Goal: Task Accomplishment & Management: Manage account settings

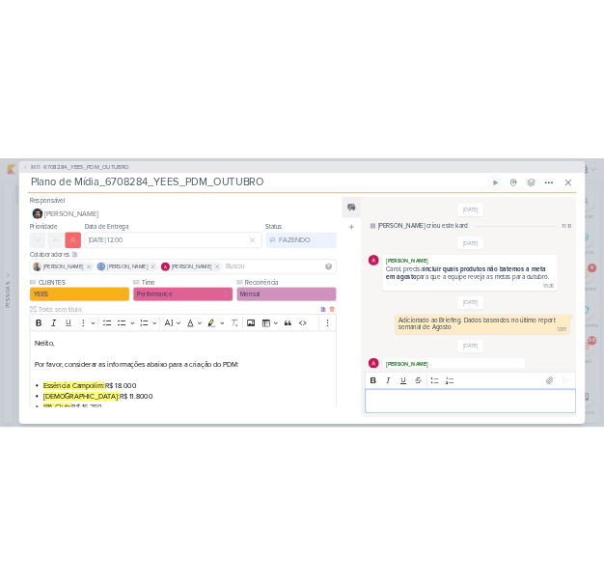
scroll to position [1372, 0]
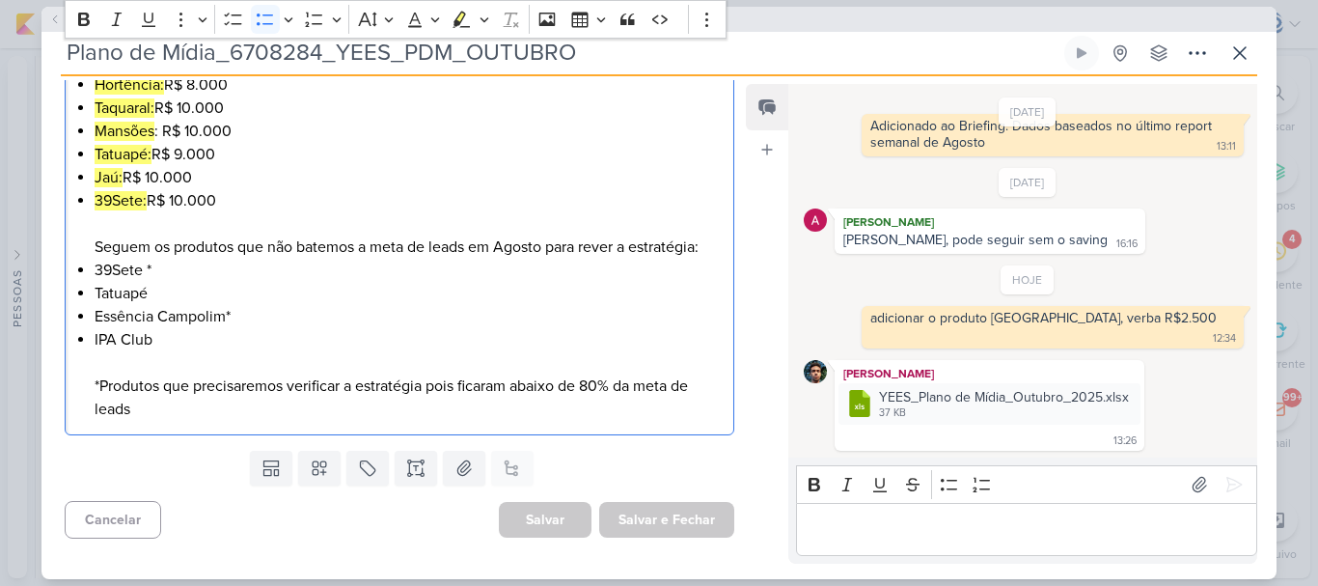
click at [352, 421] on div "Nelito, Por favor, considerar as informações abaixo para a criação do PDM: Essê…" at bounding box center [400, 154] width 670 height 562
click at [394, 294] on li "Tatuapé" at bounding box center [409, 293] width 629 height 23
click at [1056, 390] on div "YEES_Plano de Mídia_Outubro_2025.xlsx" at bounding box center [1004, 397] width 250 height 20
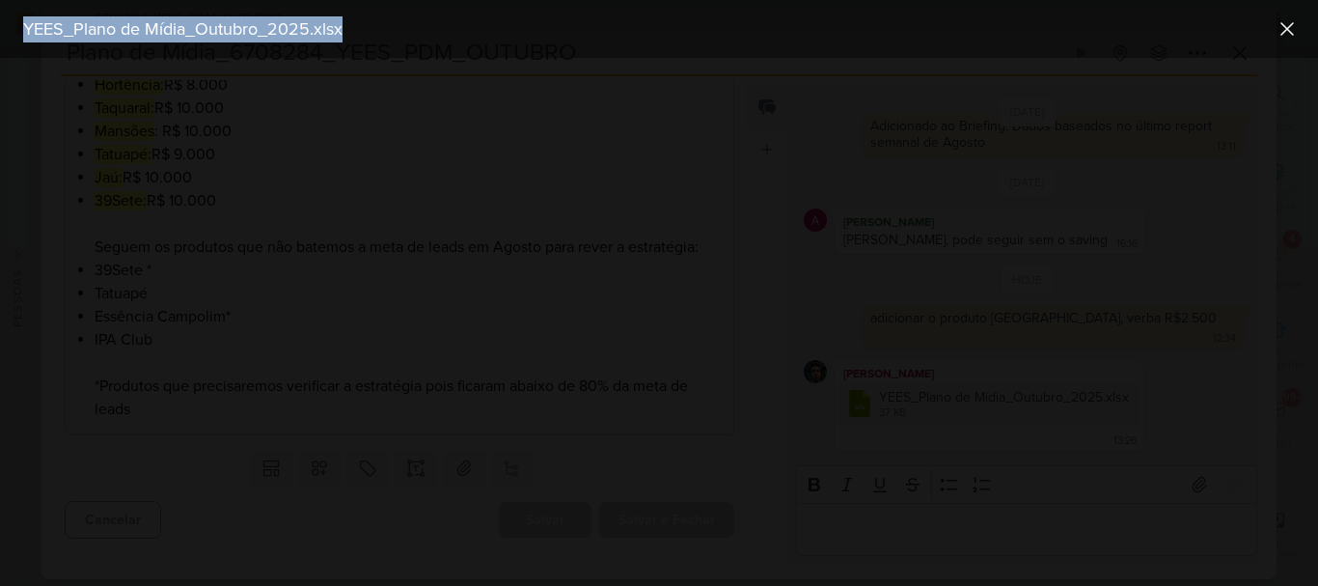
drag, startPoint x: 368, startPoint y: 33, endPoint x: 18, endPoint y: 28, distance: 349.3
click at [18, 28] on div "YEES_Plano de Mídia_Outubro_2025.xlsx" at bounding box center [643, 29] width 1256 height 26
copy div "YEES_Plano de Mídia_Outubro_2025.xlsx"
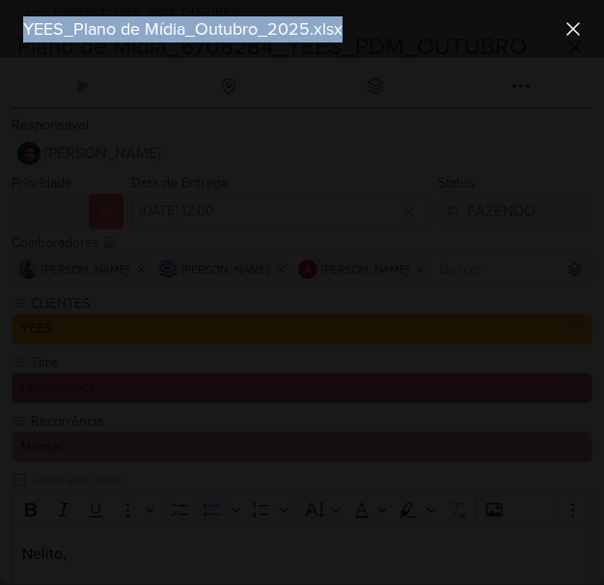
scroll to position [256, 0]
click at [576, 30] on icon at bounding box center [572, 28] width 23 height 23
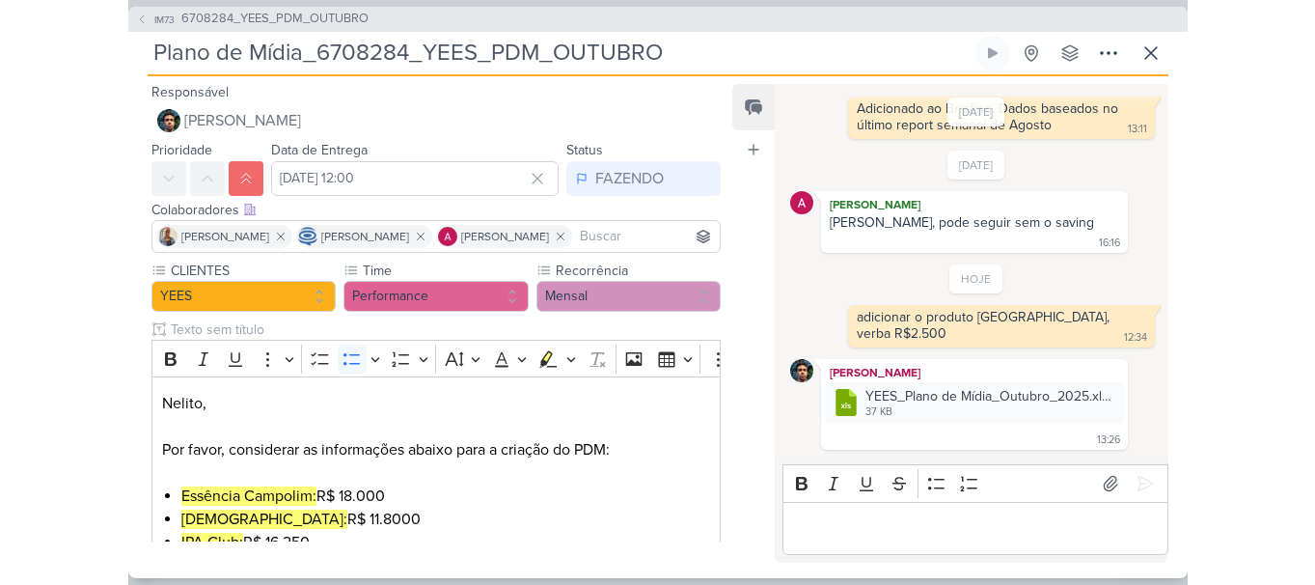
scroll to position [228, 0]
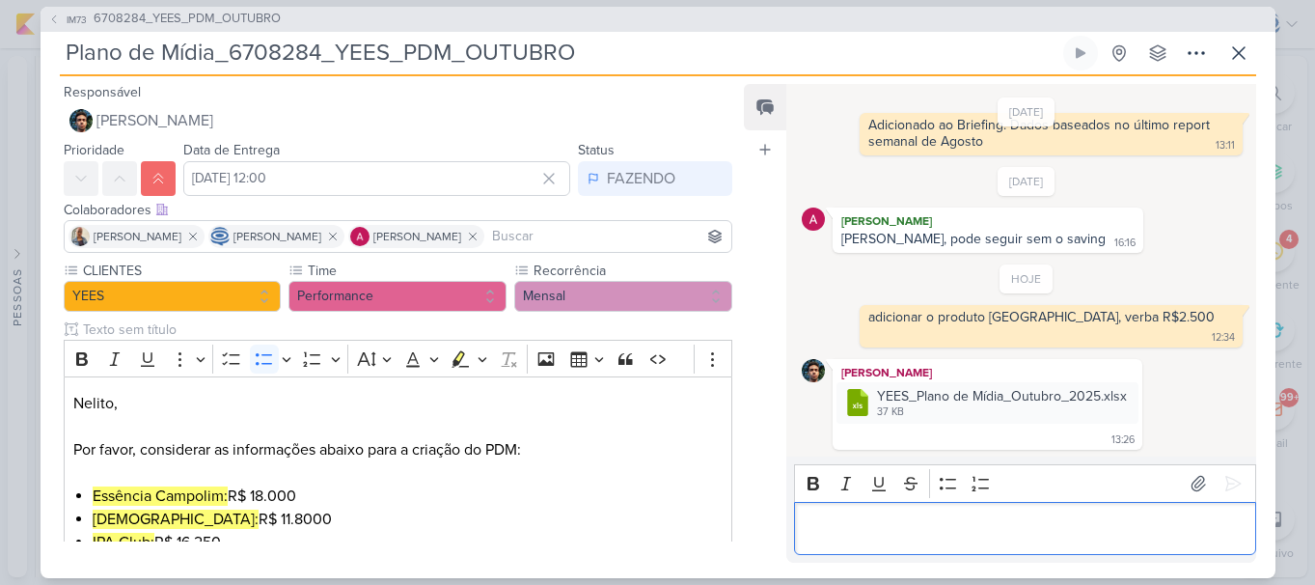
click at [923, 524] on p "Editor editing area: main" at bounding box center [1025, 527] width 441 height 23
drag, startPoint x: 871, startPoint y: 313, endPoint x: 861, endPoint y: 313, distance: 10.6
click at [861, 313] on div "adicionar o produto Parque Buena Vista, verba R$2.500 12:34 12:34" at bounding box center [1051, 326] width 382 height 42
click at [864, 315] on div "adicionar o produto Parque Buena Vista, verba R$2.500 12:34" at bounding box center [1050, 326] width 374 height 35
copy div "a"
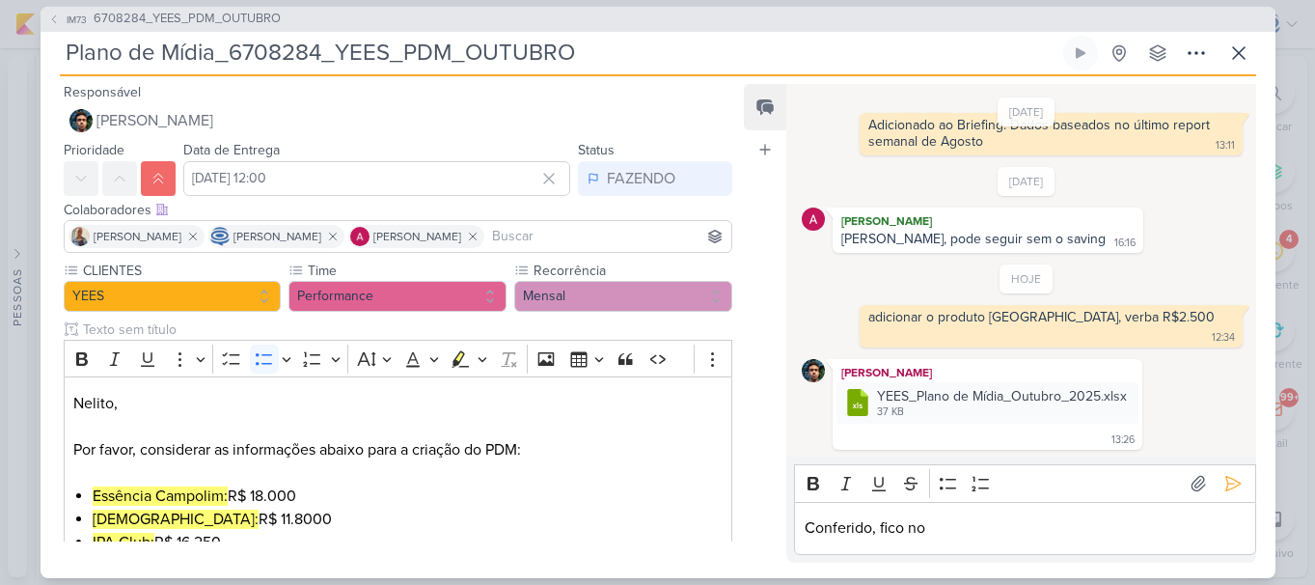
click at [989, 526] on p "Conferido, fico no" at bounding box center [1025, 527] width 441 height 23
click at [989, 526] on p "Conferido, fico no a" at bounding box center [1025, 527] width 441 height 23
click at [838, 222] on div "[PERSON_NAME]" at bounding box center [987, 220] width 303 height 19
drag, startPoint x: 841, startPoint y: 219, endPoint x: 858, endPoint y: 222, distance: 16.7
click at [858, 222] on div "[PERSON_NAME]" at bounding box center [987, 220] width 303 height 19
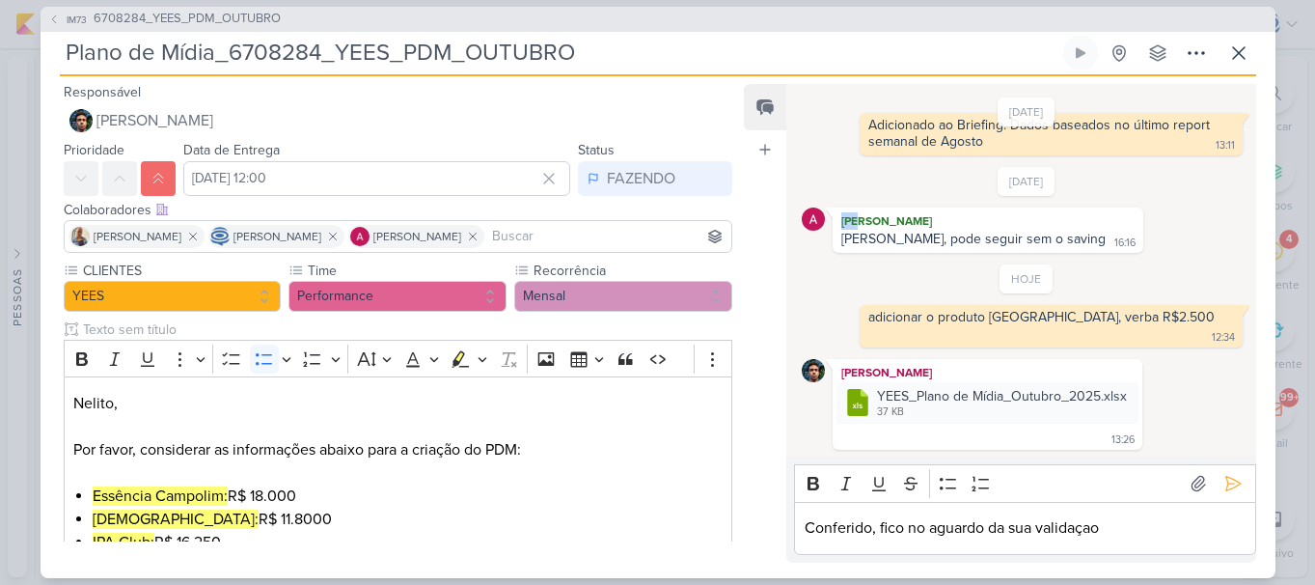
copy div "Ale"
click at [1147, 519] on p "Conferido, fico no aguardo da sua validaçao" at bounding box center [1025, 527] width 441 height 23
drag, startPoint x: 1130, startPoint y: 528, endPoint x: 1107, endPoint y: 528, distance: 23.2
click at [1107, 528] on p "Conferido, fico no aguardo da sua validaçao Ale" at bounding box center [1025, 527] width 441 height 23
click at [813, 494] on button "Bold" at bounding box center [813, 483] width 29 height 29
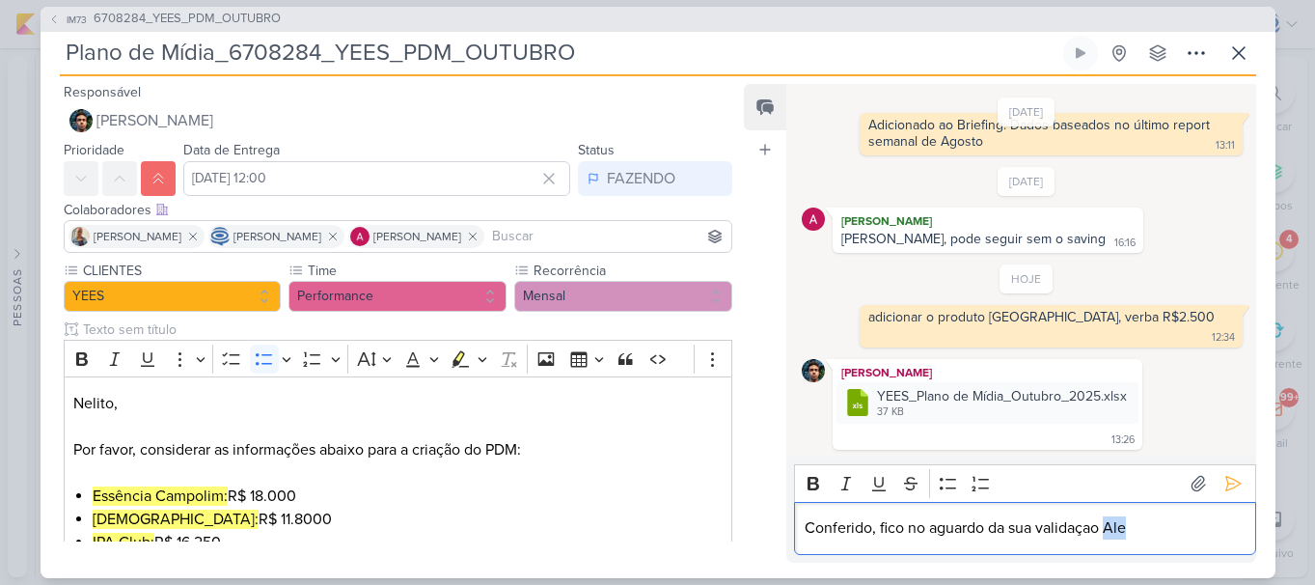
click at [1177, 535] on p "Conferido, fico no aguardo da sua validaçao Ale" at bounding box center [1025, 527] width 441 height 23
click at [1223, 477] on icon at bounding box center [1232, 483] width 19 height 19
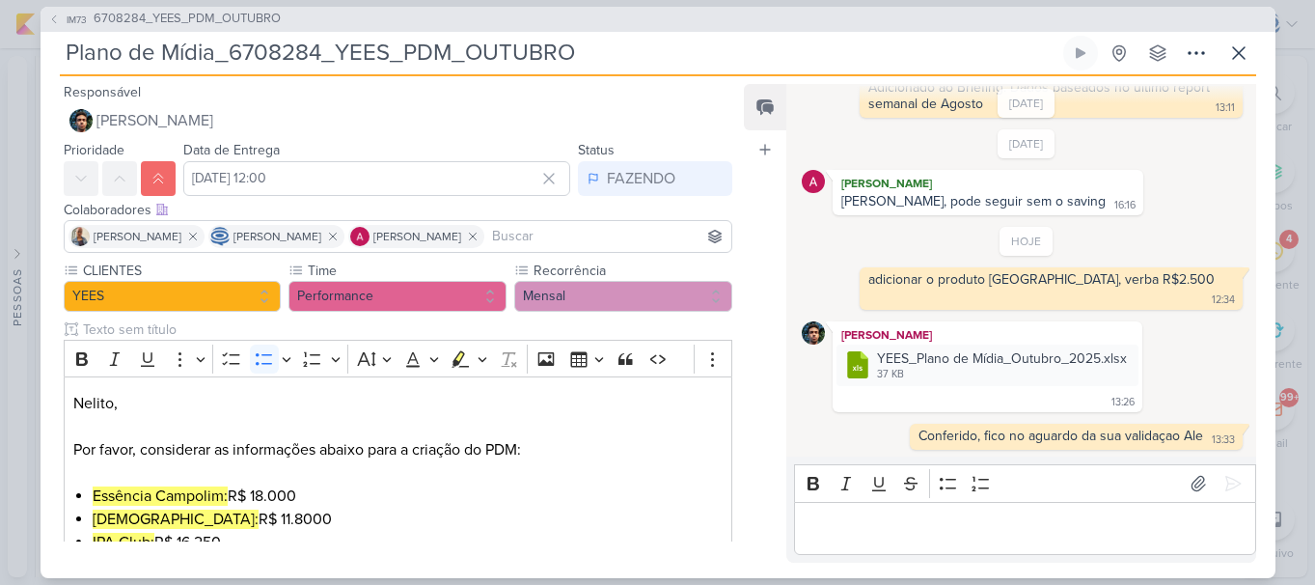
scroll to position [355, 0]
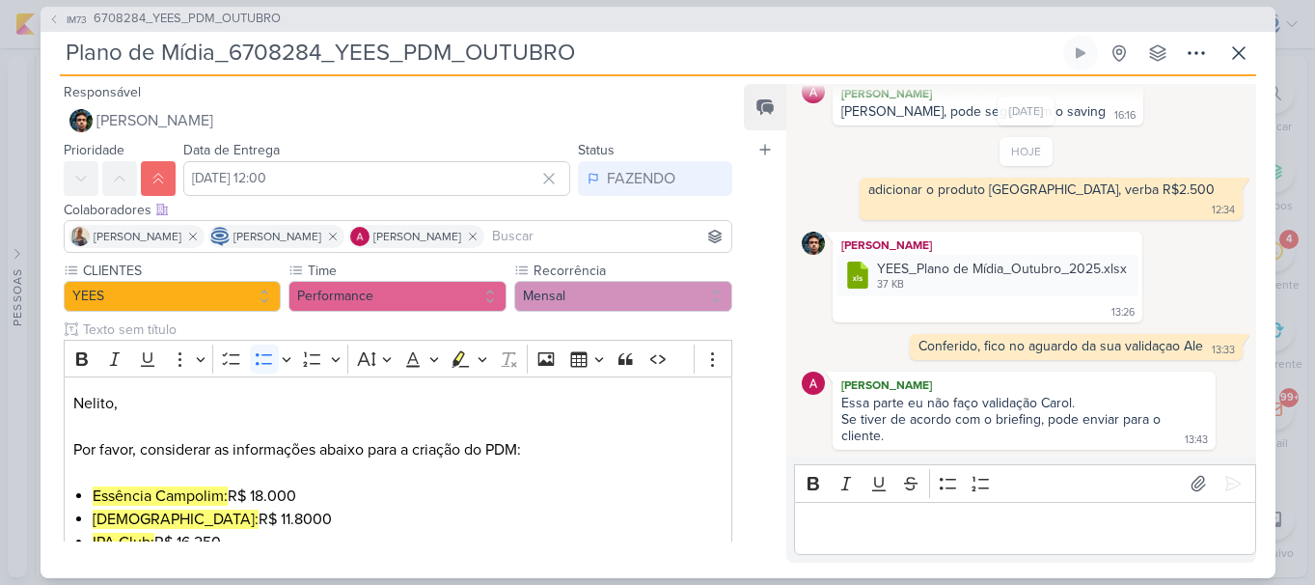
drag, startPoint x: 628, startPoint y: 42, endPoint x: 229, endPoint y: 51, distance: 399.5
click at [229, 51] on input "Plano de Mídia_6708284_YEES_PDM_OUTUBRO" at bounding box center [560, 53] width 1000 height 35
click at [902, 541] on div "Editor editing area: main" at bounding box center [1024, 528] width 461 height 53
drag, startPoint x: 1027, startPoint y: 345, endPoint x: 1015, endPoint y: 345, distance: 11.6
click at [1015, 345] on div "Conferido, fico no aguardo da sua validaçao Ale" at bounding box center [1060, 346] width 285 height 16
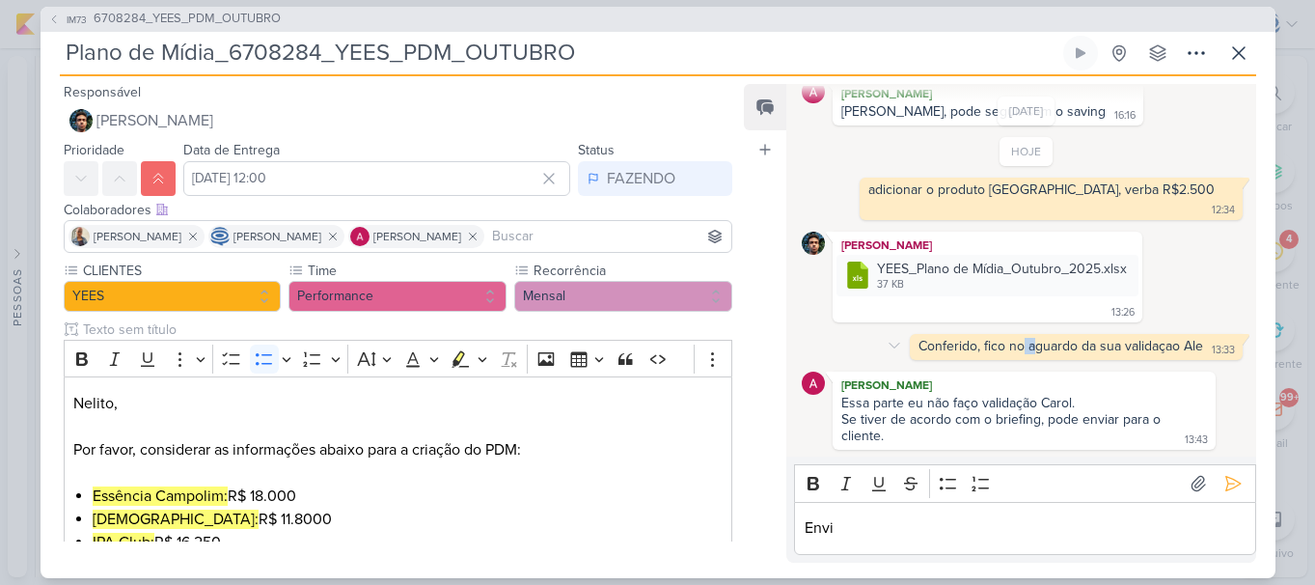
copy div "a"
click at [986, 534] on p "Envi" at bounding box center [1025, 527] width 441 height 23
click at [1225, 491] on icon at bounding box center [1232, 484] width 14 height 14
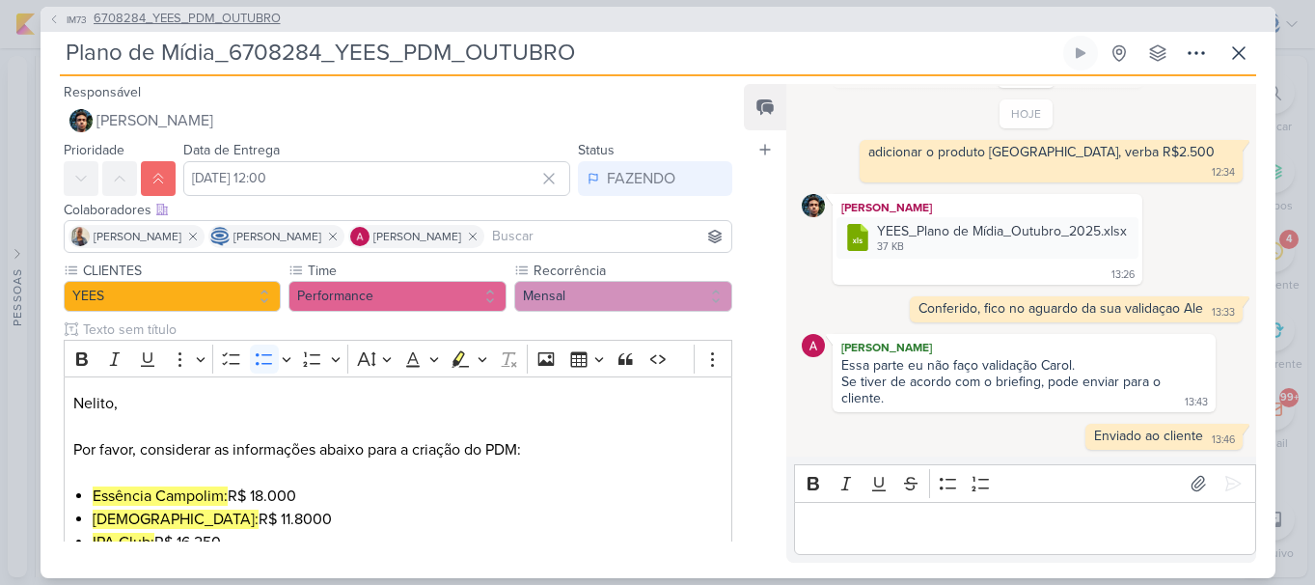
click at [165, 14] on span "6708284_YEES_PDM_OUTUBRO" at bounding box center [187, 19] width 187 height 19
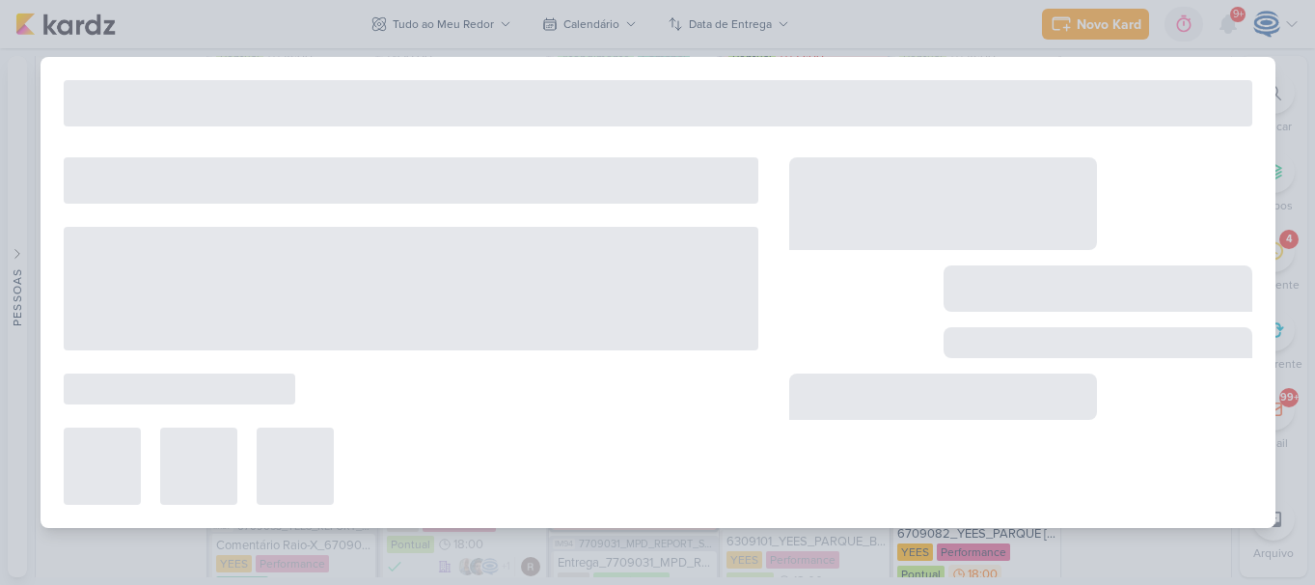
type input "6708284_YEES_PDM_OUTUBRO"
type input "26 de setembro de 2025 às 18:00"
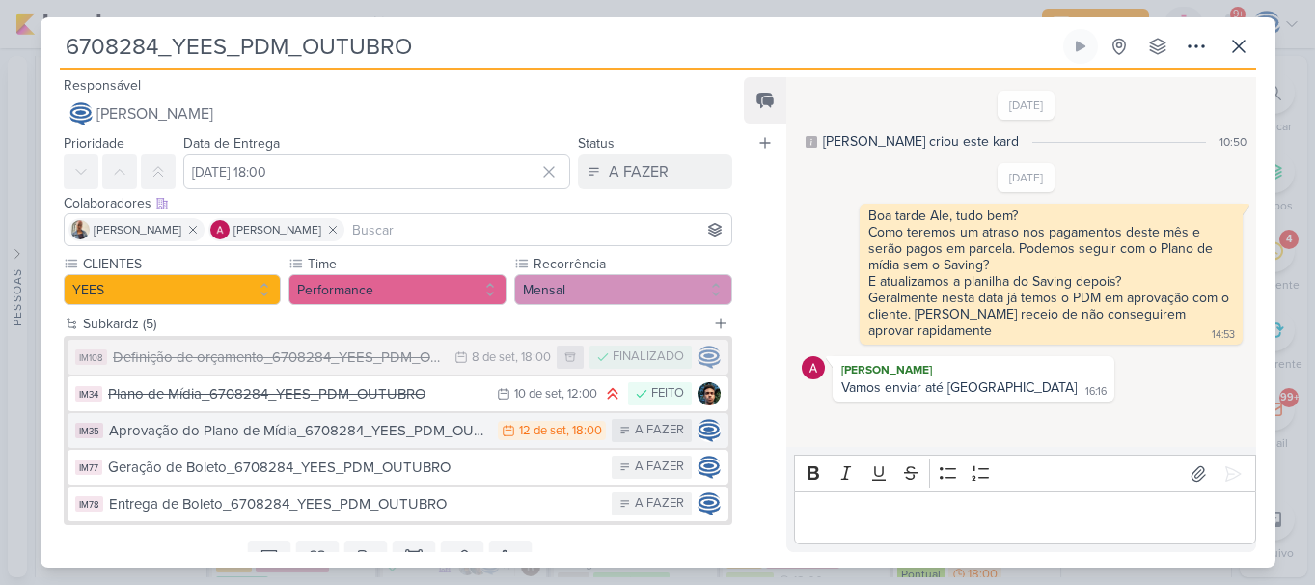
click at [359, 436] on div "Aprovação do Plano de Mídia_6708284_YEES_PDM_OUTUBRO" at bounding box center [299, 431] width 380 height 22
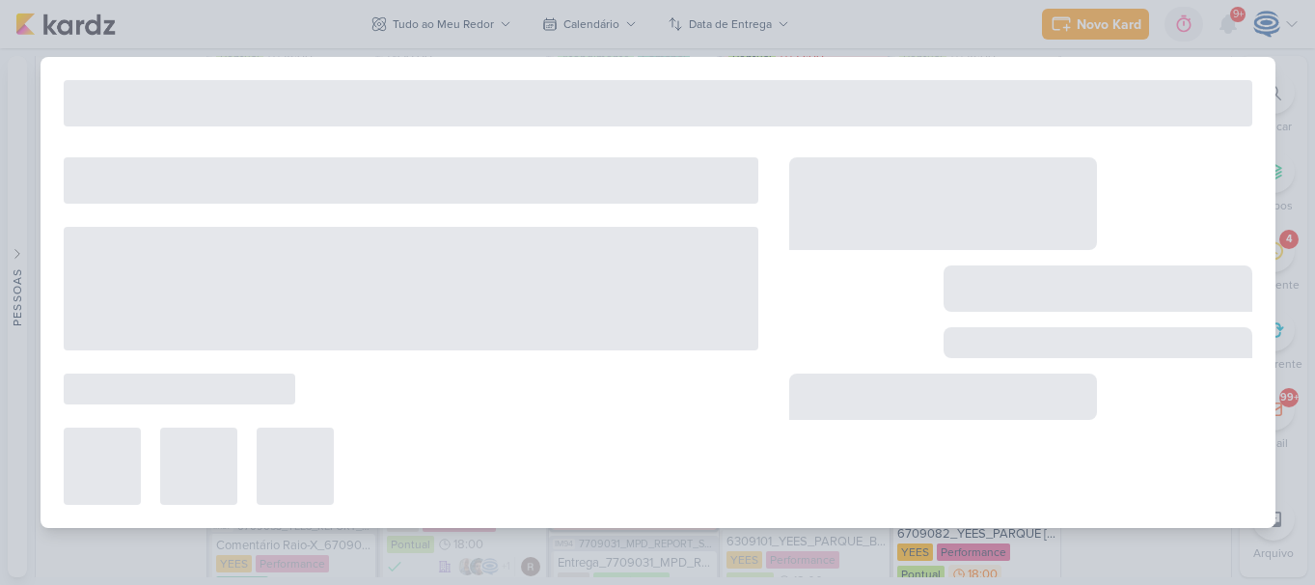
type input "Aprovação do Plano de Mídia_6708284_YEES_PDM_OUTUBRO"
type input "12 de setembro de 2025 às 18:00"
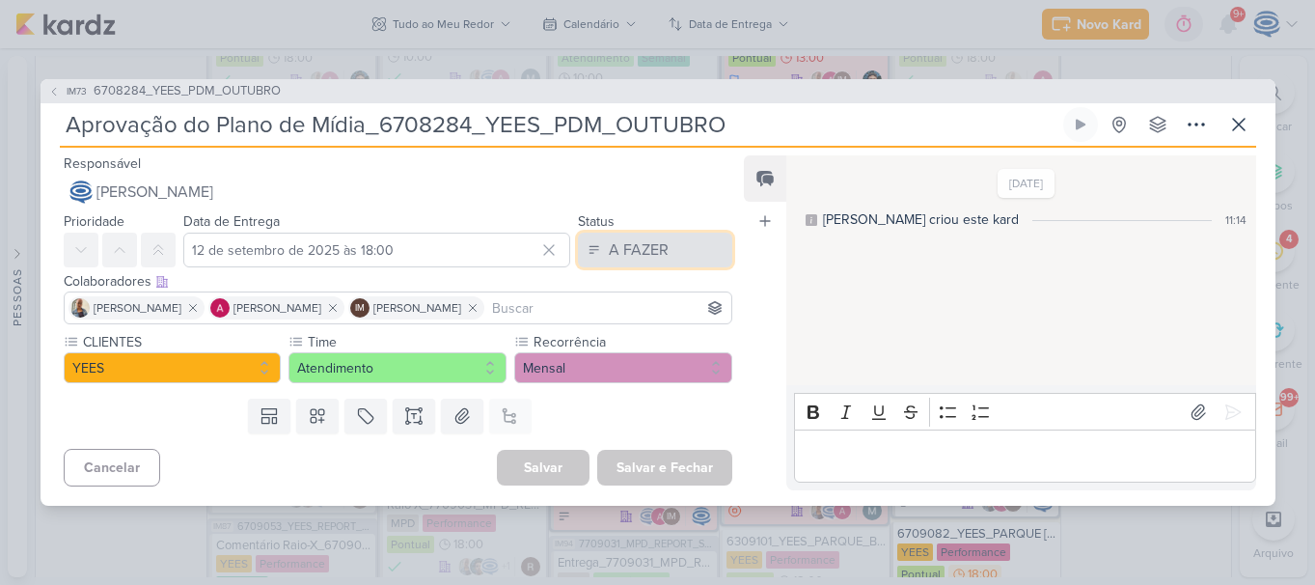
click at [643, 256] on div "A FAZER" at bounding box center [639, 249] width 60 height 23
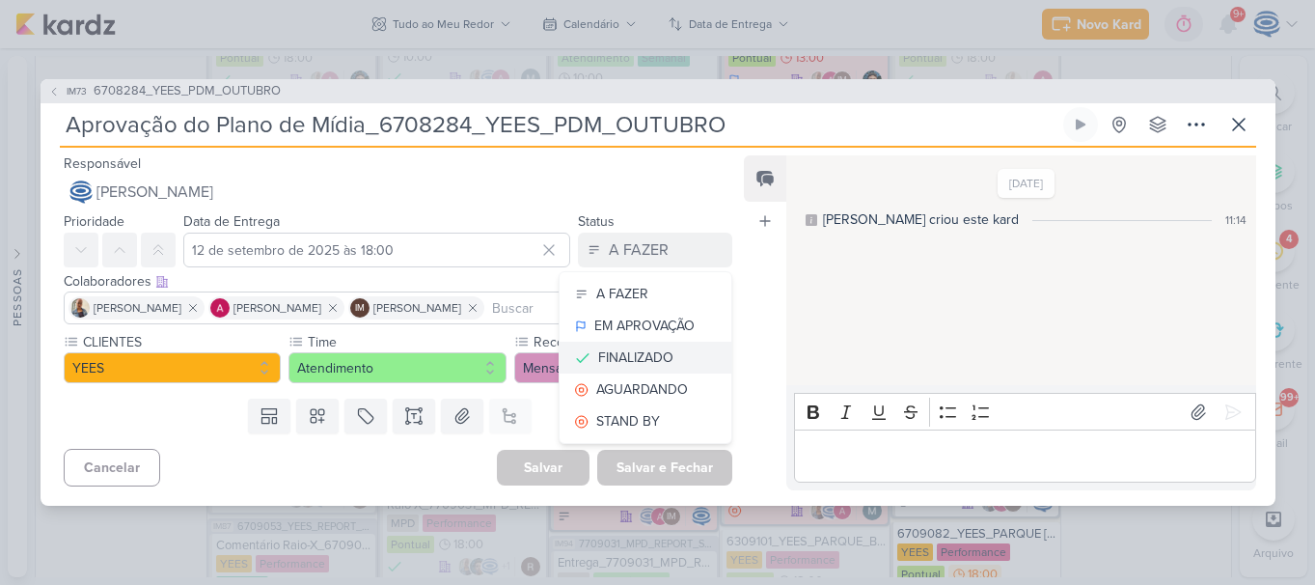
click at [642, 359] on div "FINALIZADO" at bounding box center [635, 357] width 75 height 20
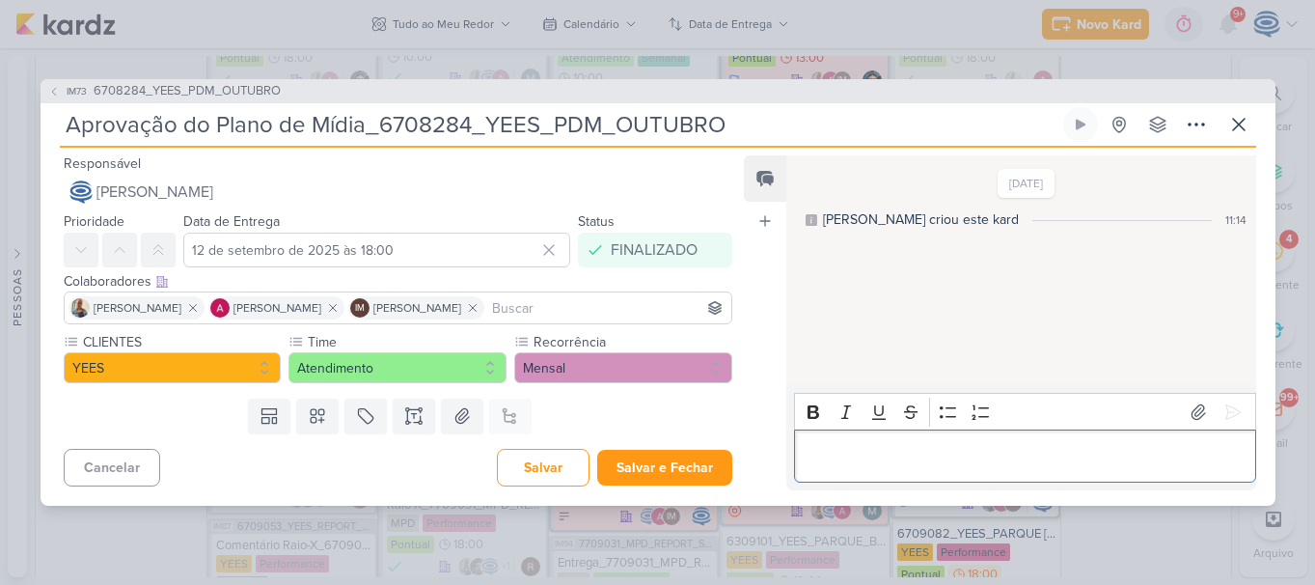
click at [828, 457] on p "Editor editing area: main" at bounding box center [1025, 456] width 441 height 23
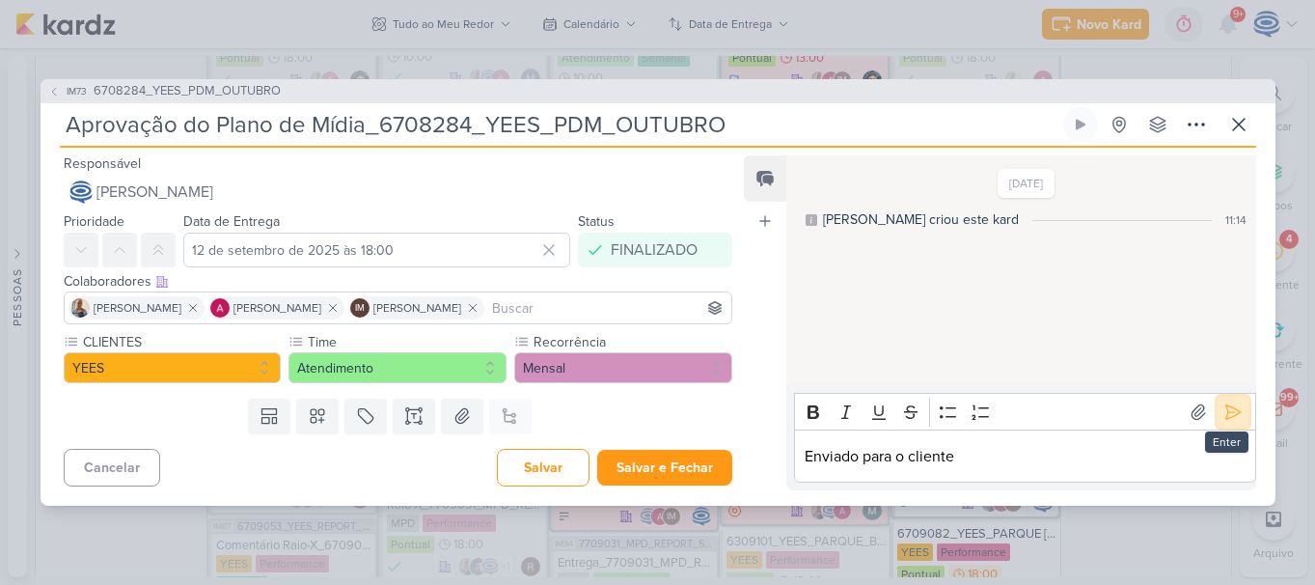
click at [1223, 403] on icon at bounding box center [1232, 411] width 19 height 19
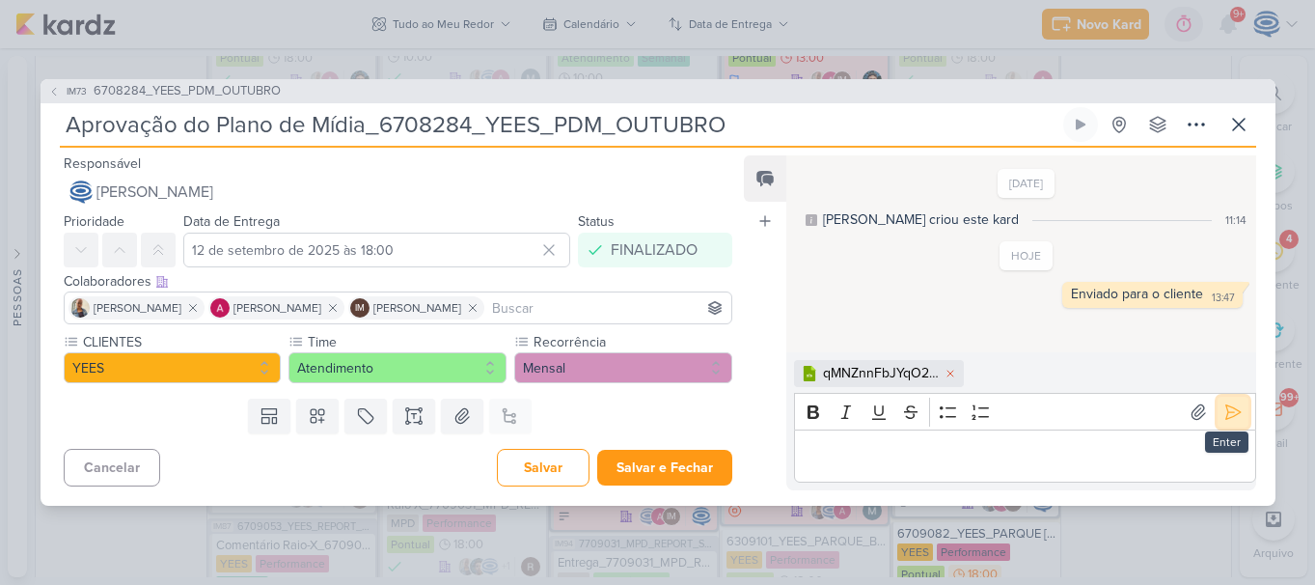
click at [1230, 421] on icon at bounding box center [1232, 411] width 19 height 19
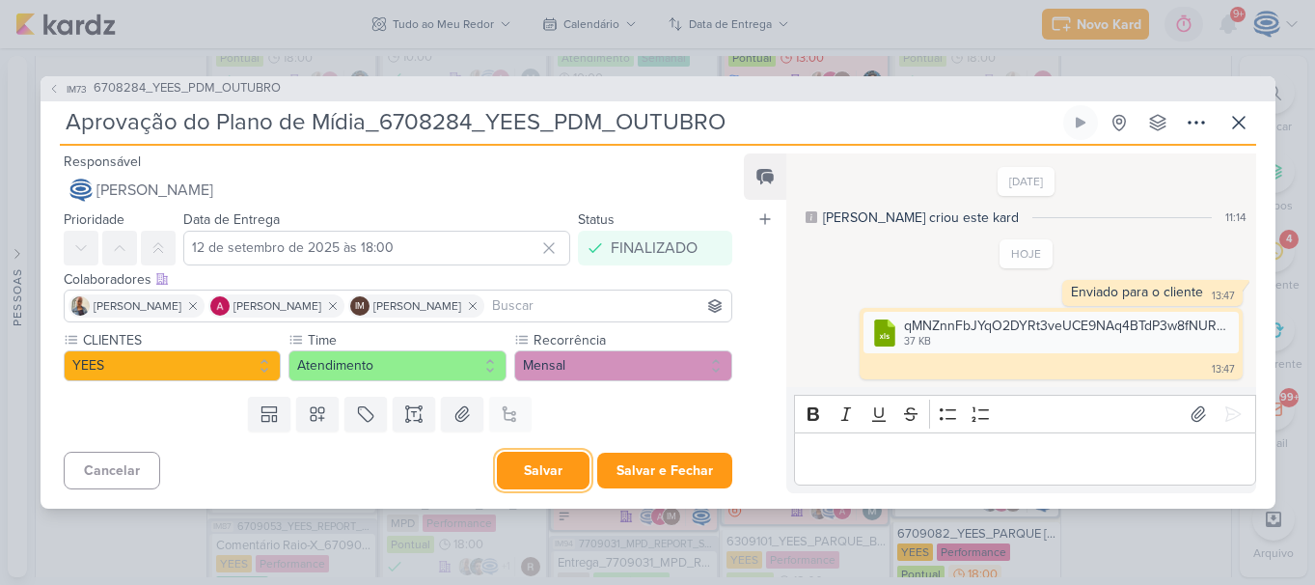
click at [538, 462] on button "Salvar" at bounding box center [543, 471] width 93 height 38
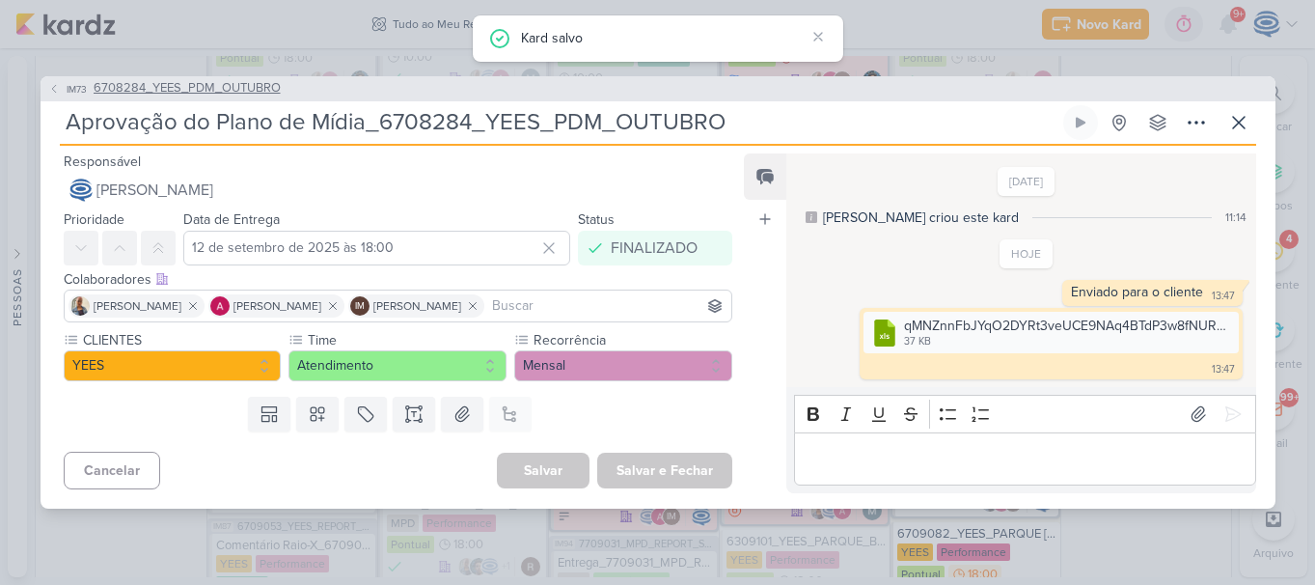
click at [155, 81] on span "6708284_YEES_PDM_OUTUBRO" at bounding box center [187, 88] width 187 height 19
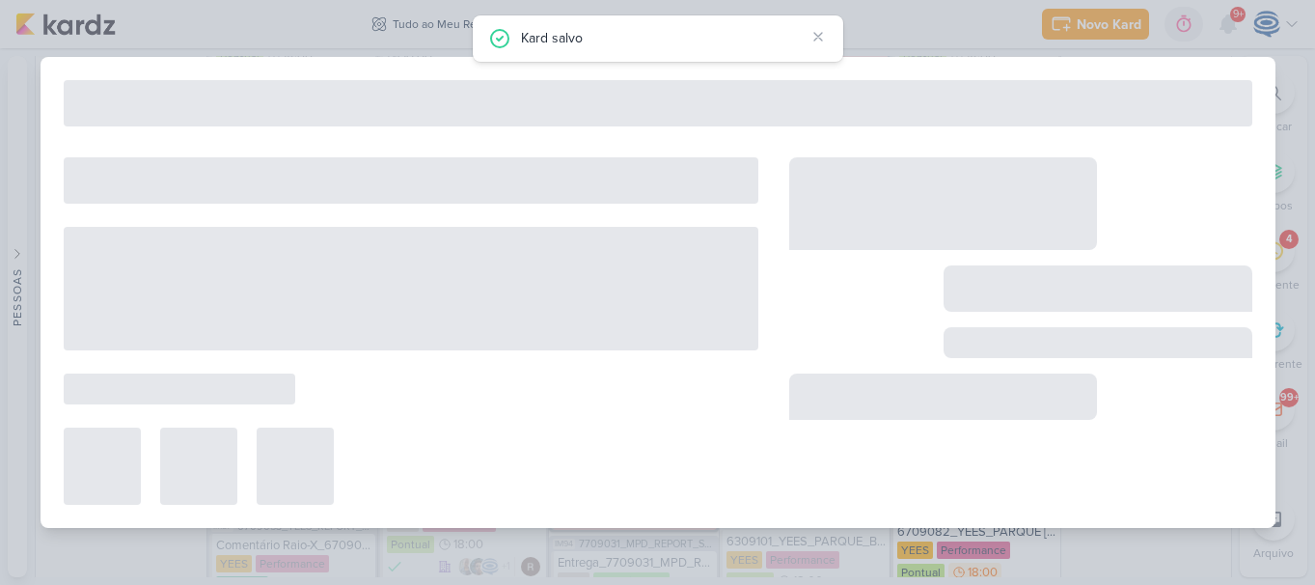
type input "6708284_YEES_PDM_OUTUBRO"
type input "[DATE] 18:00"
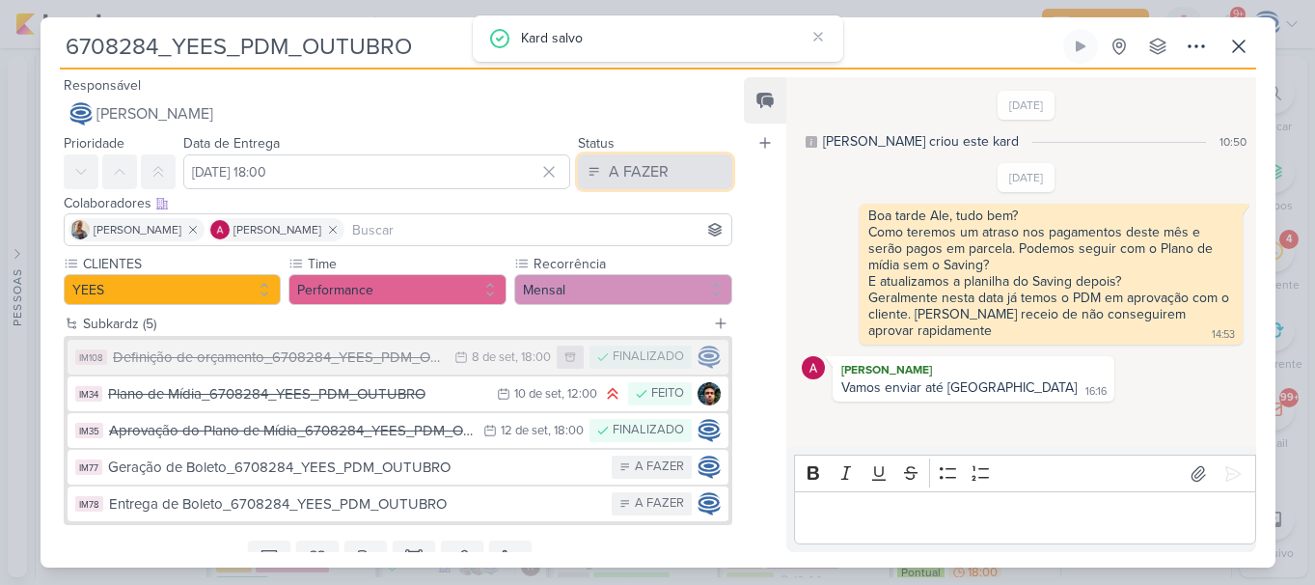
click at [644, 180] on div "A FAZER" at bounding box center [639, 171] width 60 height 23
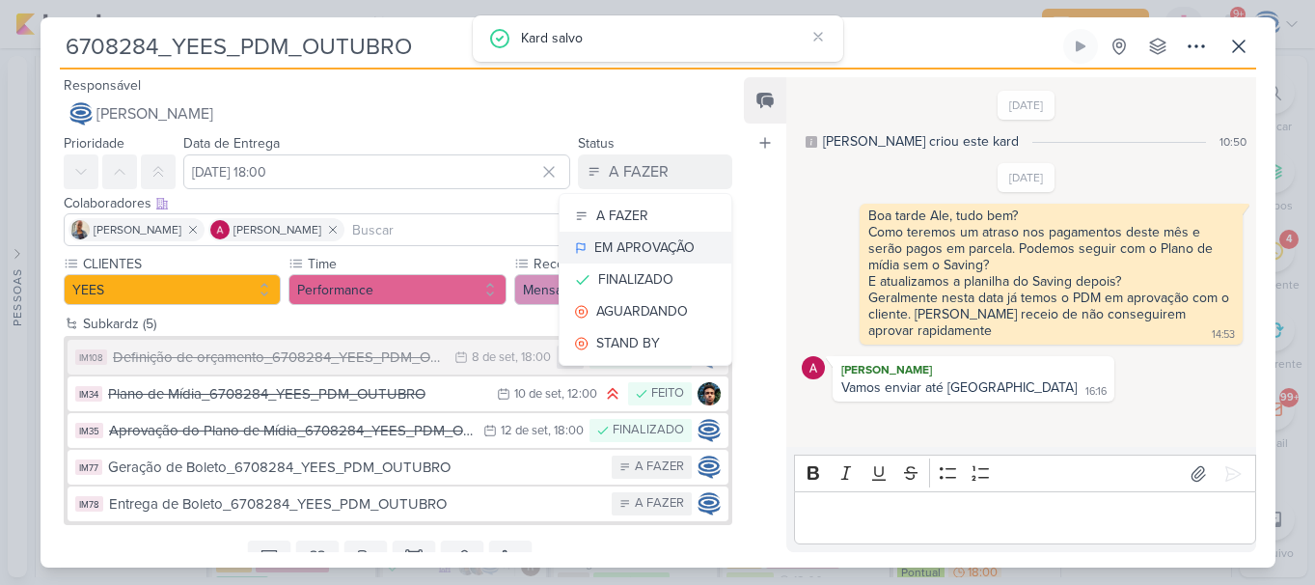
click at [624, 248] on div "EM APROVAÇÃO" at bounding box center [644, 247] width 100 height 20
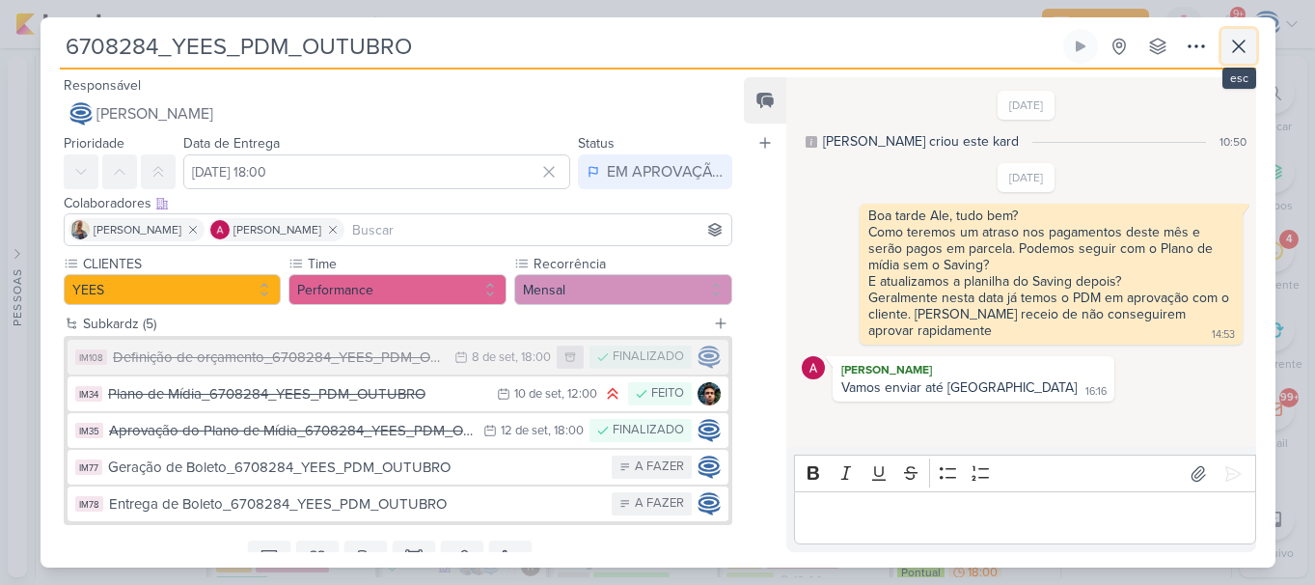
click at [1234, 43] on icon at bounding box center [1238, 46] width 23 height 23
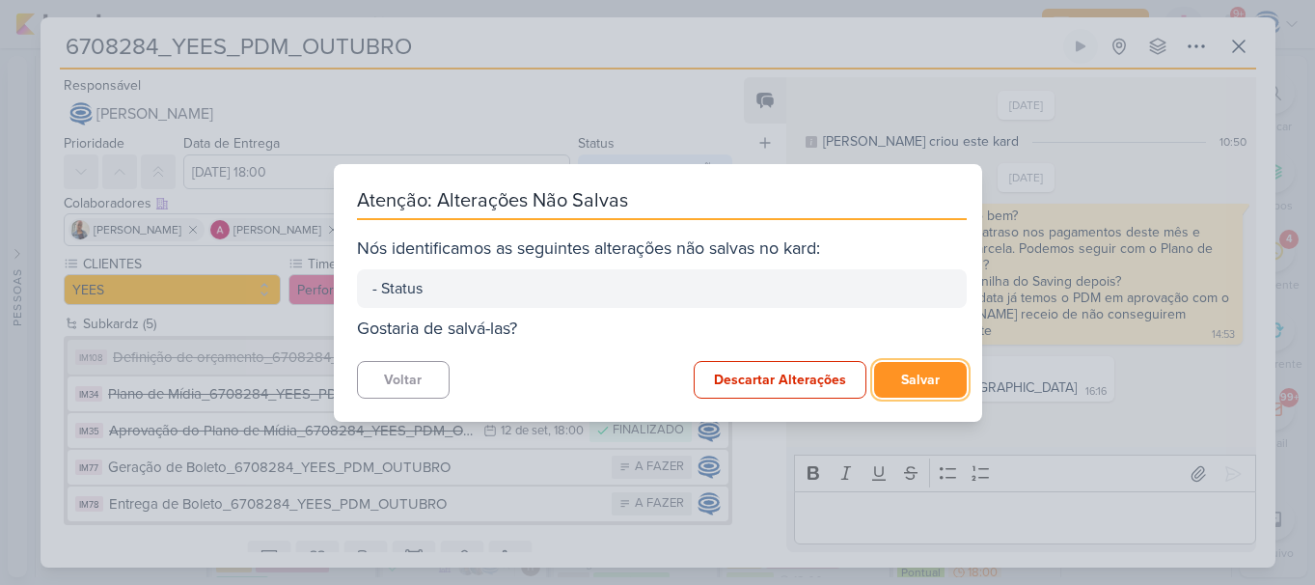
click at [887, 387] on button "Salvar" at bounding box center [920, 380] width 93 height 36
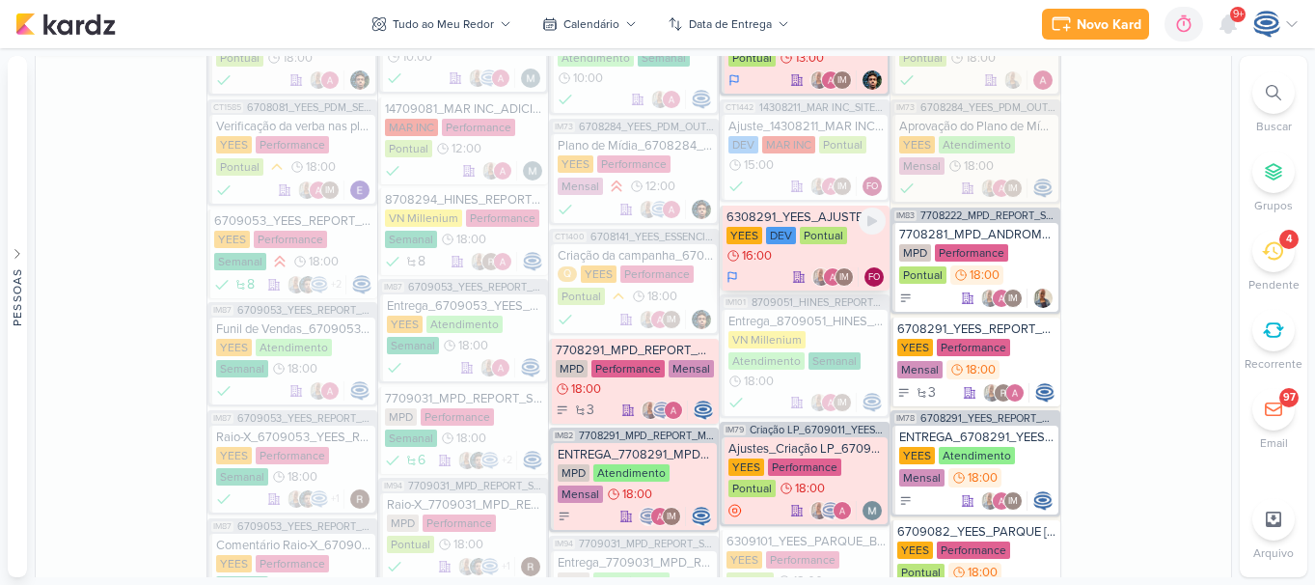
click at [800, 211] on div "6308291_YEES_AJUSTES_SITE_09.09" at bounding box center [805, 216] width 159 height 15
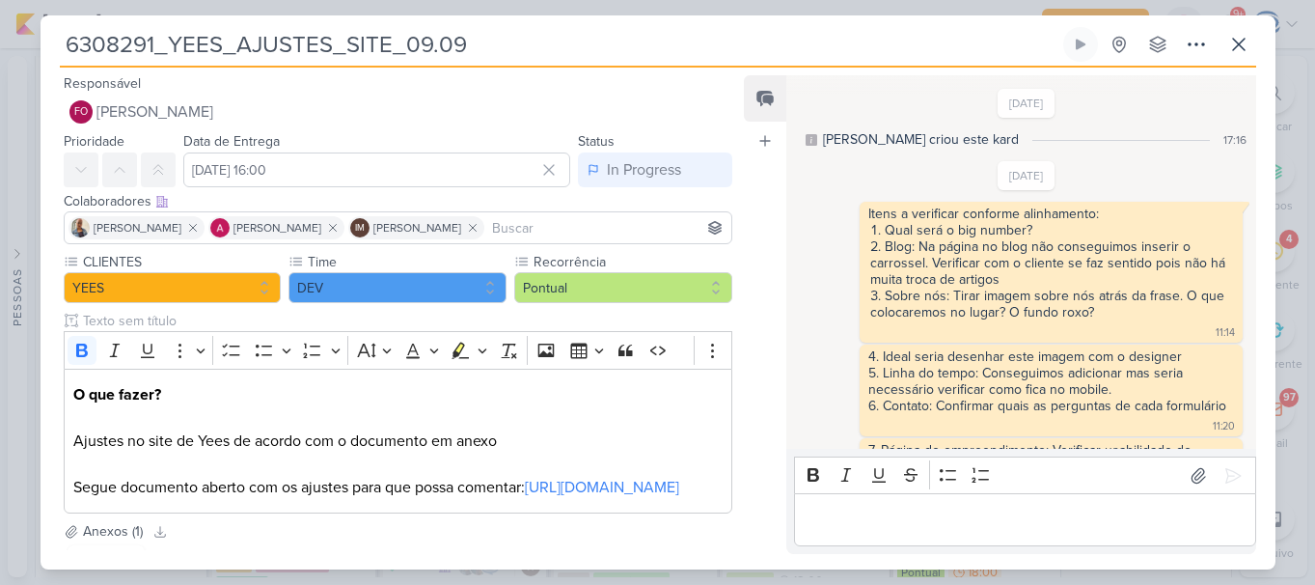
scroll to position [679, 0]
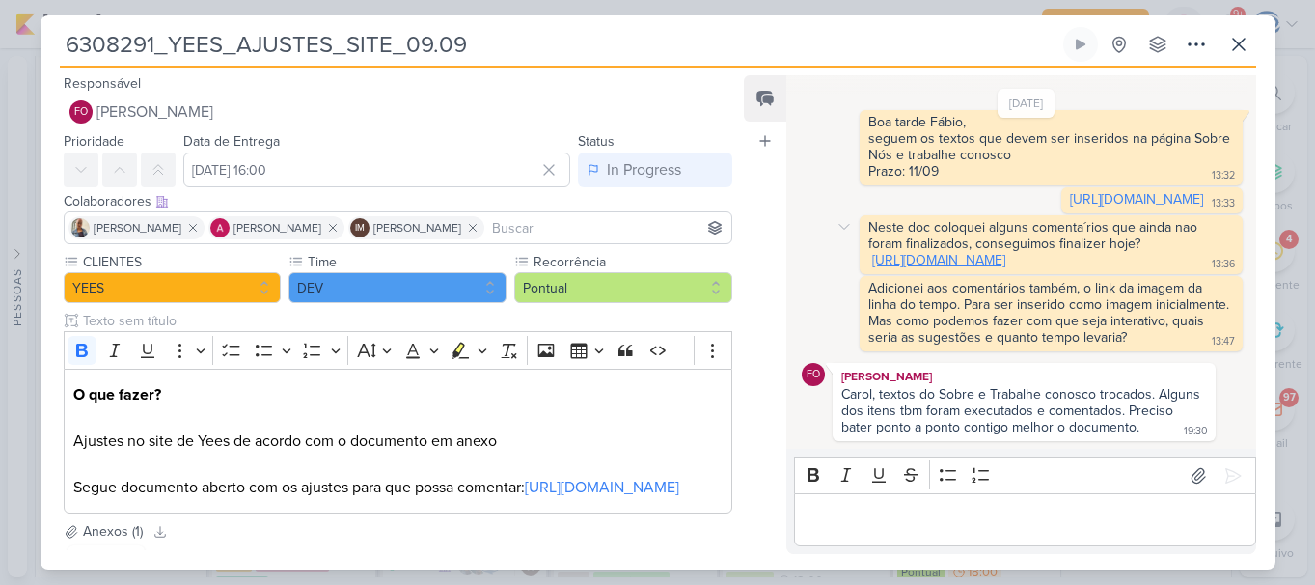
click at [926, 252] on link "https://docs.google.com/document/d/18CWb2Rjgi410gBS_0JVZ-8gMl1jGJDDOqQn79RFNnyE…" at bounding box center [938, 260] width 133 height 16
click at [1230, 46] on icon at bounding box center [1238, 44] width 23 height 23
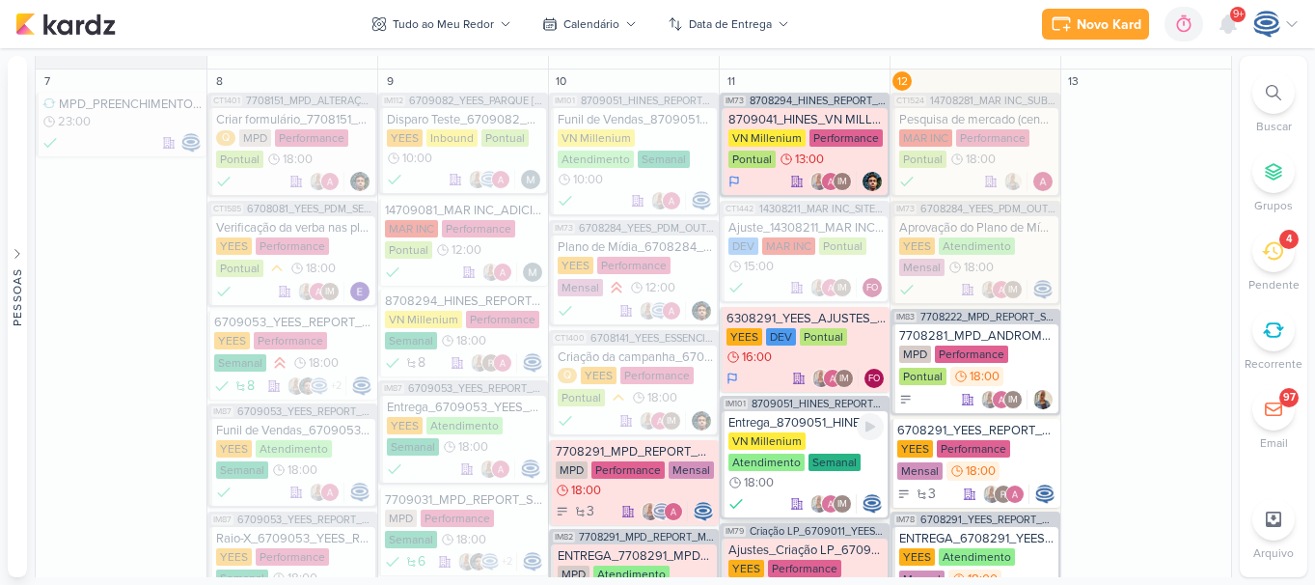
scroll to position [1246, 0]
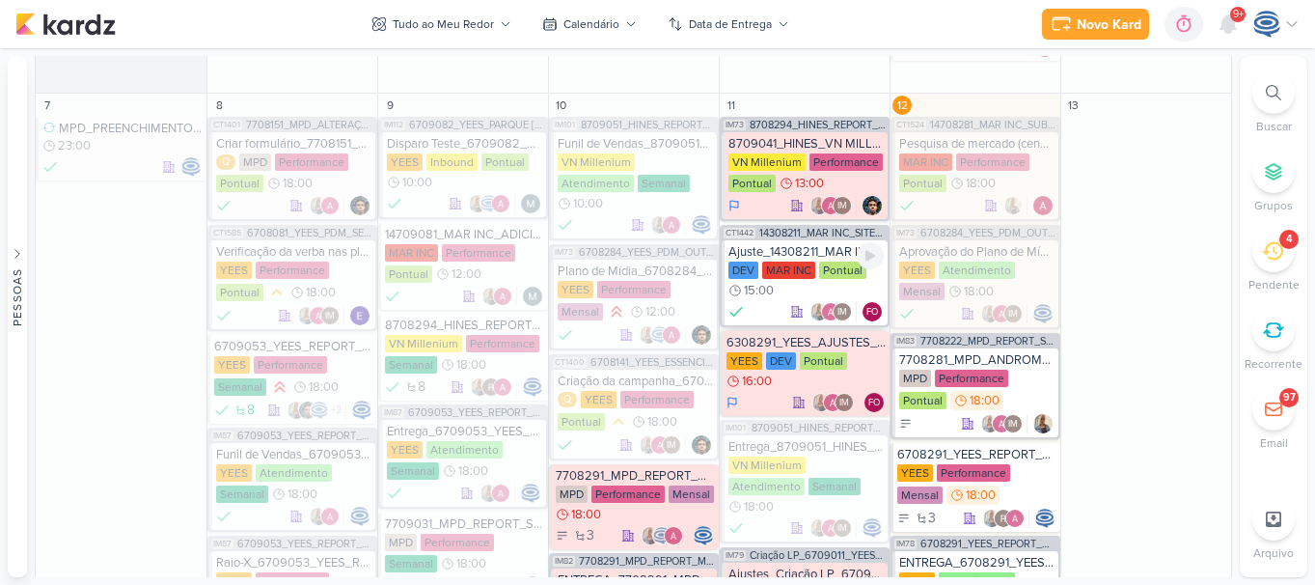
click at [809, 248] on div "Ajuste_14308211_MAR INC_SITE_ALIMENTAÇÃO_PAGINA_SUBLIME_JARDINS" at bounding box center [805, 251] width 155 height 15
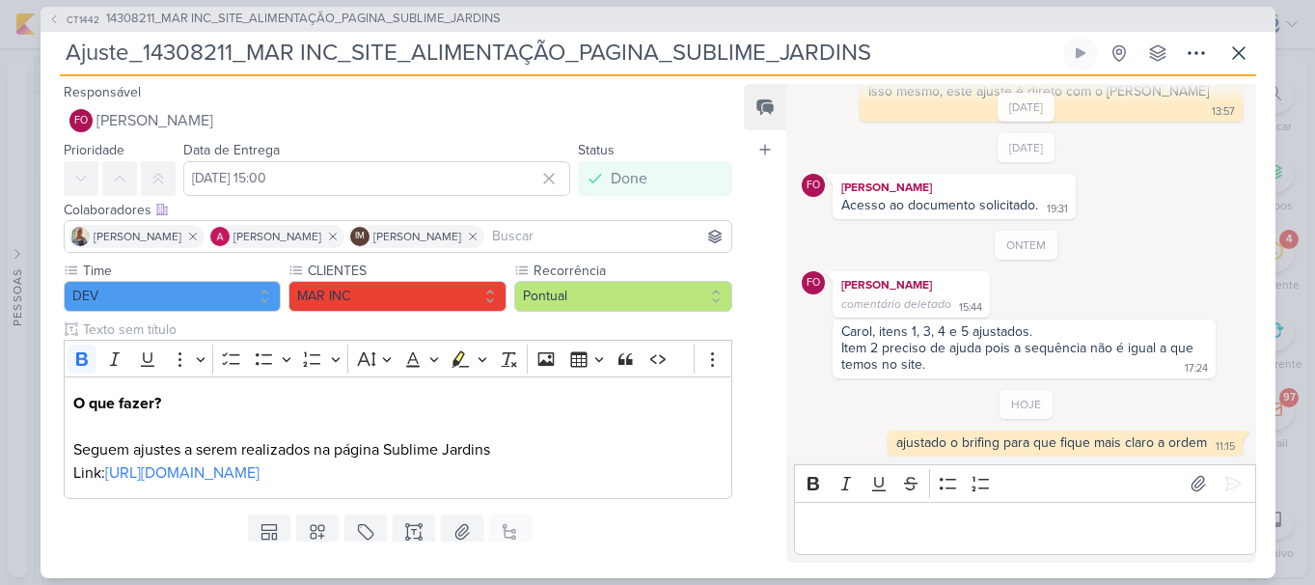
scroll to position [0, 0]
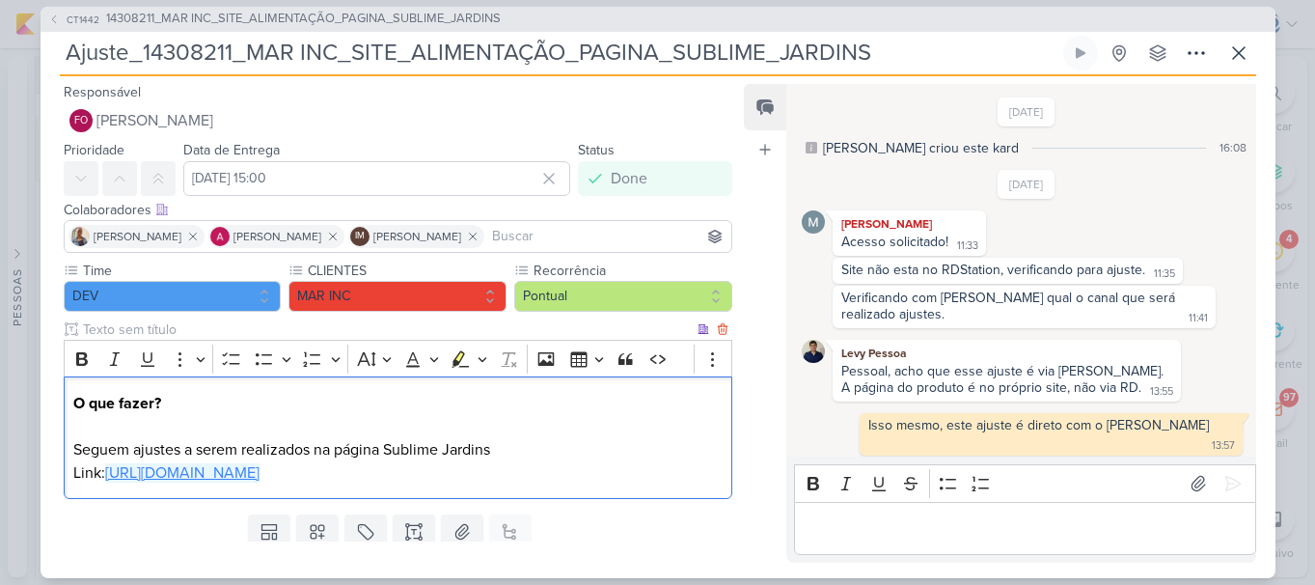
click at [260, 467] on link "https://docs.google.com/document/d/1Ai135f-BqOqTemYuYTPeYLXb1z2zUW60_5n9qAUQoU4…" at bounding box center [182, 472] width 154 height 19
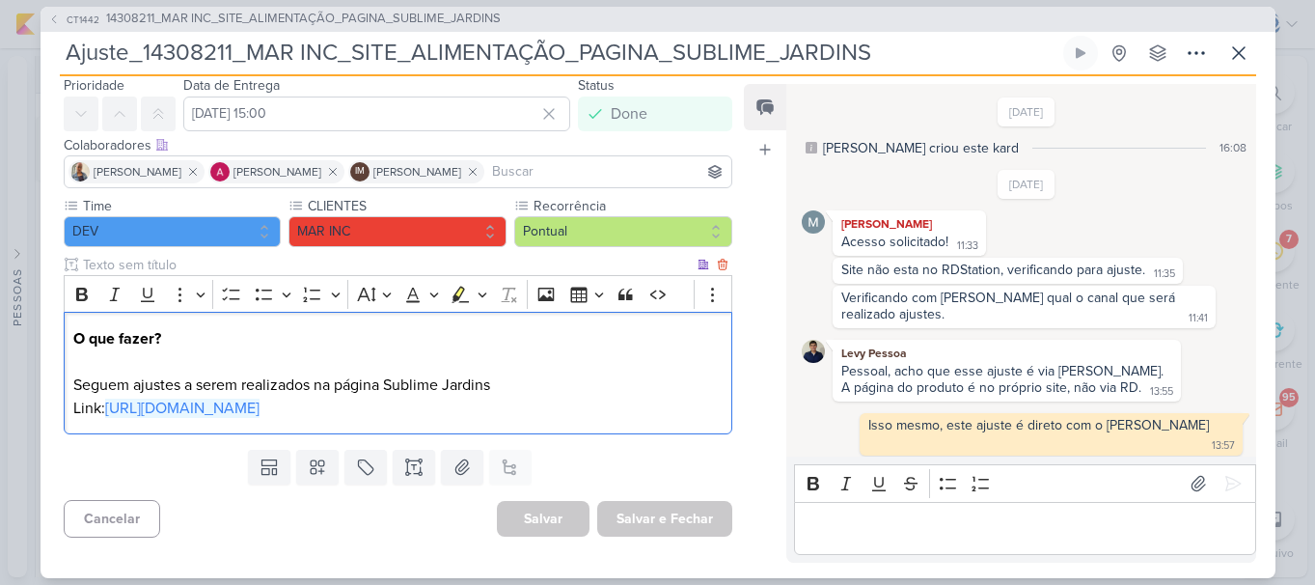
click at [548, 382] on p "O que fazer? Seguem ajustes a serem realizados na página Sublime Jardins Link: …" at bounding box center [397, 373] width 648 height 93
click at [568, 385] on p "O que fazer? Seguem ajustes a serem realizados na página Sublime Jardins Link: …" at bounding box center [397, 373] width 648 height 93
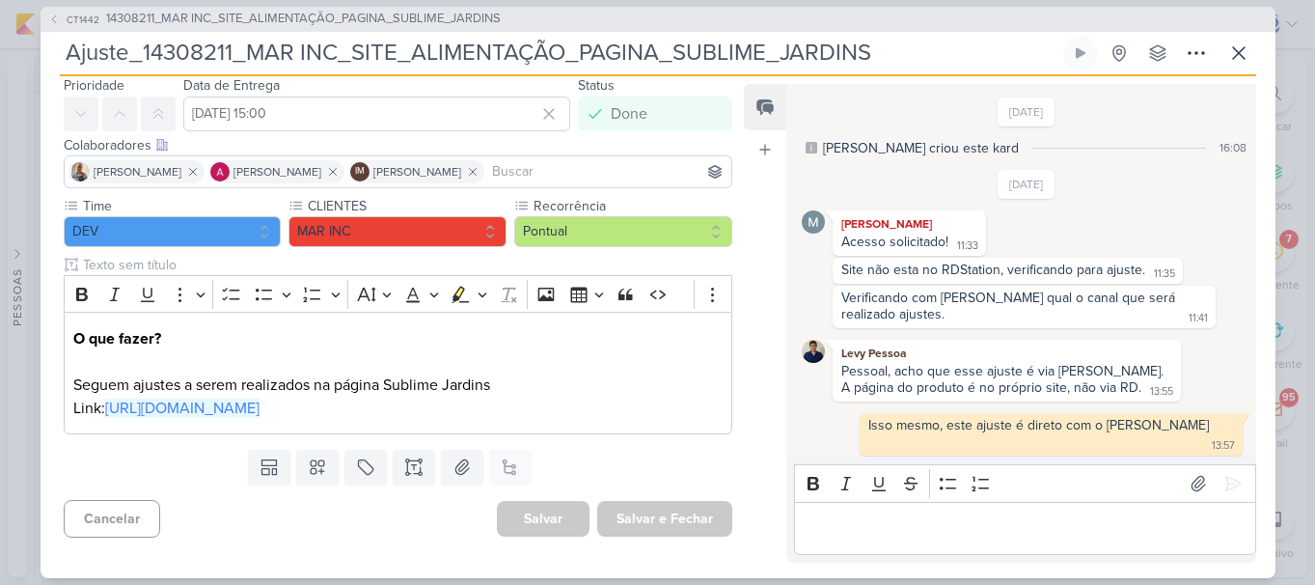
click at [656, 465] on div "Templates Campos Personalizados Marcadores Caixa De Texto Anexo Este kard já é …" at bounding box center [391, 467] width 700 height 50
click at [383, 17] on span "14308211_MAR INC_SITE_ALIMENTAÇÃO_PAGINA_SUBLIME_JARDINS" at bounding box center [303, 19] width 395 height 19
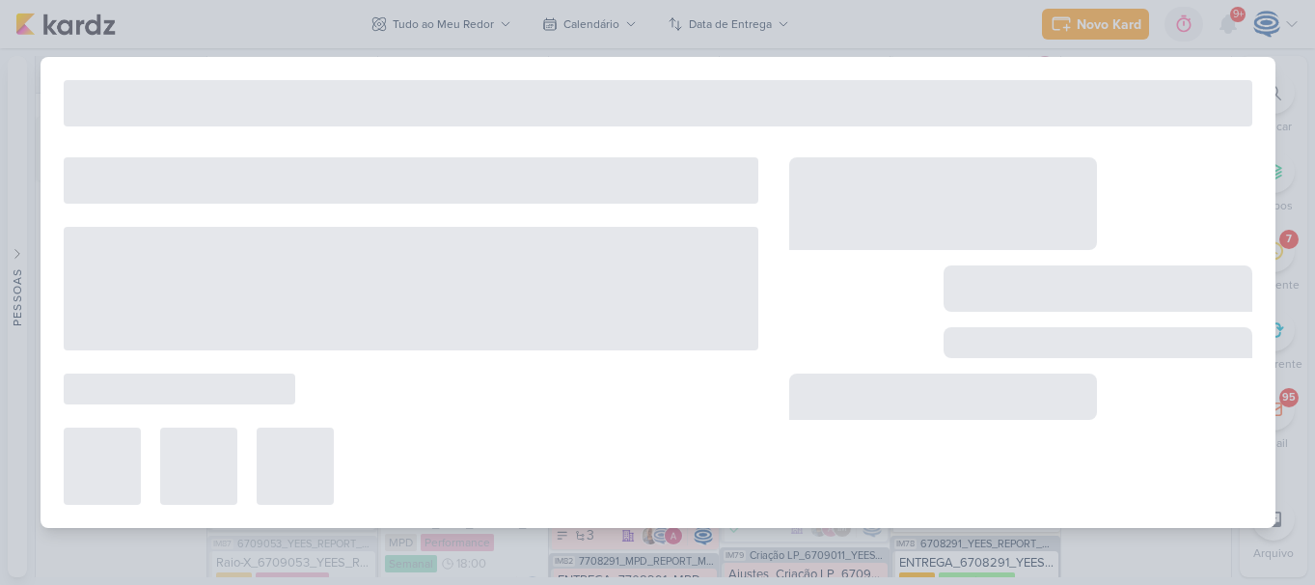
type input "14308211_MAR INC_SITE_ALIMENTAÇÃO_PAGINA_SUBLIME_JARDINS"
type input "1 de setembro de 2025 às 18:00"
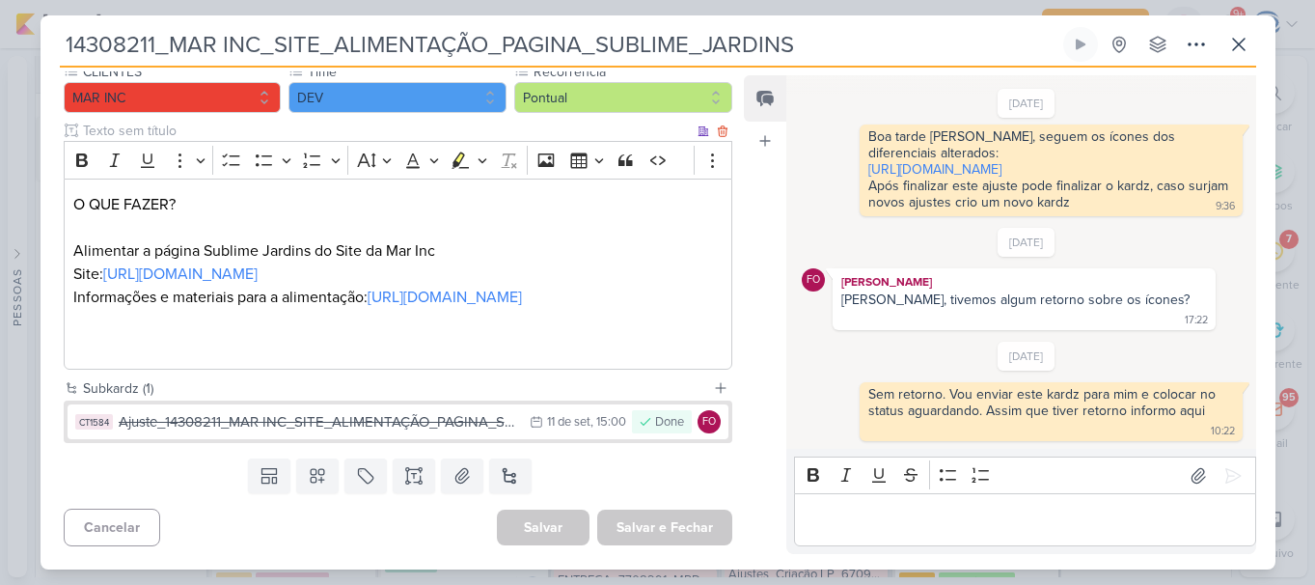
scroll to position [0, 0]
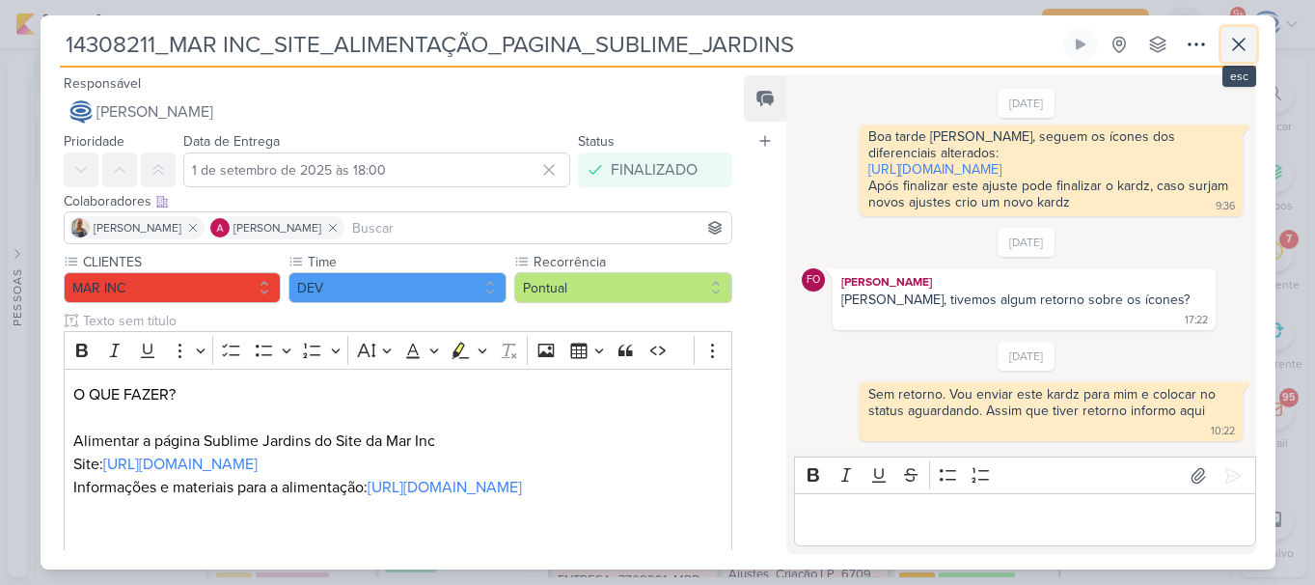
click at [1242, 46] on icon at bounding box center [1238, 44] width 23 height 23
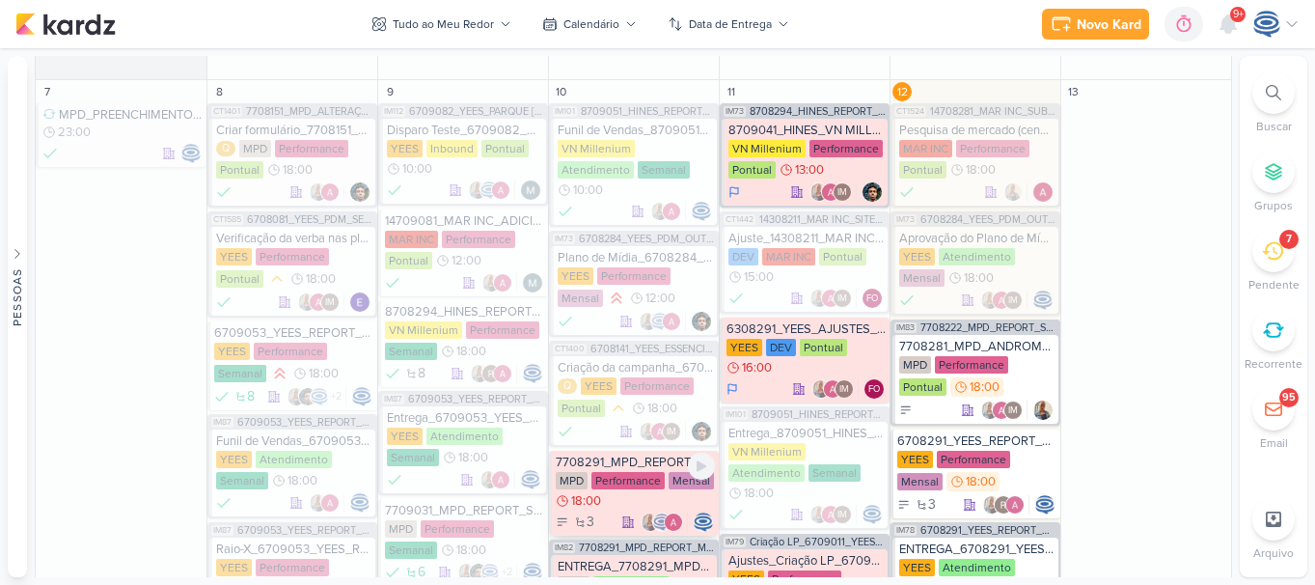
scroll to position [1335, 0]
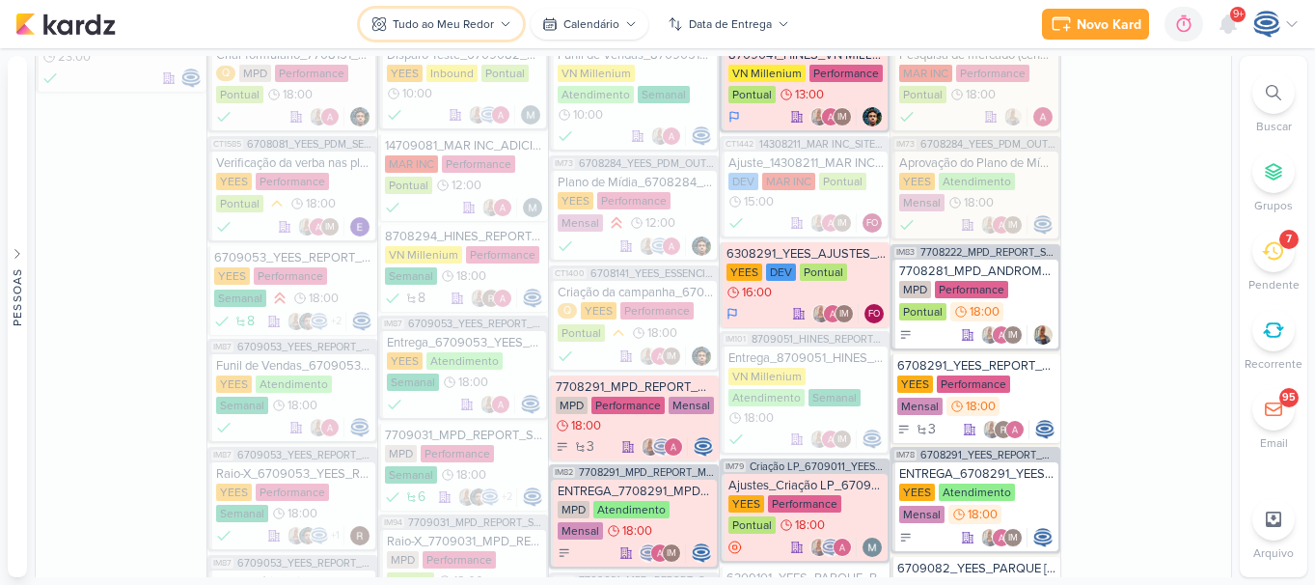
drag, startPoint x: 443, startPoint y: 26, endPoint x: 565, endPoint y: 27, distance: 122.5
click at [565, 27] on div "Tudo ao Meu Redor visão Caixa de Entrada A caixa de entrada mostra todos os kar…" at bounding box center [580, 24] width 890 height 48
click at [565, 27] on div "Calendário" at bounding box center [591, 23] width 56 height 17
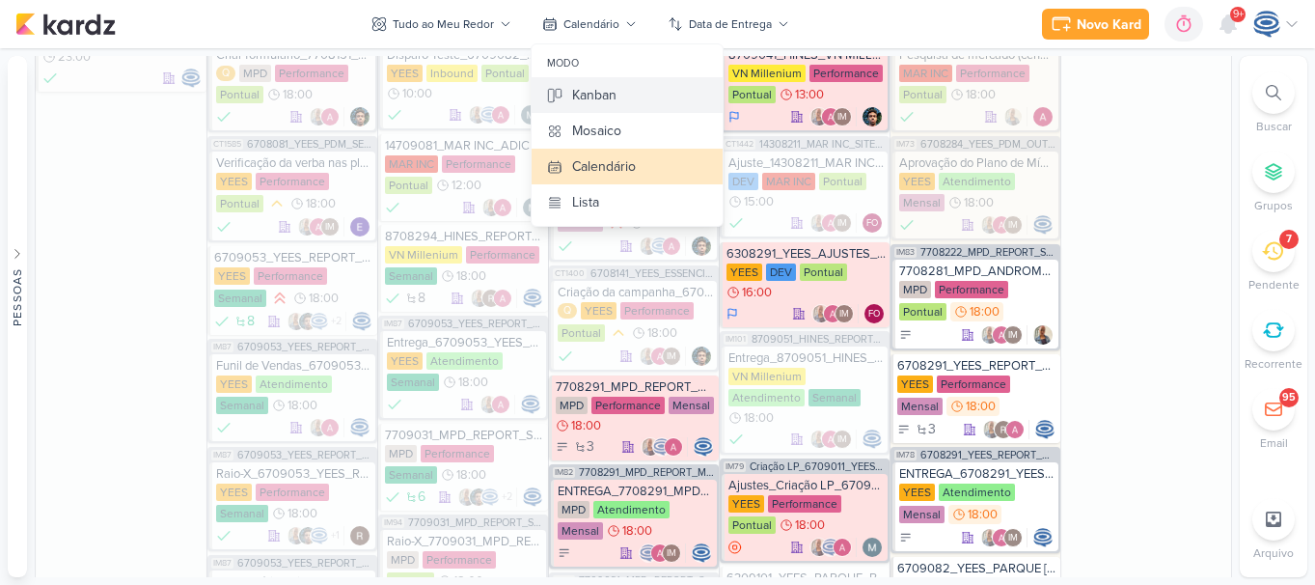
click at [608, 92] on div "Kanban" at bounding box center [594, 95] width 44 height 20
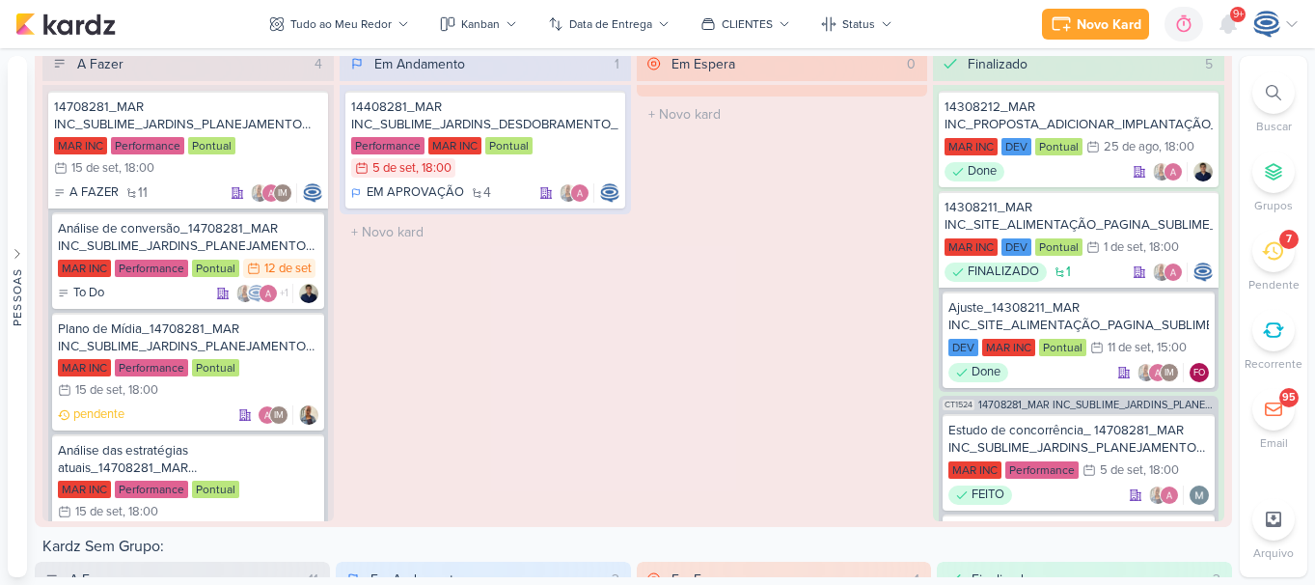
scroll to position [2851, 0]
click at [182, 335] on div "Plano de Mídia_14708281_MAR INC_SUBLIME_JARDINS_PLANEJAMENTO ESTRATÉGICO" at bounding box center [188, 336] width 260 height 35
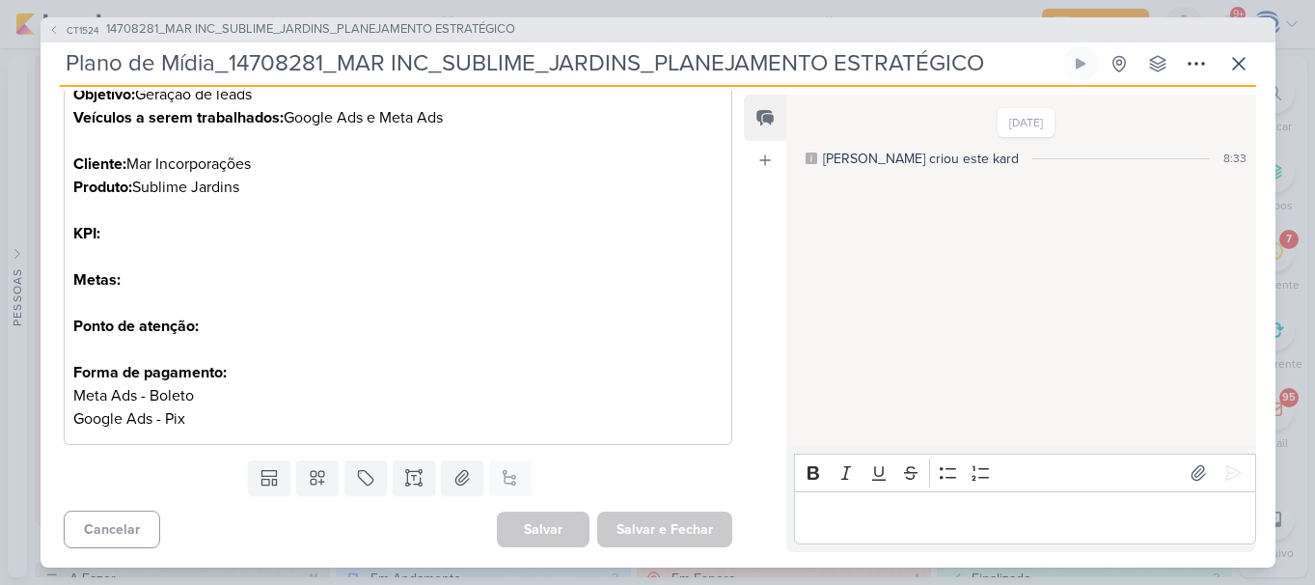
scroll to position [0, 0]
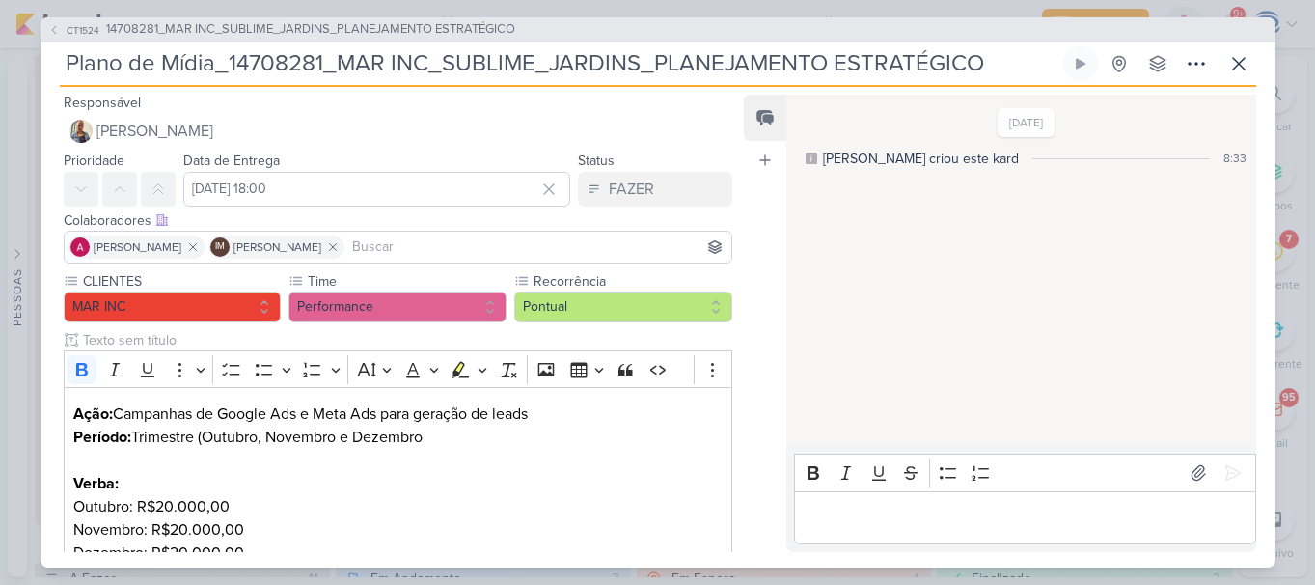
click at [403, 19] on div "CT1524 14708281_MAR INC_SUBLIME_JARDINS_PLANEJAMENTO ESTRATÉGICO" at bounding box center [658, 29] width 1235 height 25
click at [406, 27] on span "14708281_MAR INC_SUBLIME_JARDINS_PLANEJAMENTO ESTRATÉGICO" at bounding box center [310, 29] width 409 height 19
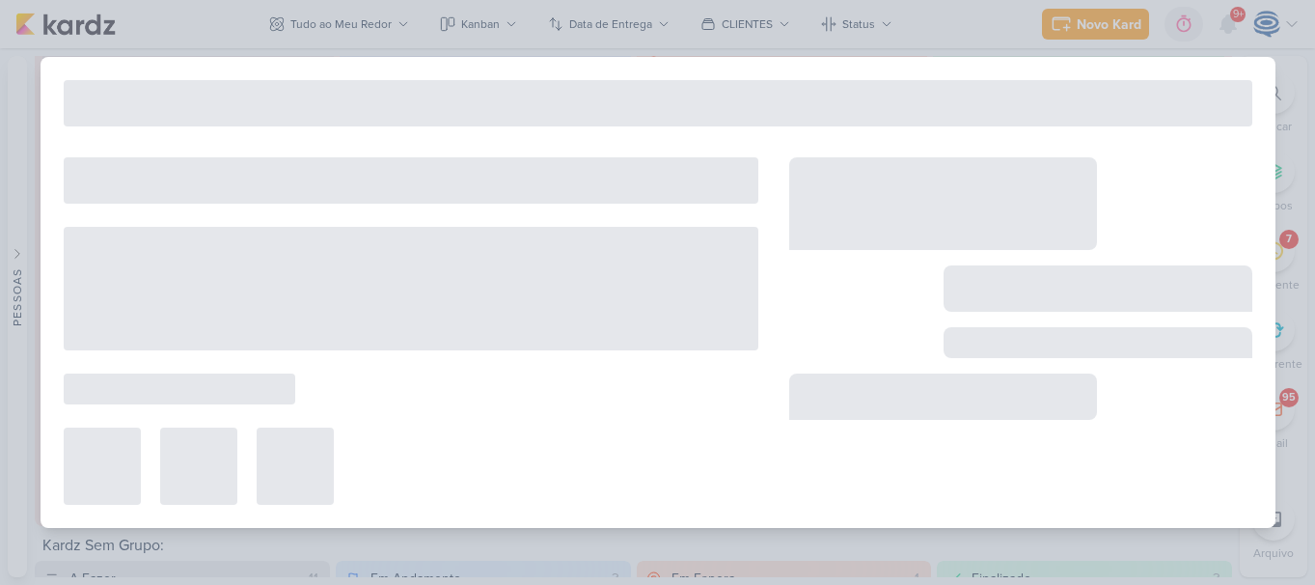
type input "14708281_MAR INC_SUBLIME_JARDINS_PLANEJAMENTO ESTRATÉGICO"
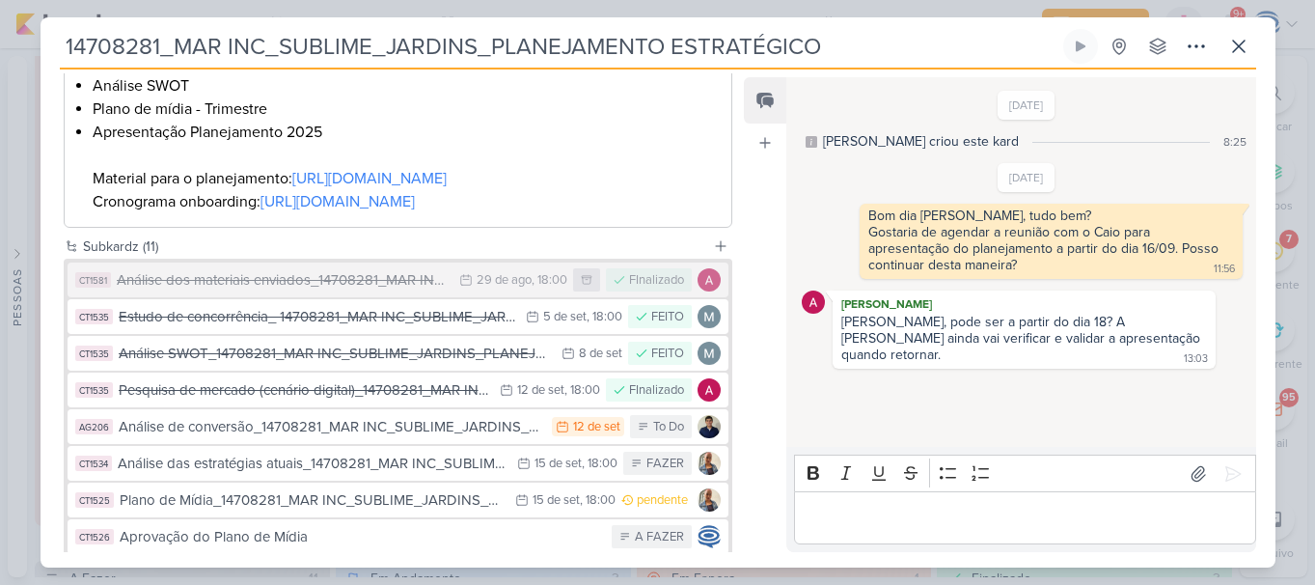
scroll to position [811, 0]
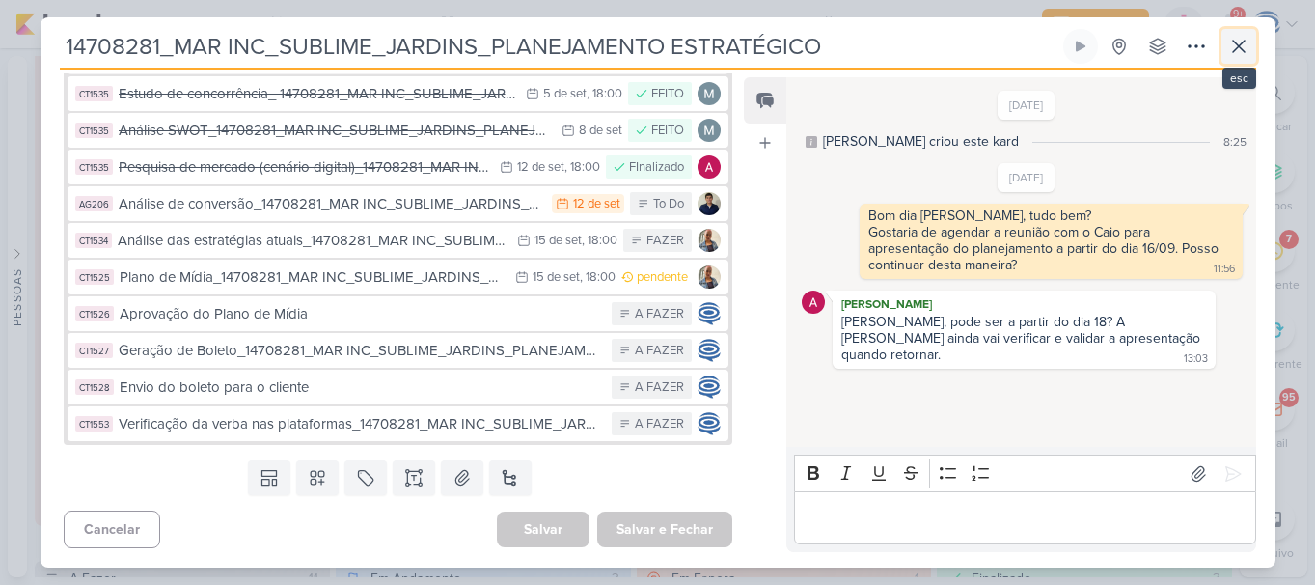
click at [1232, 34] on button at bounding box center [1238, 46] width 35 height 35
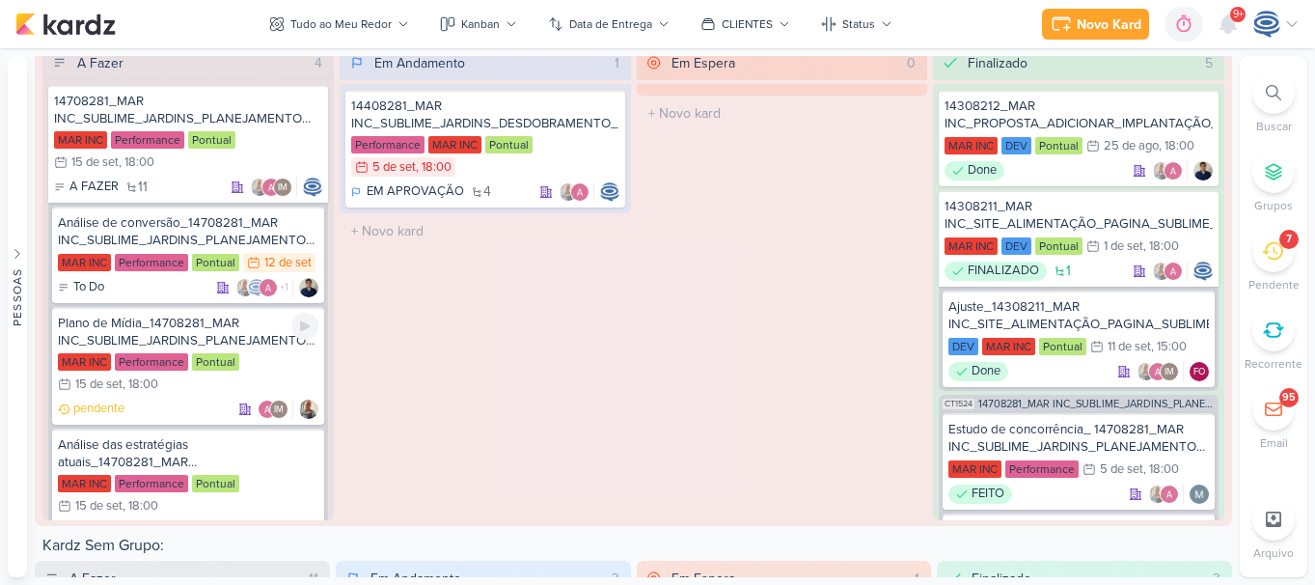
scroll to position [0, 0]
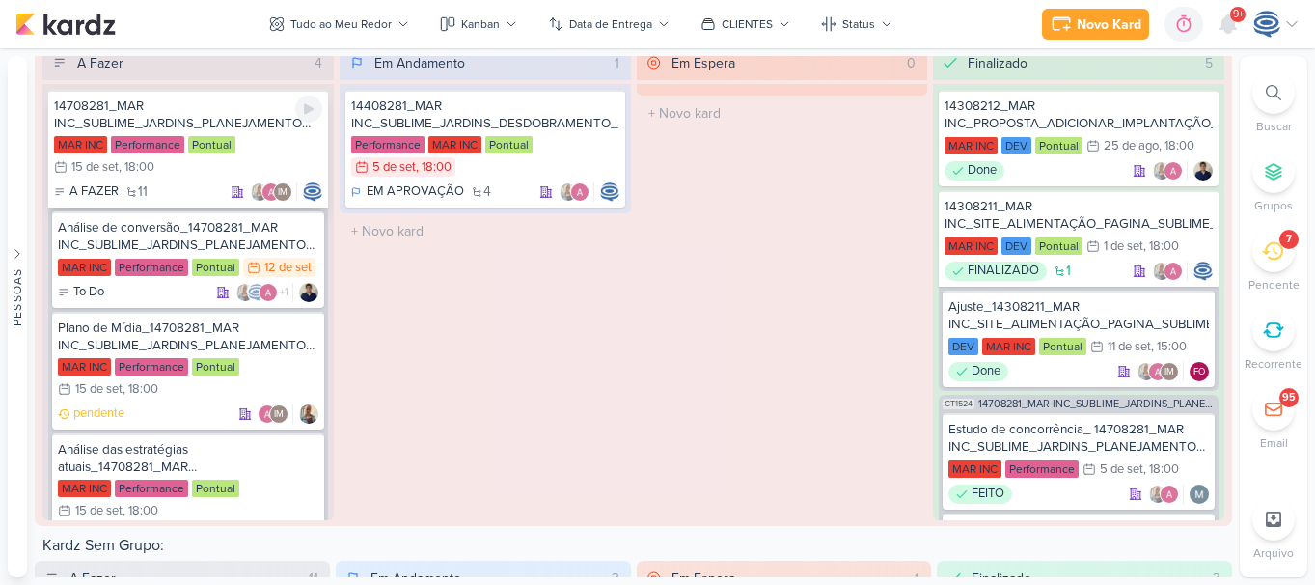
click at [236, 112] on div "14708281_MAR INC_SUBLIME_JARDINS_PLANEJAMENTO ESTRATÉGICO" at bounding box center [188, 114] width 268 height 35
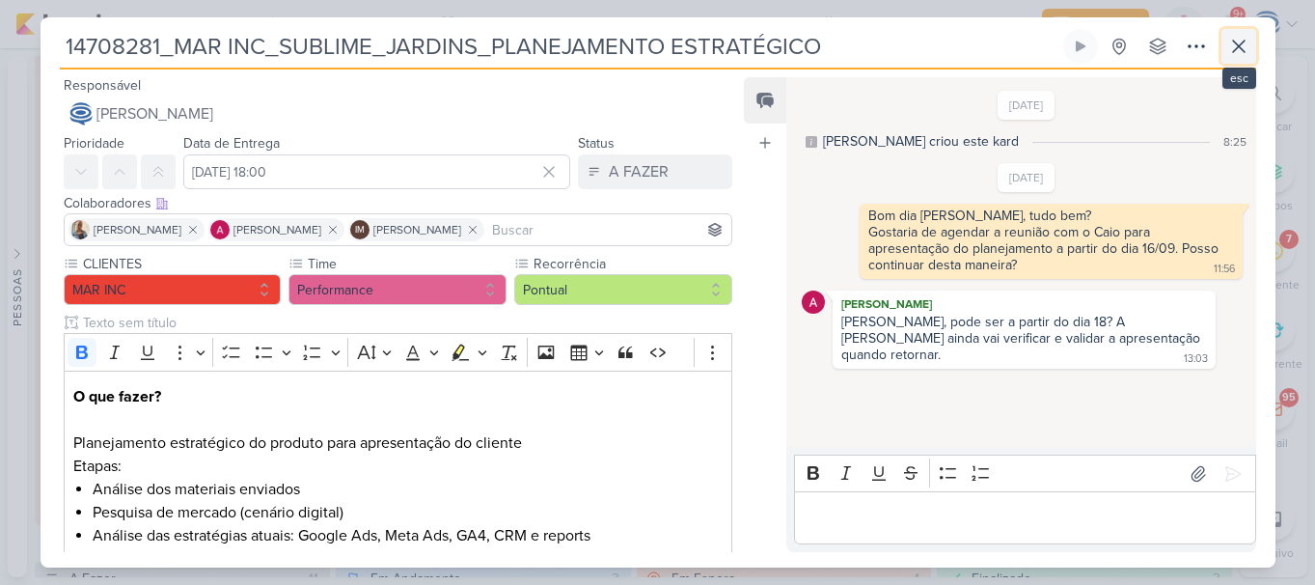
click at [1225, 55] on button at bounding box center [1238, 46] width 35 height 35
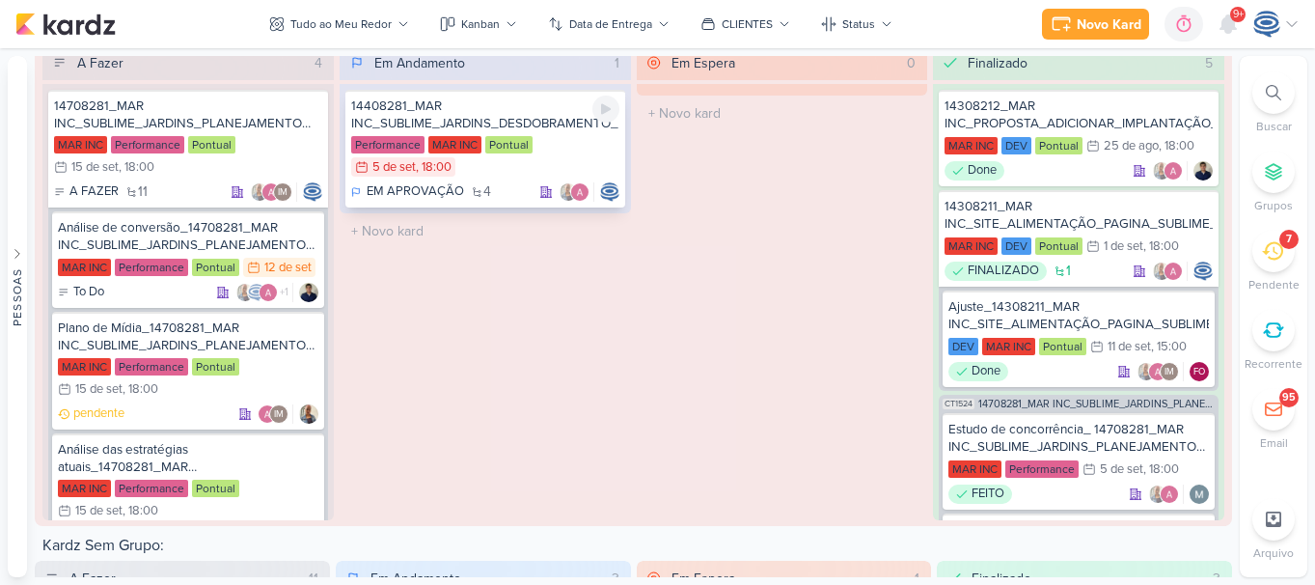
click at [554, 128] on div "14408281_MAR INC_SUBLIME_JARDINS_DESDOBRAMENTO_PEÇAS_META_ADS" at bounding box center [485, 114] width 268 height 35
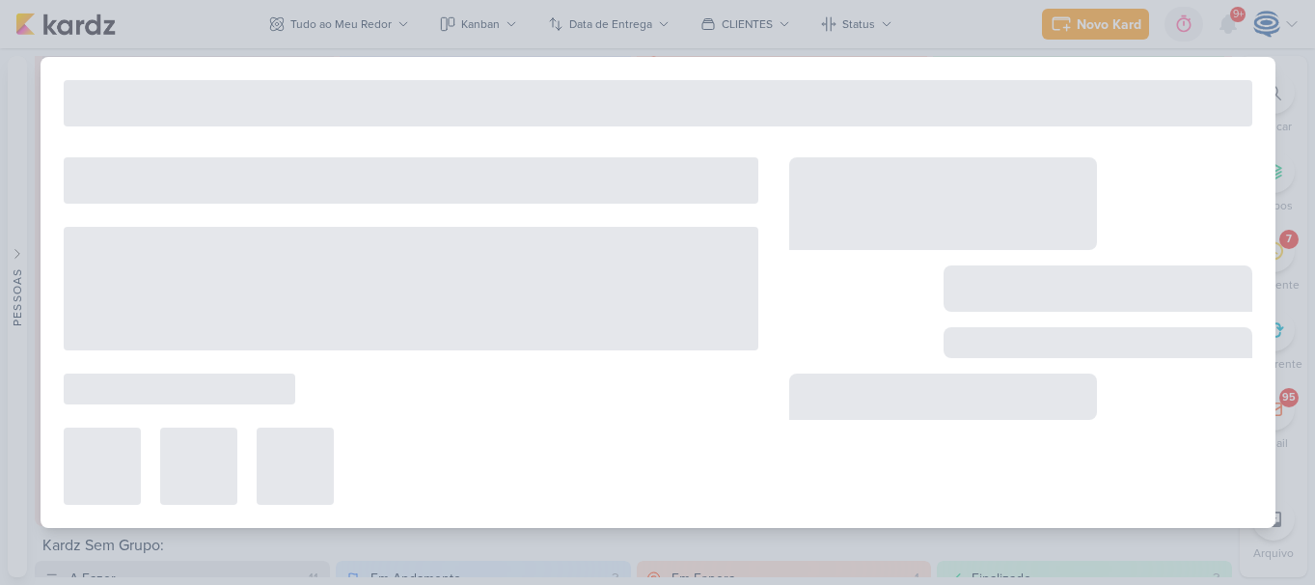
click at [554, 128] on div "Preferências de Quadros Pessoal Organização Não tem nenhum quadro aqui ainda :/…" at bounding box center [657, 316] width 1315 height 536
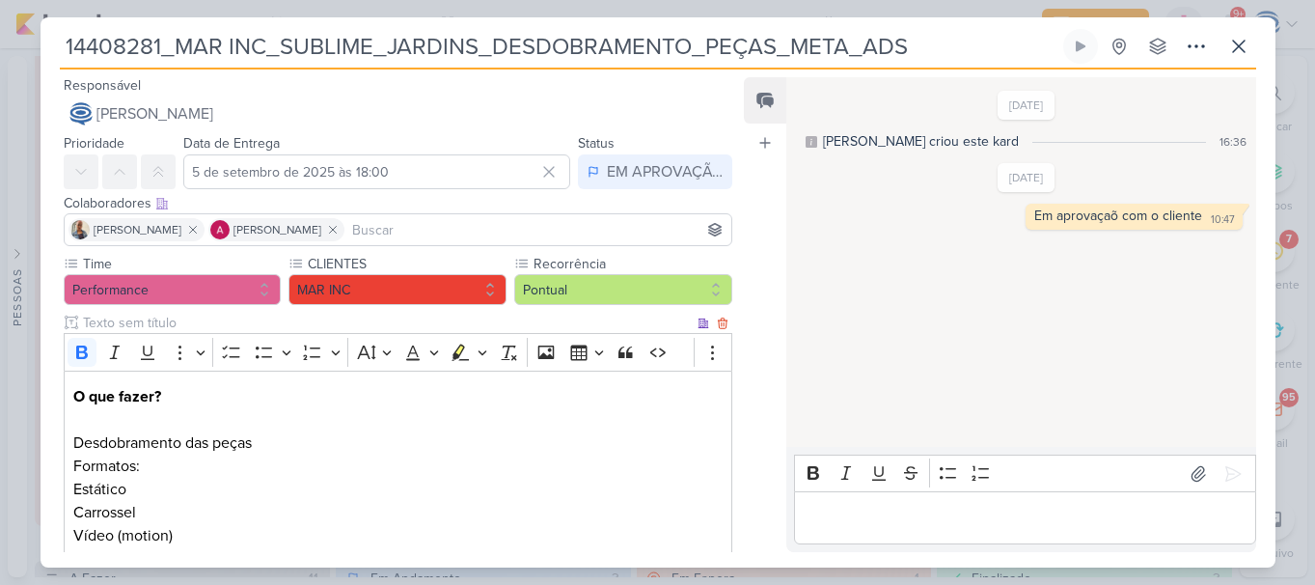
scroll to position [323, 0]
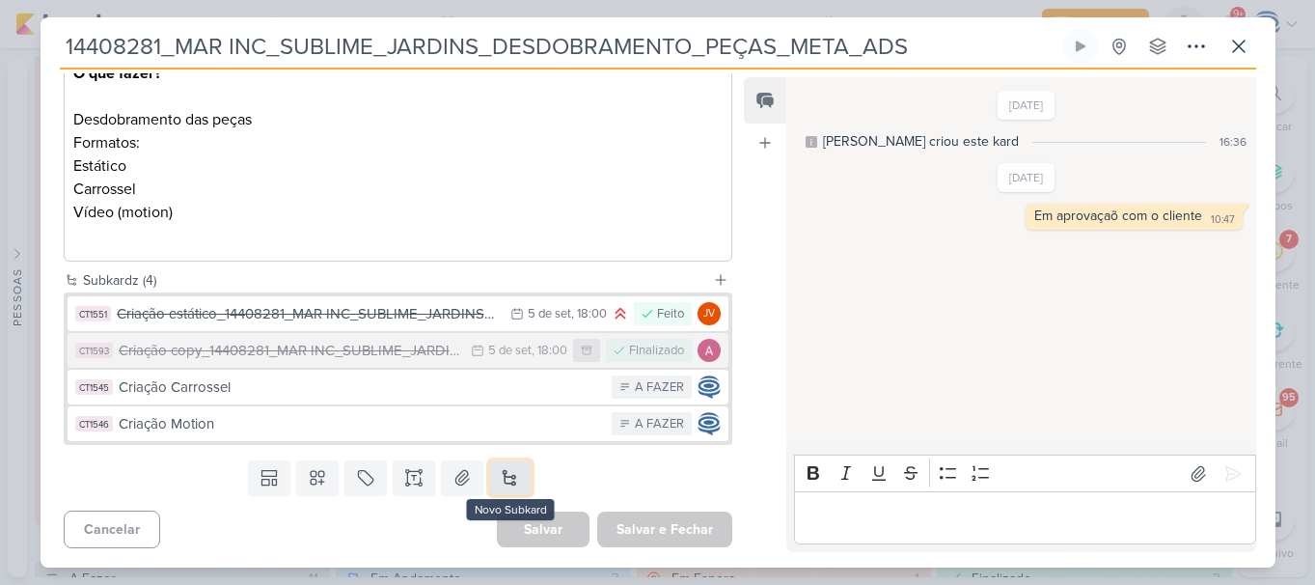
click at [505, 473] on button at bounding box center [510, 477] width 42 height 35
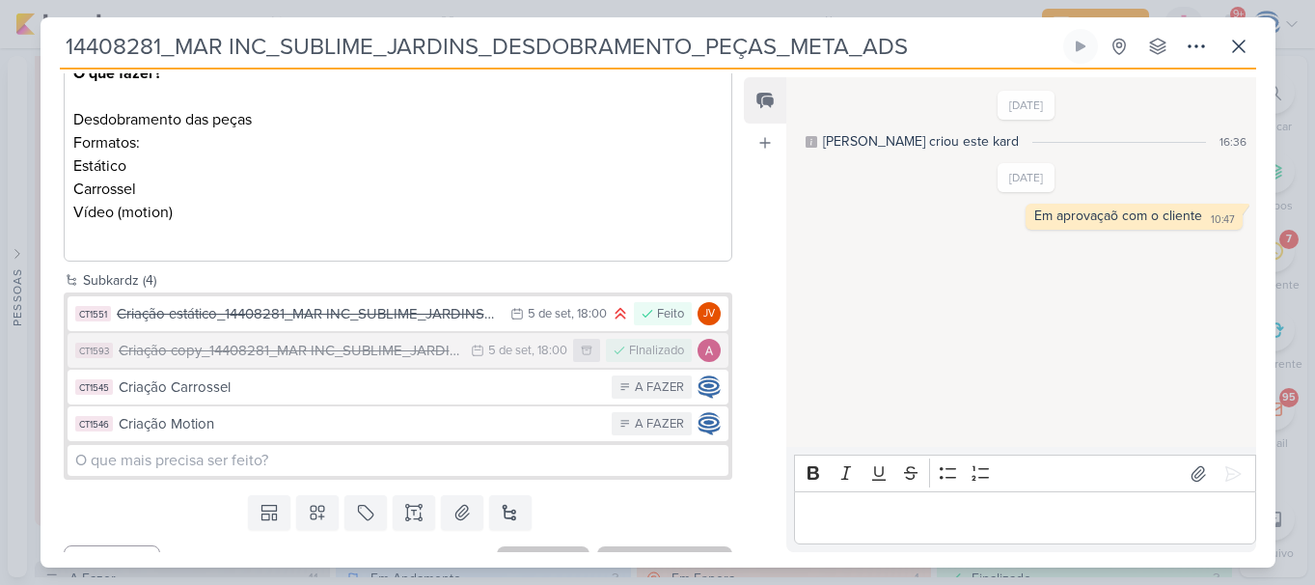
drag, startPoint x: 907, startPoint y: 58, endPoint x: 47, endPoint y: 42, distance: 859.7
click at [47, 42] on div "14408281_MAR INC_SUBLIME_JARDINS_DESDOBRAMENTO_PEÇAS_META_ADS Criado por mim ne…" at bounding box center [658, 298] width 1235 height 538
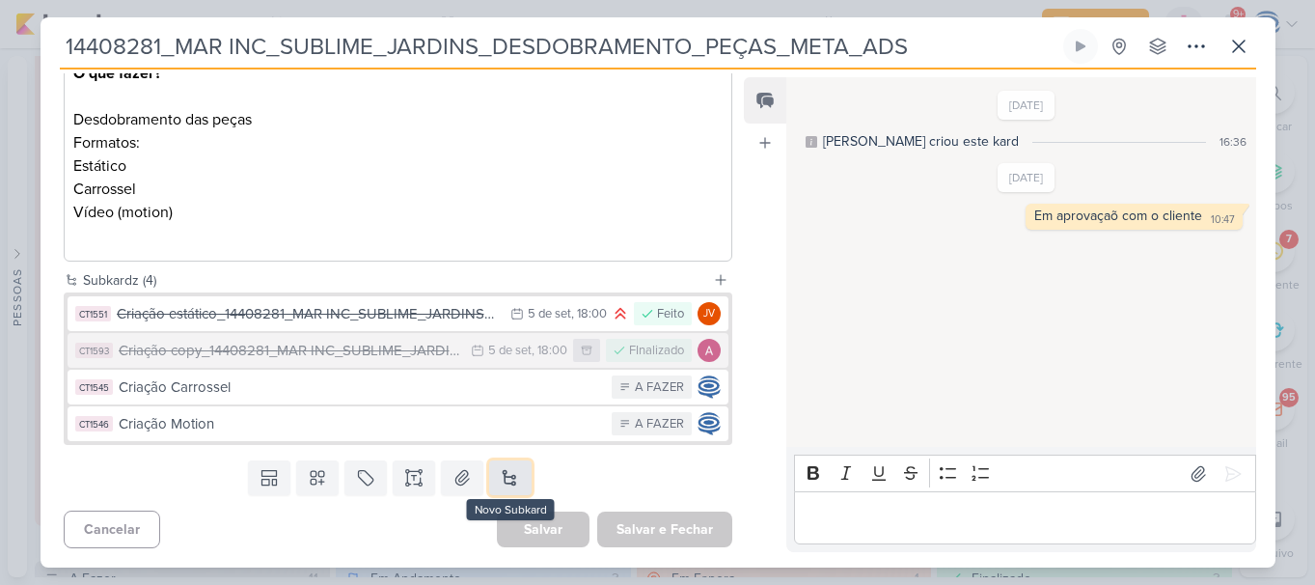
click at [491, 463] on button at bounding box center [510, 477] width 42 height 35
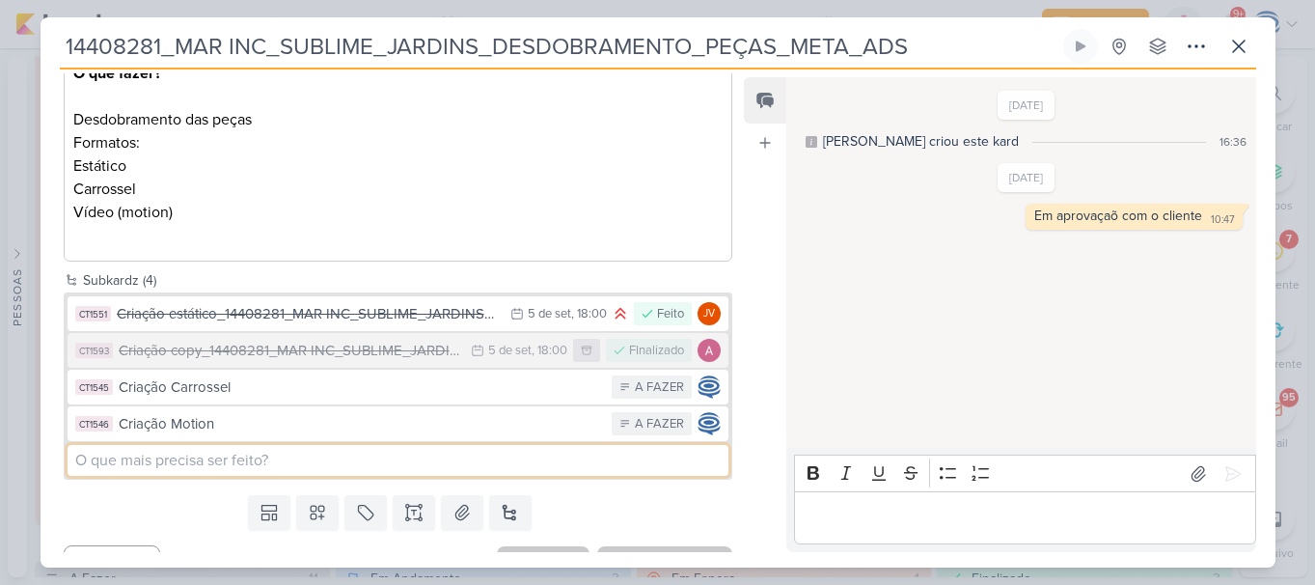
paste input "14408281_MAR INC_SUBLIME_JARDINS_DESDOBRAMENTO_PEÇAS_META_ADS"
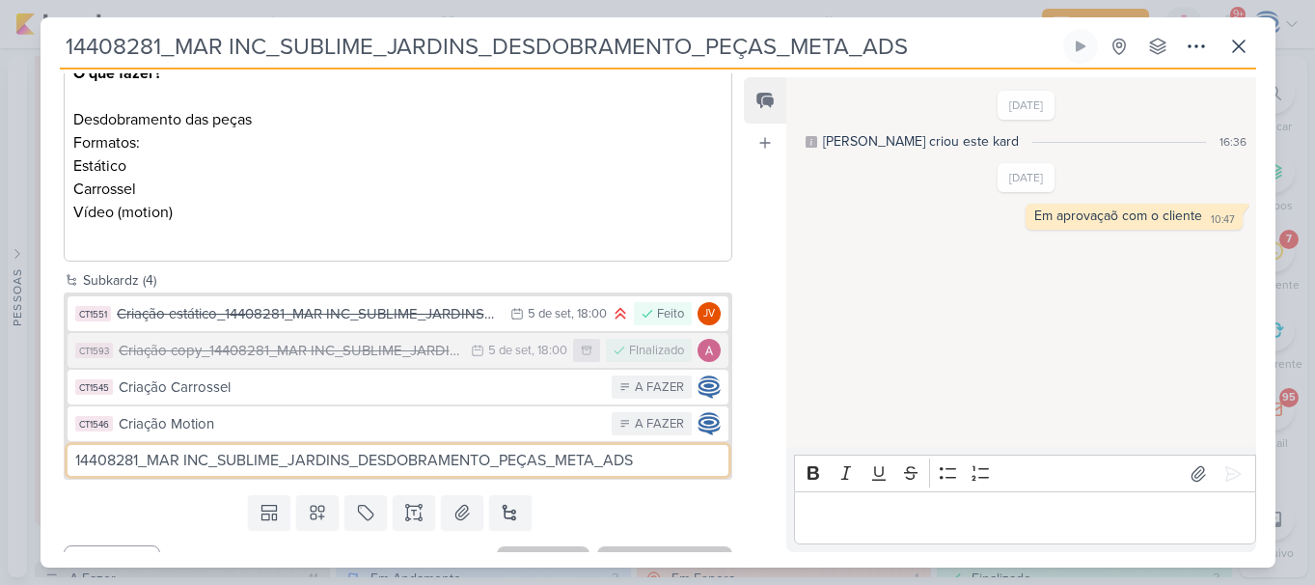
click at [74, 460] on input "14408281_MAR INC_SUBLIME_JARDINS_DESDOBRAMENTO_PEÇAS_META_ADS" at bounding box center [399, 460] width 662 height 31
paste input "Ajuste"
type input "Ajuste_14408281_MAR INC_SUBLIME_JARDINS_DESDOBRAMENTO_PEÇAS_META_ADS"
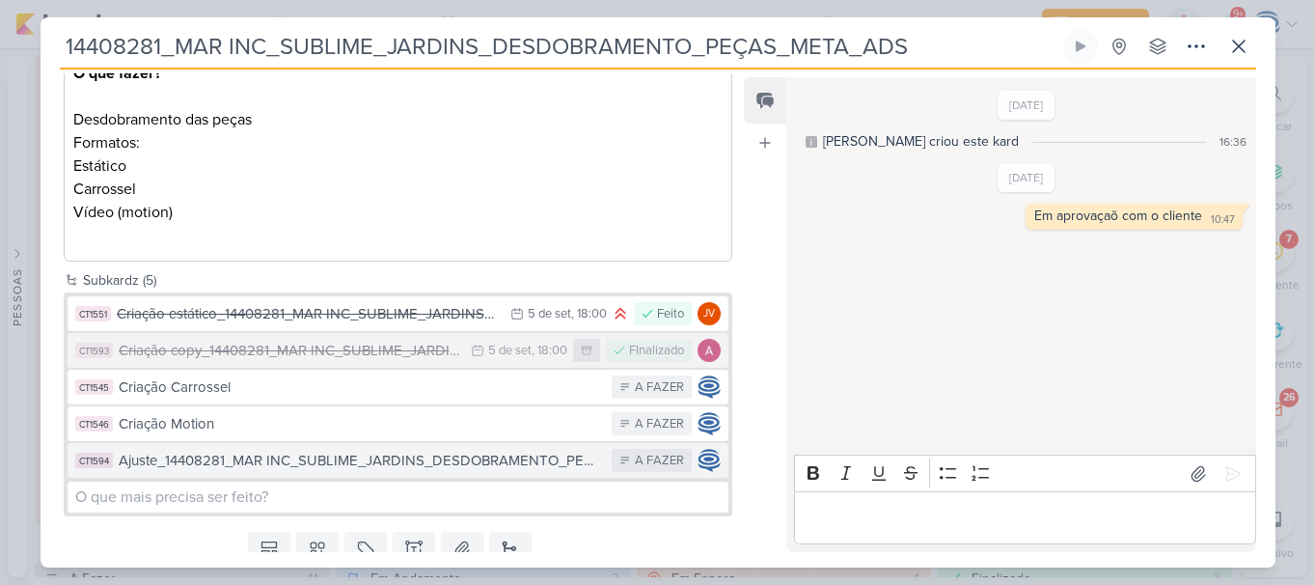
click at [260, 461] on div "Ajuste_14408281_MAR INC_SUBLIME_JARDINS_DESDOBRAMENTO_PEÇAS_META_ADS" at bounding box center [361, 461] width 484 height 22
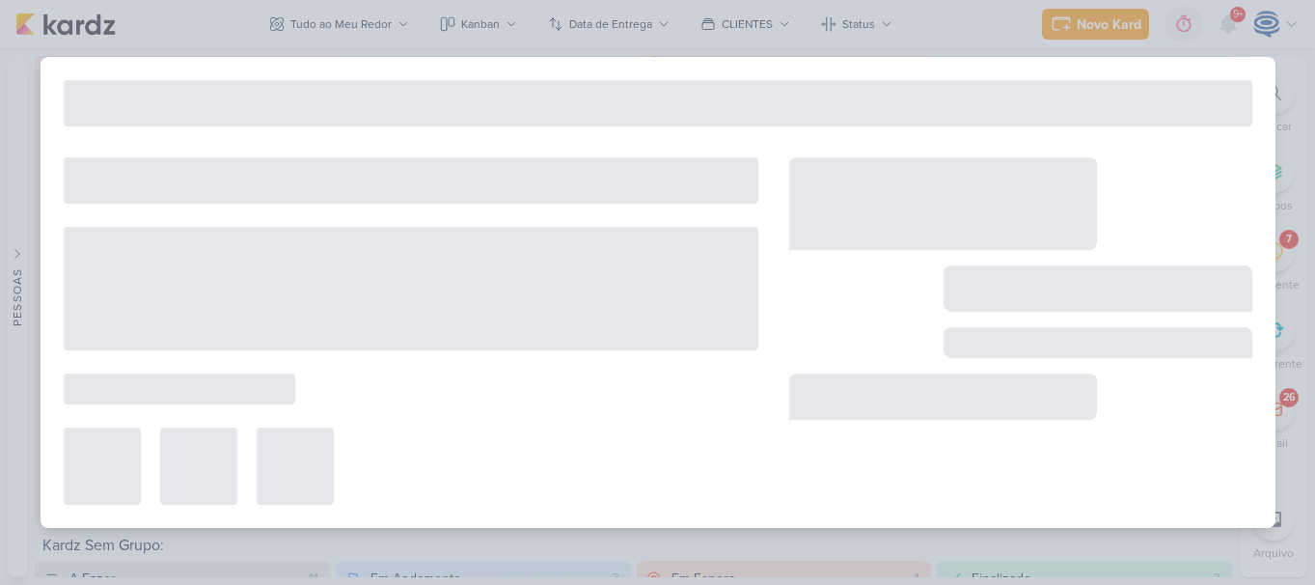
type input "Ajuste_14408281_MAR INC_SUBLIME_JARDINS_DESDOBRAMENTO_PEÇAS_META_ADS"
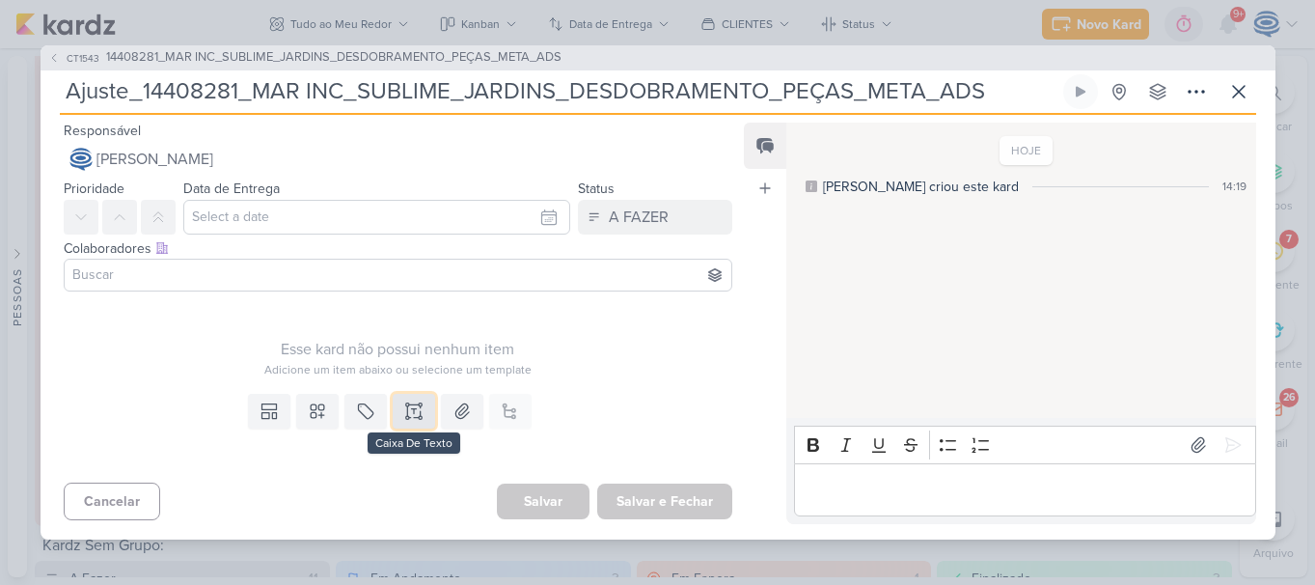
click at [408, 407] on icon at bounding box center [408, 411] width 0 height 10
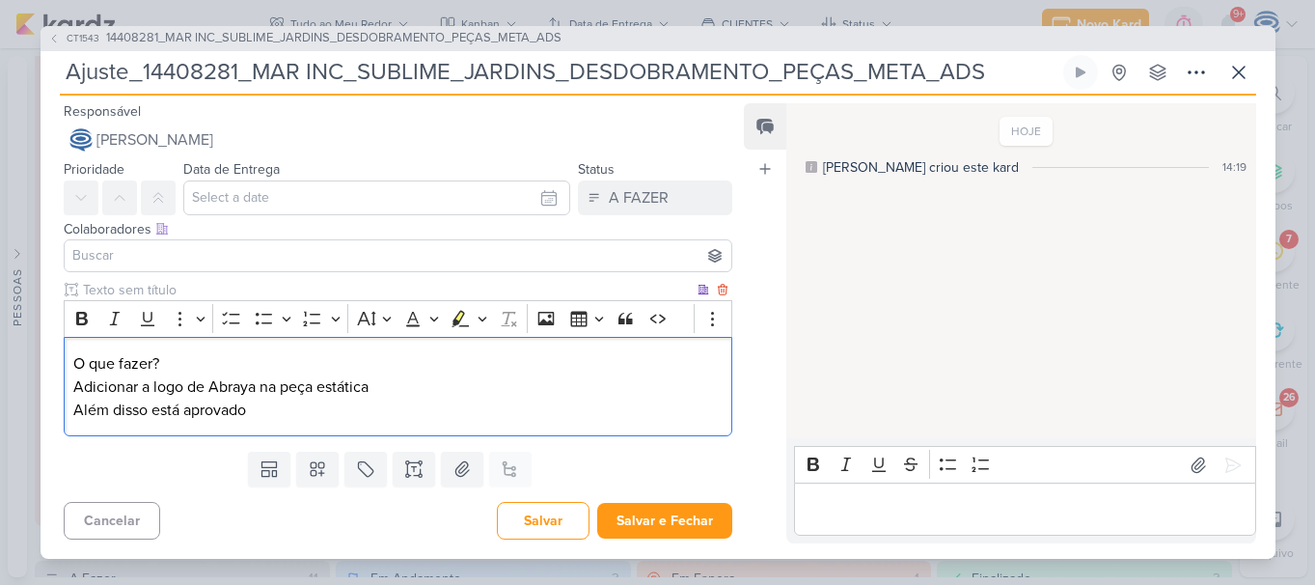
click at [250, 363] on p "O que fazer?" at bounding box center [397, 363] width 648 height 23
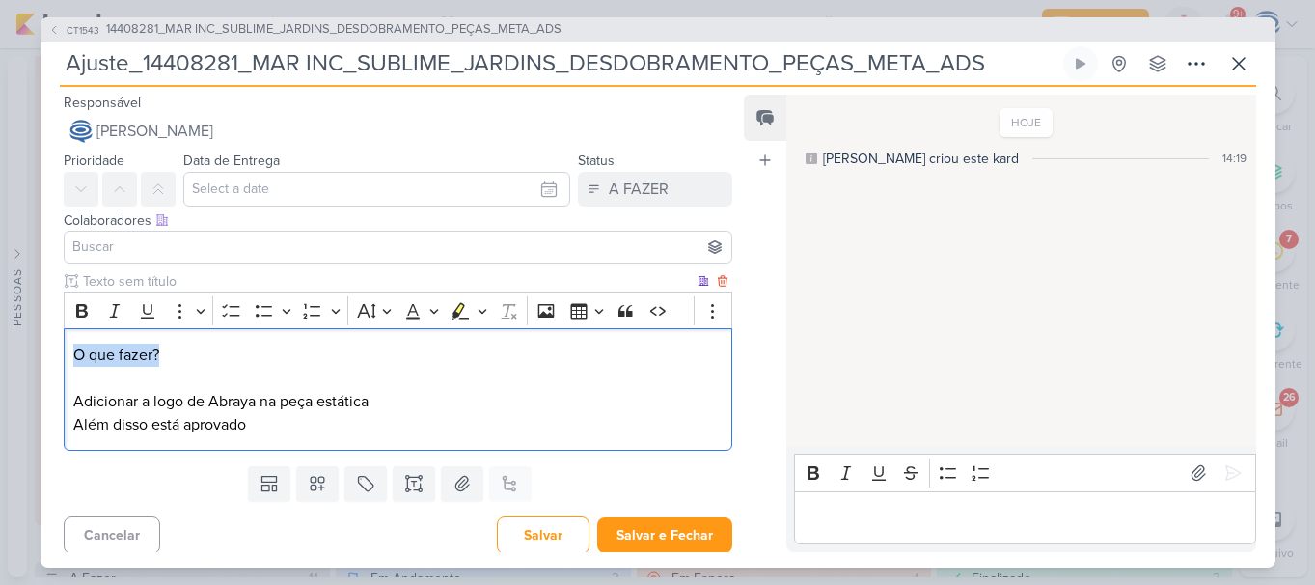
drag, startPoint x: 239, startPoint y: 359, endPoint x: 64, endPoint y: 336, distance: 177.1
click at [64, 336] on div "O que fazer? Adicionar a logo de Abraya na peça estática Além disso está aprova…" at bounding box center [399, 389] width 670 height 123
click at [81, 313] on icon "Editor toolbar" at bounding box center [81, 310] width 19 height 19
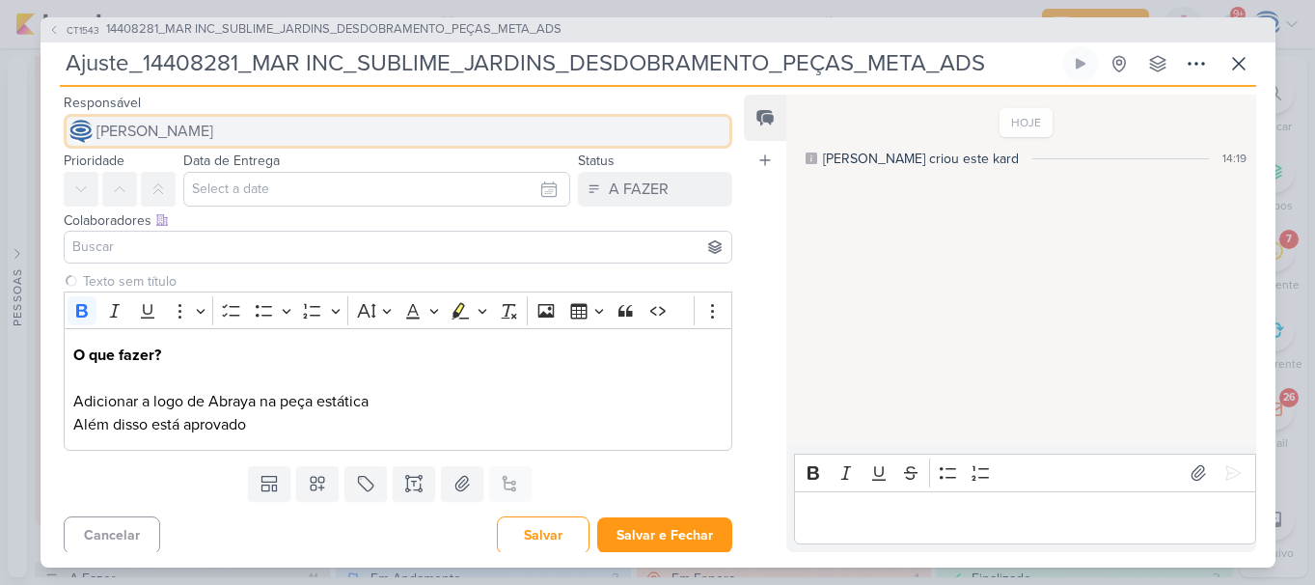
click at [175, 123] on span "[PERSON_NAME]" at bounding box center [154, 131] width 117 height 23
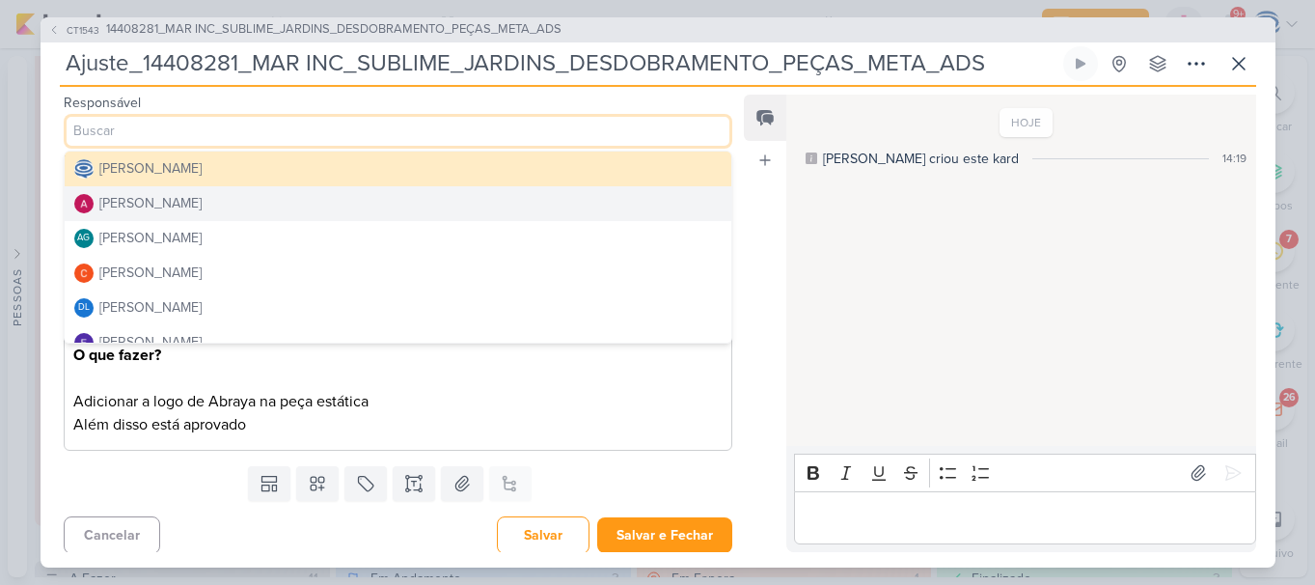
click at [160, 191] on button "[PERSON_NAME]" at bounding box center [399, 203] width 668 height 35
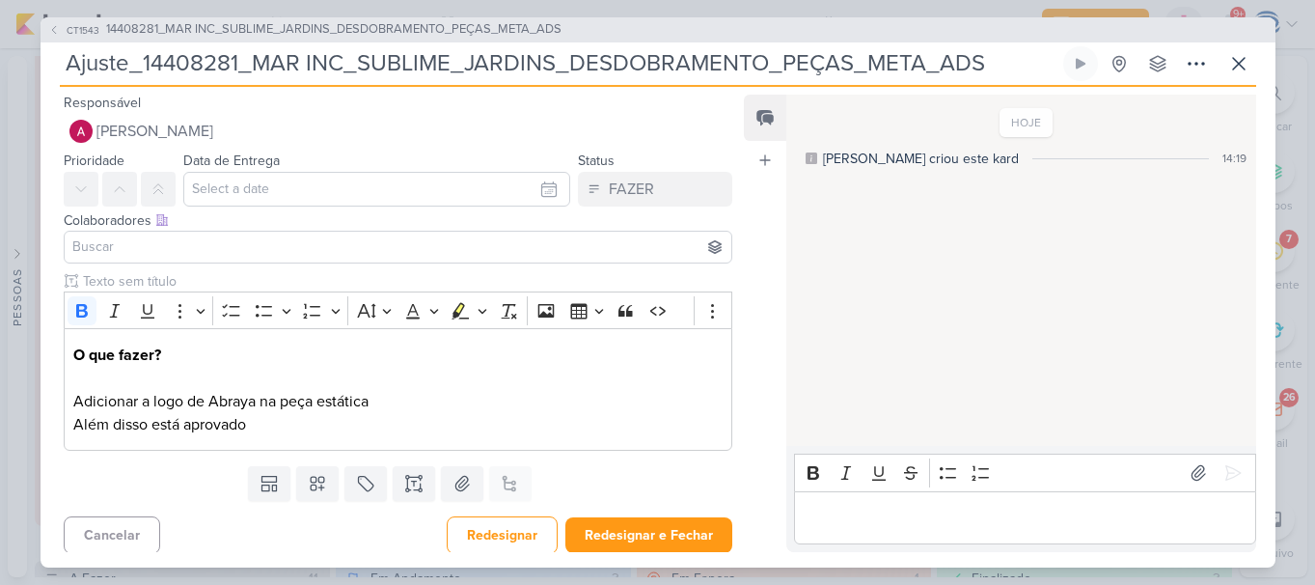
click at [169, 242] on input at bounding box center [398, 246] width 660 height 23
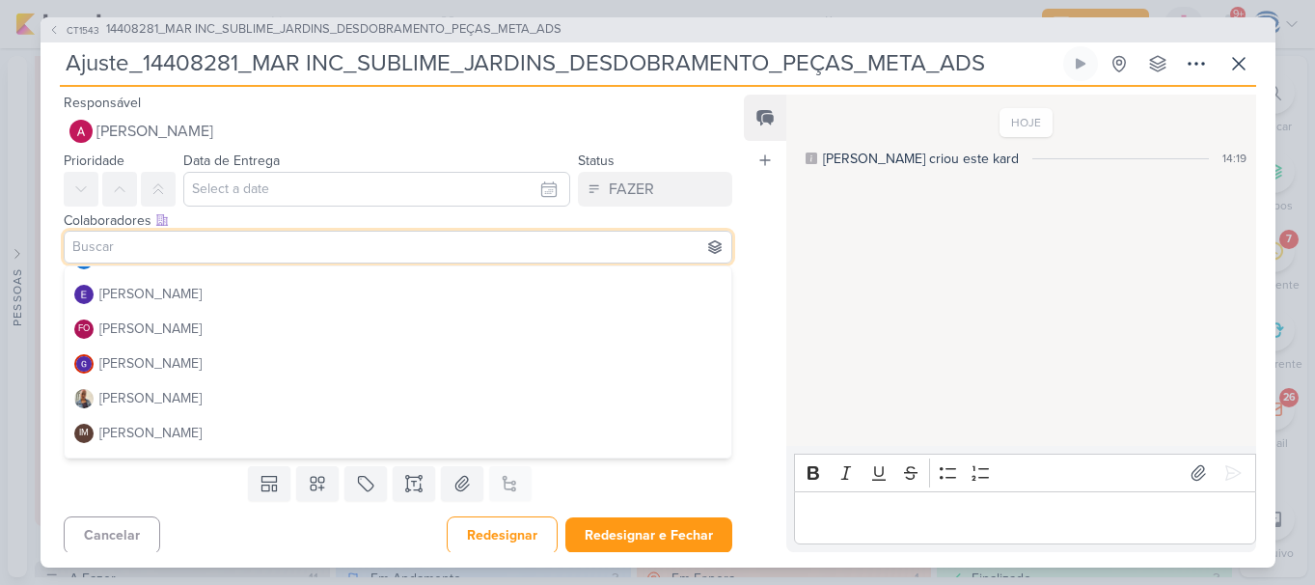
scroll to position [164, 0]
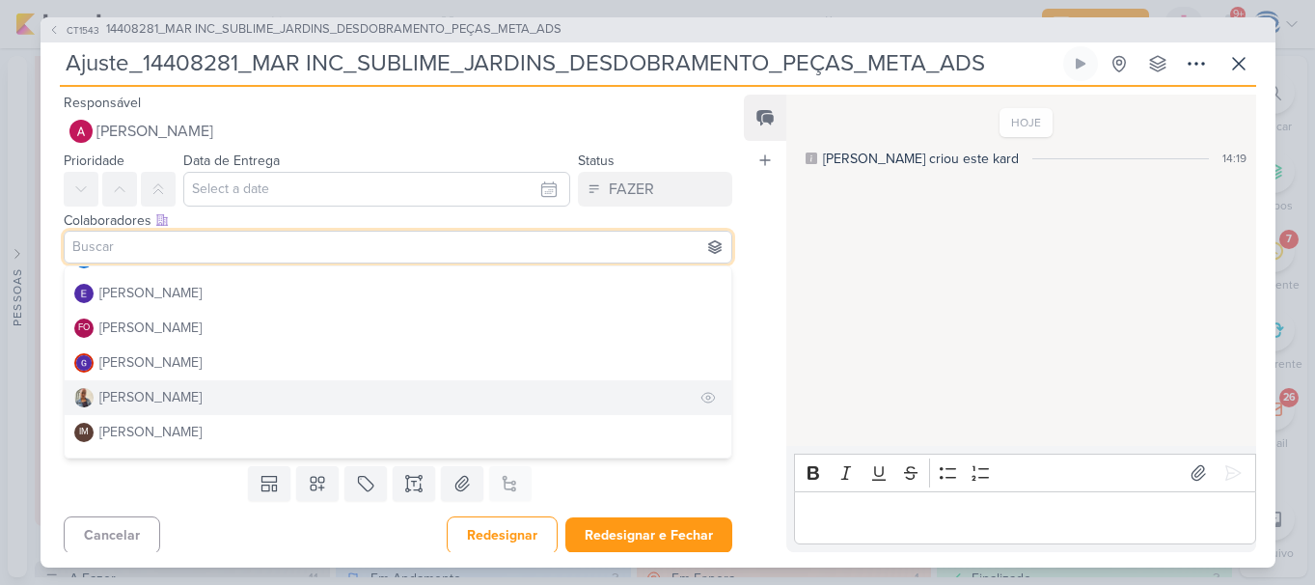
click at [156, 397] on div "[PERSON_NAME]" at bounding box center [150, 397] width 102 height 20
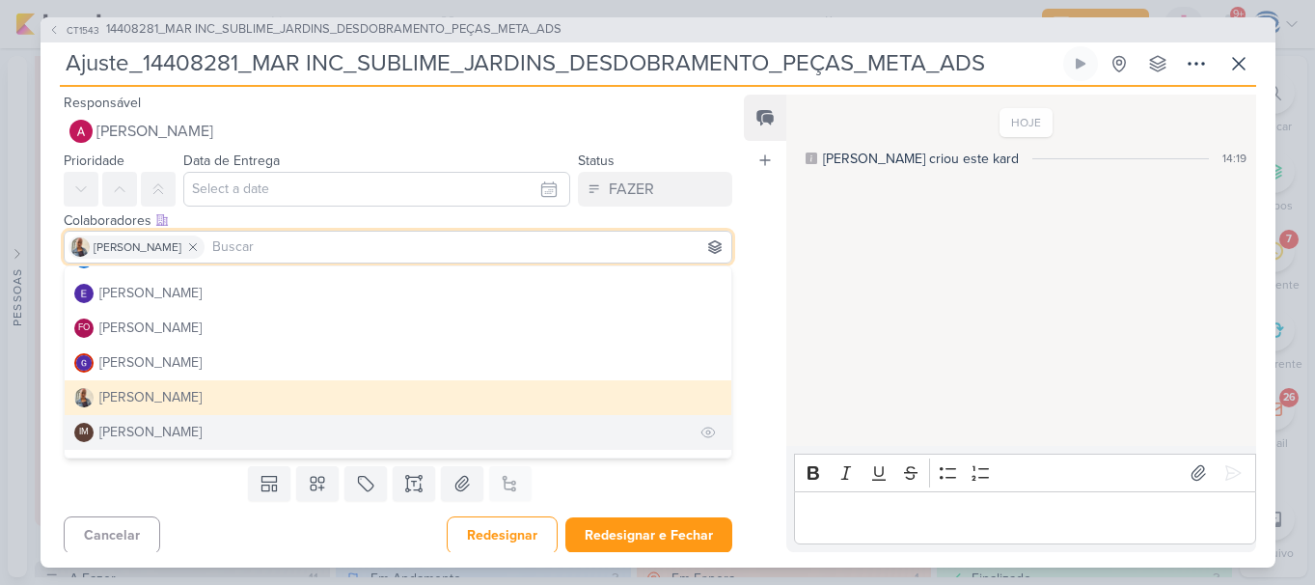
click at [153, 434] on div "[PERSON_NAME]" at bounding box center [150, 432] width 102 height 20
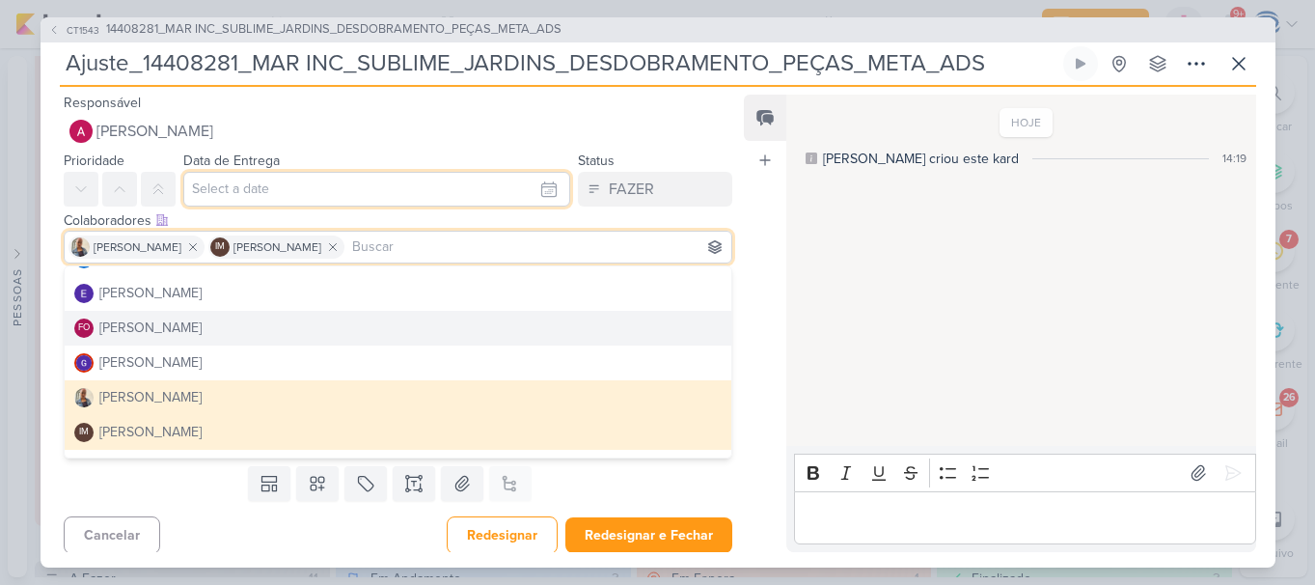
click at [296, 190] on input "text" at bounding box center [377, 189] width 388 height 35
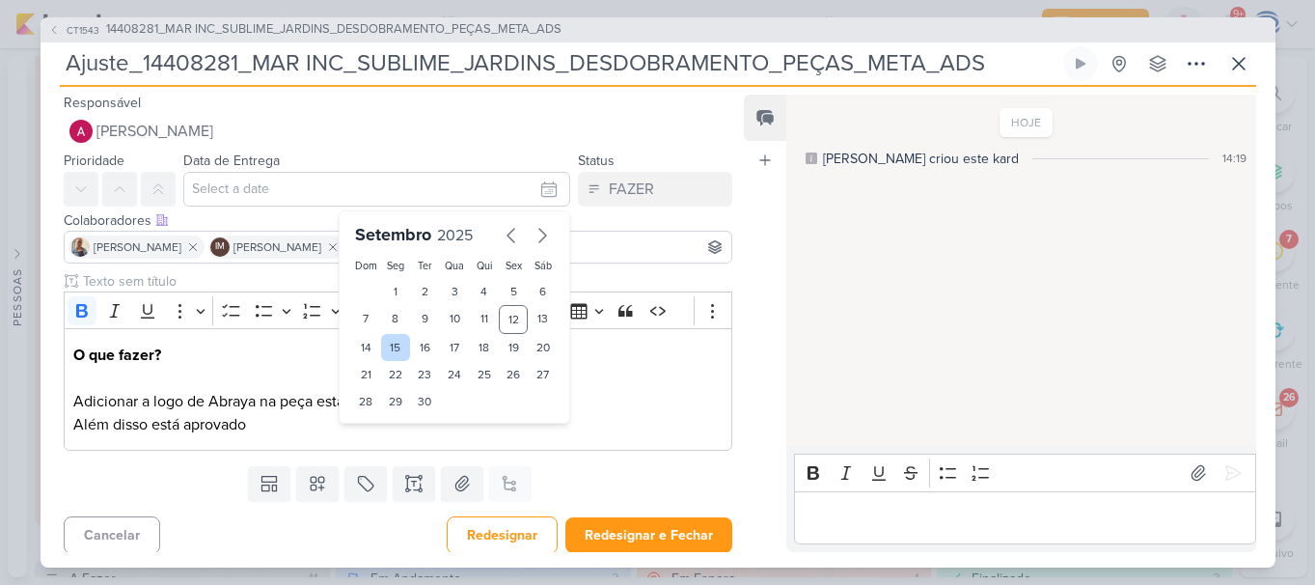
click at [395, 347] on div "15" at bounding box center [396, 347] width 30 height 27
click at [411, 346] on div "16" at bounding box center [425, 347] width 30 height 27
click at [388, 344] on div "15" at bounding box center [396, 347] width 30 height 27
type input "15 de setembro de 2025 às 23:59"
click at [382, 428] on select "00 01 02 03 04 05 06 07 08 09 10 11 12 13 14 15 16 17 18 19 20 21 22 23" at bounding box center [395, 434] width 27 height 23
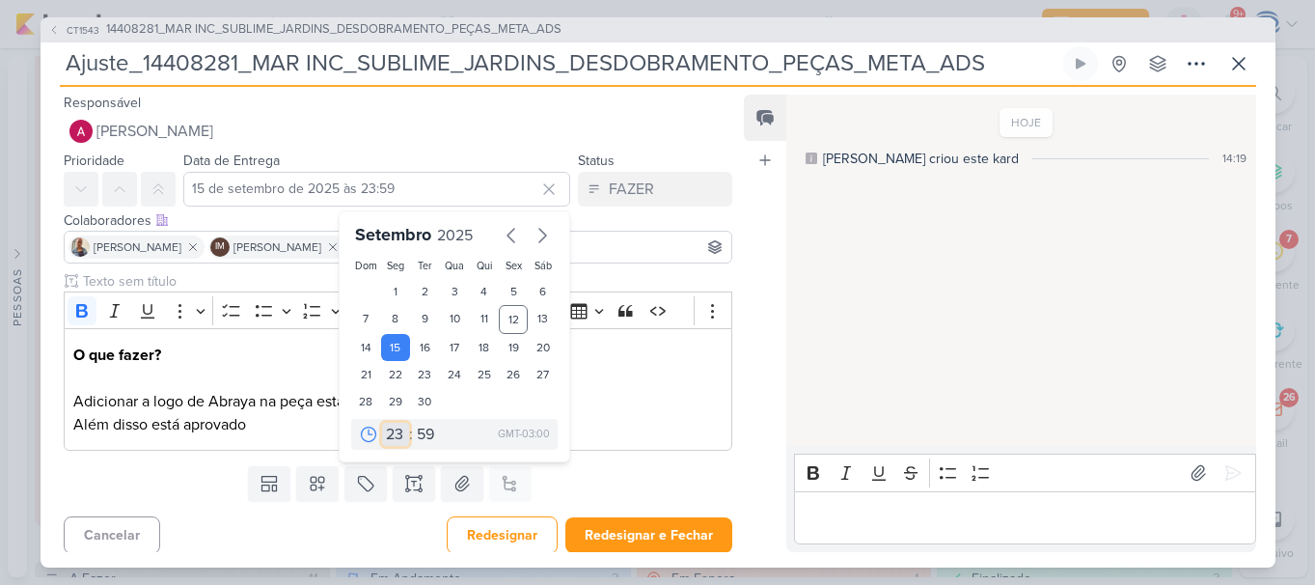
select select "18"
click at [382, 423] on select "00 01 02 03 04 05 06 07 08 09 10 11 12 13 14 15 16 17 18 19 20 21 22 23" at bounding box center [395, 434] width 27 height 23
type input "15 de setembro de 2025 às 18:59"
click at [414, 428] on select "00 05 10 15 20 25 30 35 40 45 50 55 59" at bounding box center [426, 434] width 27 height 23
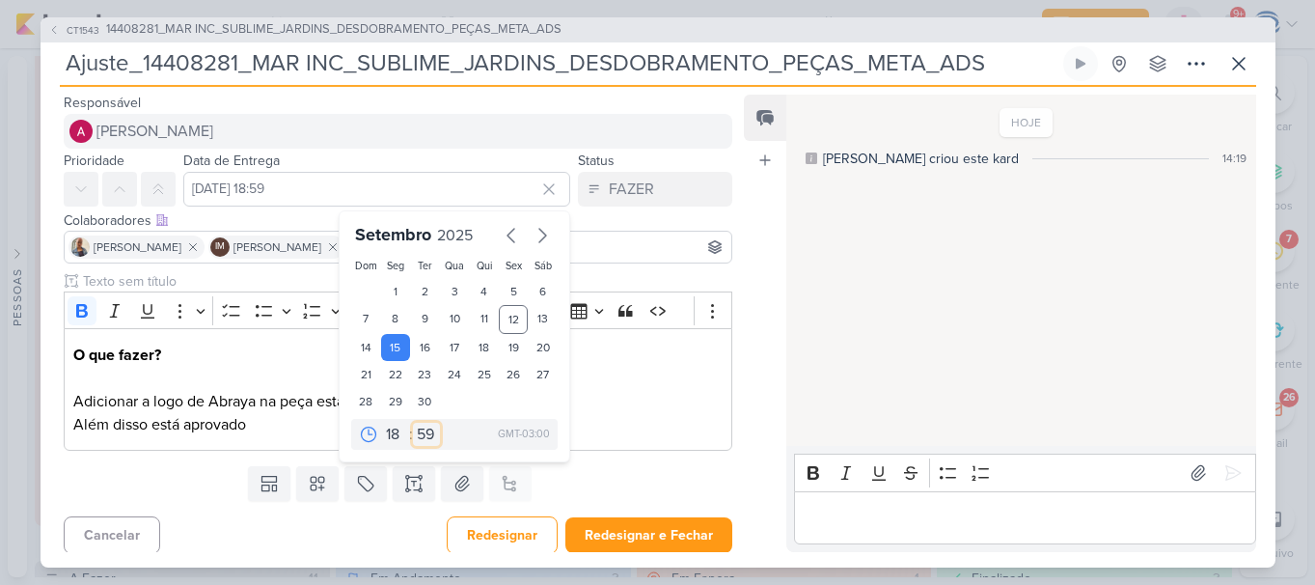
select select "0"
click at [413, 423] on select "00 05 10 15 20 25 30 35 40 45 50 55 59" at bounding box center [426, 434] width 27 height 23
type input "15 de setembro de 2025 às 18:00"
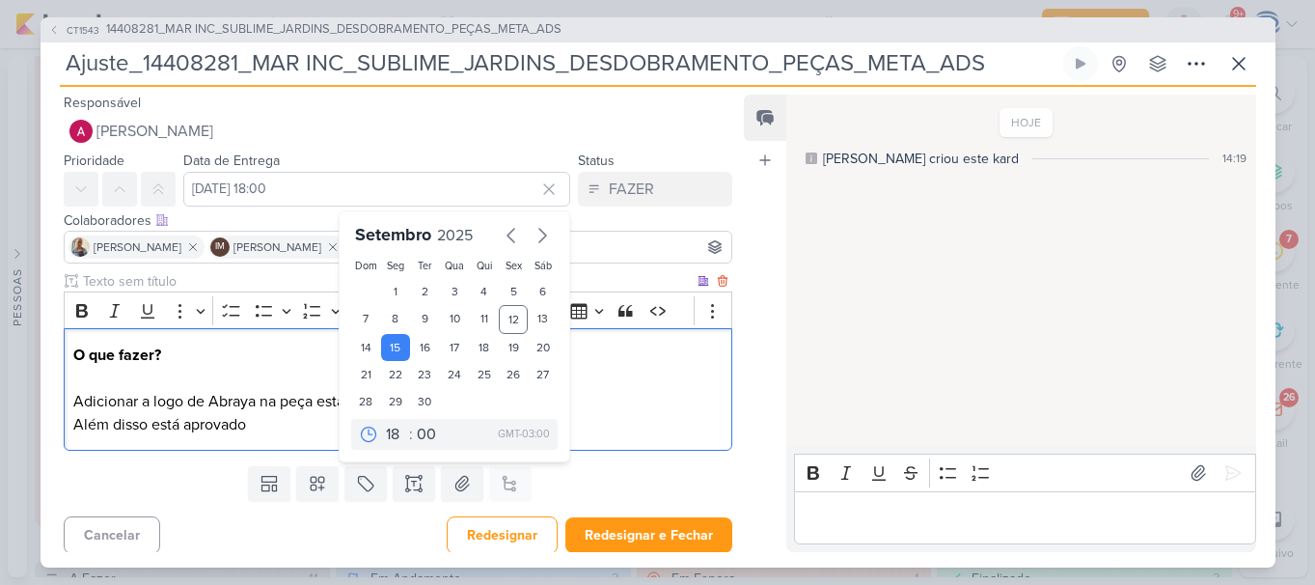
click at [274, 436] on div "O que fazer? Adicionar a logo de Abraya na peça estática Além disso está aprova…" at bounding box center [399, 389] width 670 height 123
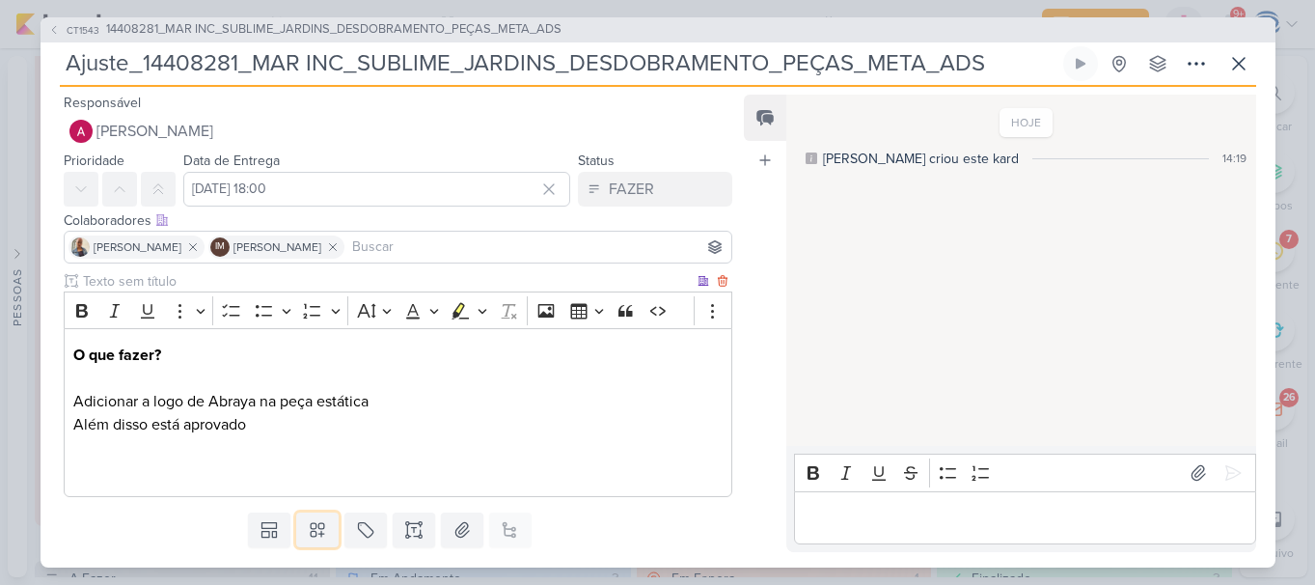
scroll to position [52, 0]
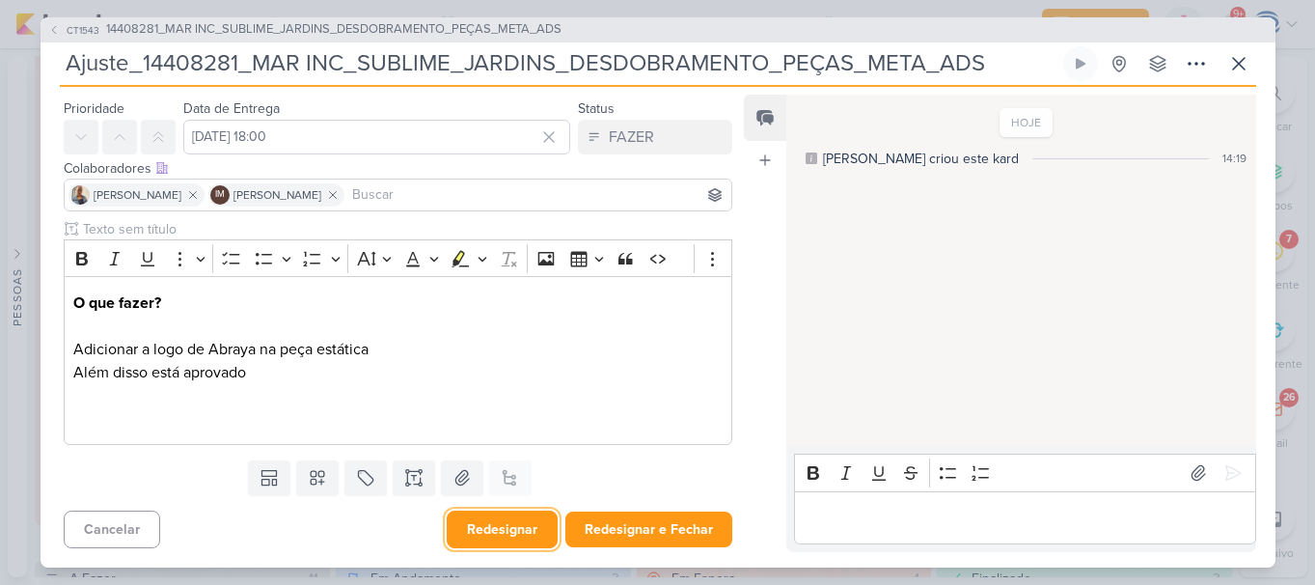
click at [520, 540] on button "Redesignar" at bounding box center [502, 529] width 111 height 38
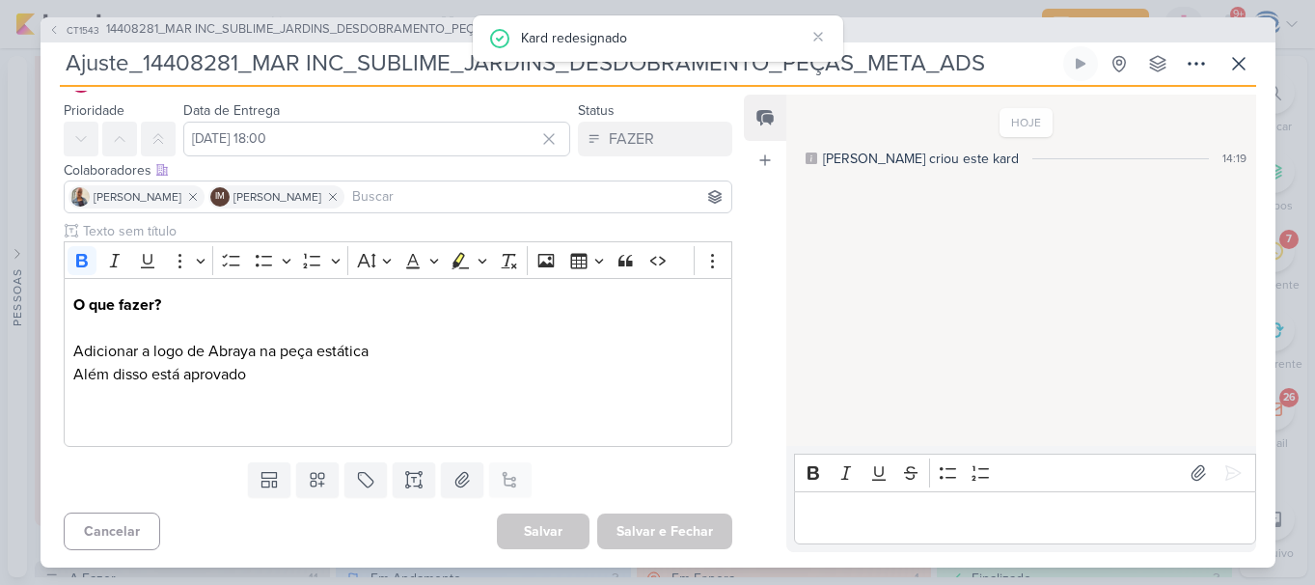
scroll to position [0, 0]
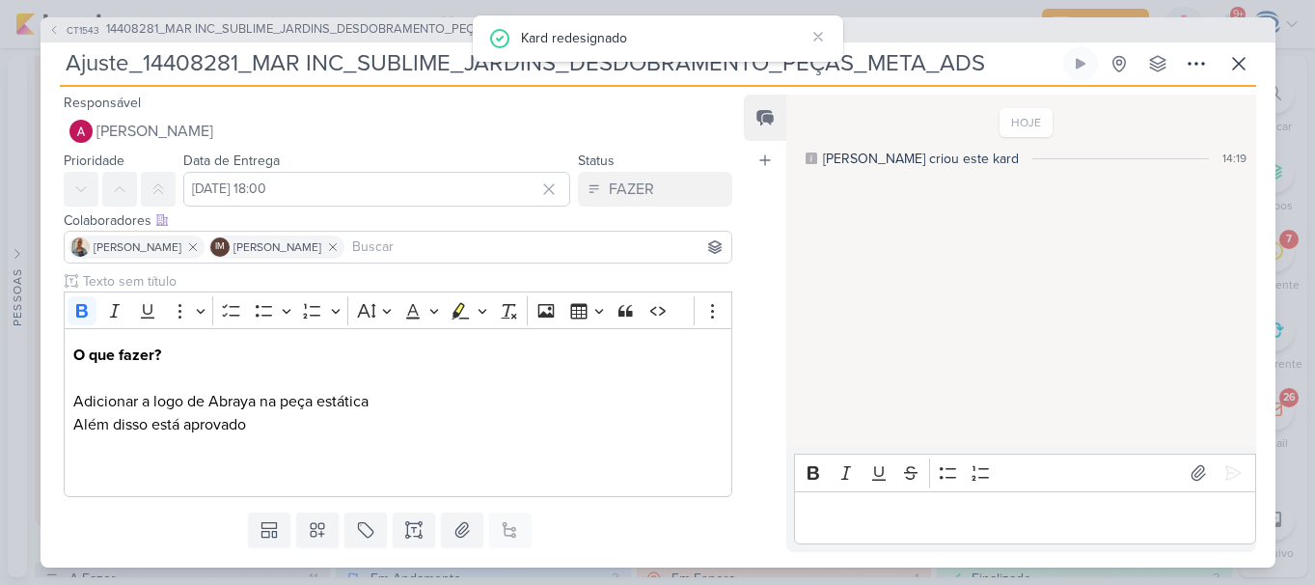
click at [346, 29] on span "14408281_MAR INC_SUBLIME_JARDINS_DESDOBRAMENTO_PEÇAS_META_ADS" at bounding box center [333, 29] width 455 height 19
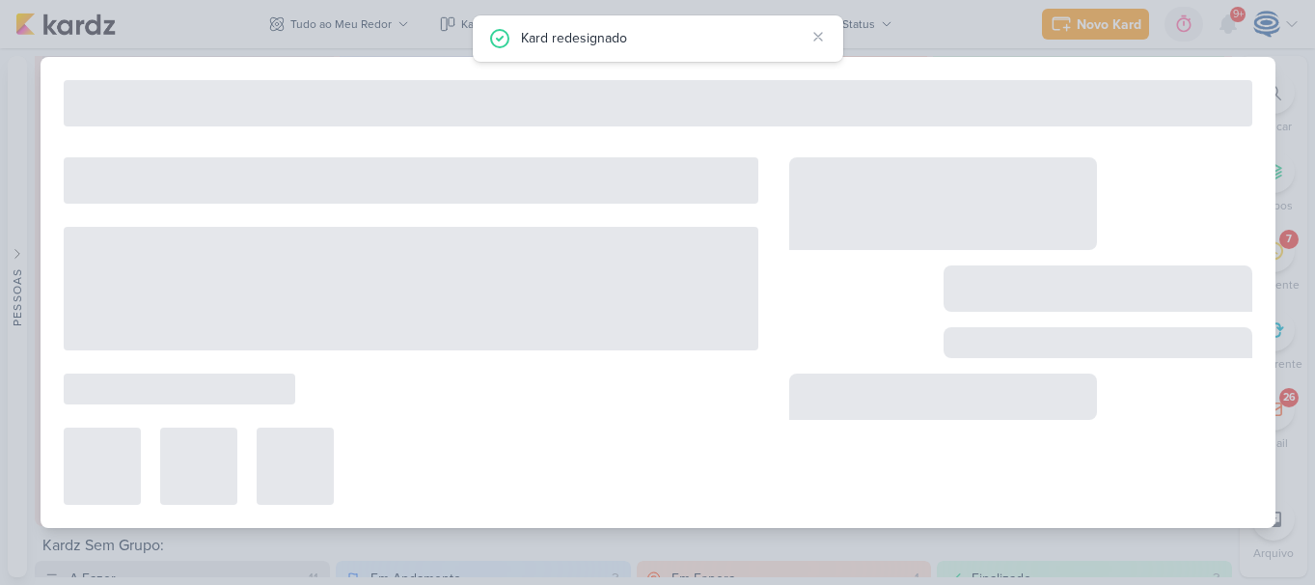
type input "14408281_MAR INC_SUBLIME_JARDINS_DESDOBRAMENTO_PEÇAS_META_ADS"
type input "5 de setembro de 2025 às 18:00"
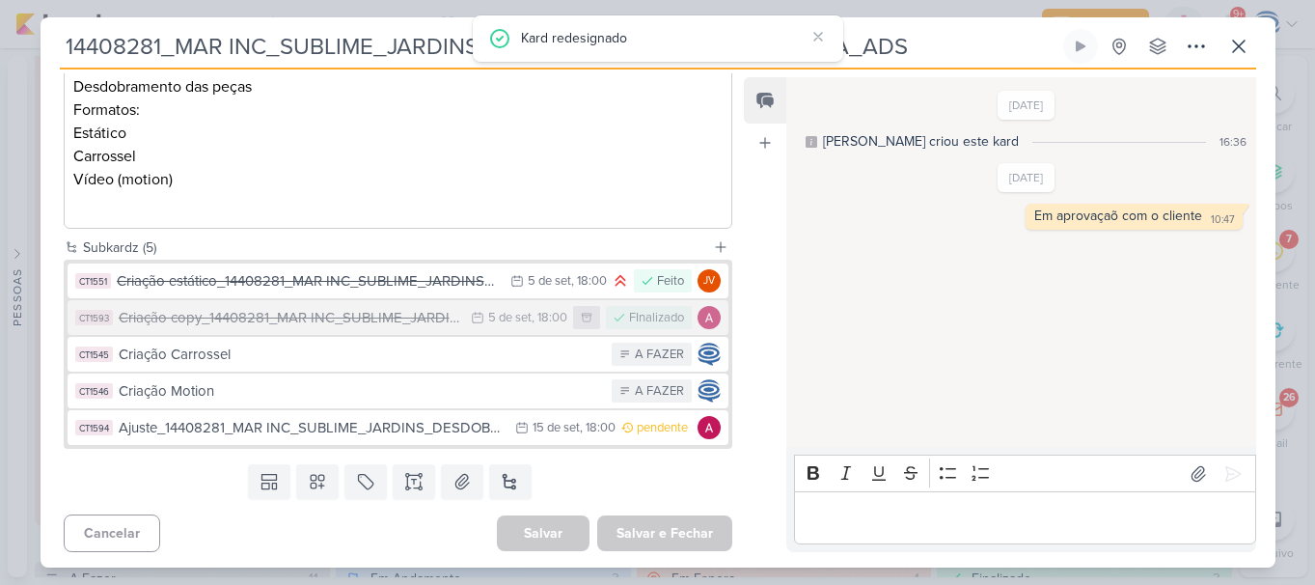
scroll to position [360, 0]
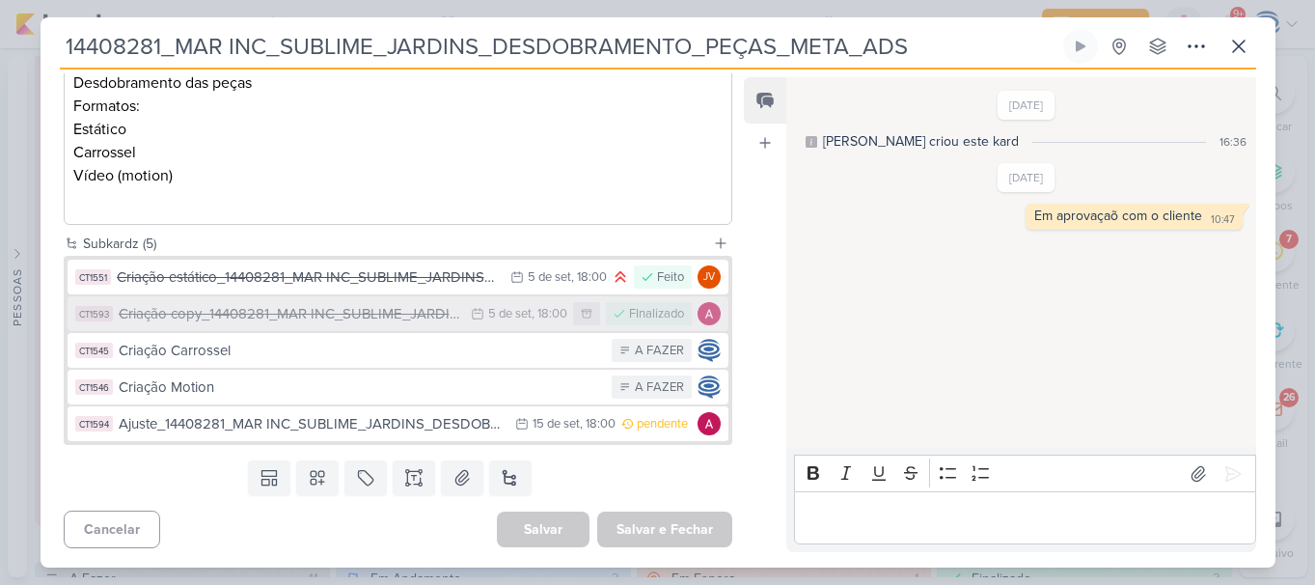
click at [277, 316] on div "Criação copy_14408281_MAR INC_SUBLIME_JARDINS_DESDOBRAMENTO_PEÇAS_META_ADS" at bounding box center [290, 314] width 343 height 22
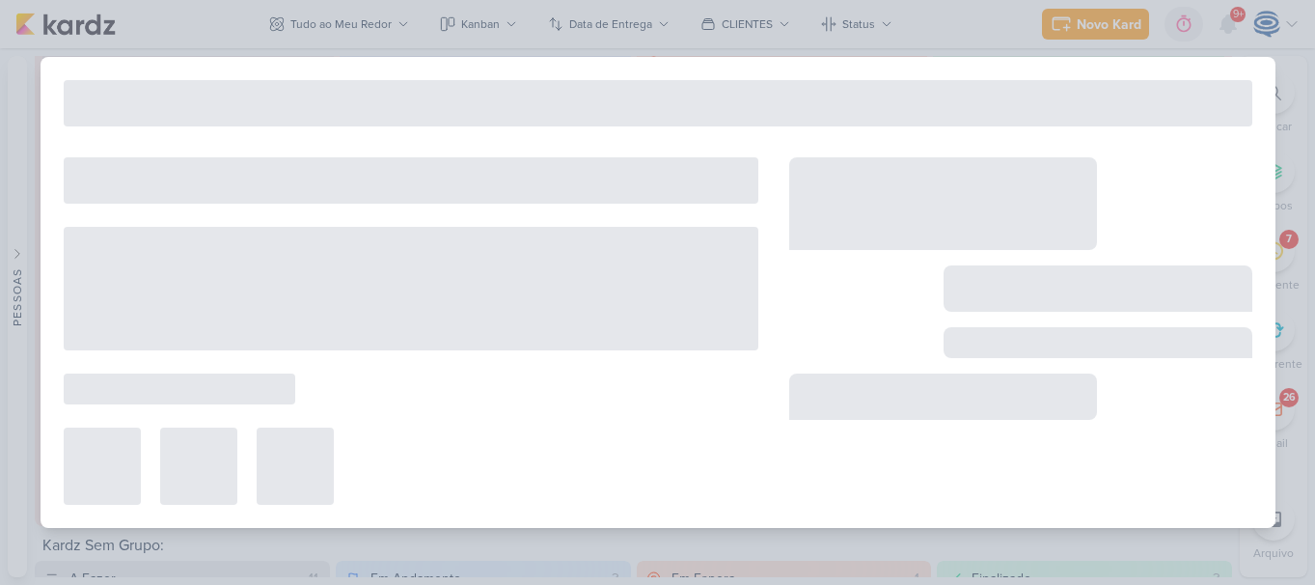
type input "Criação copy_14408281_MAR INC_SUBLIME_JARDINS_DESDOBRAMENTO_PEÇAS_META_ADS"
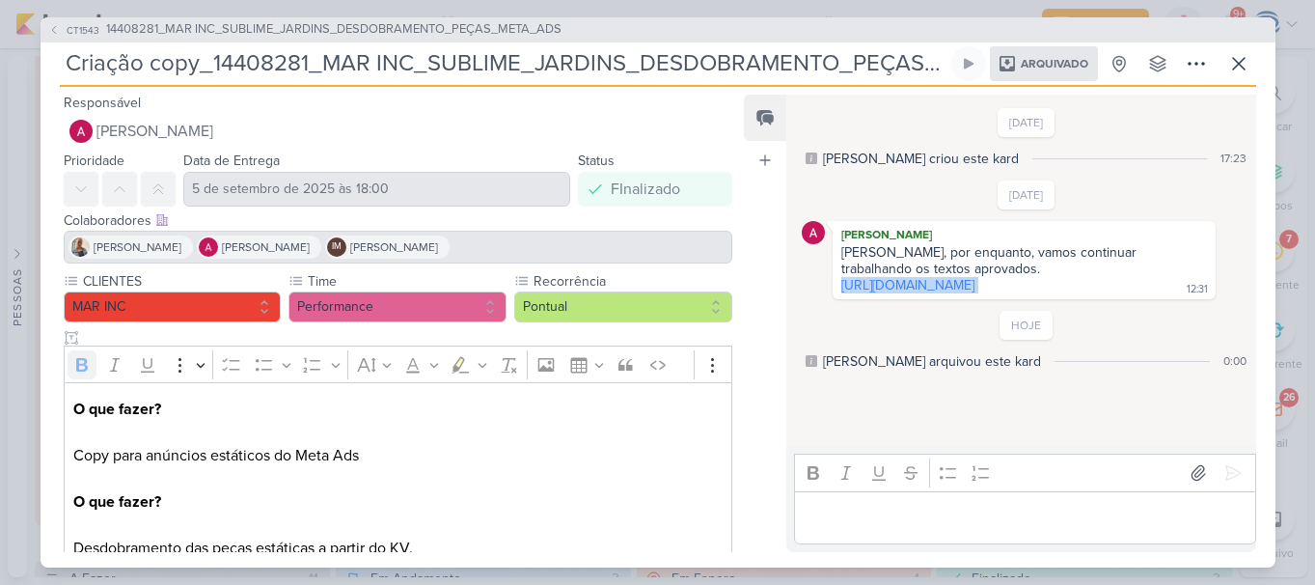
drag, startPoint x: 1099, startPoint y: 299, endPoint x: 836, endPoint y: 284, distance: 262.9
click at [836, 284] on div "Carol, por enquanto, vamos continuar trabalhando os textos aprovados. https://d…" at bounding box center [1023, 269] width 374 height 51
copy div "https://drive.google.com/drive/folders/1UKD-eanOKtdWNcElTAm29FPhmQ3ZqhsF"
click at [312, 31] on span "14408281_MAR INC_SUBLIME_JARDINS_DESDOBRAMENTO_PEÇAS_META_ADS" at bounding box center [333, 29] width 455 height 19
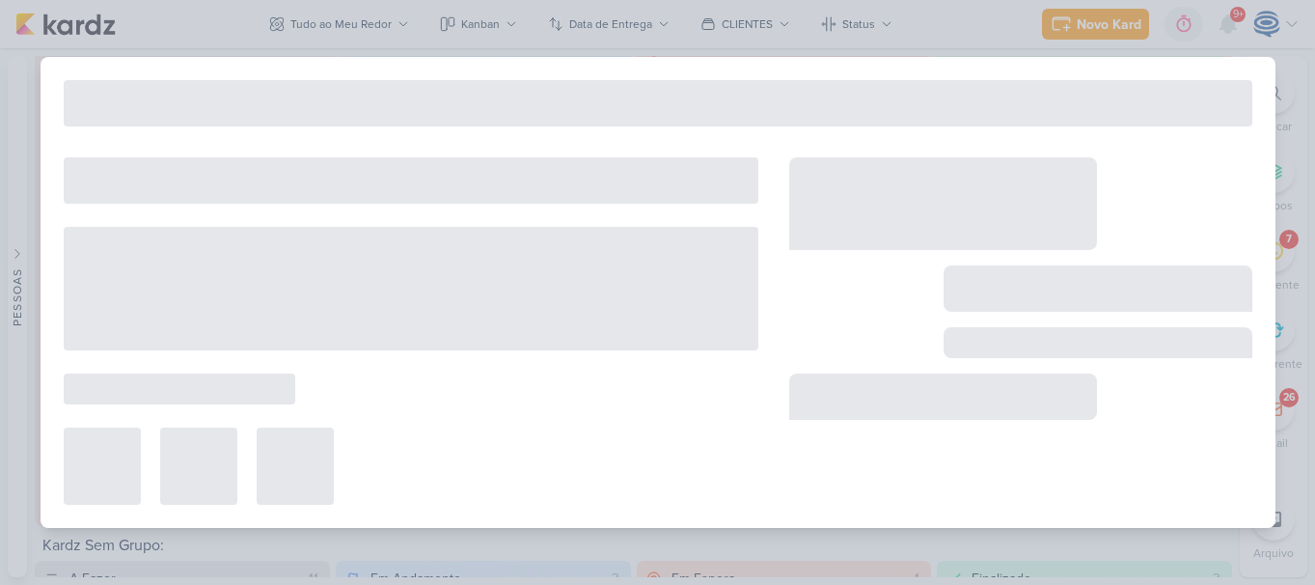
type input "14408281_MAR INC_SUBLIME_JARDINS_DESDOBRAMENTO_PEÇAS_META_ADS"
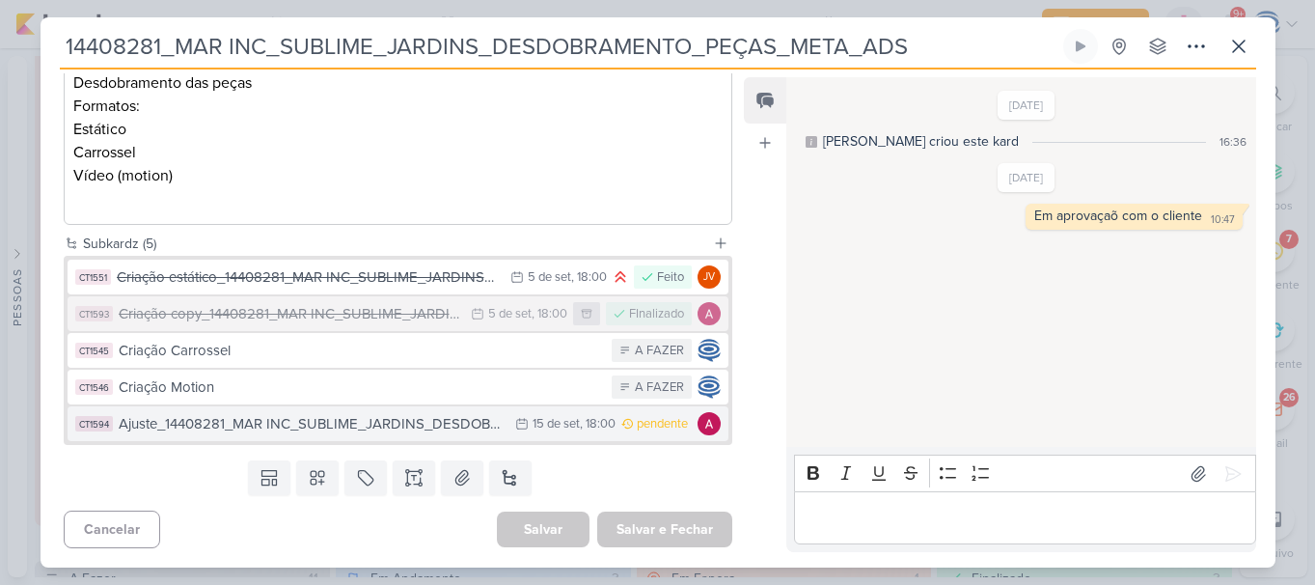
click at [267, 438] on button "CT1594 Ajuste_14408281_MAR INC_SUBLIME_JARDINS_DESDOBRAMENTO_PEÇAS_META_ADS 15/…" at bounding box center [399, 423] width 662 height 35
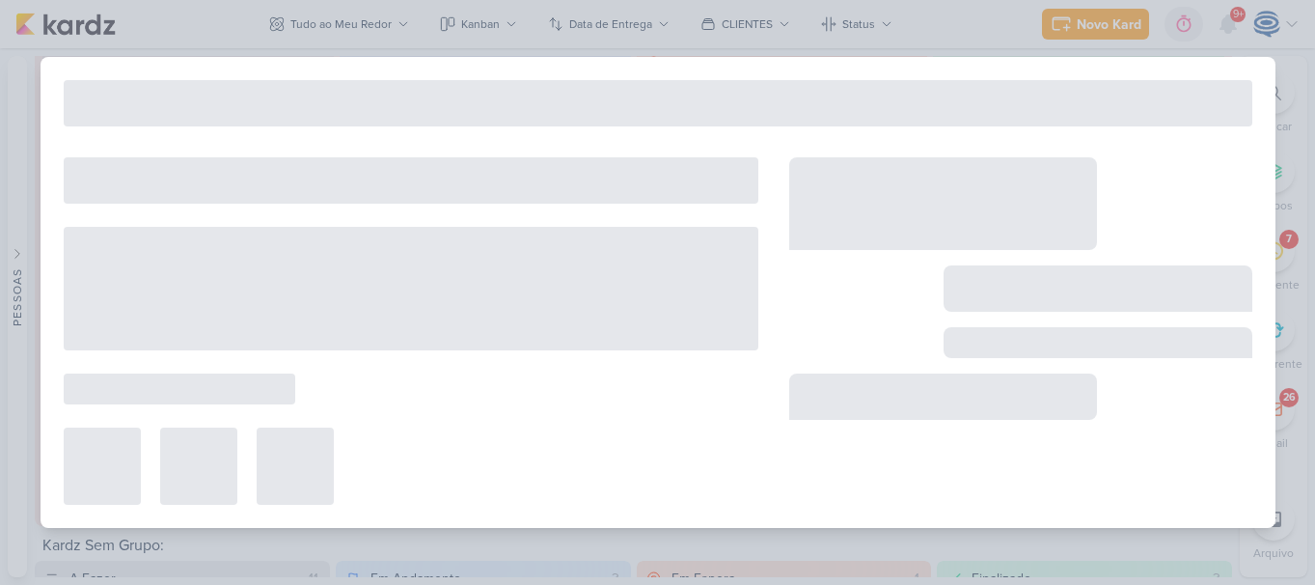
type input "Ajuste_14408281_MAR INC_SUBLIME_JARDINS_DESDOBRAMENTO_PEÇAS_META_ADS"
type input "15 de setembro de 2025 às 18:00"
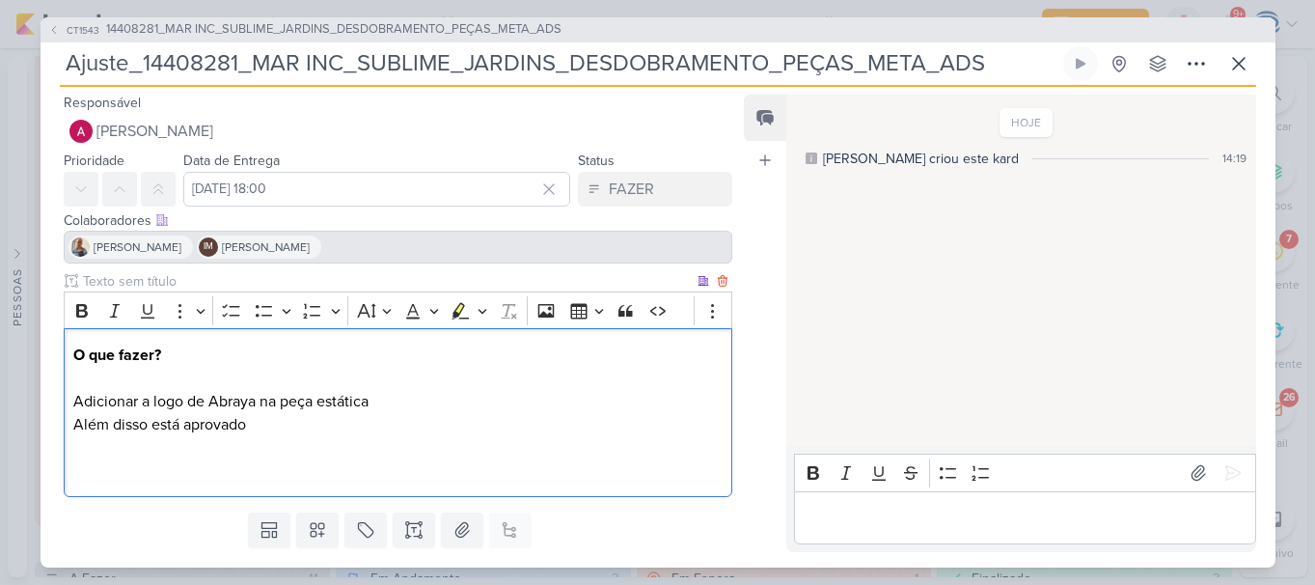
click at [248, 453] on p "Além disso está aprovado" at bounding box center [397, 447] width 648 height 69
click at [101, 478] on p "Além disso está aprovado Link: https://drive.google.com/drive/folders/1UKD-eanO…" at bounding box center [397, 447] width 648 height 69
click at [288, 424] on p "Além disso está aprovado Link: https://drive.google.com/drive/folders/1UKD-eanO…" at bounding box center [397, 447] width 648 height 69
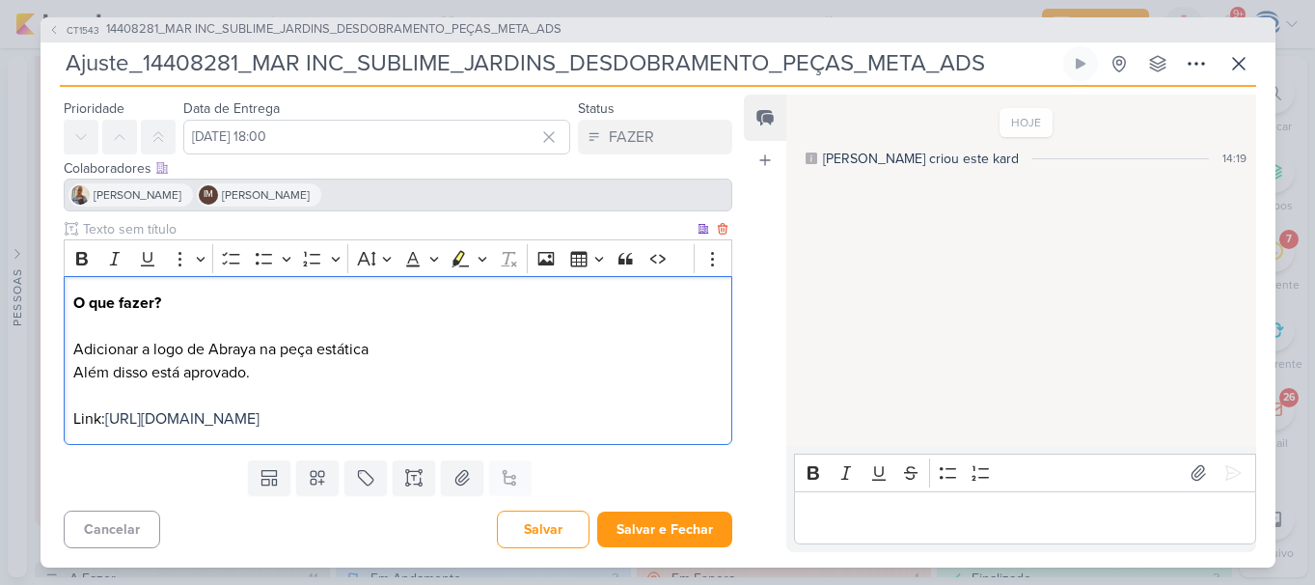
click at [679, 411] on p "Além disso está aprovado. Link: https://drive.google.com/drive/folders/1UKD-ean…" at bounding box center [397, 395] width 648 height 69
click at [102, 421] on p "Além disso está aprovado. Link: https://drive.google.com/drive/folders/1UKD-ean…" at bounding box center [397, 395] width 648 height 69
click at [372, 350] on p "Adicionar a logo de Abraya na peça estática" at bounding box center [397, 349] width 648 height 23
copy p "a"
click at [97, 424] on p "Além disso está aprovado. Link: https://drive.google.com/drive/folders/1UKD-ean…" at bounding box center [397, 395] width 648 height 69
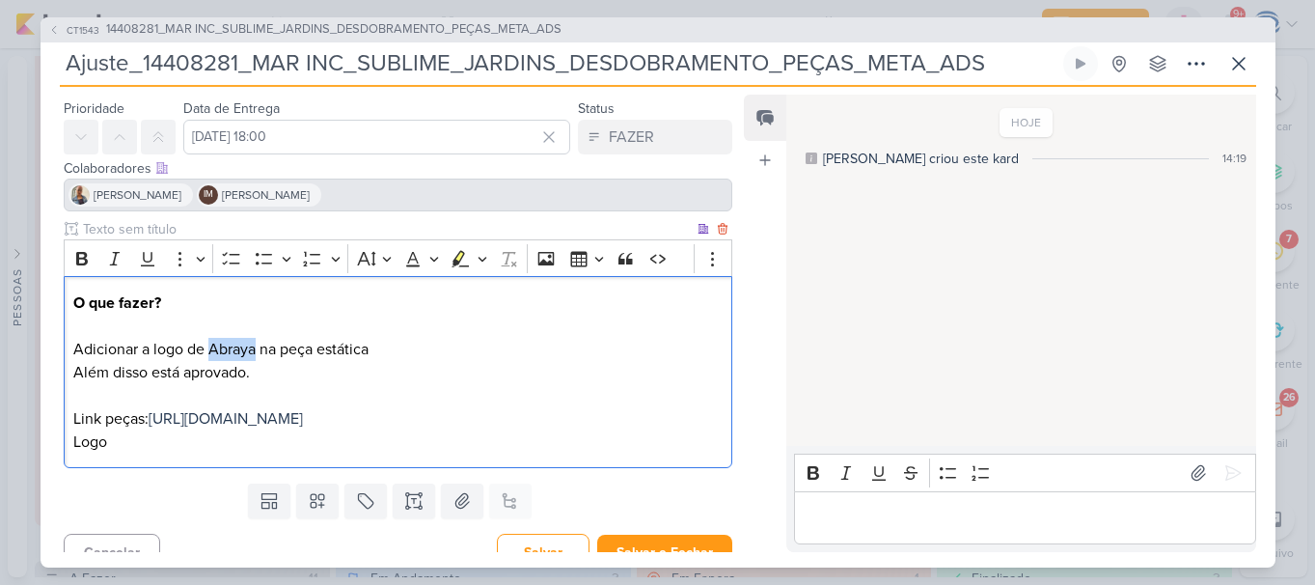
drag, startPoint x: 210, startPoint y: 348, endPoint x: 258, endPoint y: 353, distance: 47.5
click at [258, 353] on p "Adicionar a logo de Abraya na peça estática" at bounding box center [397, 349] width 648 height 23
copy p "Abraya"
click at [133, 452] on p "Logo" at bounding box center [397, 441] width 648 height 23
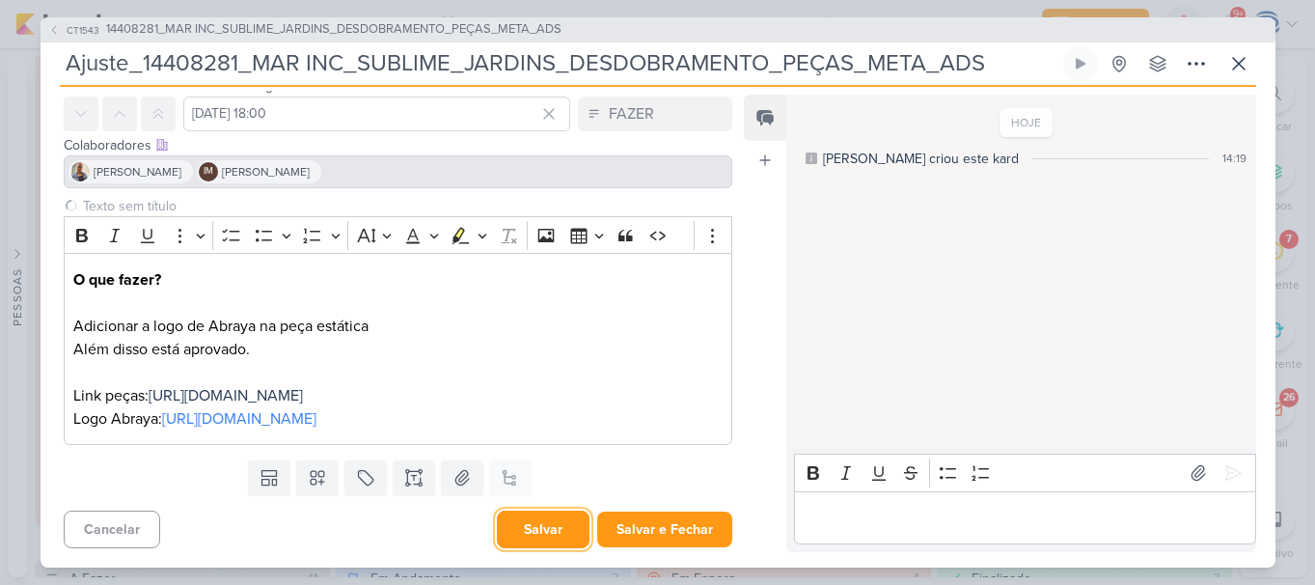
click at [544, 522] on button "Salvar" at bounding box center [543, 529] width 93 height 38
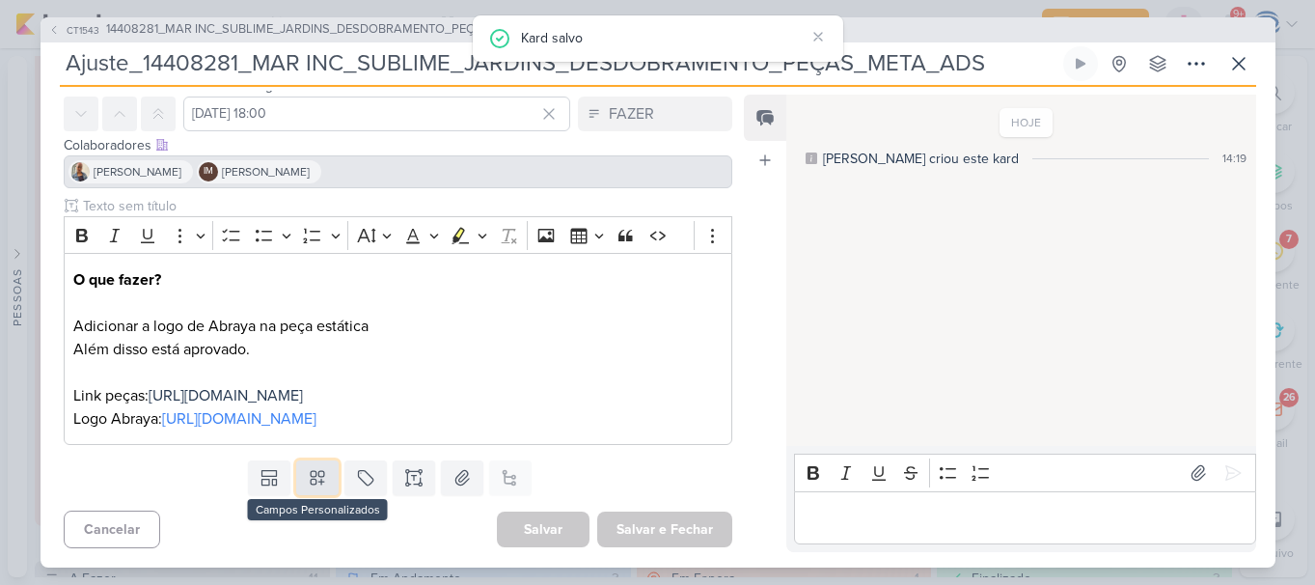
click at [311, 479] on icon at bounding box center [318, 478] width 14 height 14
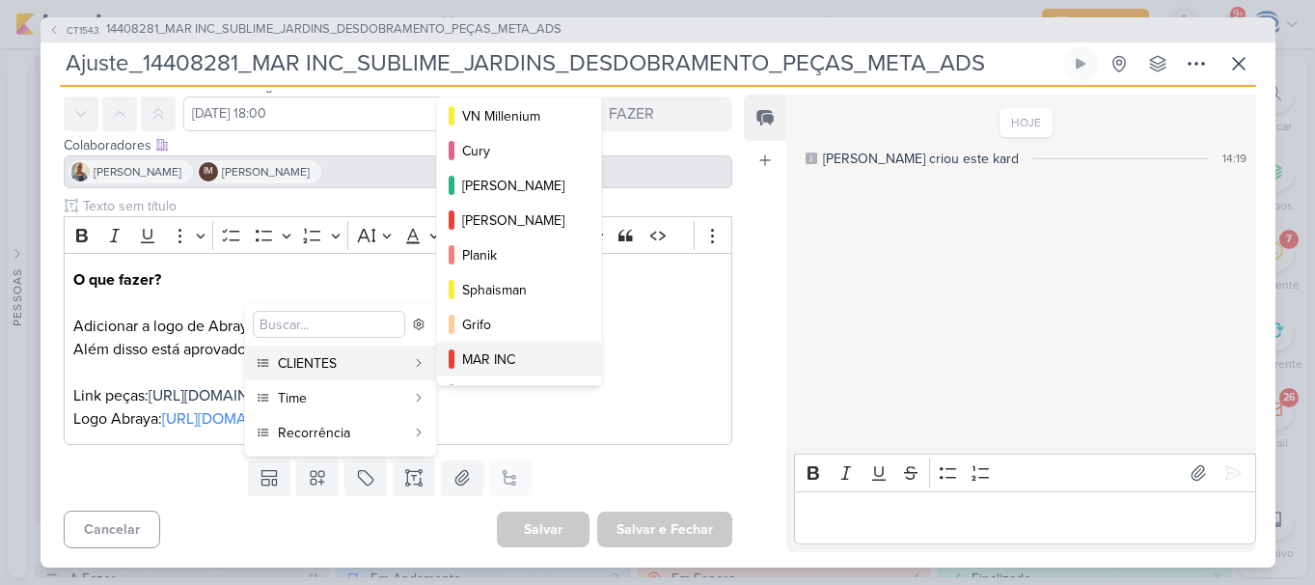
scroll to position [249, 0]
click at [512, 352] on div "MAR INC" at bounding box center [520, 358] width 116 height 20
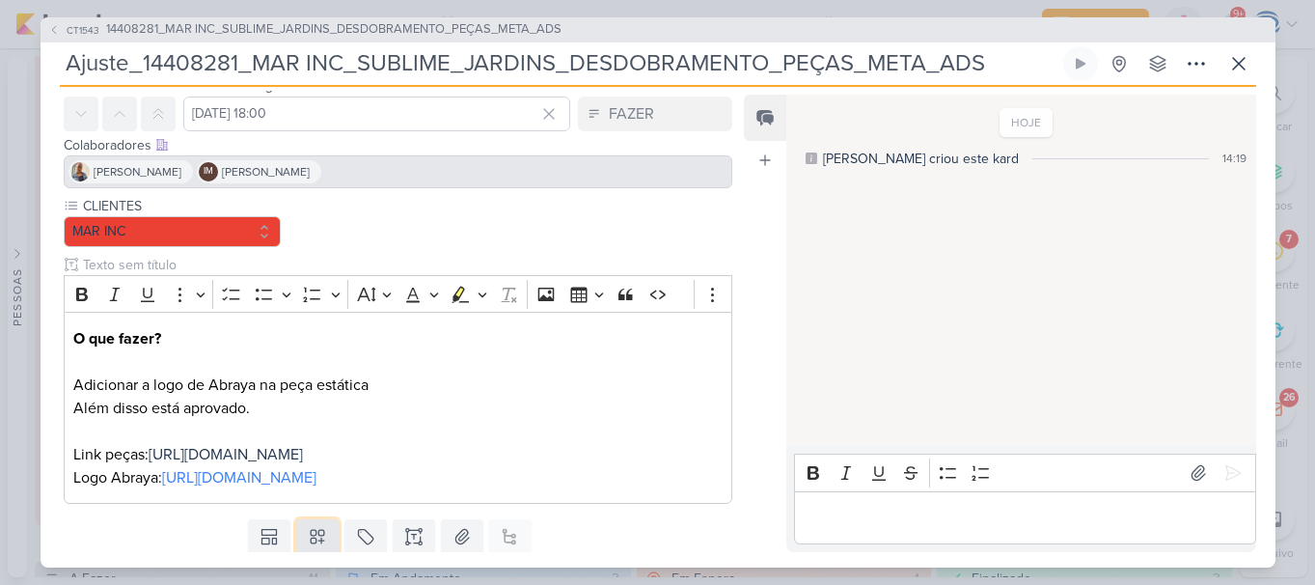
click at [312, 536] on icon at bounding box center [317, 536] width 19 height 19
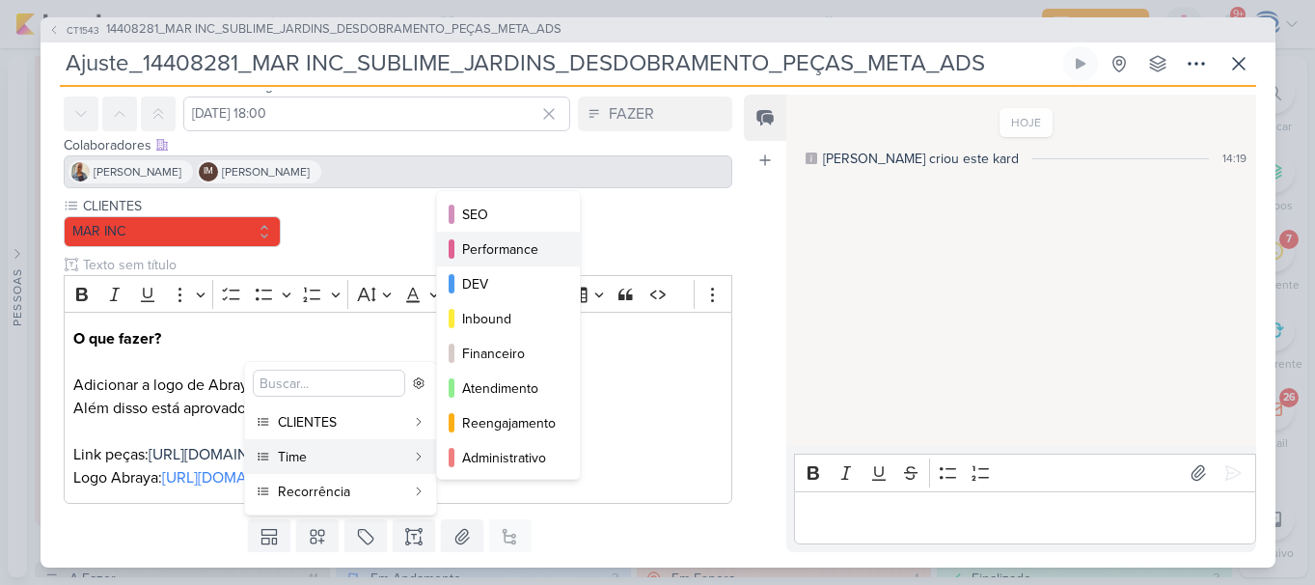
click at [501, 248] on div "Performance" at bounding box center [509, 249] width 95 height 20
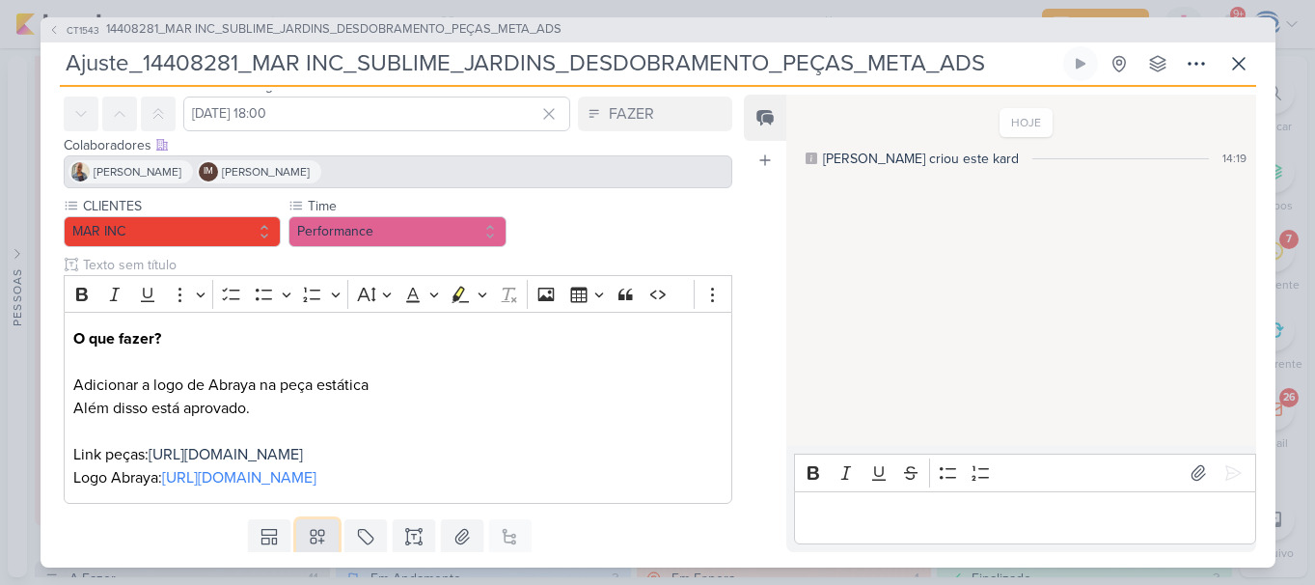
click at [308, 546] on icon at bounding box center [317, 536] width 19 height 19
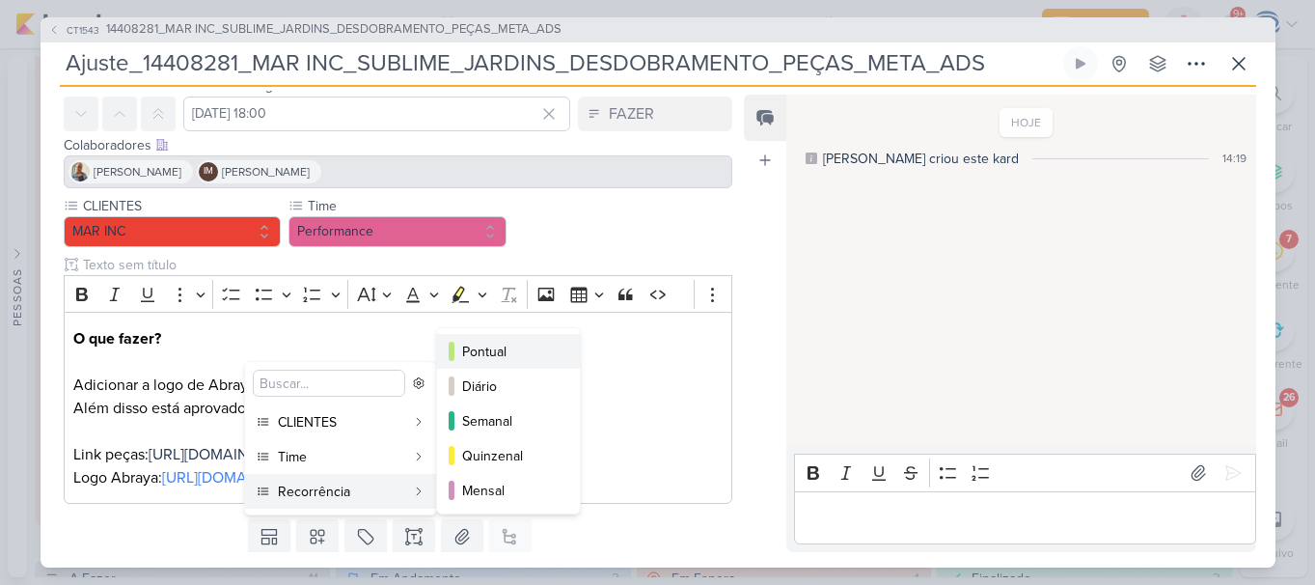
click at [501, 343] on div "Pontual" at bounding box center [509, 352] width 95 height 20
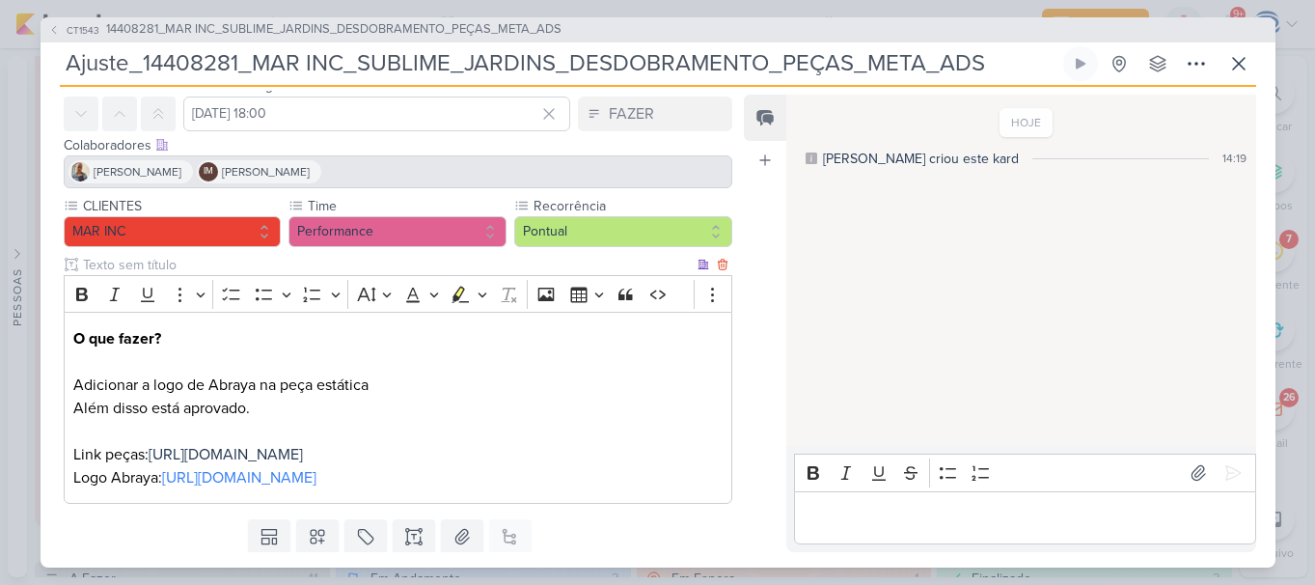
scroll to position [134, 0]
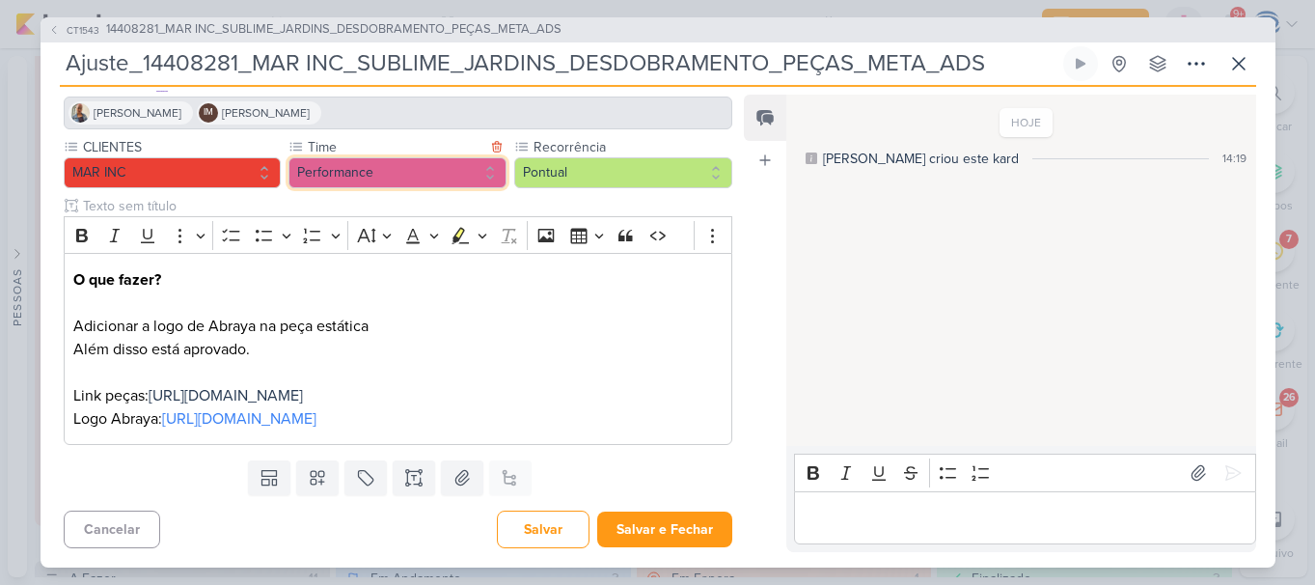
click at [383, 178] on button "Performance" at bounding box center [397, 172] width 218 height 31
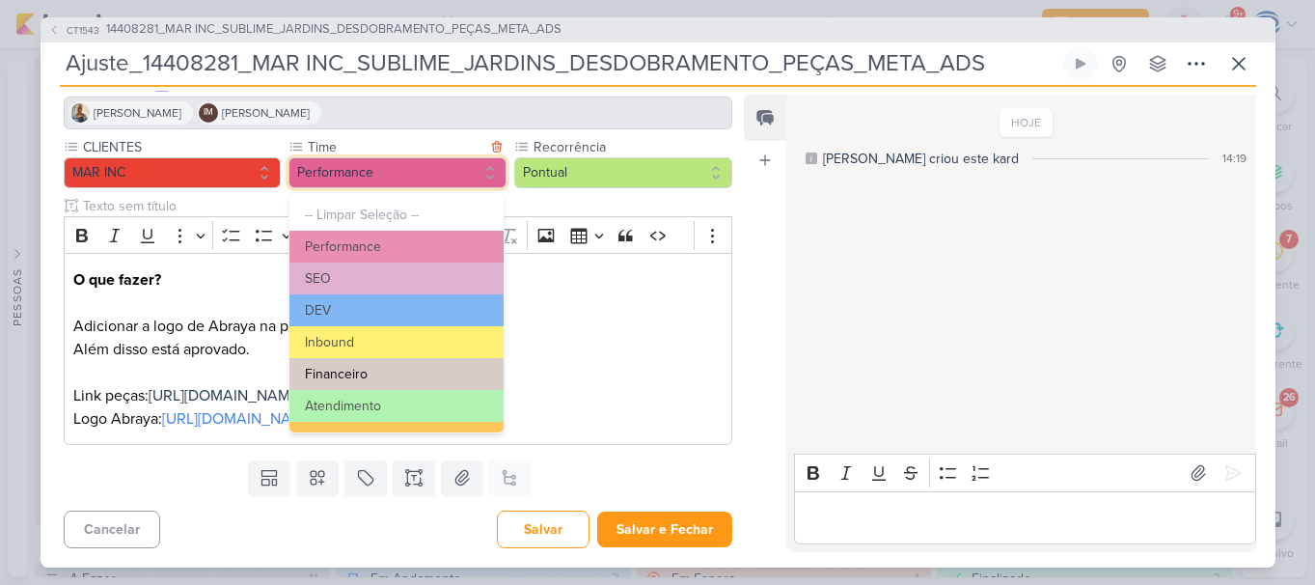
scroll to position [218, 0]
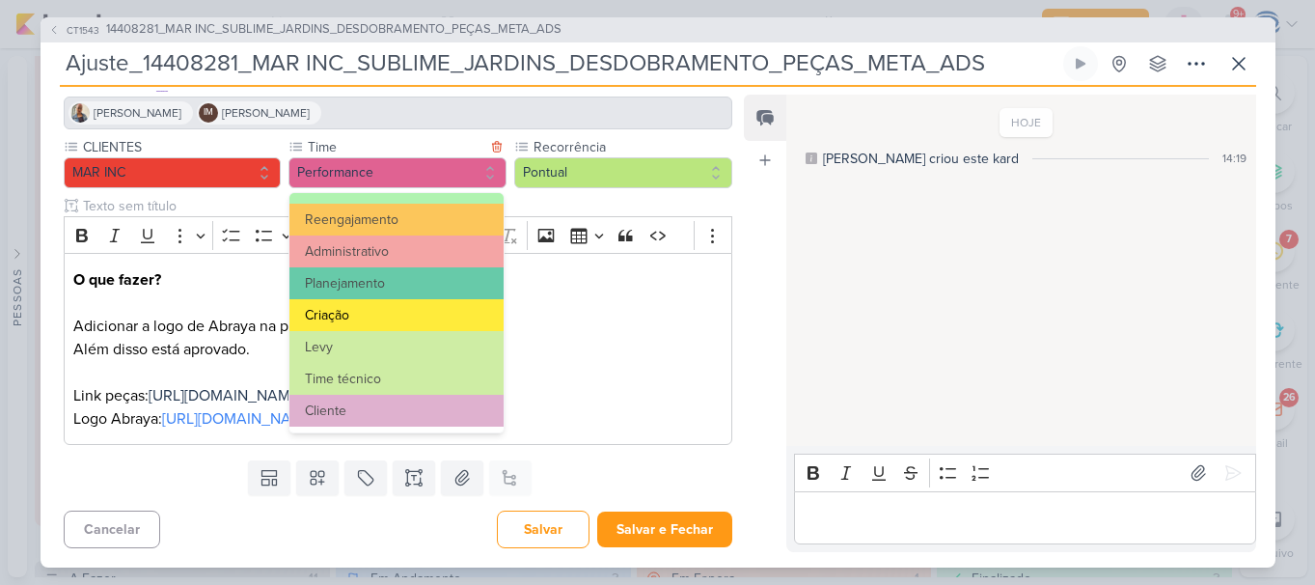
click at [368, 311] on button "Criação" at bounding box center [395, 315] width 213 height 32
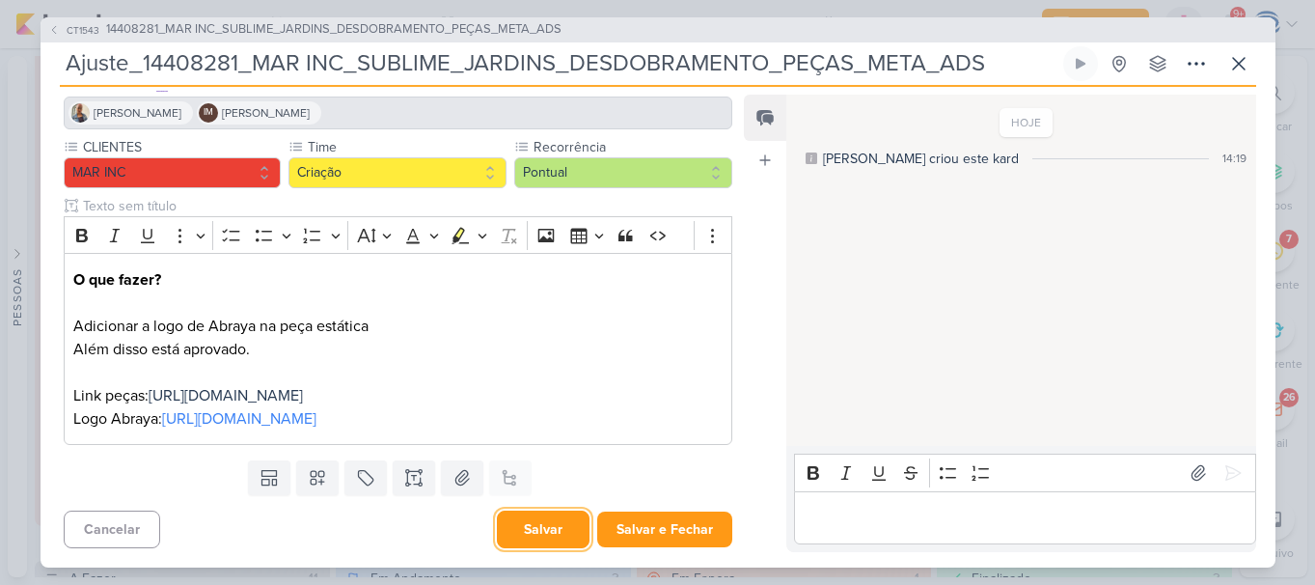
click at [513, 525] on button "Salvar" at bounding box center [543, 529] width 93 height 38
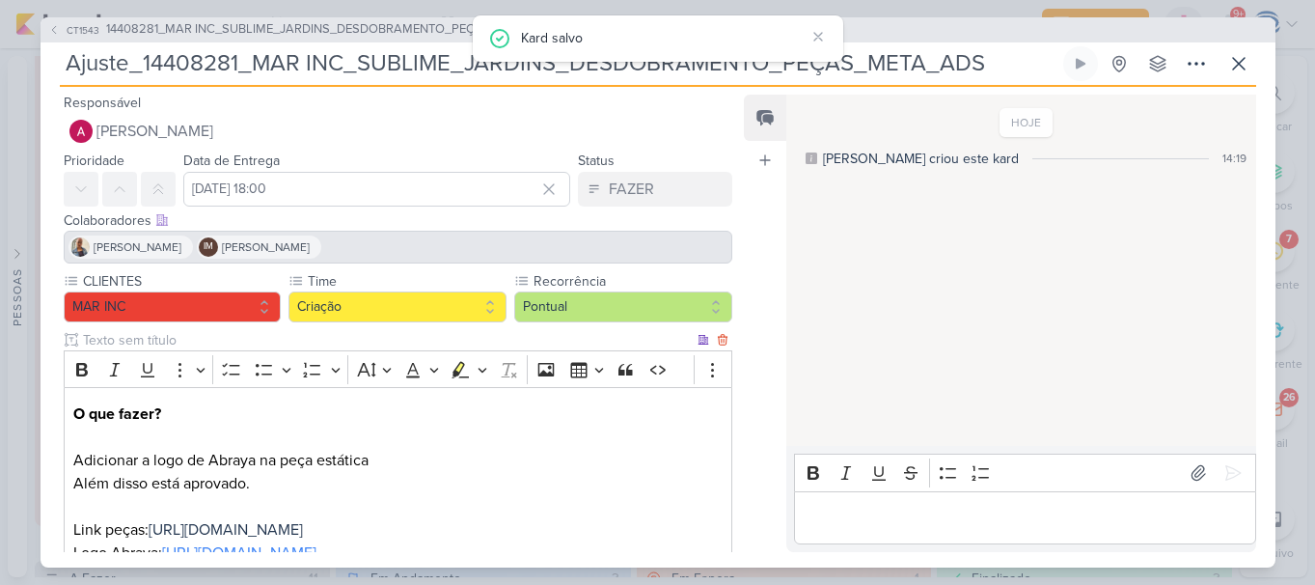
scroll to position [134, 0]
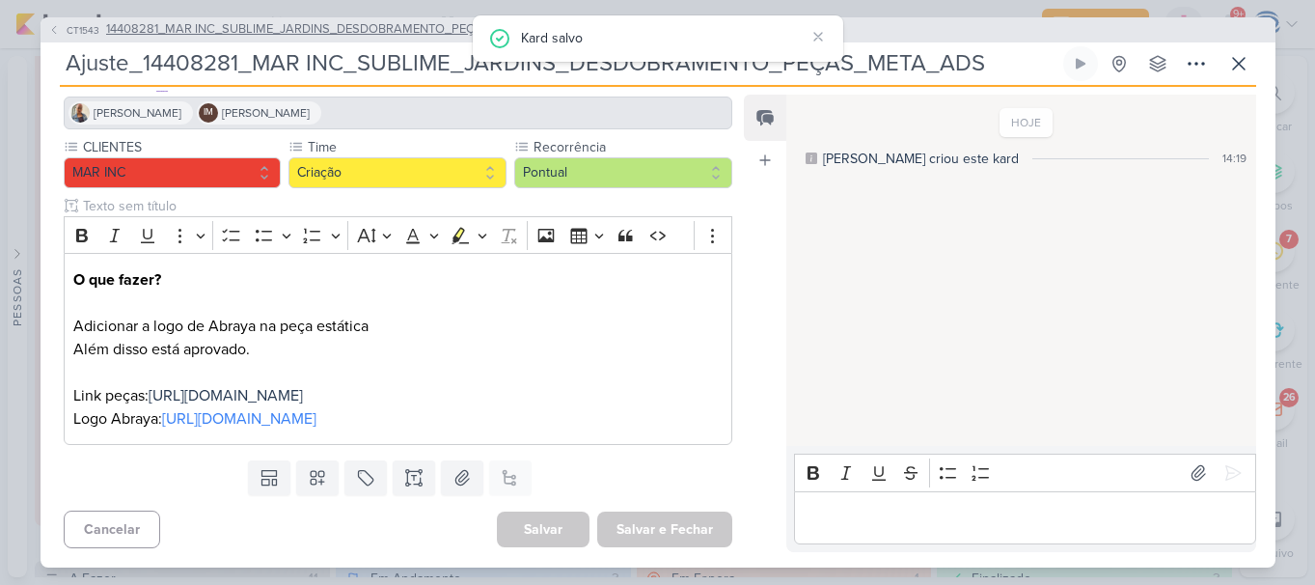
click at [429, 28] on span "14408281_MAR INC_SUBLIME_JARDINS_DESDOBRAMENTO_PEÇAS_META_ADS" at bounding box center [333, 29] width 455 height 19
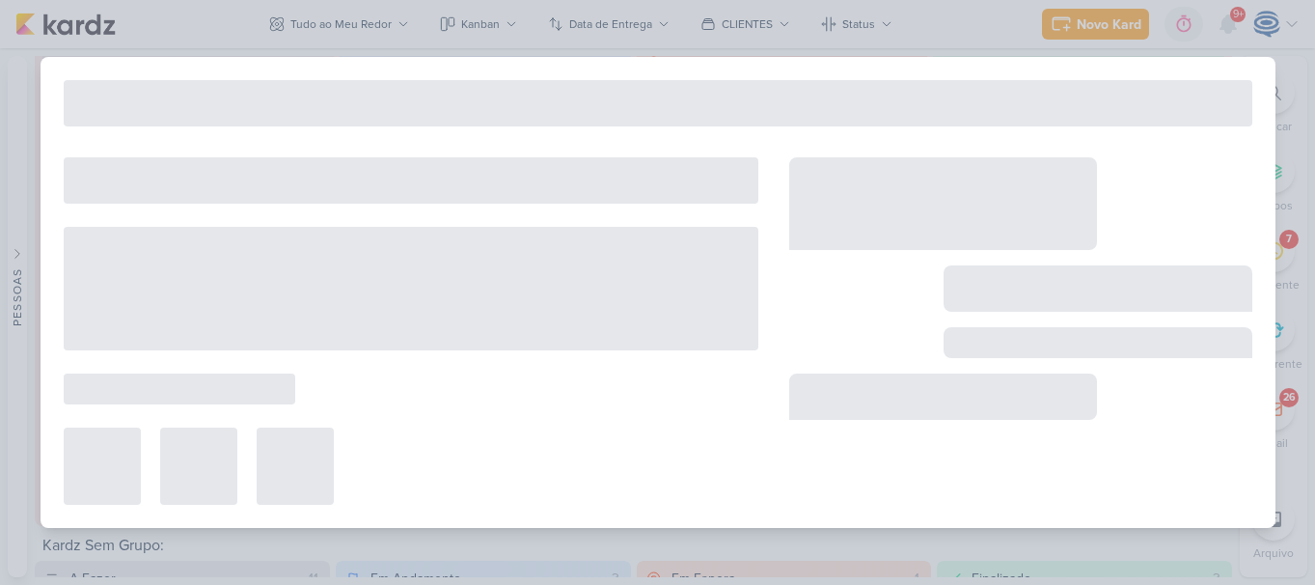
type input "14408281_MAR INC_SUBLIME_JARDINS_DESDOBRAMENTO_PEÇAS_META_ADS"
type input "5 de setembro de 2025 às 18:00"
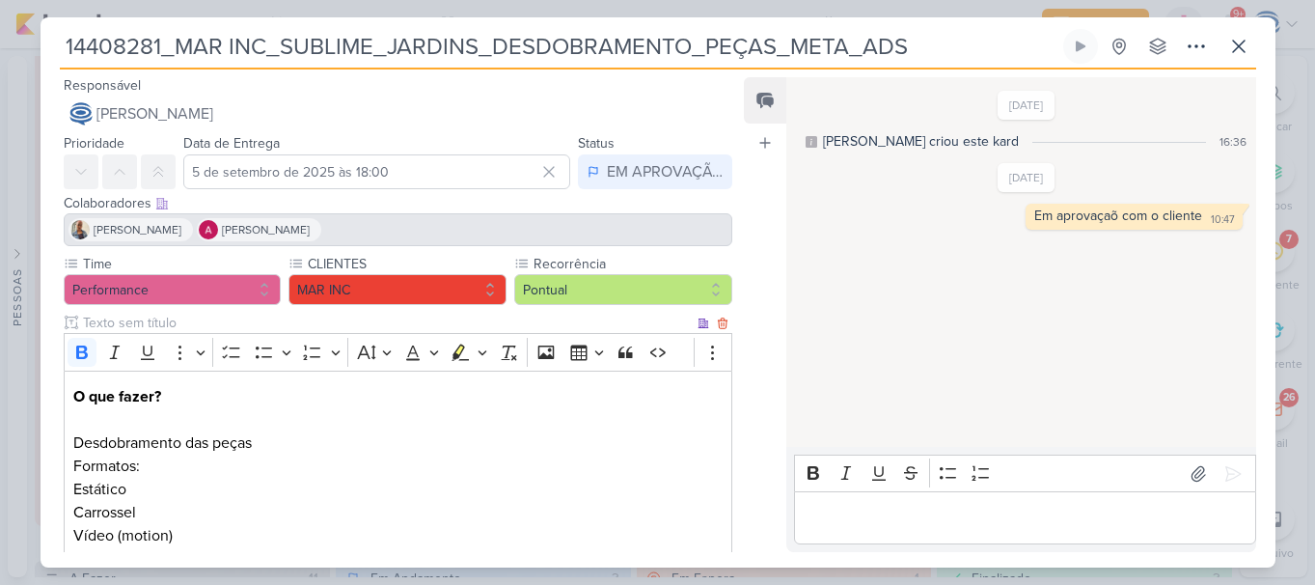
scroll to position [360, 0]
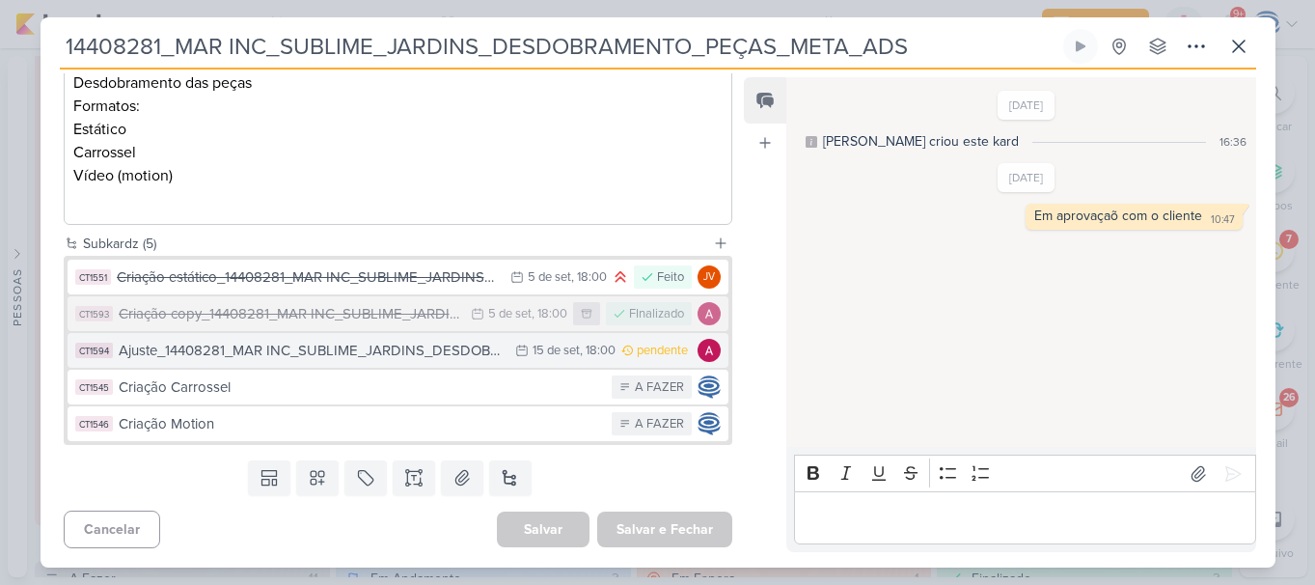
click at [325, 362] on button "CT1594 Ajuste_14408281_MAR INC_SUBLIME_JARDINS_DESDOBRAMENTO_PEÇAS_META_ADS 15/…" at bounding box center [399, 350] width 662 height 35
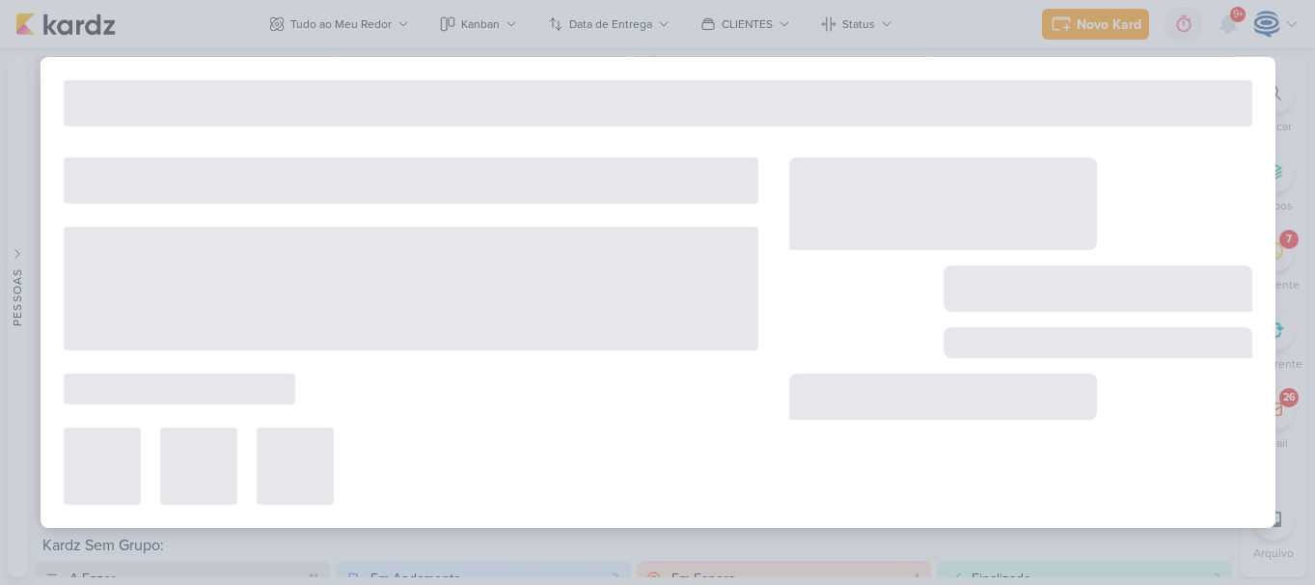
type input "Ajuste_14408281_MAR INC_SUBLIME_JARDINS_DESDOBRAMENTO_PEÇAS_META_ADS"
type input "15 de setembro de 2025 às 18:00"
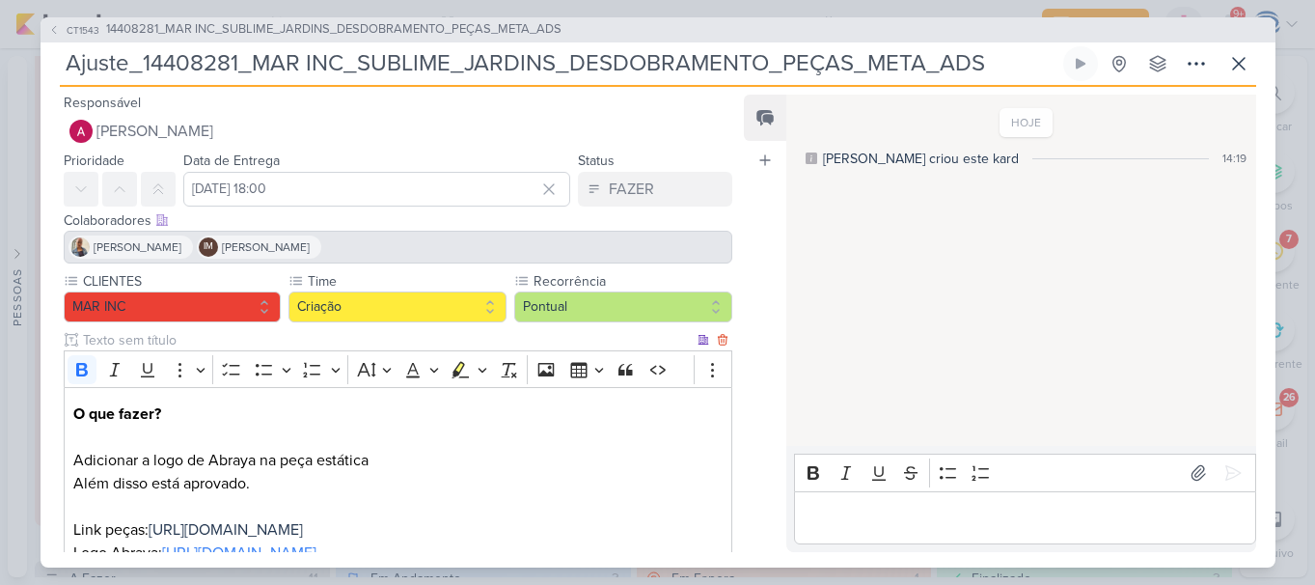
scroll to position [134, 0]
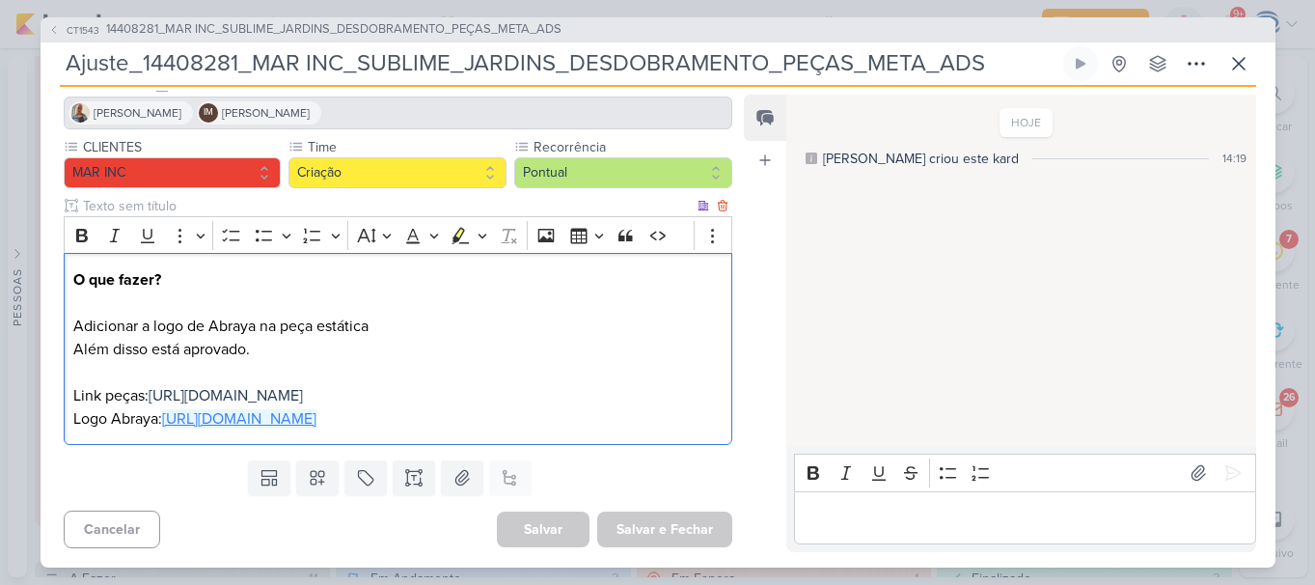
click at [316, 420] on link "https://drive.google.com/drive/folders/18NLiKqMRAIMlcjYkNdAD-dJVK6Edj1of" at bounding box center [239, 418] width 154 height 19
click at [303, 400] on span "https://drive.google.com/drive/folders/1UKD-eanOKtdWNcElTAm29FPhmQ3ZqhsF" at bounding box center [226, 395] width 154 height 19
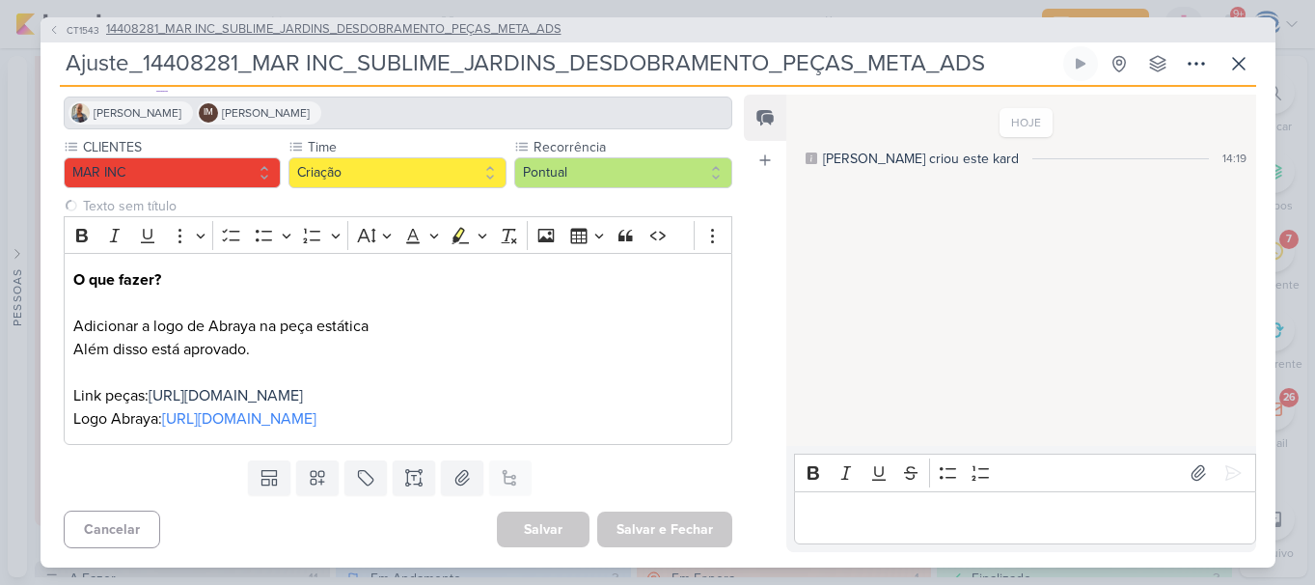
click at [368, 39] on span "14408281_MAR INC_SUBLIME_JARDINS_DESDOBRAMENTO_PEÇAS_META_ADS" at bounding box center [333, 29] width 455 height 19
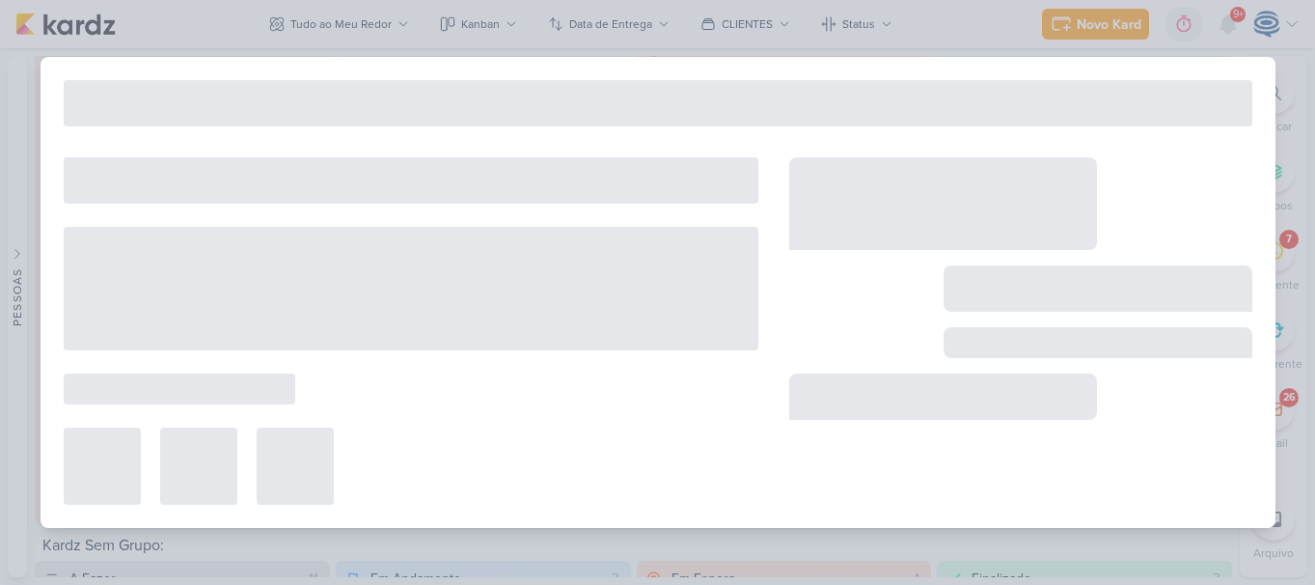
type input "14408281_MAR INC_SUBLIME_JARDINS_DESDOBRAMENTO_PEÇAS_META_ADS"
type input "5 de setembro de 2025 às 18:00"
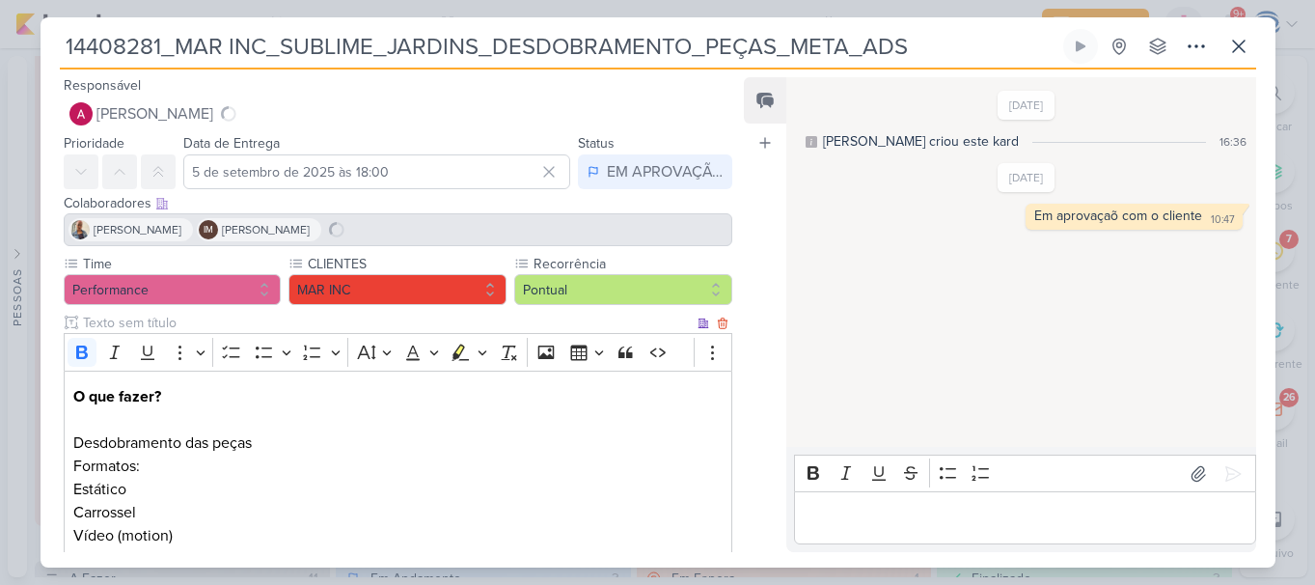
scroll to position [360, 0]
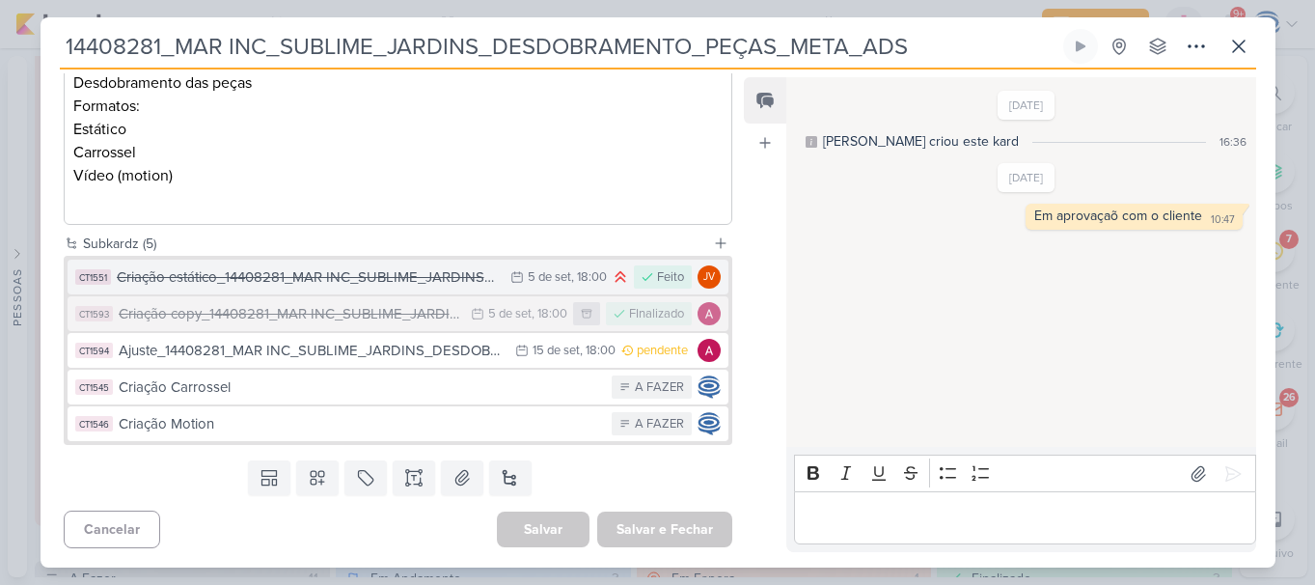
click at [318, 286] on div "Criação estático_14408281_MAR INC_SUBLIME_JARDINS_DESDOBRAMENTO_PEÇAS_META_ADS" at bounding box center [309, 277] width 385 height 22
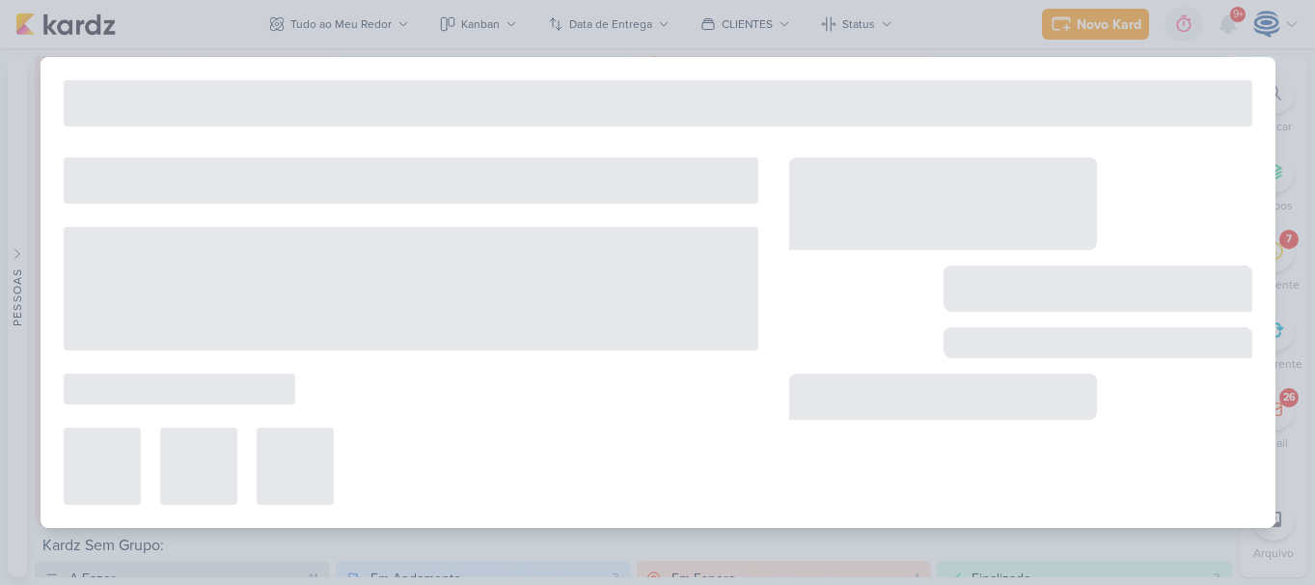
click at [333, 268] on div at bounding box center [411, 288] width 695 height 123
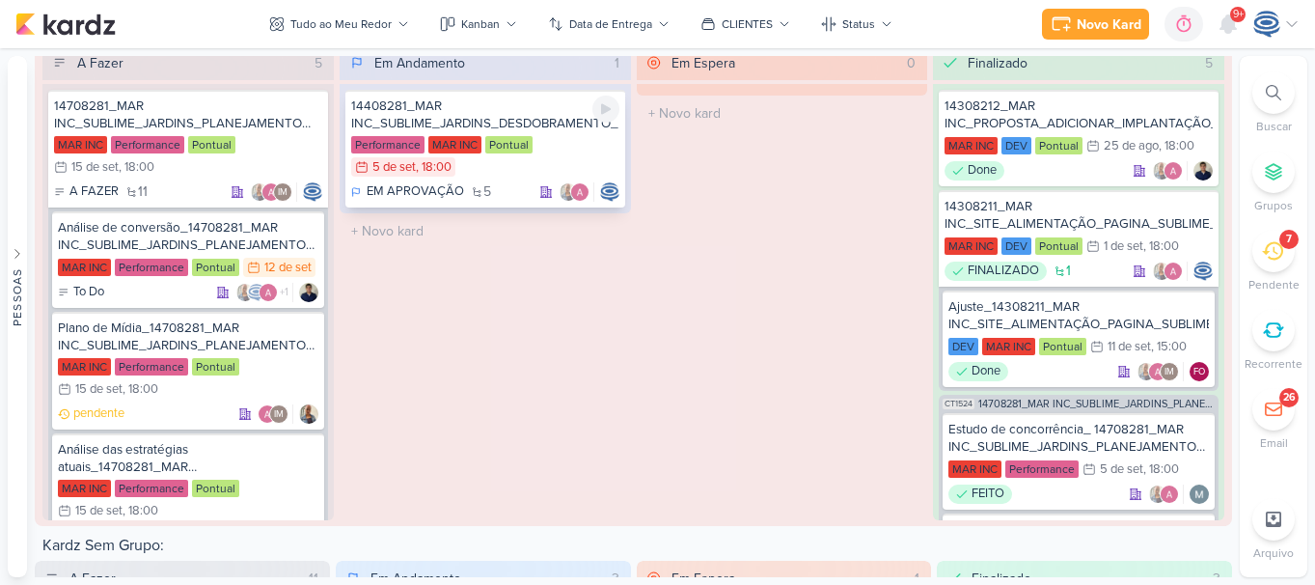
type input "Criação estático_14408281_MAR INC_SUBLIME_JARDINS_DESDOBRAMENTO_PEÇAS_META_ADS"
click at [492, 120] on div "14408281_MAR INC_SUBLIME_JARDINS_DESDOBRAMENTO_PEÇAS_META_ADS" at bounding box center [485, 114] width 268 height 35
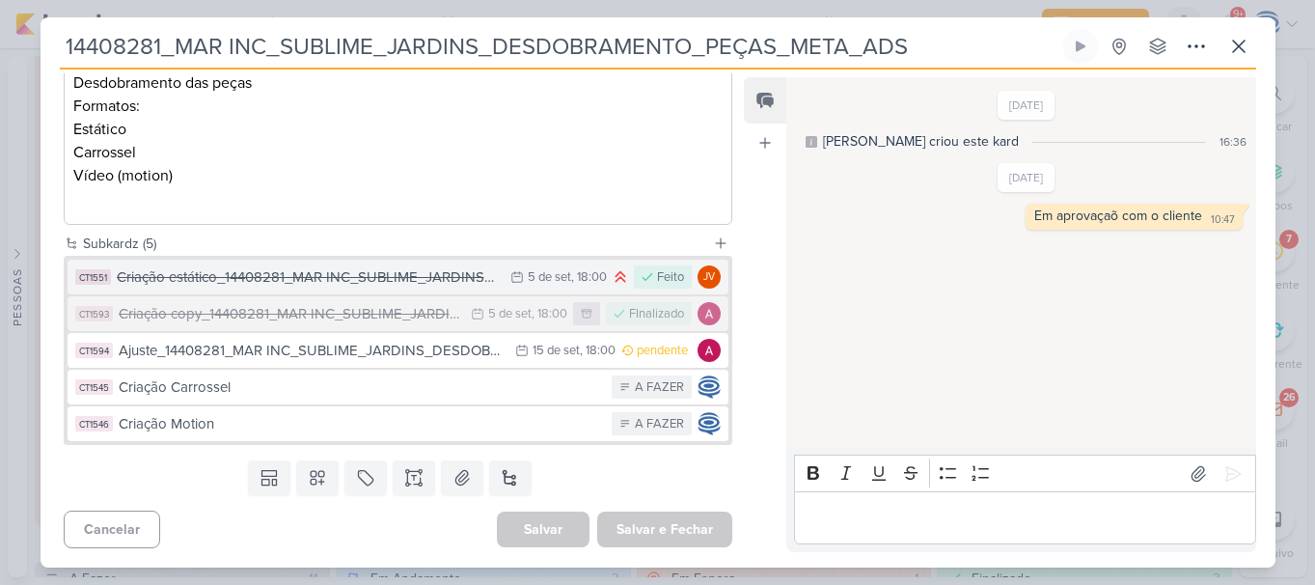
click at [299, 268] on div "Criação estático_14408281_MAR INC_SUBLIME_JARDINS_DESDOBRAMENTO_PEÇAS_META_ADS" at bounding box center [309, 277] width 385 height 22
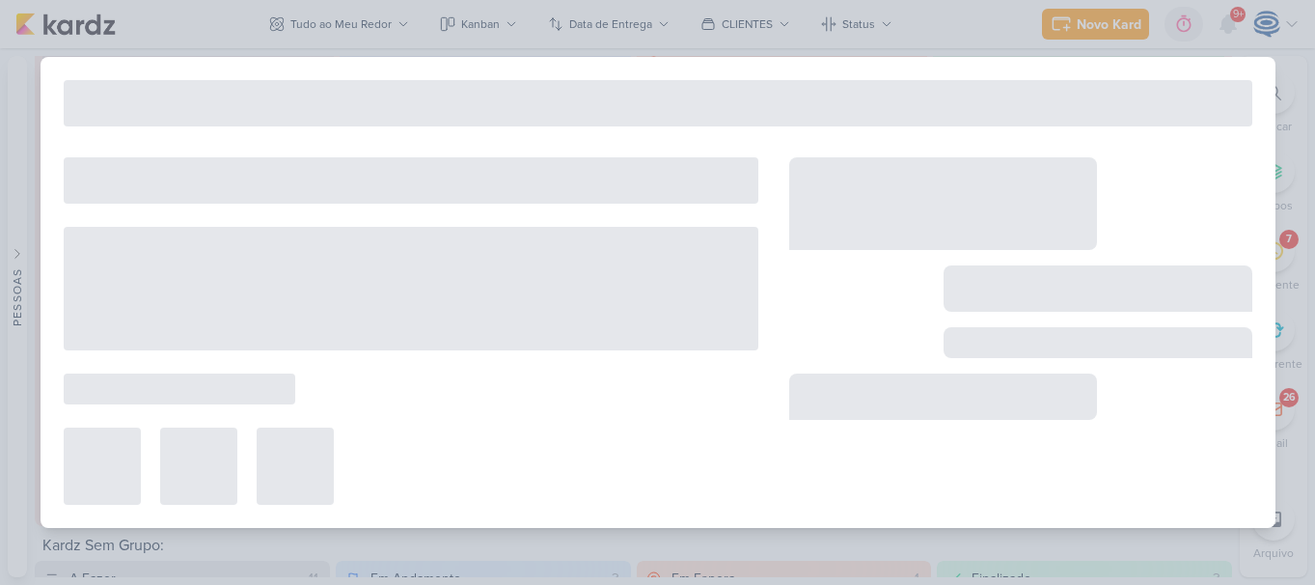
type input "Criação estático_14408281_MAR INC_SUBLIME_JARDINS_DESDOBRAMENTO_PEÇAS_META_ADS"
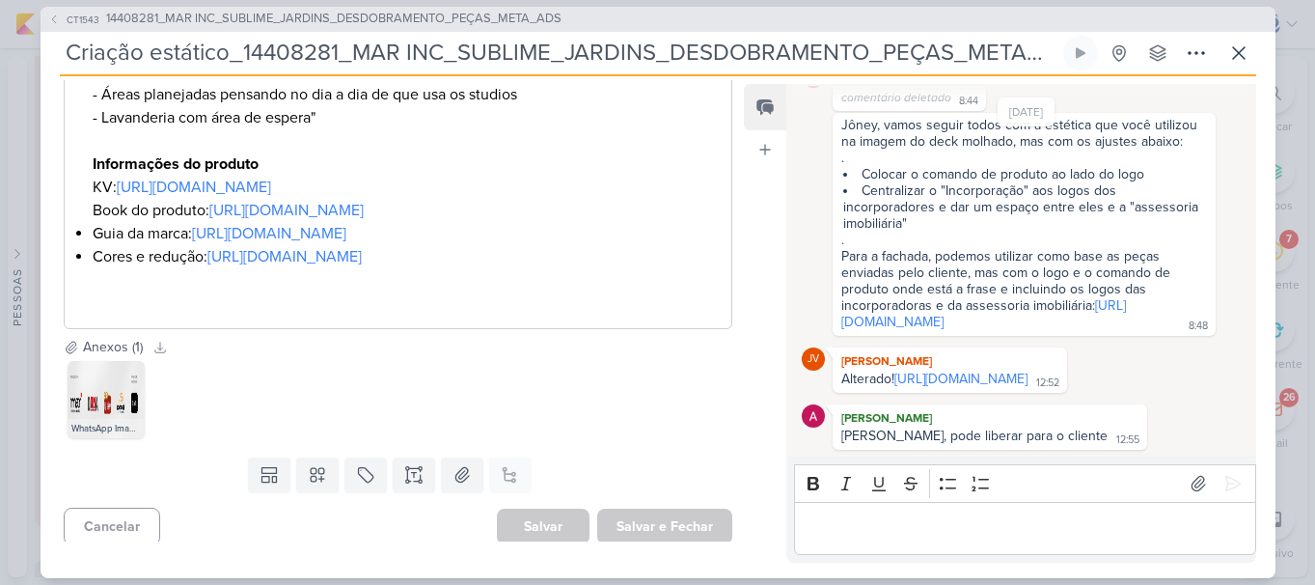
scroll to position [1205, 0]
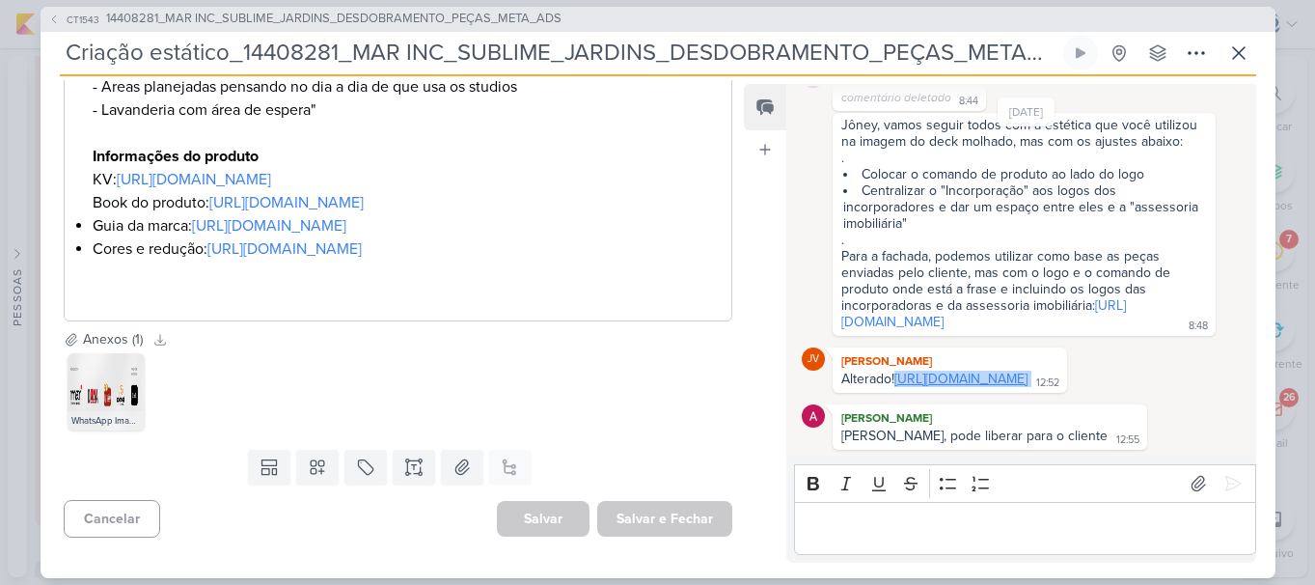
drag, startPoint x: 1089, startPoint y: 381, endPoint x: 842, endPoint y: 368, distance: 247.4
click at [842, 370] on div "Alterado! https://drive.google.com/drive/folders/1IEZIM6fnT4cQh6XeqBelTY2fRRYYZ…" at bounding box center [949, 379] width 227 height 18
copy div "https://drive.google.com/drive/folders/1IEZIM6fnT4cQh6XeqBelTY2fRRYYZMHT?usp=sh…"
click at [257, 14] on span "14408281_MAR INC_SUBLIME_JARDINS_DESDOBRAMENTO_PEÇAS_META_ADS" at bounding box center [333, 19] width 455 height 19
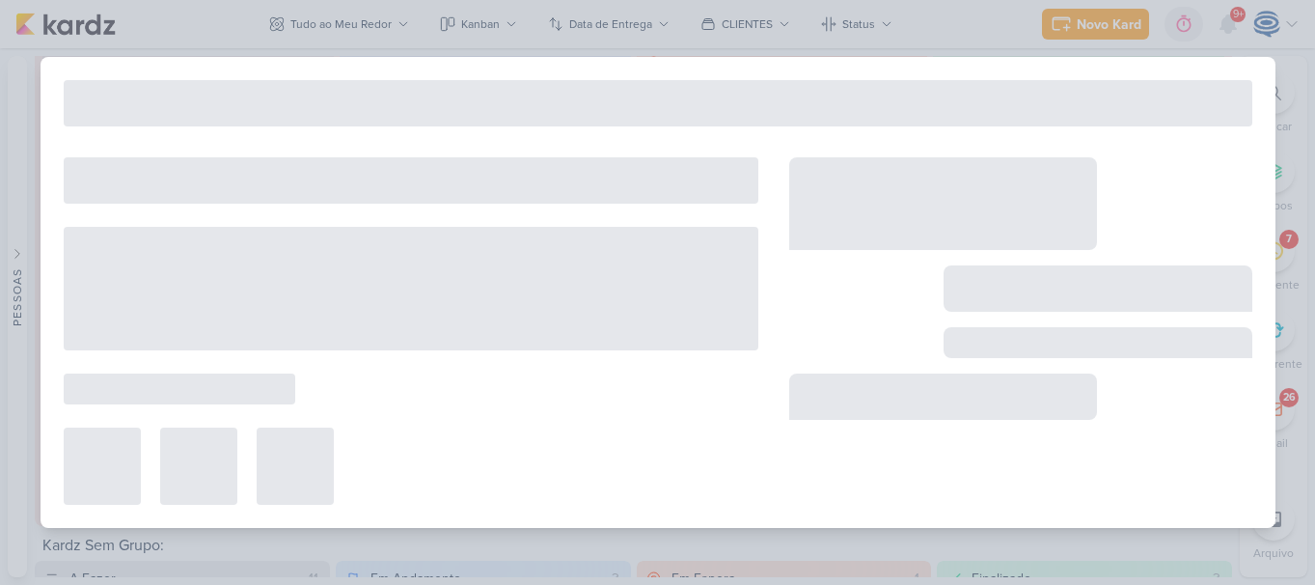
type input "14408281_MAR INC_SUBLIME_JARDINS_DESDOBRAMENTO_PEÇAS_META_ADS"
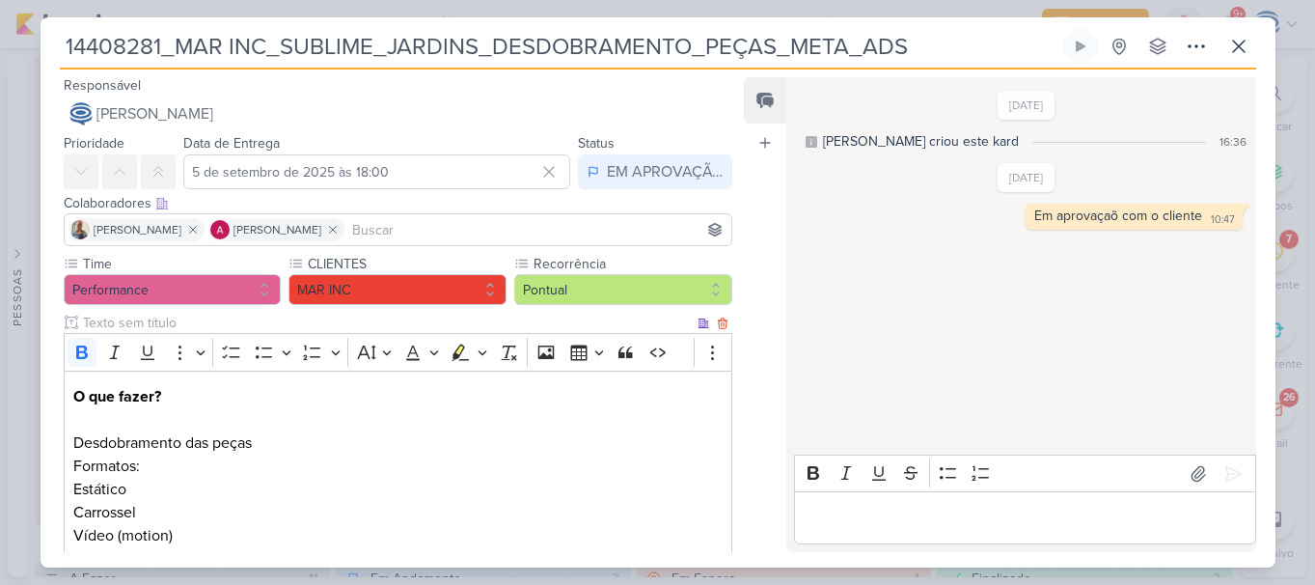
scroll to position [360, 0]
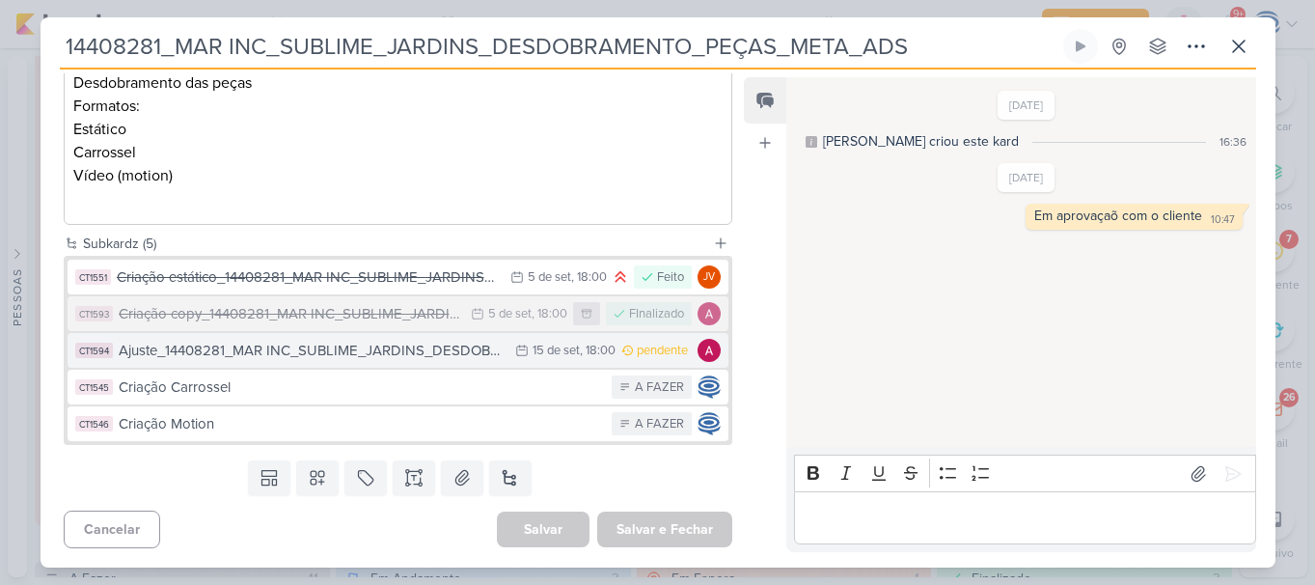
click at [326, 350] on div "Ajuste_14408281_MAR INC_SUBLIME_JARDINS_DESDOBRAMENTO_PEÇAS_META_ADS" at bounding box center [313, 351] width 388 height 22
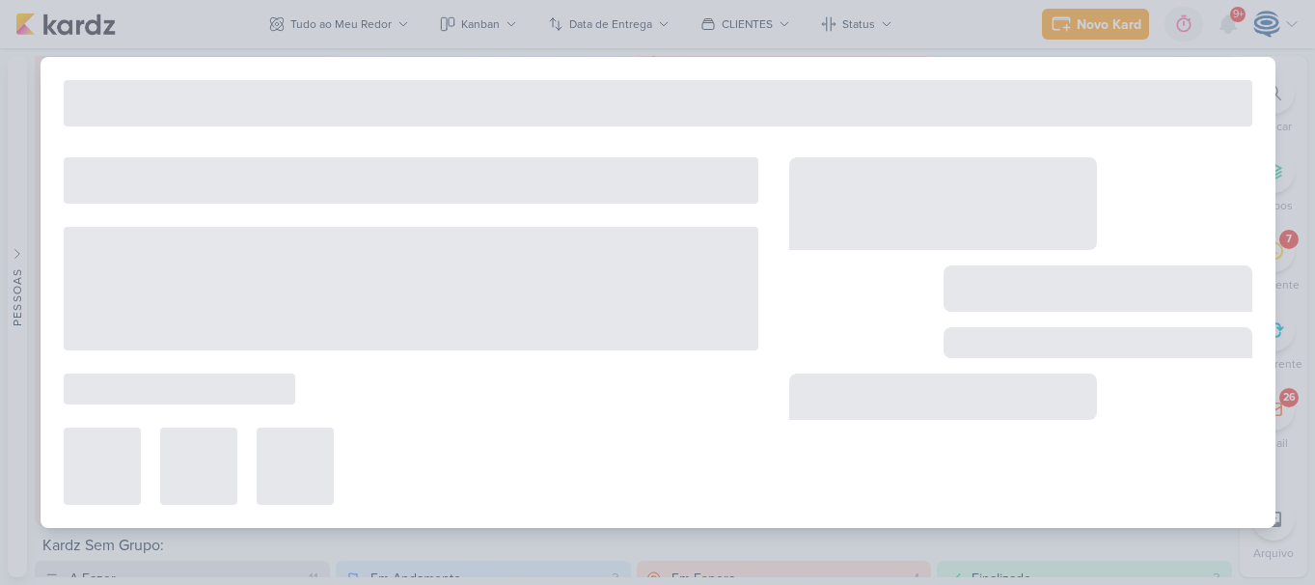
click at [323, 342] on div at bounding box center [411, 288] width 695 height 123
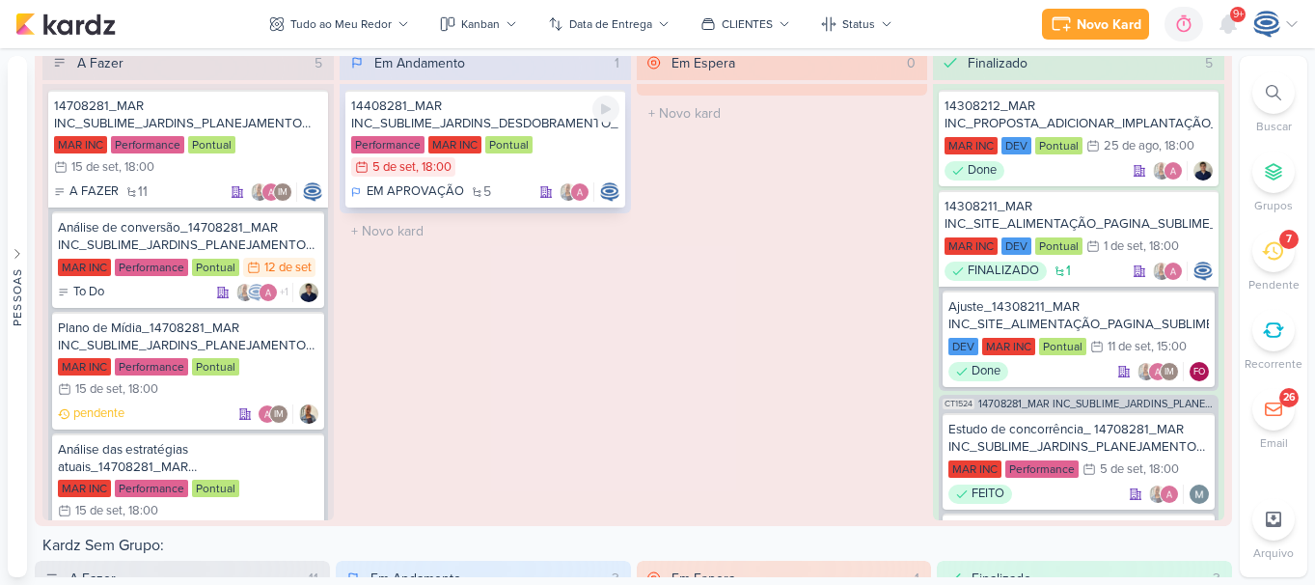
click at [496, 112] on div "14408281_MAR INC_SUBLIME_JARDINS_DESDOBRAMENTO_PEÇAS_META_ADS" at bounding box center [485, 114] width 268 height 35
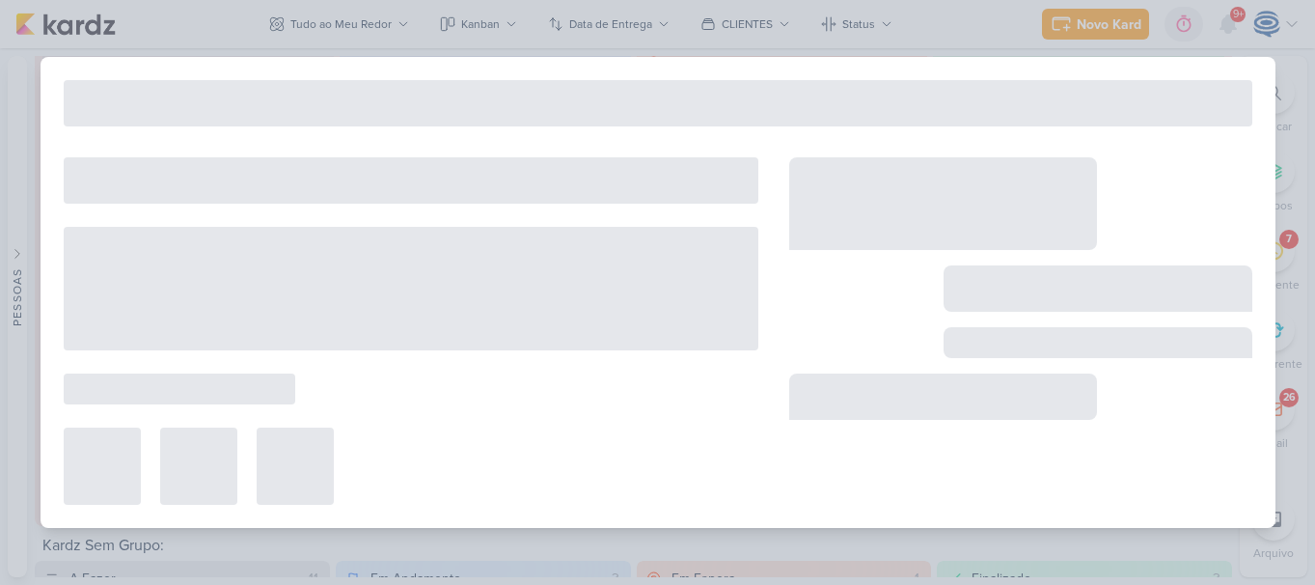
type input "14408281_MAR INC_SUBLIME_JARDINS_DESDOBRAMENTO_PEÇAS_META_ADS"
type input "5 de setembro de 2025 às 18:00"
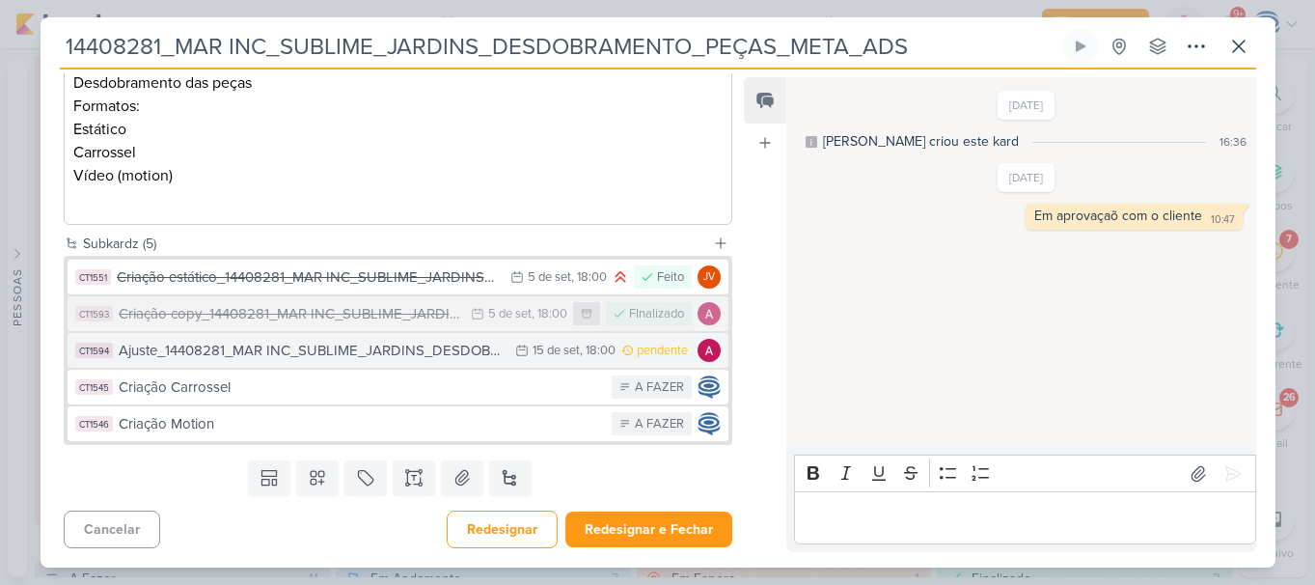
click at [287, 345] on div "Ajuste_14408281_MAR INC_SUBLIME_JARDINS_DESDOBRAMENTO_PEÇAS_META_ADS" at bounding box center [313, 351] width 388 height 22
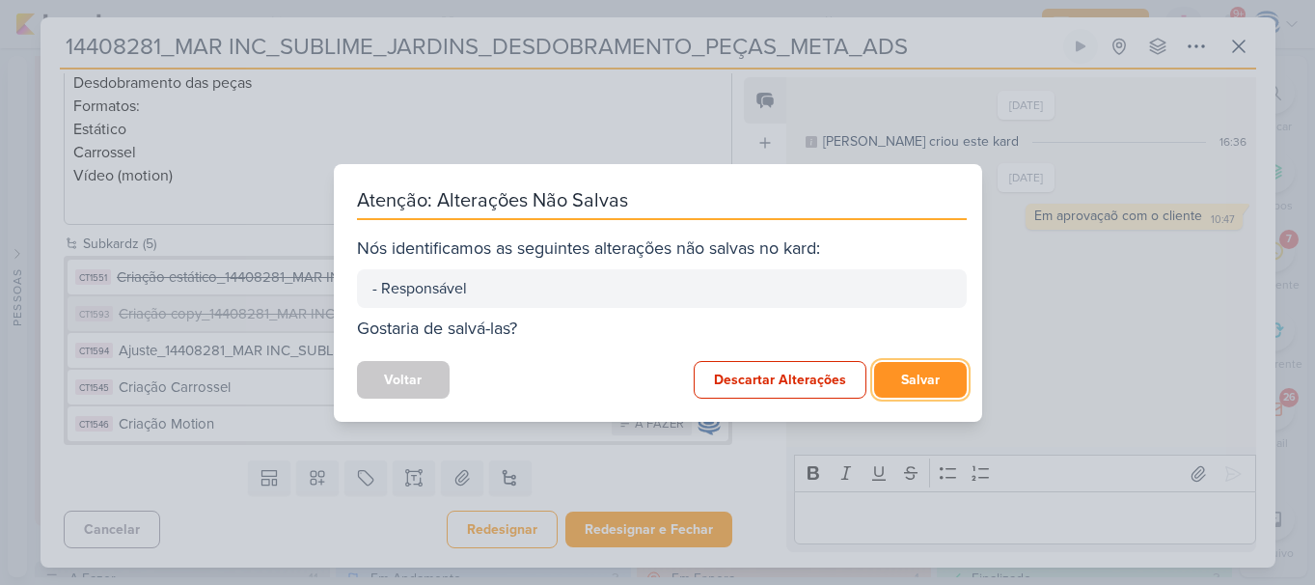
click at [904, 383] on button "Salvar" at bounding box center [920, 380] width 93 height 36
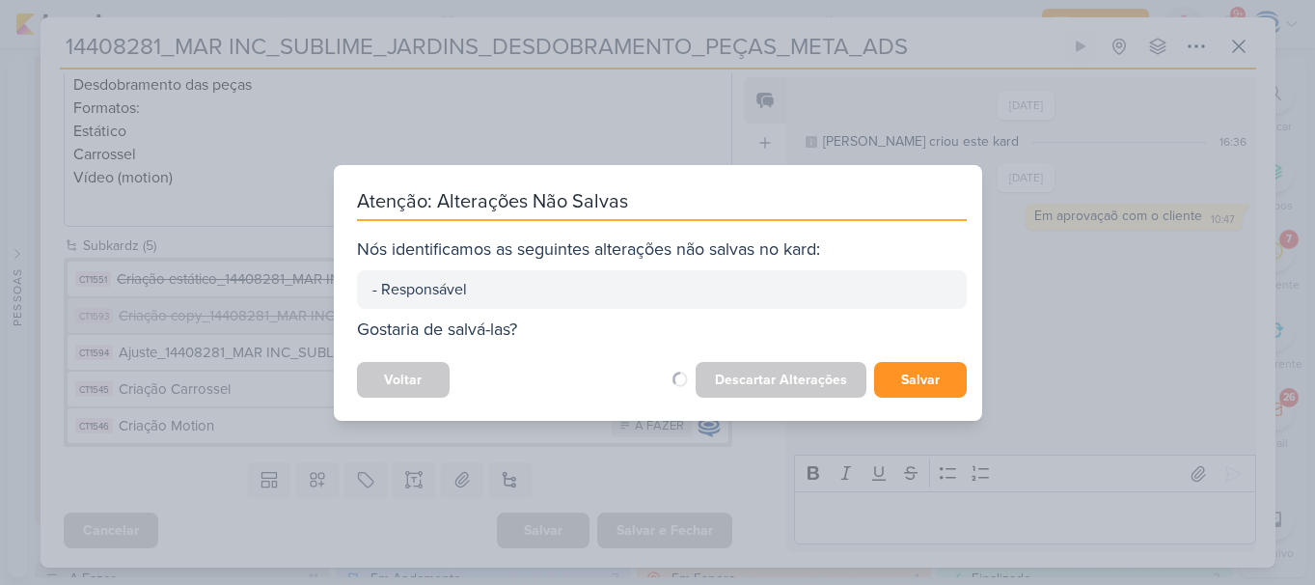
scroll to position [358, 0]
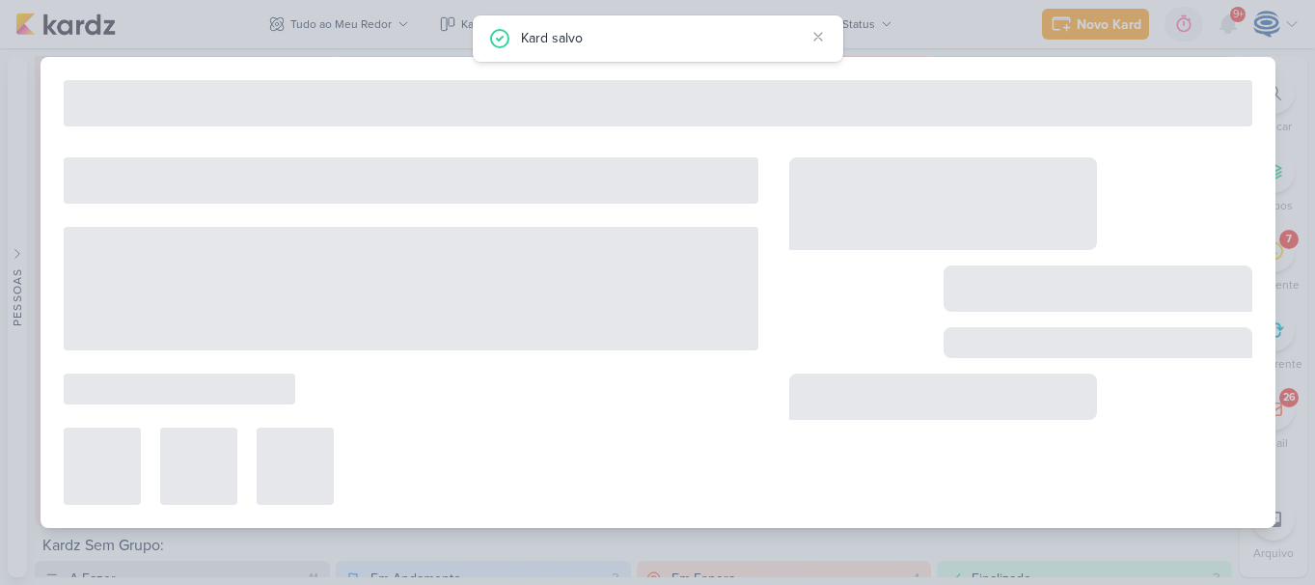
type input "Ajuste_14408281_MAR INC_SUBLIME_JARDINS_DESDOBRAMENTO_PEÇAS_META_ADS"
type input "15 de setembro de 2025 às 18:00"
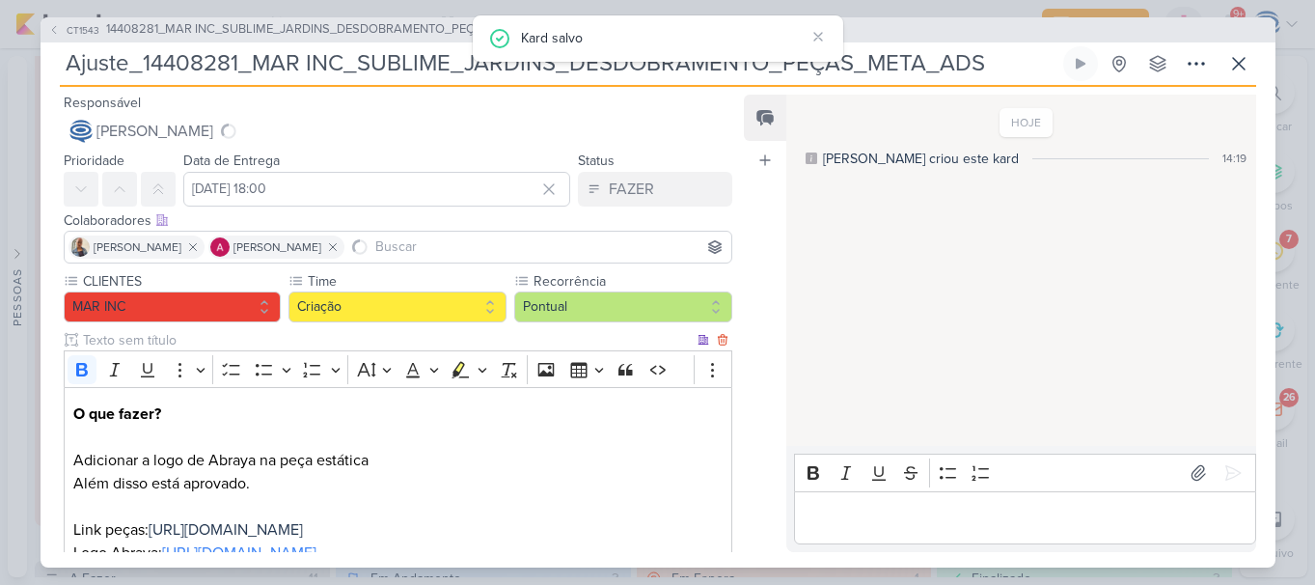
scroll to position [134, 0]
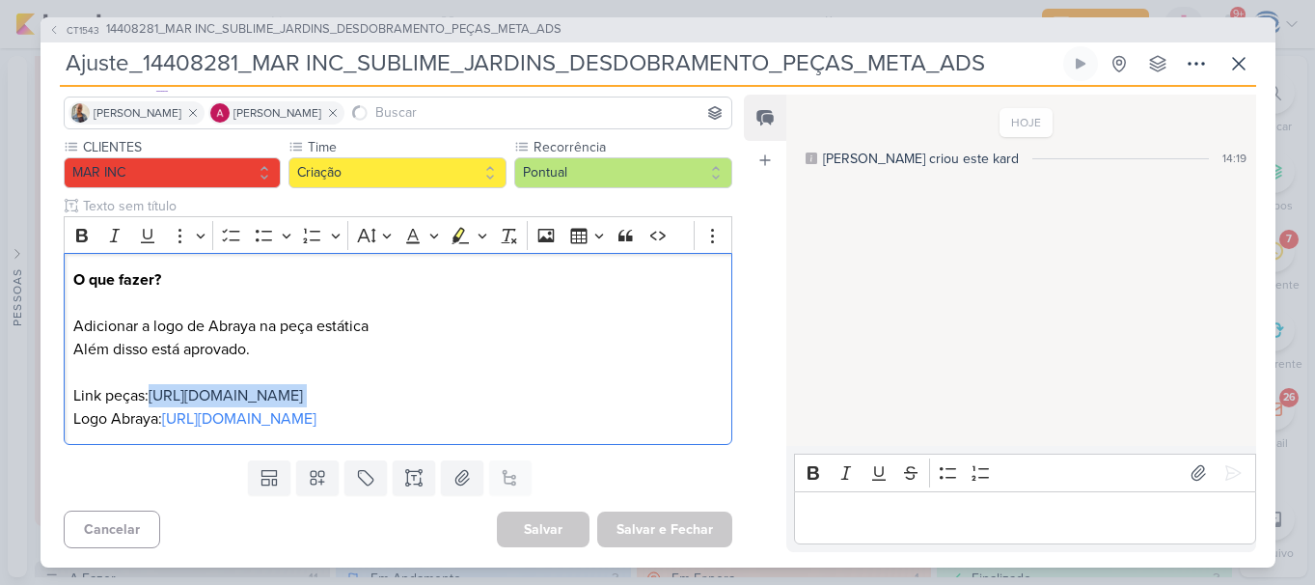
drag, startPoint x: 151, startPoint y: 392, endPoint x: 748, endPoint y: 397, distance: 596.3
click at [748, 397] on div "Responsável Caroline Traven De Andrade Nenhum contato encontrado create new con…" at bounding box center [658, 327] width 1235 height 480
click at [696, 430] on p "Logo Abraya: https://drive.google.com/drive/folders/18NLiKqMRAIMlcjYkNdAD-dJVK6…" at bounding box center [397, 418] width 648 height 23
click at [303, 396] on span "https://drive.google.com/drive/folders/1IEZIM6fnT4cQh6XeqBelTY2fRRYYZMHT?usp=sh…" at bounding box center [226, 395] width 154 height 19
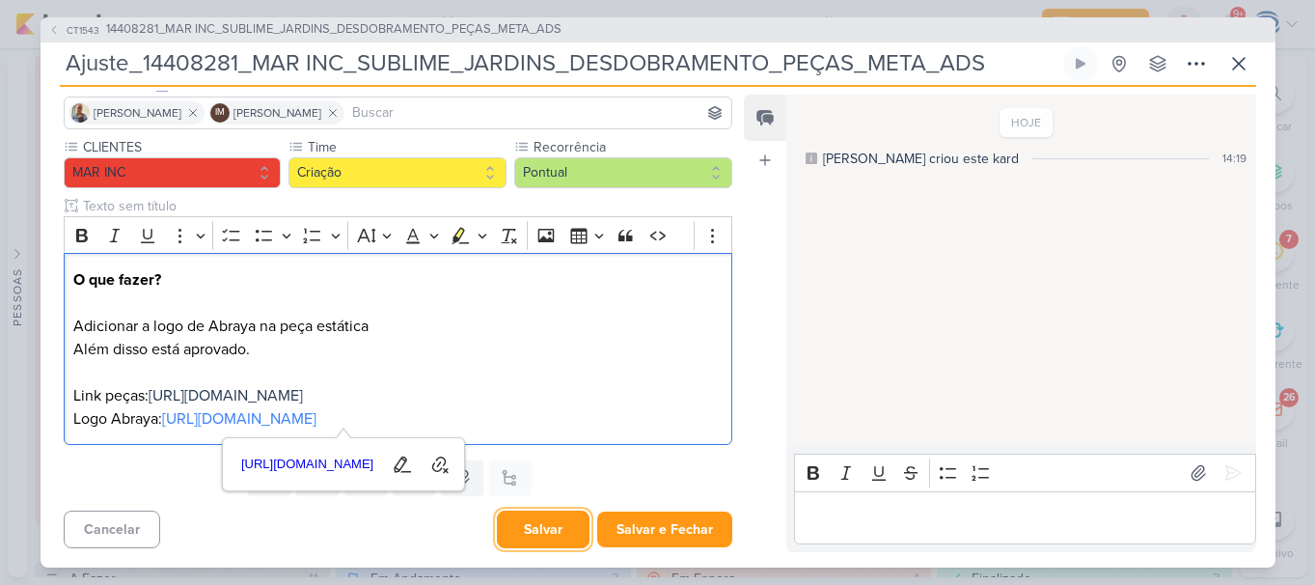
click at [537, 538] on button "Salvar" at bounding box center [543, 529] width 93 height 38
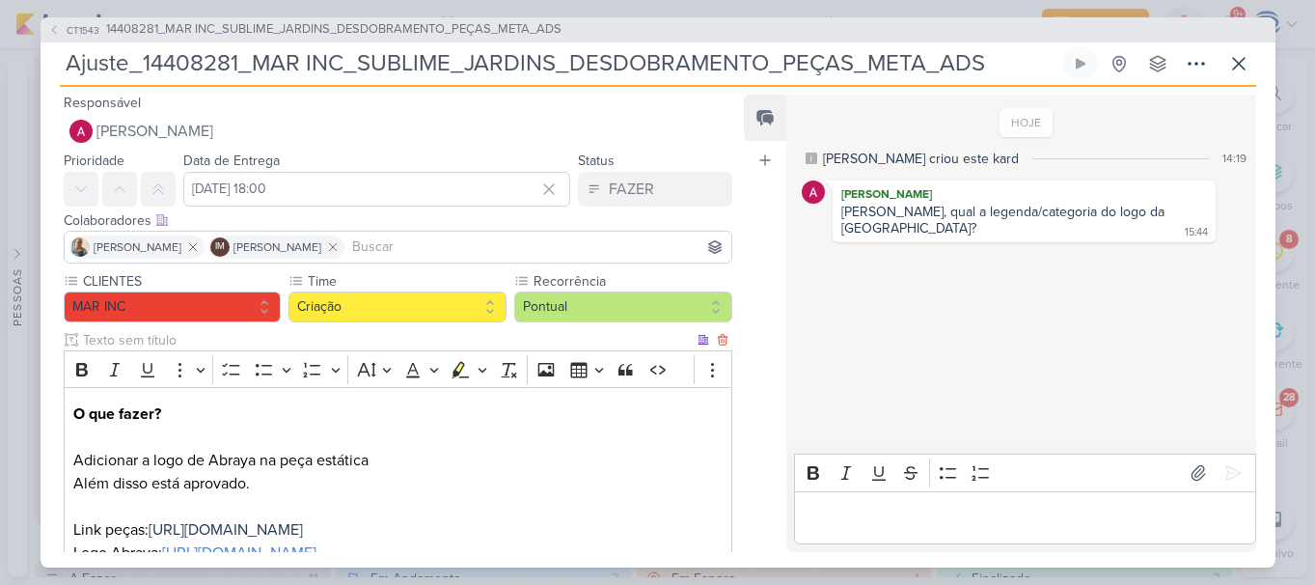
scroll to position [157, 0]
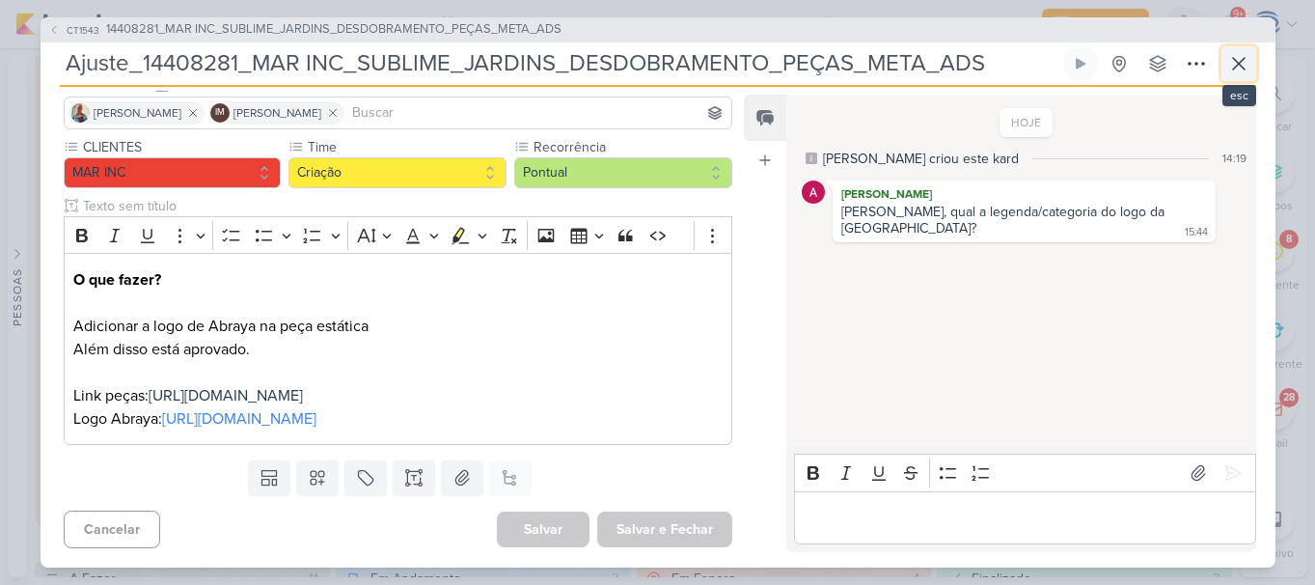
click at [1235, 67] on icon at bounding box center [1239, 64] width 12 height 12
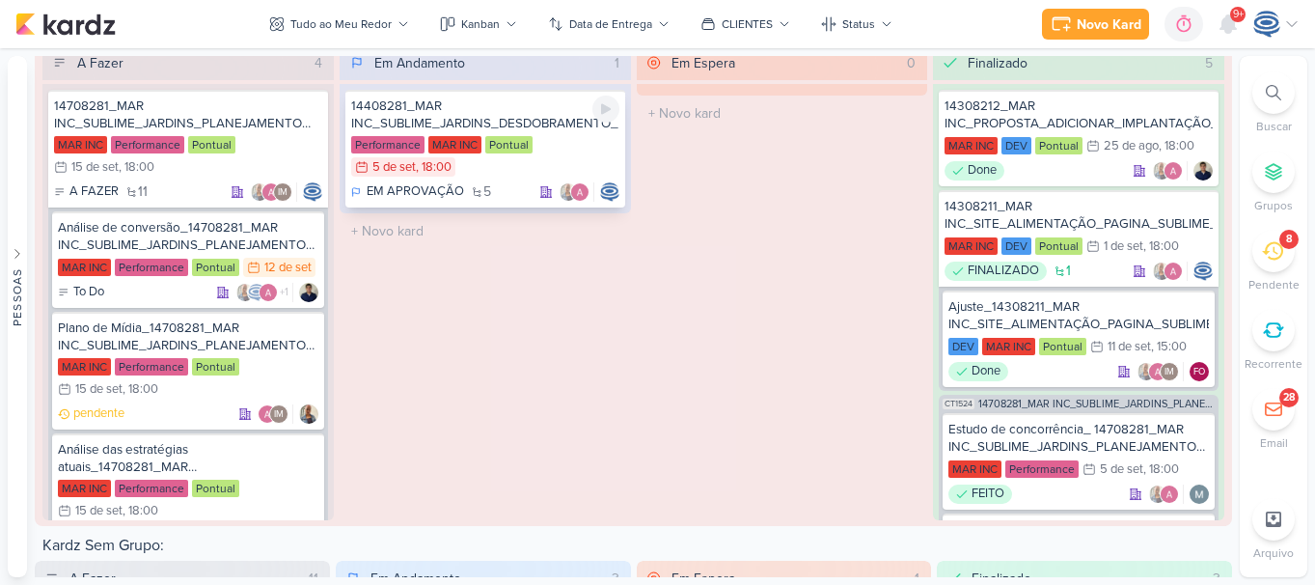
drag, startPoint x: 521, startPoint y: 131, endPoint x: 392, endPoint y: 104, distance: 132.1
drag, startPoint x: 392, startPoint y: 104, endPoint x: 368, endPoint y: 104, distance: 24.1
click at [368, 104] on div "14408281_MAR INC_SUBLIME_JARDINS_DESDOBRAMENTO_PEÇAS_META_ADS" at bounding box center [485, 114] width 268 height 35
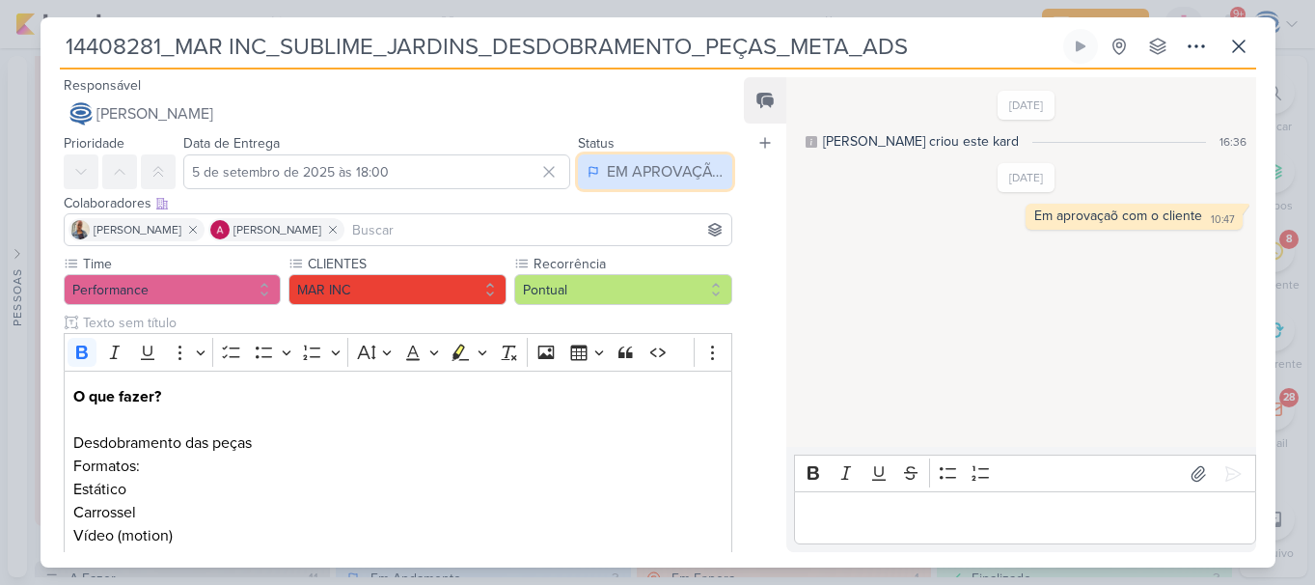
click at [647, 180] on div "EM APROVAÇÃO" at bounding box center [665, 171] width 116 height 23
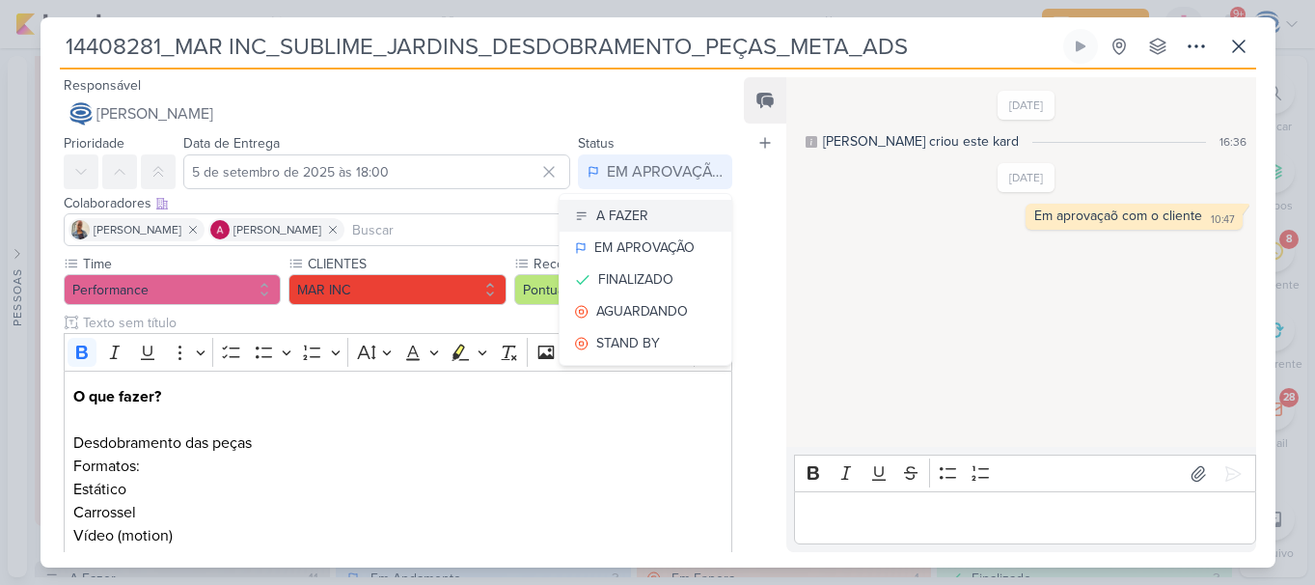
click at [641, 212] on button "A FAZER" at bounding box center [646, 216] width 172 height 32
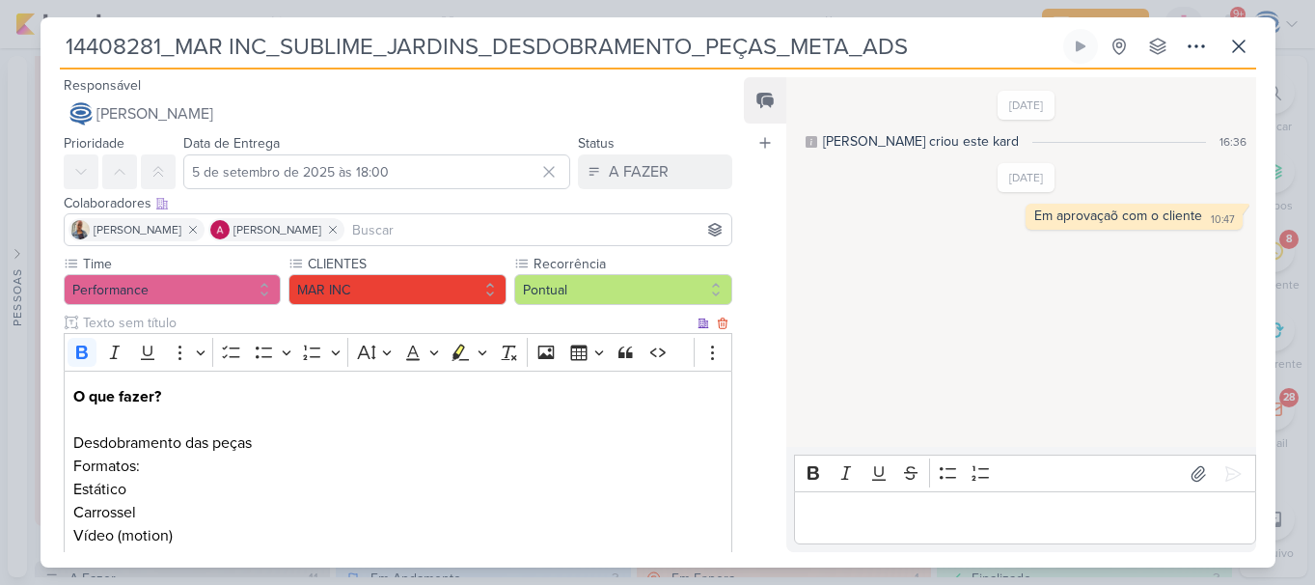
scroll to position [360, 0]
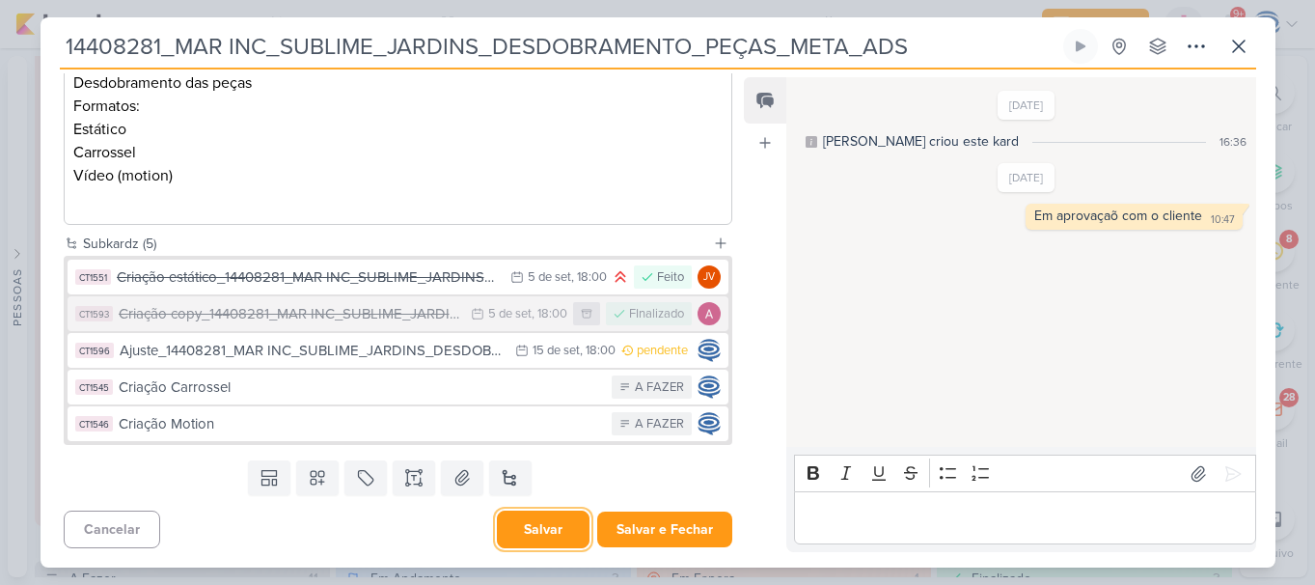
click at [536, 522] on button "Salvar" at bounding box center [543, 529] width 93 height 38
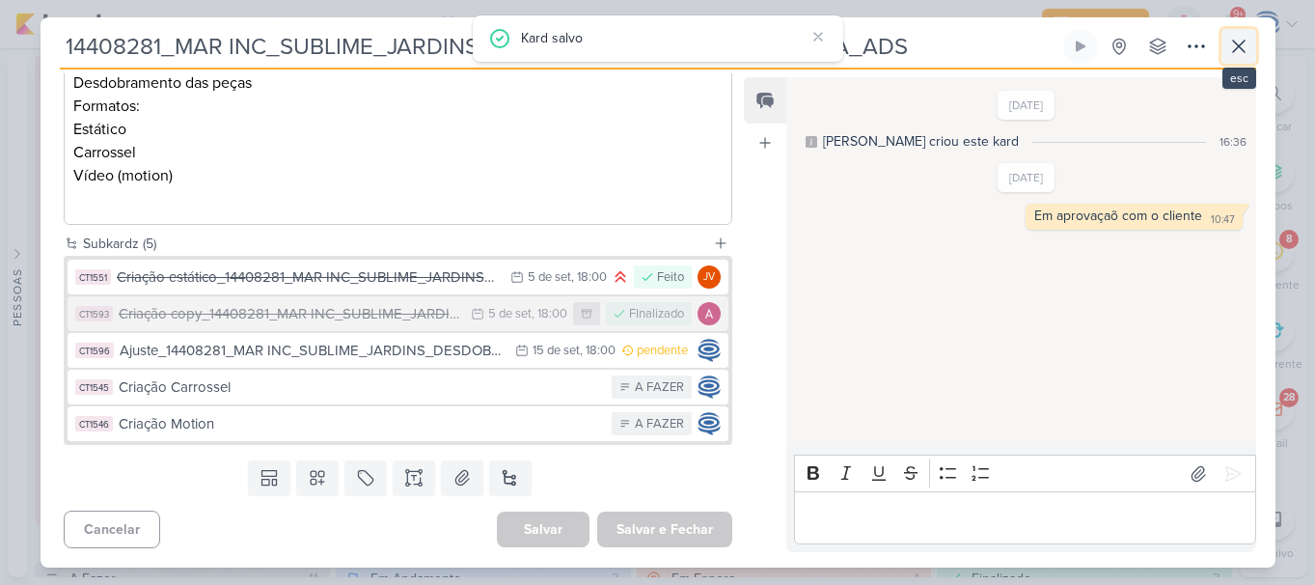
click at [1229, 47] on icon at bounding box center [1238, 46] width 23 height 23
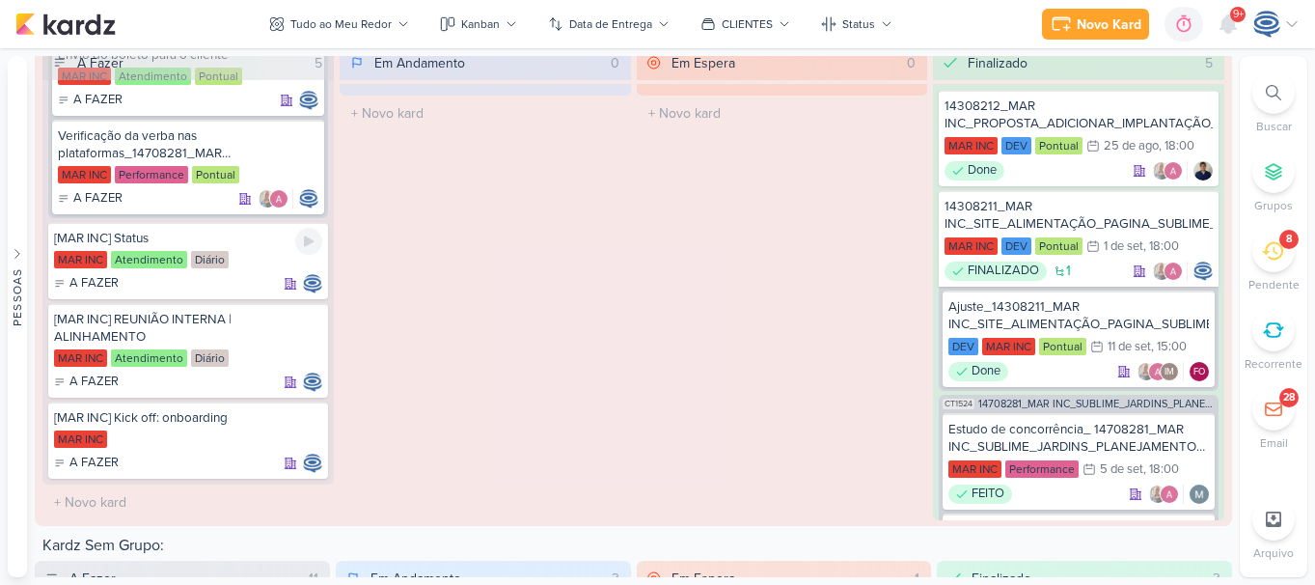
scroll to position [2872, 0]
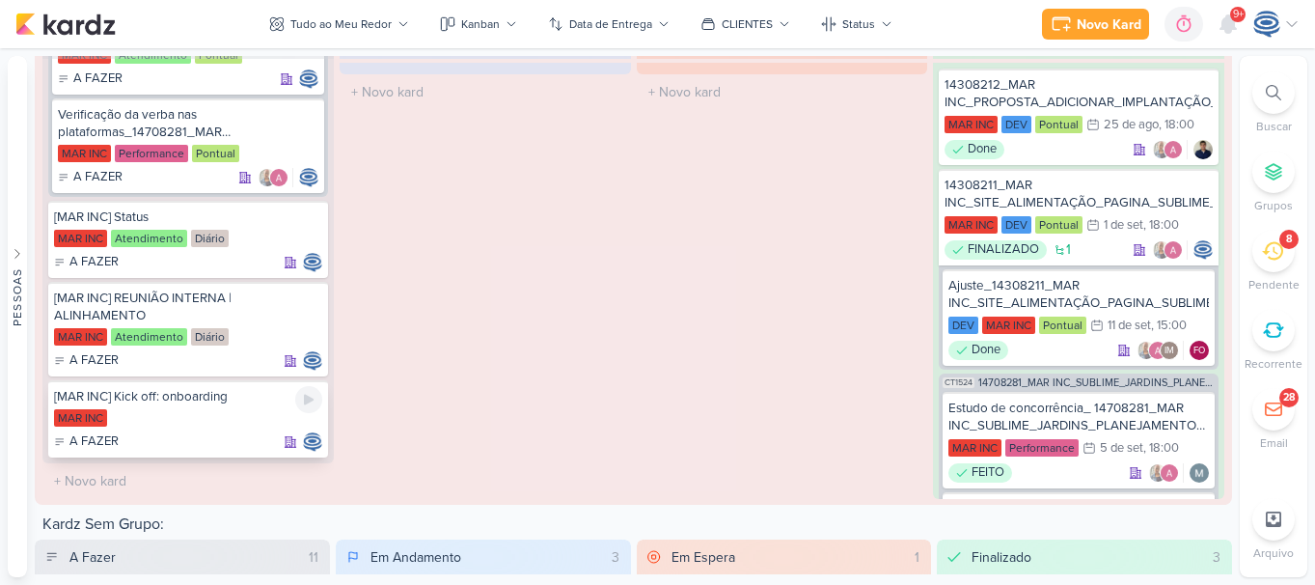
click at [222, 407] on div "[MAR INC] Kick off: onboarding MAR INC A FAZER" at bounding box center [188, 418] width 280 height 77
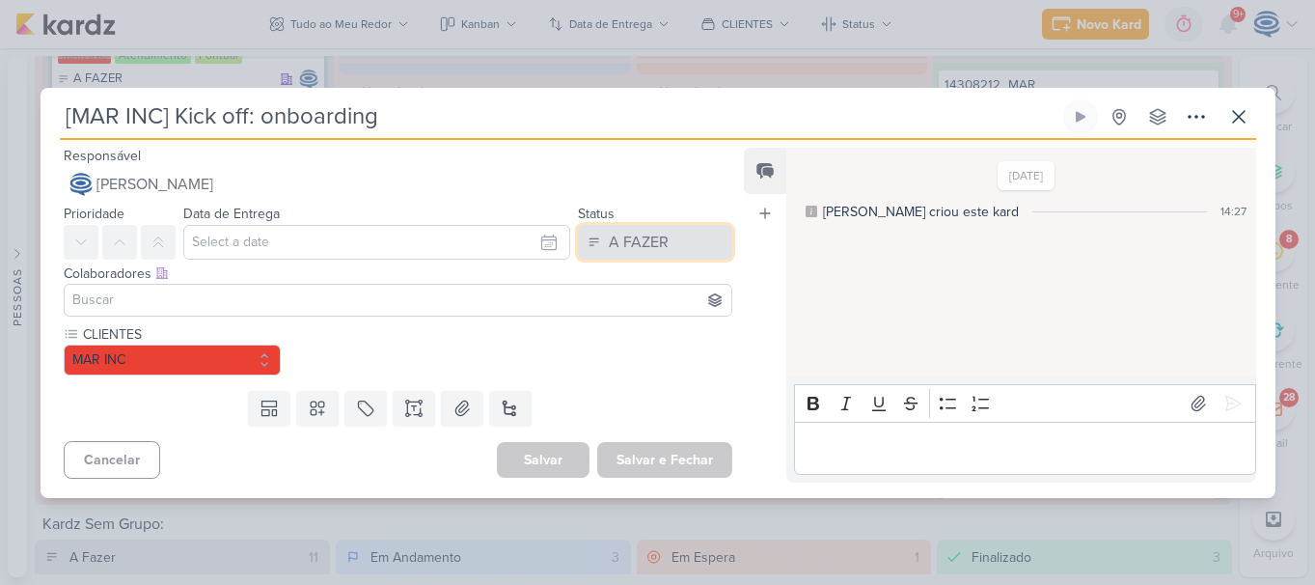
click at [637, 254] on button "A FAZER" at bounding box center [655, 242] width 154 height 35
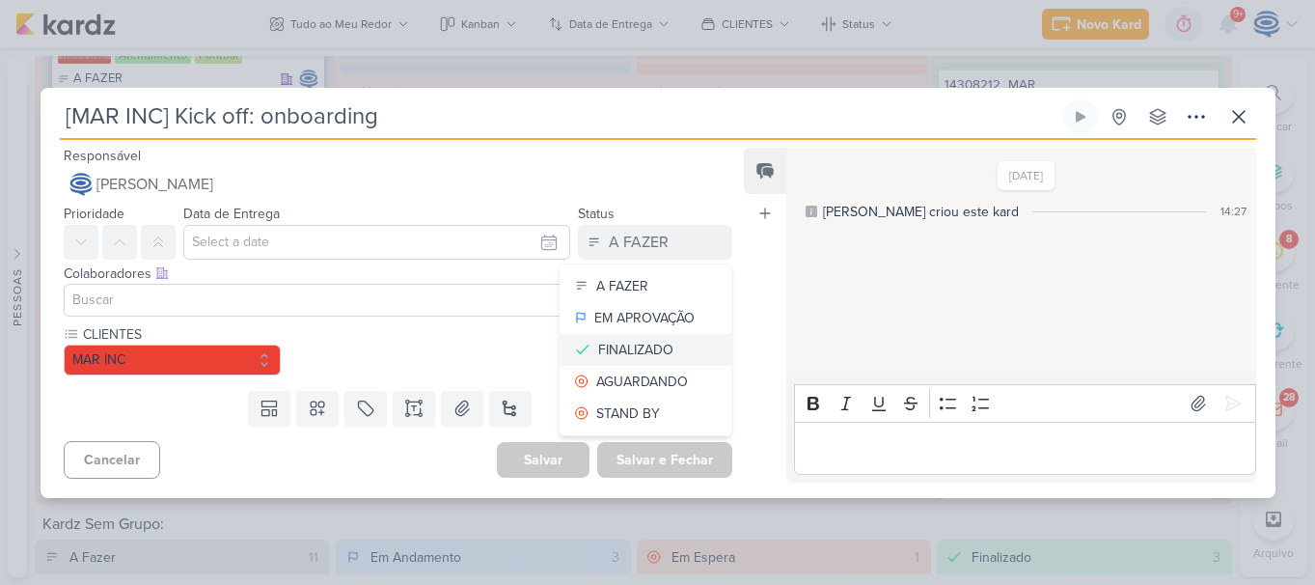
click at [639, 350] on div "FINALIZADO" at bounding box center [635, 350] width 75 height 20
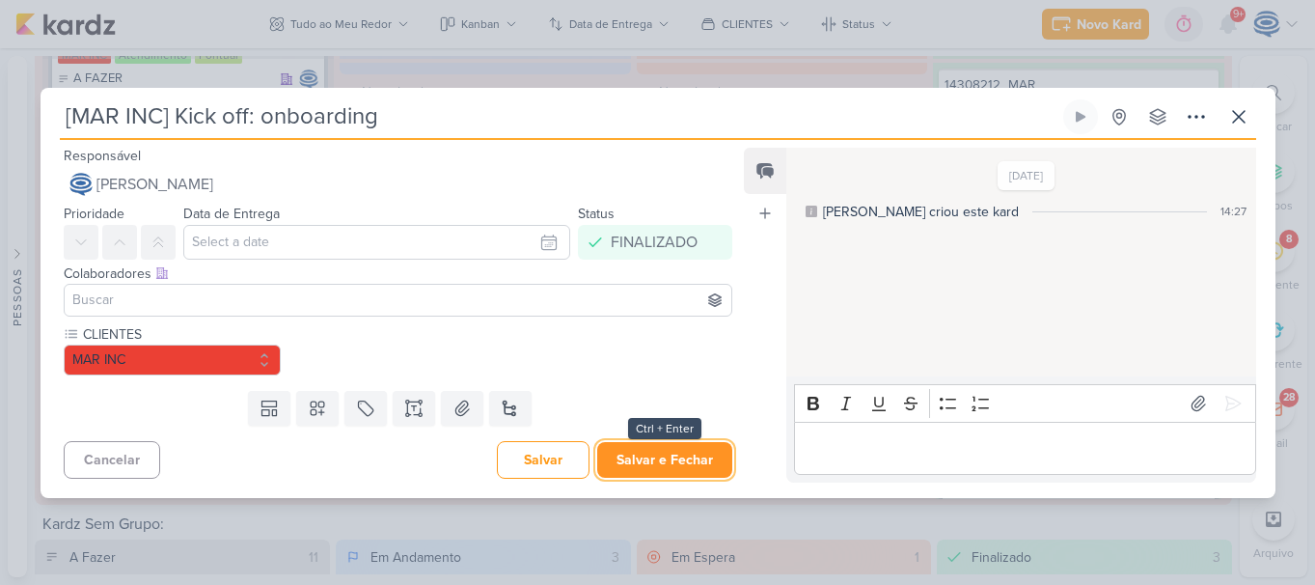
click at [640, 444] on button "Salvar e Fechar" at bounding box center [664, 460] width 135 height 36
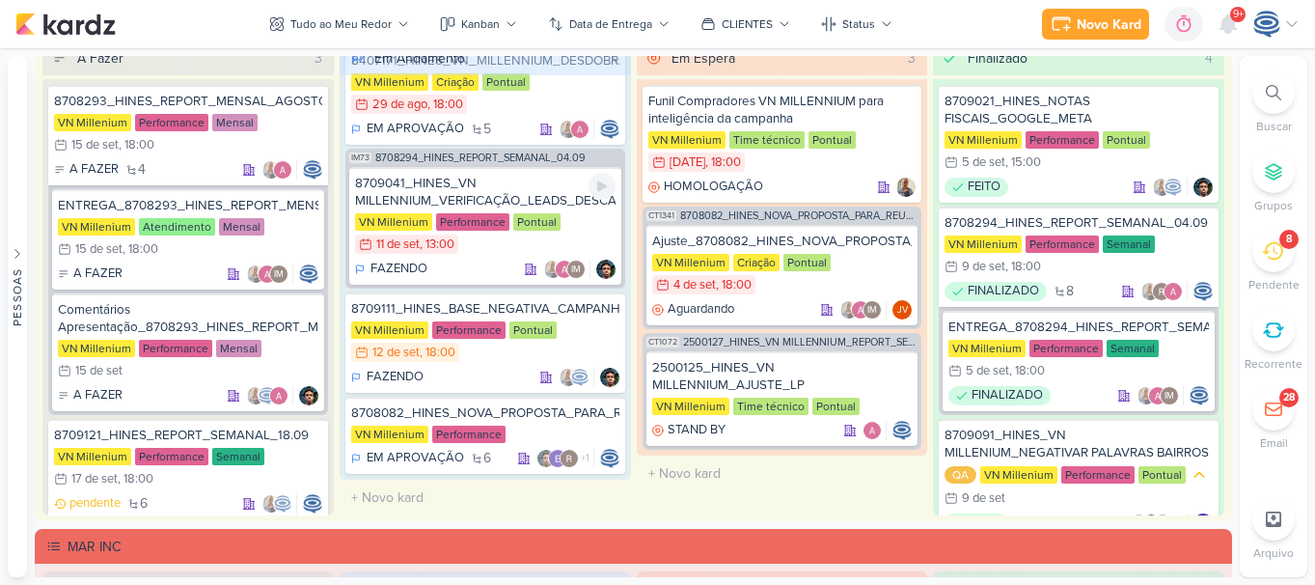
scroll to position [0, 0]
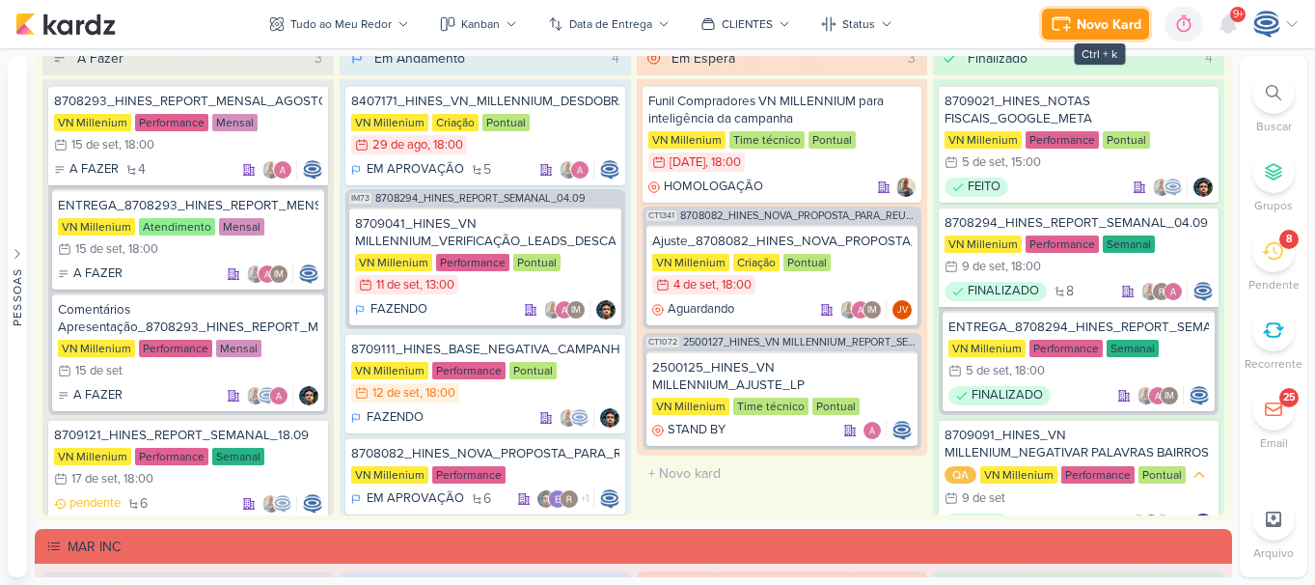
click at [1049, 14] on button "Novo Kard" at bounding box center [1095, 24] width 107 height 31
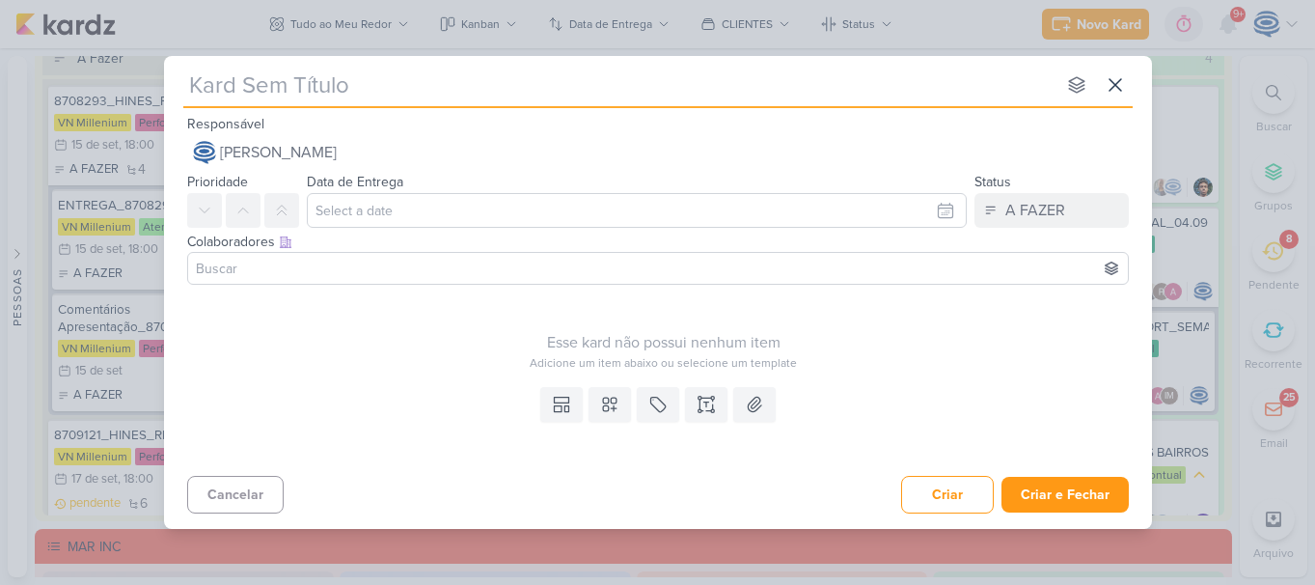
type input "8409121_HINES_VN MILLENNIUM_CRIAÇÃO_MOTION"
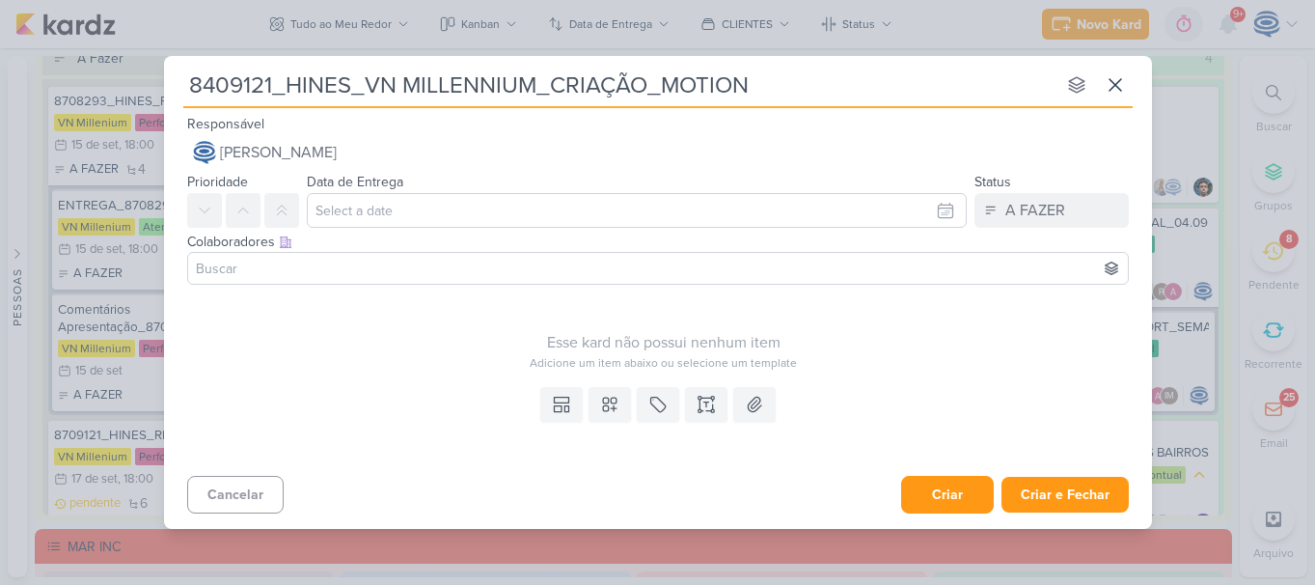
type input "8409121_HINES_VN MILLENNIUM_CRIAÇÃO_MOTION"
click at [941, 502] on button "Criar" at bounding box center [947, 495] width 93 height 38
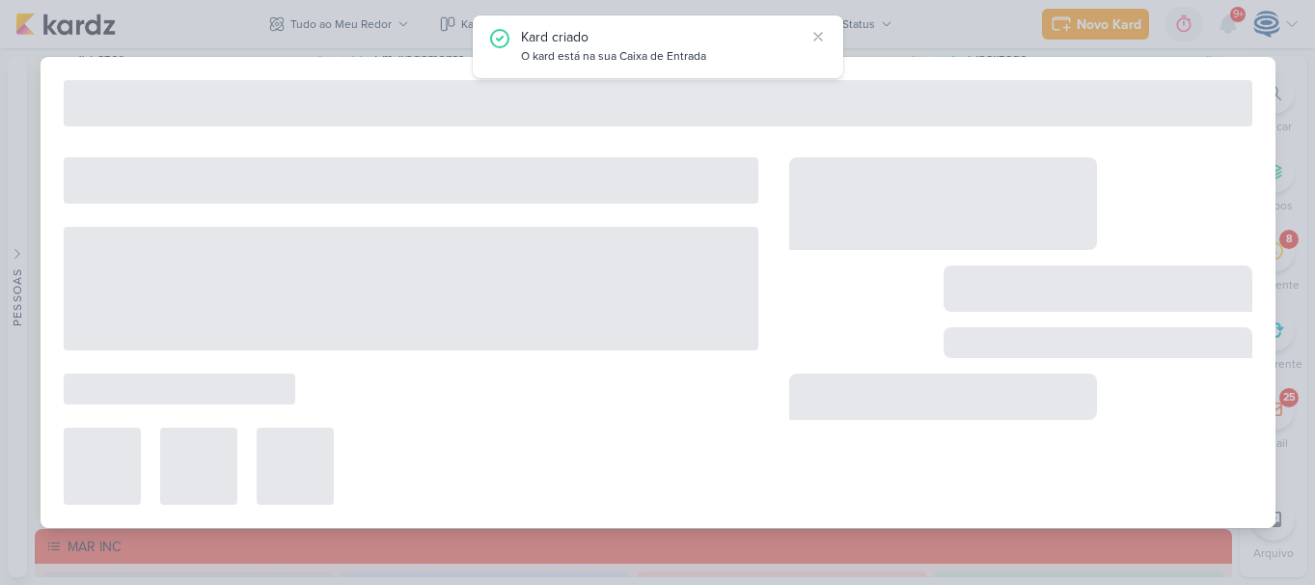
type input "8409121_HINES_VN MILLENNIUM_CRIAÇÃO_MOTION"
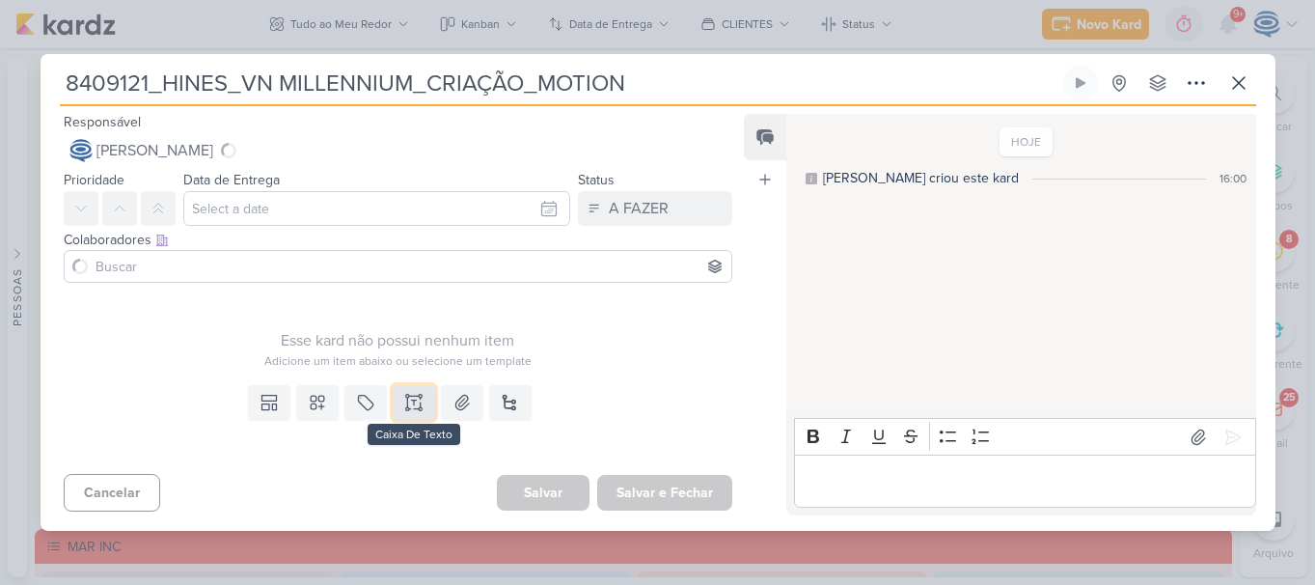
click at [404, 396] on icon at bounding box center [413, 402] width 19 height 19
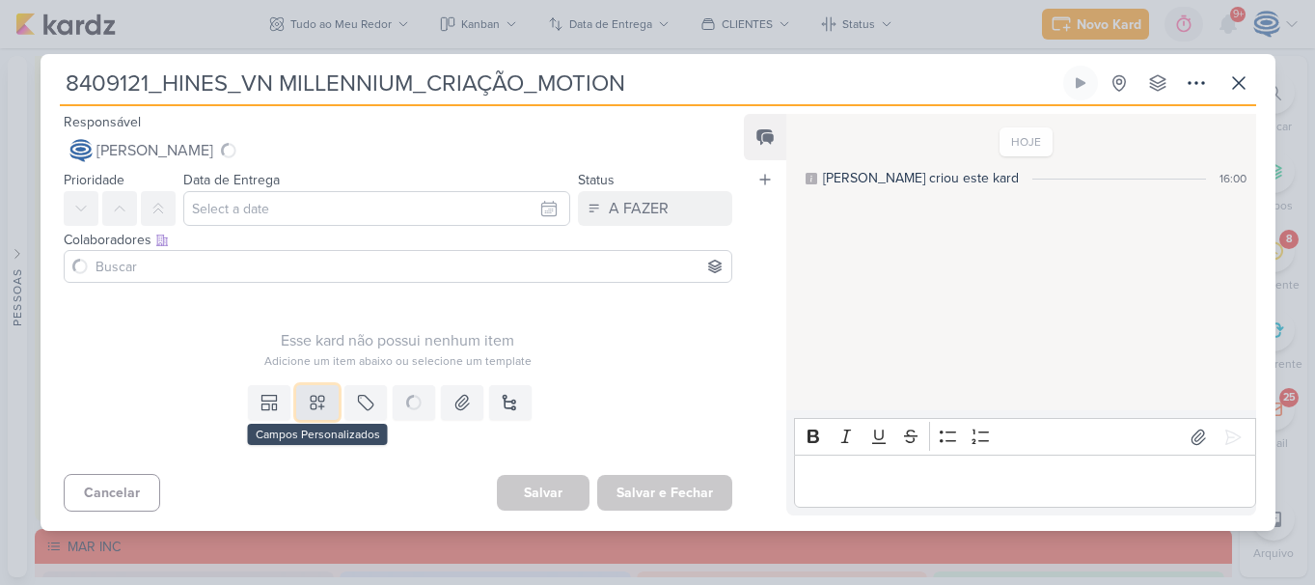
click at [302, 403] on button at bounding box center [317, 402] width 42 height 35
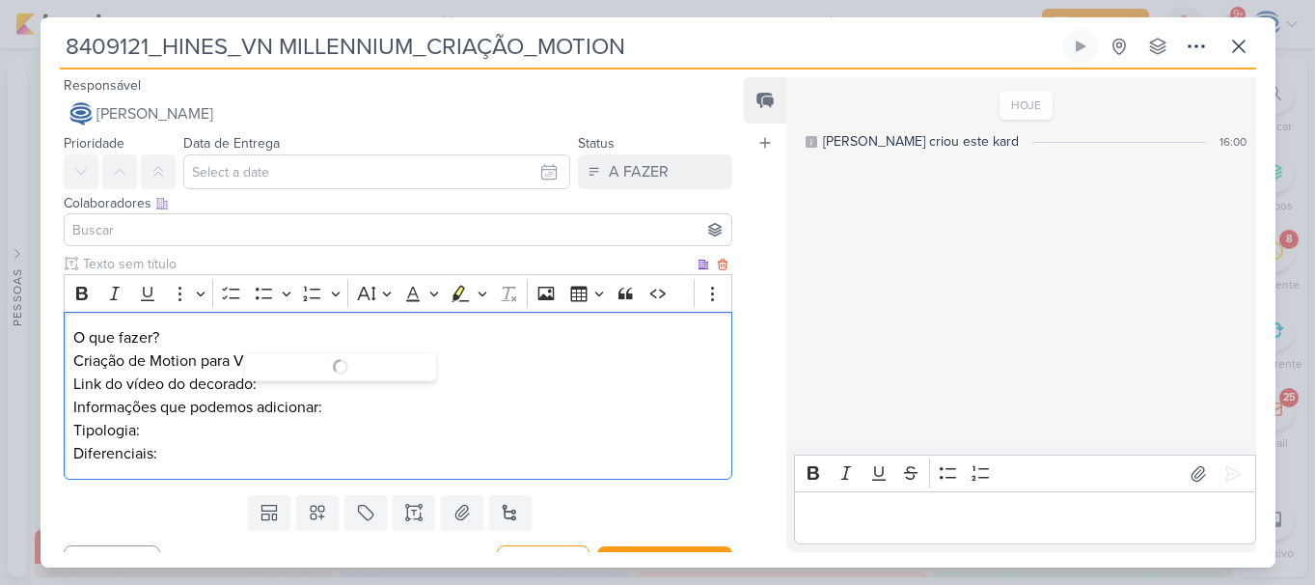
click at [175, 342] on p "O que fazer?" at bounding box center [397, 337] width 648 height 23
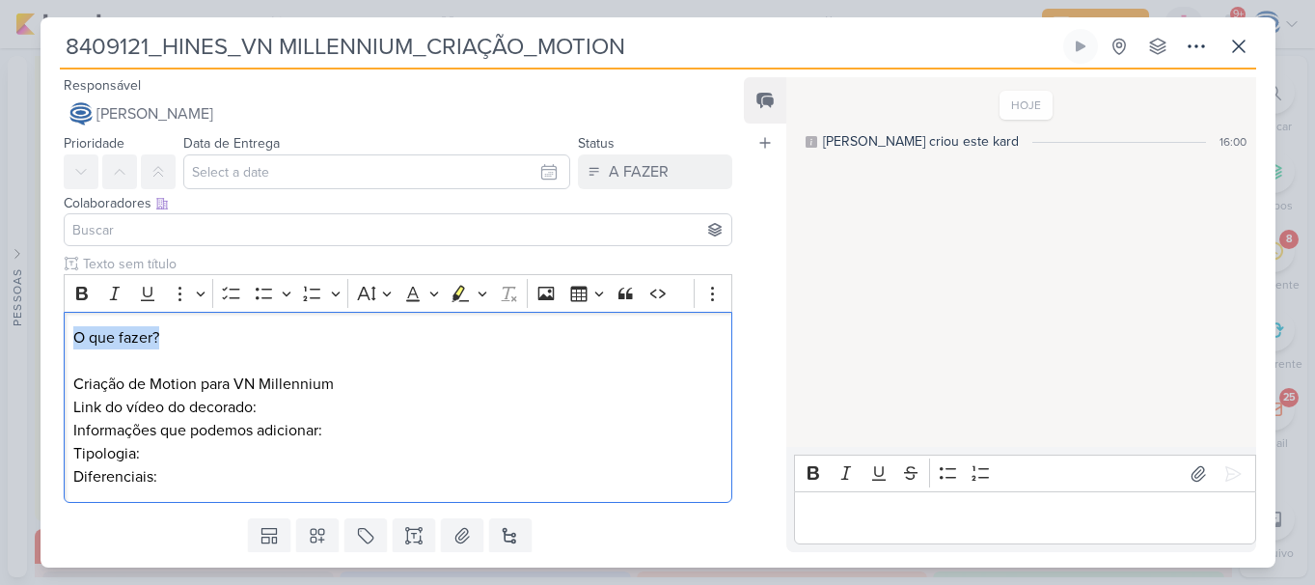
drag, startPoint x: 172, startPoint y: 331, endPoint x: 59, endPoint y: 316, distance: 113.8
click at [58, 317] on div "Clique para deixar o item visível somente à membros da sua organização Rich Tex…" at bounding box center [391, 382] width 700 height 257
click at [87, 299] on icon "Editor toolbar" at bounding box center [81, 293] width 19 height 19
click at [70, 409] on div "O que fazer? Criação de Motion para VN Millennium Link do vídeo do decorado: In…" at bounding box center [399, 408] width 670 height 192
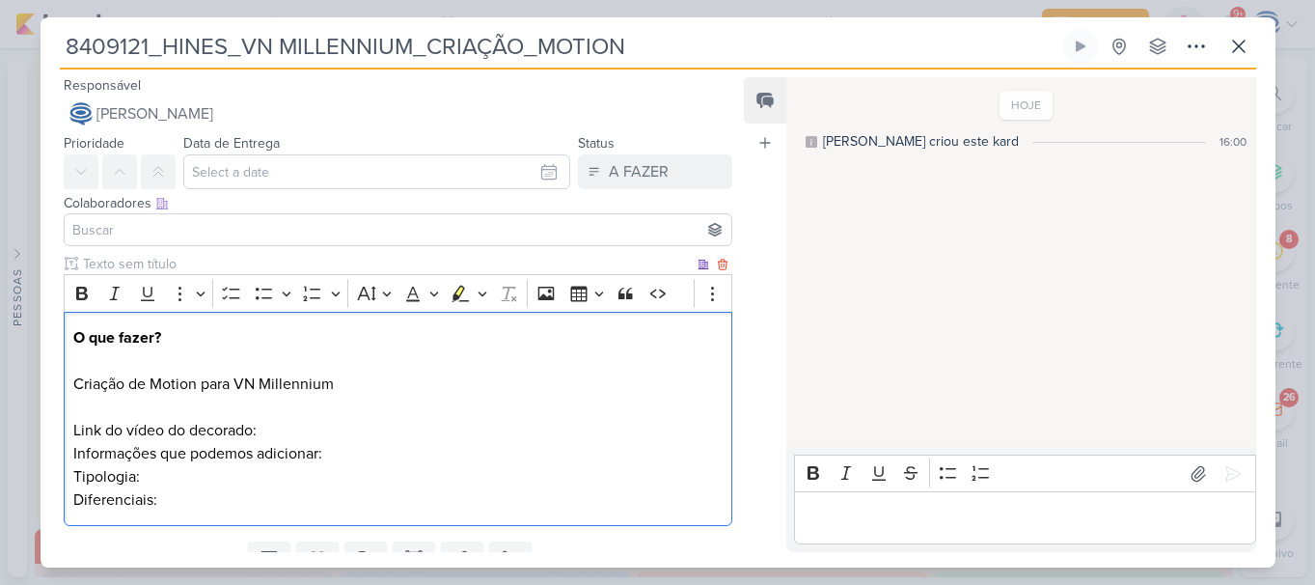
click at [333, 435] on p "Link do vídeo do decorado: Informações que podemos adicionar:" at bounding box center [397, 430] width 648 height 69
click at [344, 465] on p "Link do vídeo do decorado: https://drive.google.com/drive/folders/14sDKjKkhaYyv…" at bounding box center [397, 430] width 648 height 69
click at [64, 475] on div "O que fazer? Criação de Motion para VN Millennium Link do vídeo do decorado: ht…" at bounding box center [399, 419] width 670 height 215
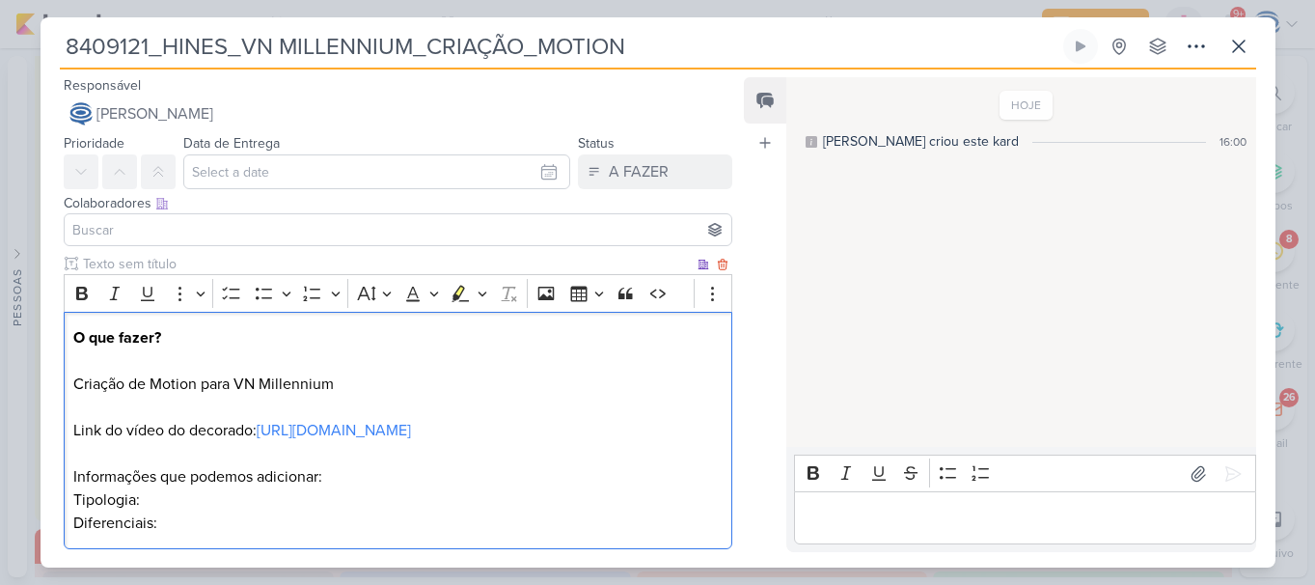
click at [315, 488] on p "Link do vídeo do decorado: https://drive.google.com/drive/folders/14sDKjKkhaYyv…" at bounding box center [397, 442] width 648 height 93
copy p "a"
click at [226, 521] on p "Tipologia: Diferenciais:" at bounding box center [397, 511] width 648 height 46
click at [410, 488] on p "Link do vídeo do decorado: https://drive.google.com/drive/folders/14sDKjKkhaYyv…" at bounding box center [397, 442] width 648 height 93
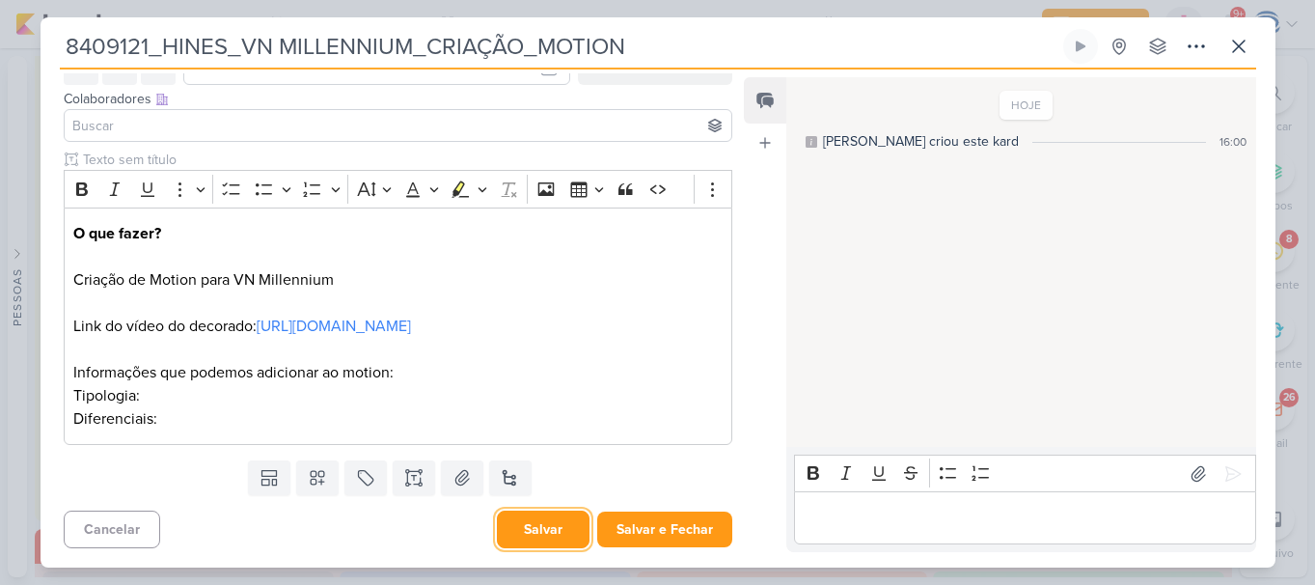
click at [571, 530] on button "Salvar" at bounding box center [543, 529] width 93 height 38
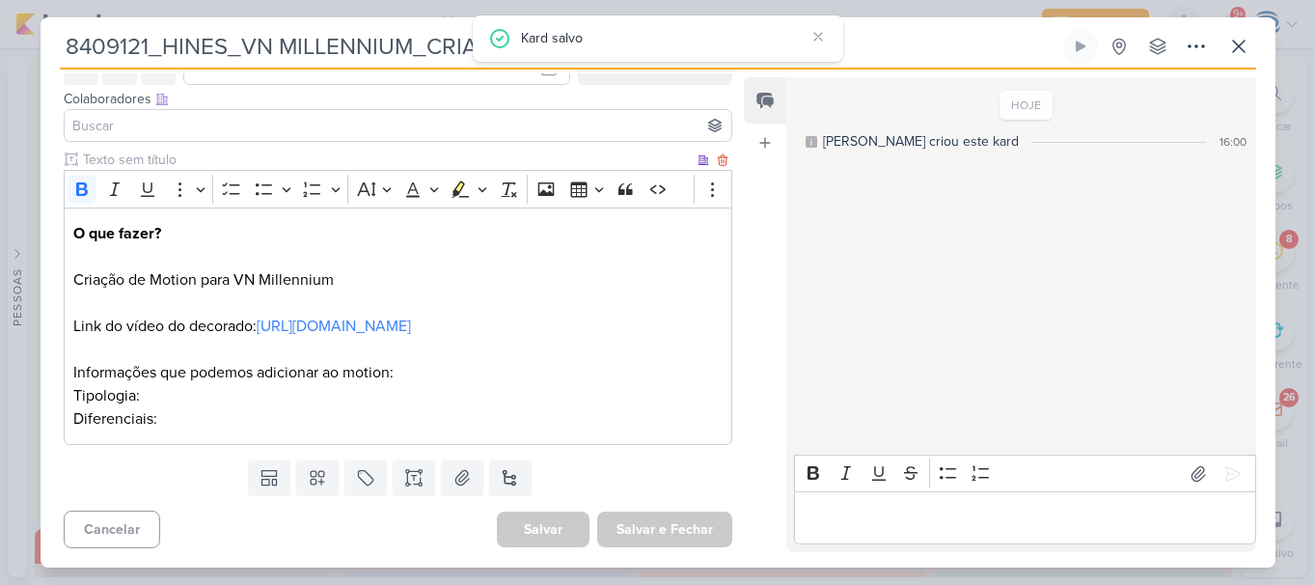
scroll to position [0, 0]
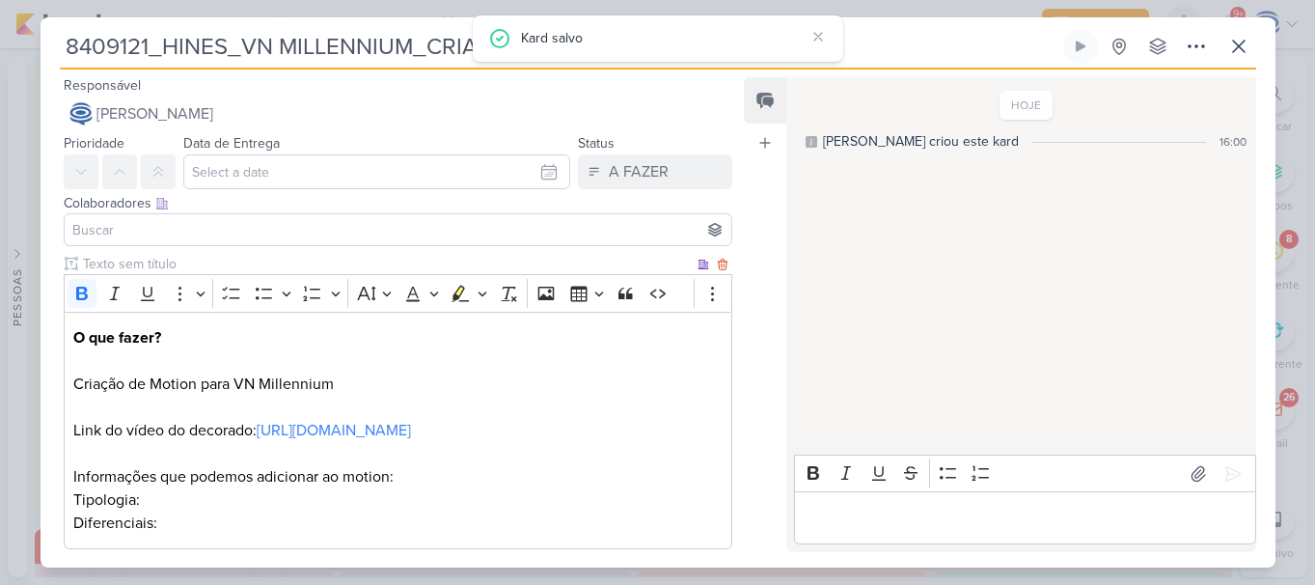
click at [183, 403] on p "Link do vídeo do decorado: https://drive.google.com/drive/folders/14sDKjKkhaYyv…" at bounding box center [397, 442] width 648 height 93
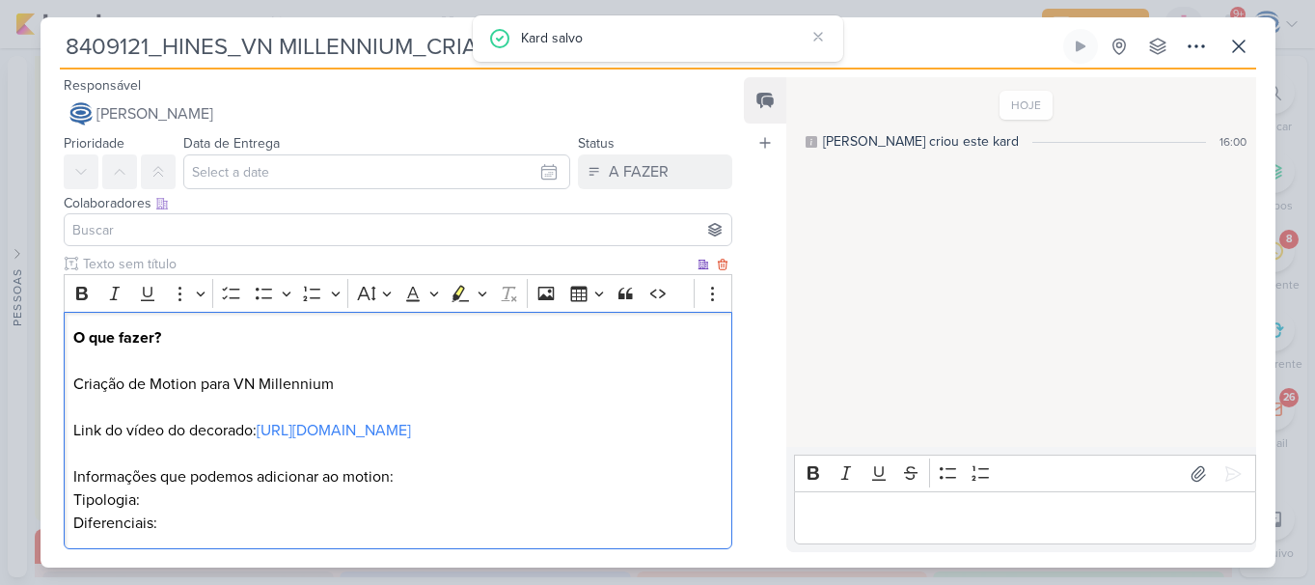
scroll to position [127, 0]
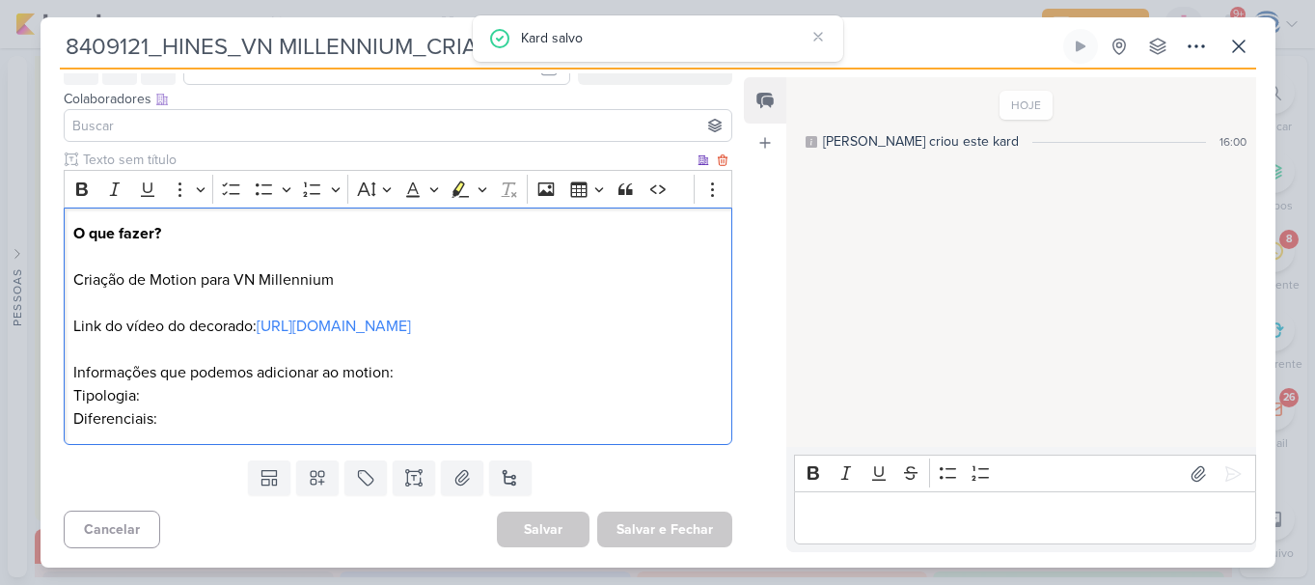
click at [172, 398] on p "Tipologia: Diferenciais:" at bounding box center [397, 407] width 648 height 46
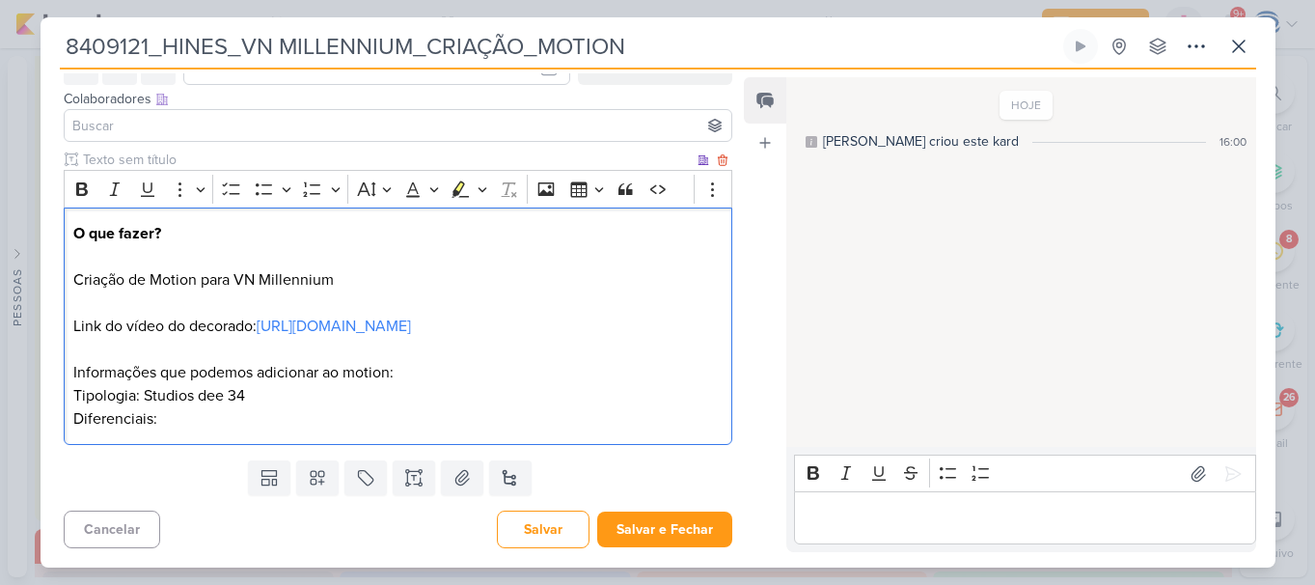
click at [266, 426] on p "Tipologia: Studios dee 34 Diferenciais:" at bounding box center [397, 407] width 648 height 46
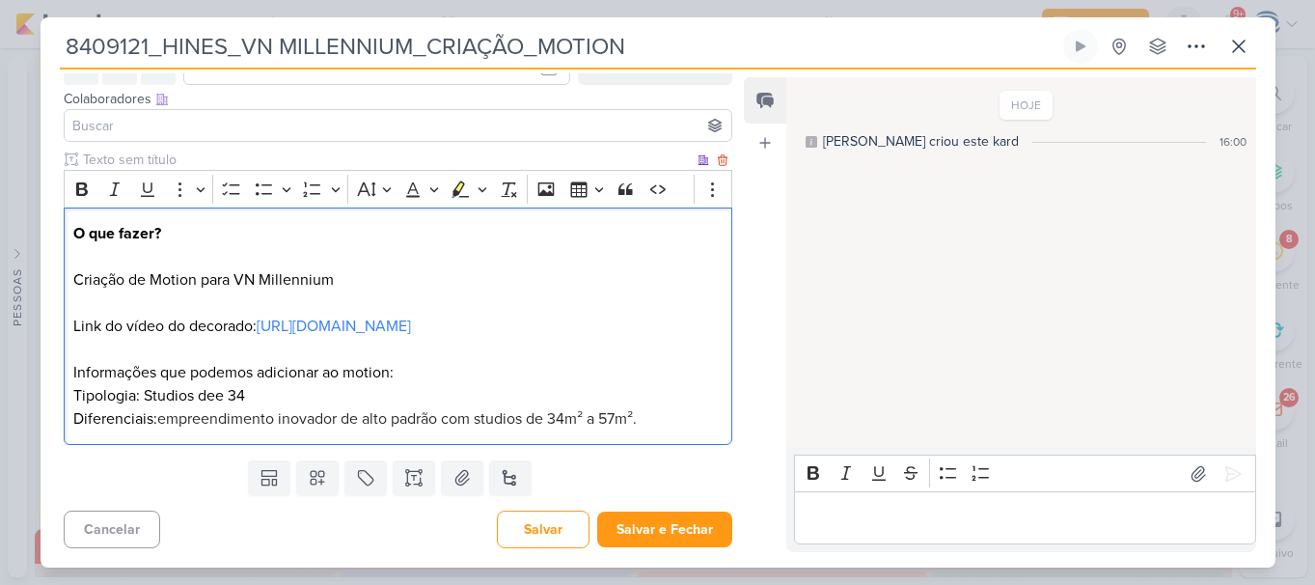
click at [163, 421] on span "empreendimento inovador de alto padrão com studios de 34m² a 57m²." at bounding box center [396, 418] width 479 height 19
click at [155, 421] on p "Tipologia: Studios dee 34 Diferenciais: E mpreendimento inovador de alto padrão…" at bounding box center [397, 407] width 648 height 46
drag, startPoint x: 150, startPoint y: 421, endPoint x: 64, endPoint y: 418, distance: 85.9
click at [64, 418] on div "O que fazer? Criação de Motion para VN Millennium Link do vídeo do decorado: ht…" at bounding box center [399, 326] width 670 height 238
click at [122, 372] on p "Link do vídeo do decorado: https://drive.google.com/drive/folders/14sDKjKkhaYyv…" at bounding box center [397, 337] width 648 height 93
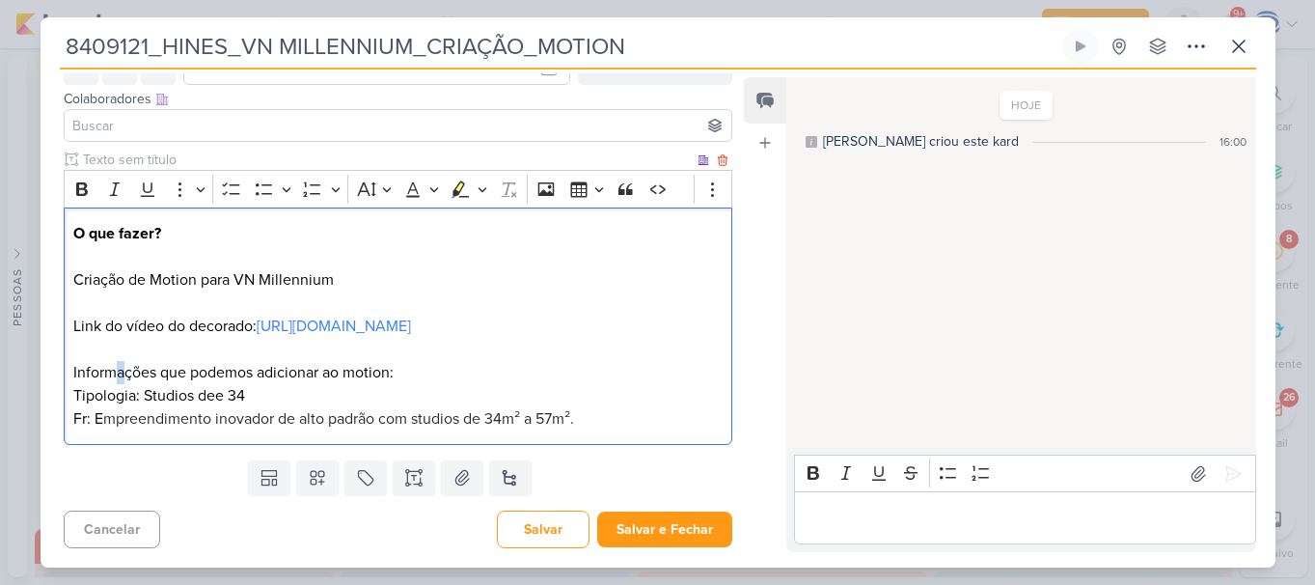
copy p "a"
click at [85, 424] on p "Tipologia: Studios dee 34 Fr: E mpreendimento inovador de alto padrão com studi…" at bounding box center [397, 407] width 648 height 46
click at [214, 398] on p "Tipologia: Studios dee 34 Frase: E mpreendimento inovador de alto padrão com st…" at bounding box center [397, 407] width 648 height 46
drag, startPoint x: 597, startPoint y: 419, endPoint x: 513, endPoint y: 418, distance: 83.9
click at [513, 418] on span "mpreendimento inovador de alto padrão com studios de 34m² a 57m²." at bounding box center [361, 418] width 471 height 19
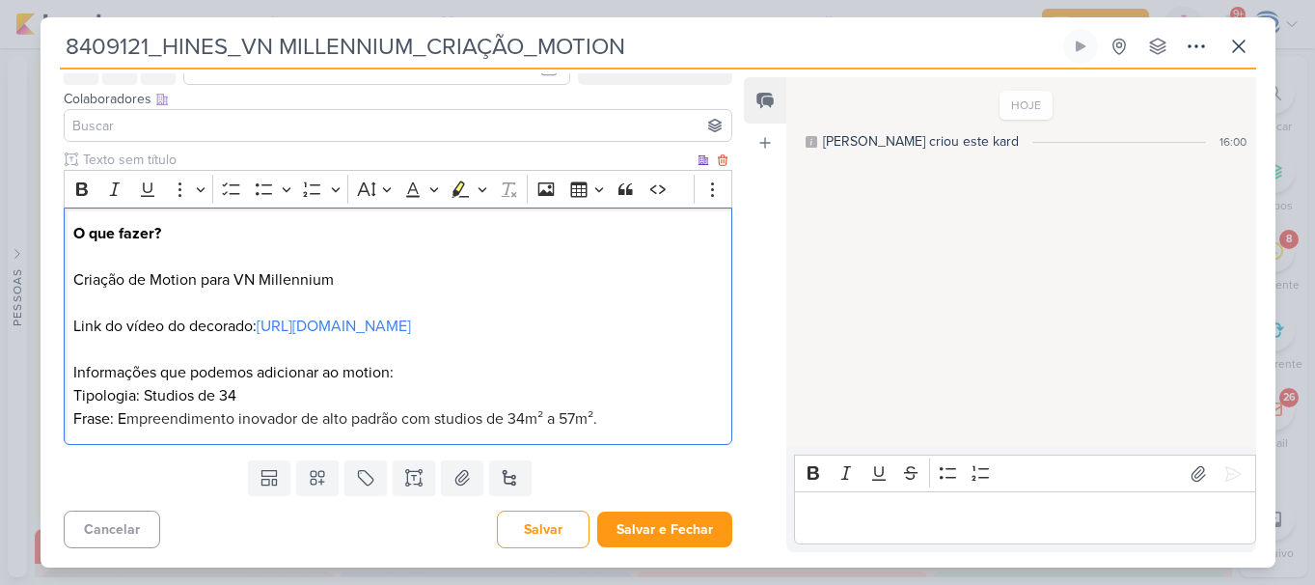
click at [245, 396] on p "Tipologia: Studios de 34 Frase: E mpreendimento inovador de alto padrão com stu…" at bounding box center [397, 407] width 648 height 46
click at [610, 420] on p "Tipologia: Studios de 34m² a 57m² Frase: E mpreendimento inovador de alto padrã…" at bounding box center [397, 407] width 648 height 46
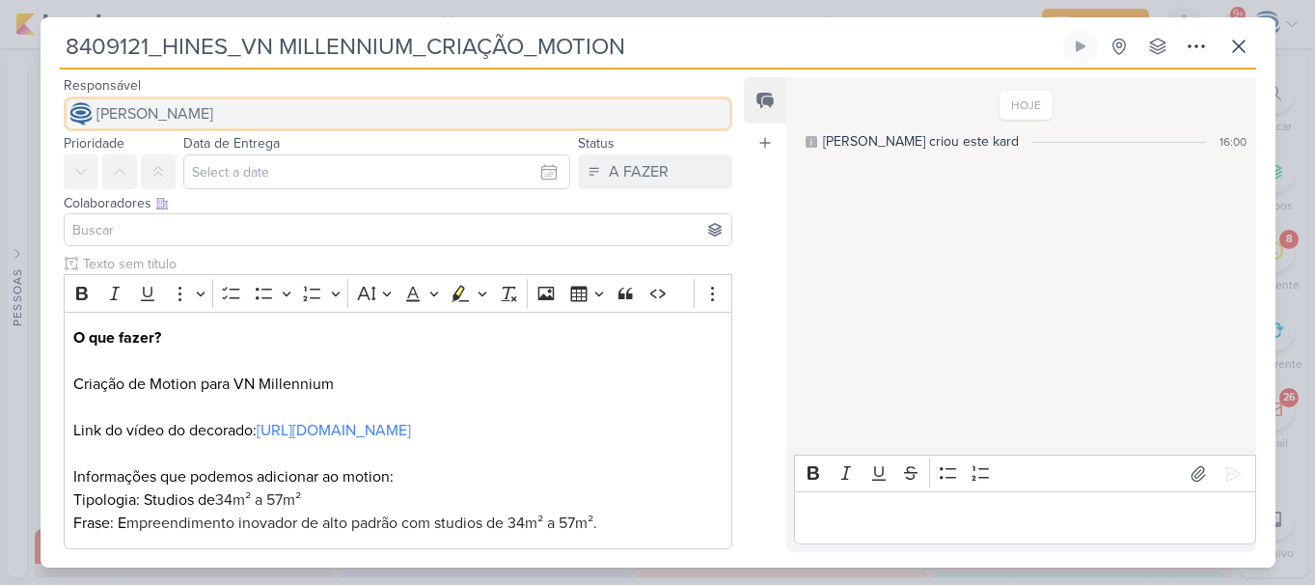
click at [398, 124] on button "[PERSON_NAME]" at bounding box center [399, 113] width 670 height 35
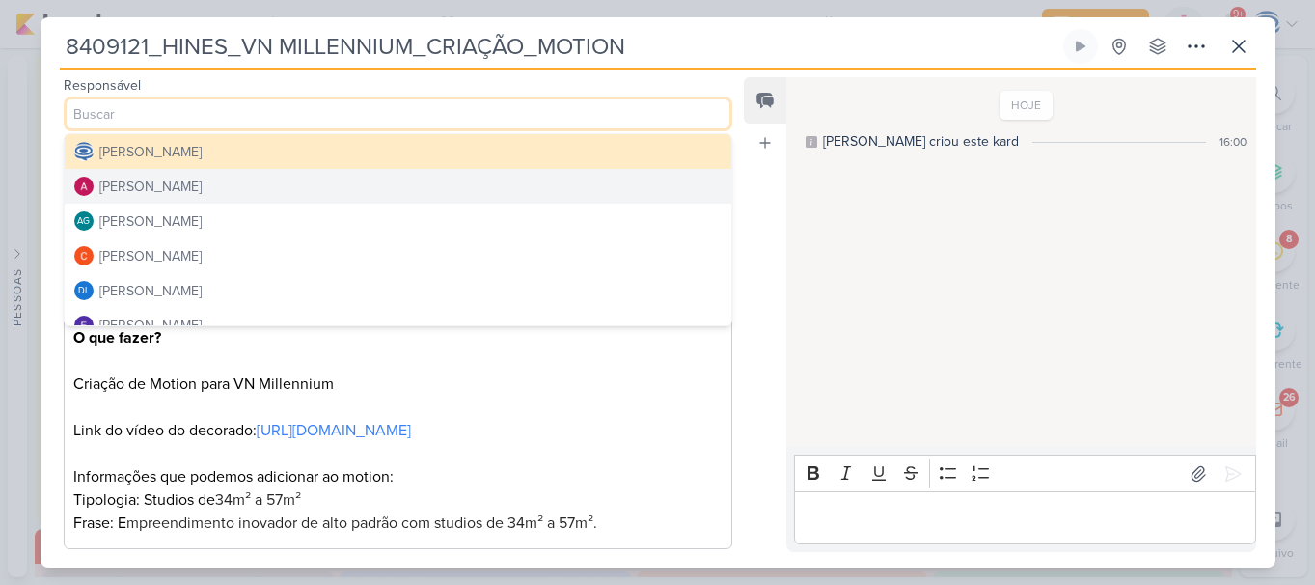
click at [239, 191] on button "[PERSON_NAME]" at bounding box center [399, 186] width 668 height 35
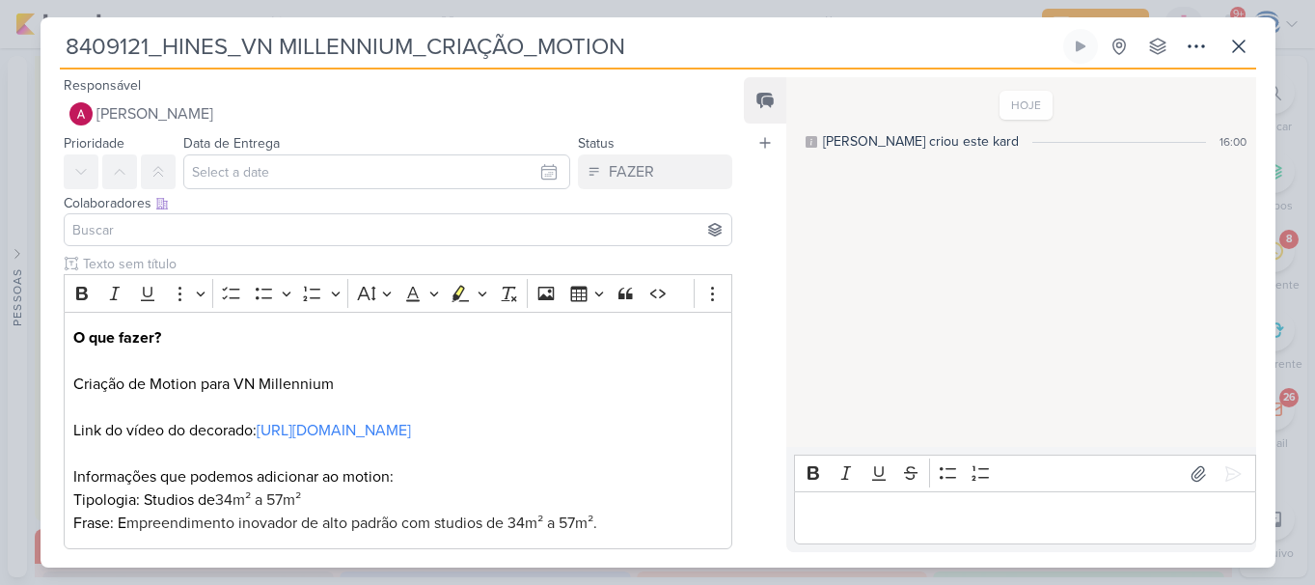
click at [224, 233] on input at bounding box center [398, 229] width 660 height 23
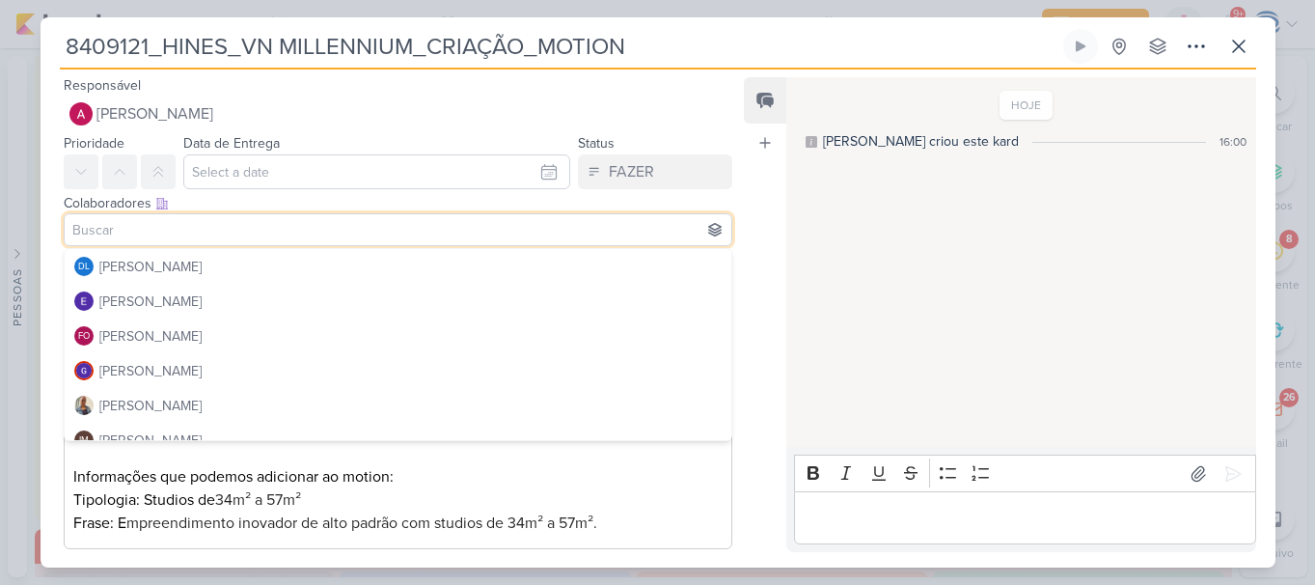
scroll to position [157, 0]
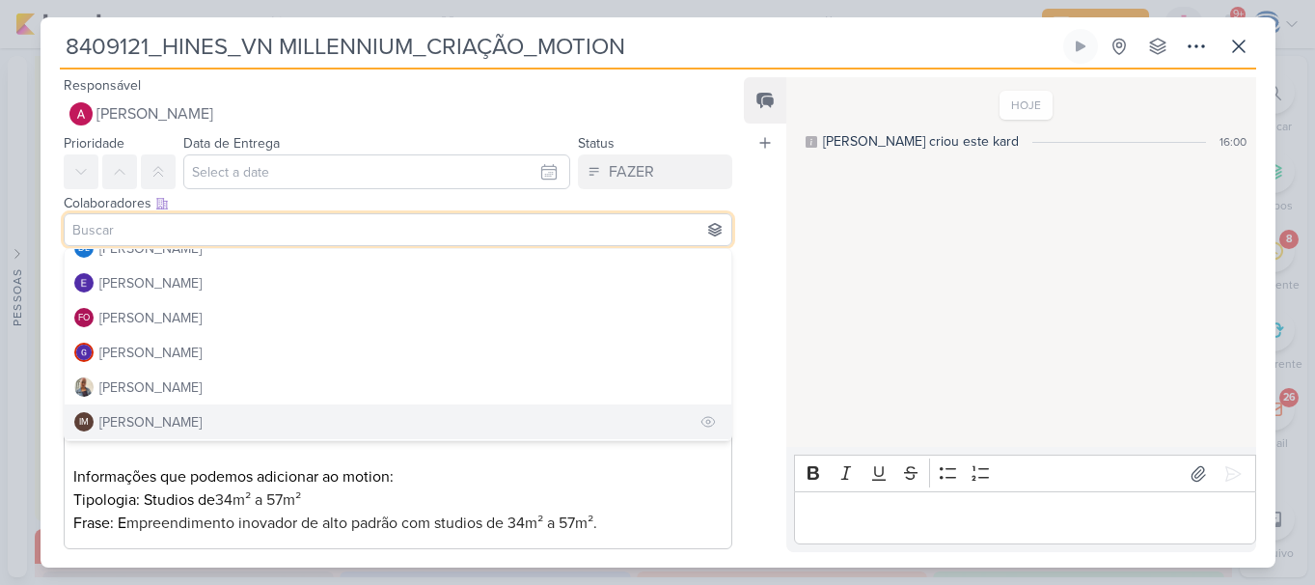
click at [197, 421] on div "[PERSON_NAME]" at bounding box center [150, 422] width 102 height 20
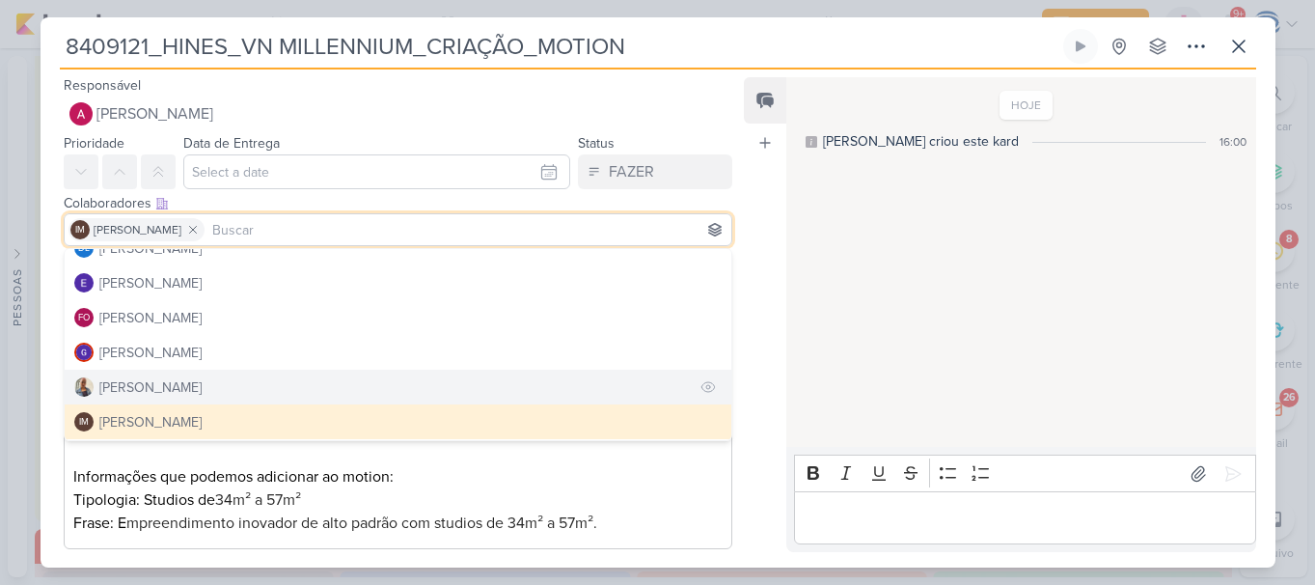
click at [185, 390] on button "[PERSON_NAME]" at bounding box center [399, 387] width 668 height 35
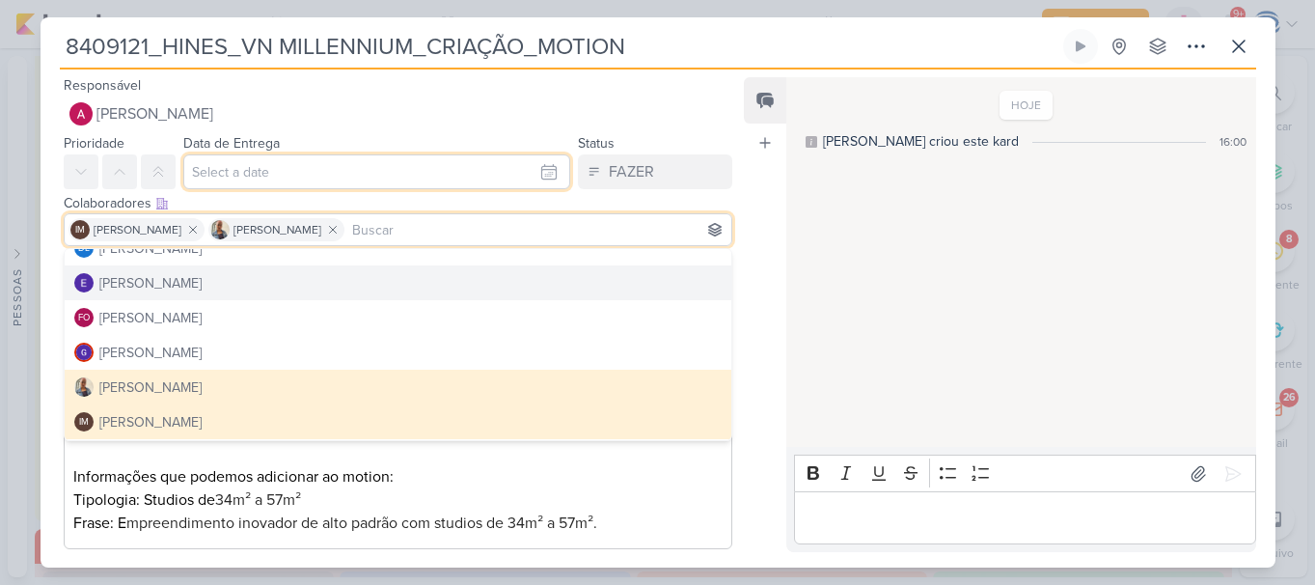
click at [234, 171] on input "text" at bounding box center [377, 171] width 388 height 35
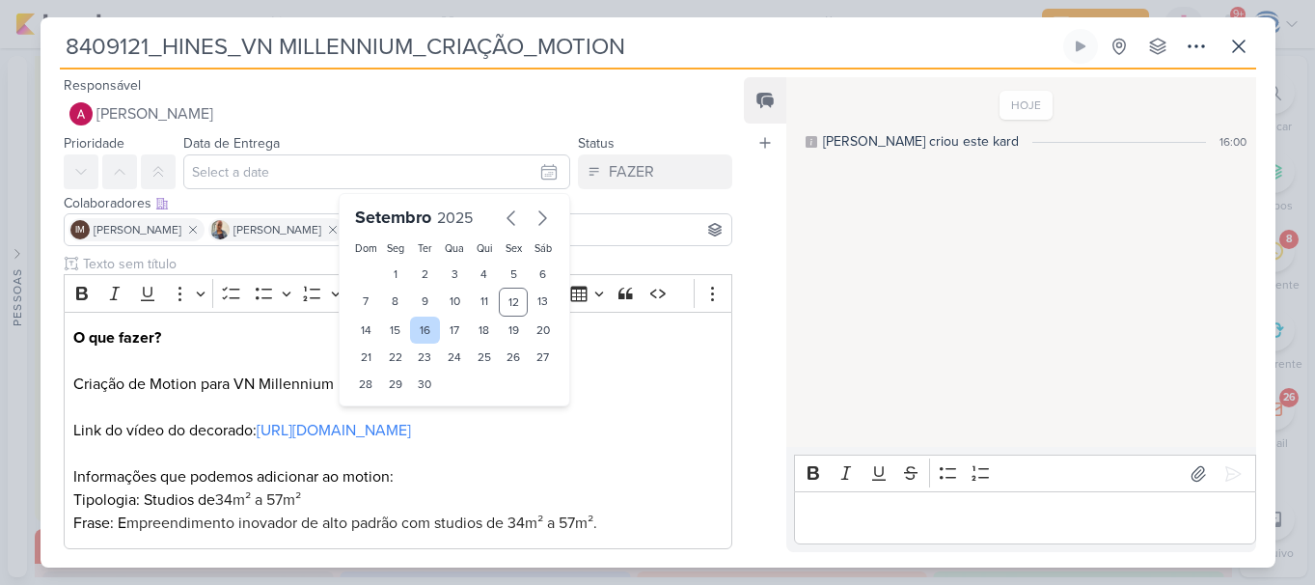
click at [421, 333] on div "16" at bounding box center [425, 329] width 30 height 27
type input "16 de setembro de 2025 às 23:59"
click at [388, 420] on select "00 01 02 03 04 05 06 07 08 09 10 11 12 13 14 15 16 17 18 19 20 21 22 23" at bounding box center [395, 416] width 27 height 23
select select "18"
click at [382, 405] on select "00 01 02 03 04 05 06 07 08 09 10 11 12 13 14 15 16 17 18 19 20 21 22 23" at bounding box center [395, 416] width 27 height 23
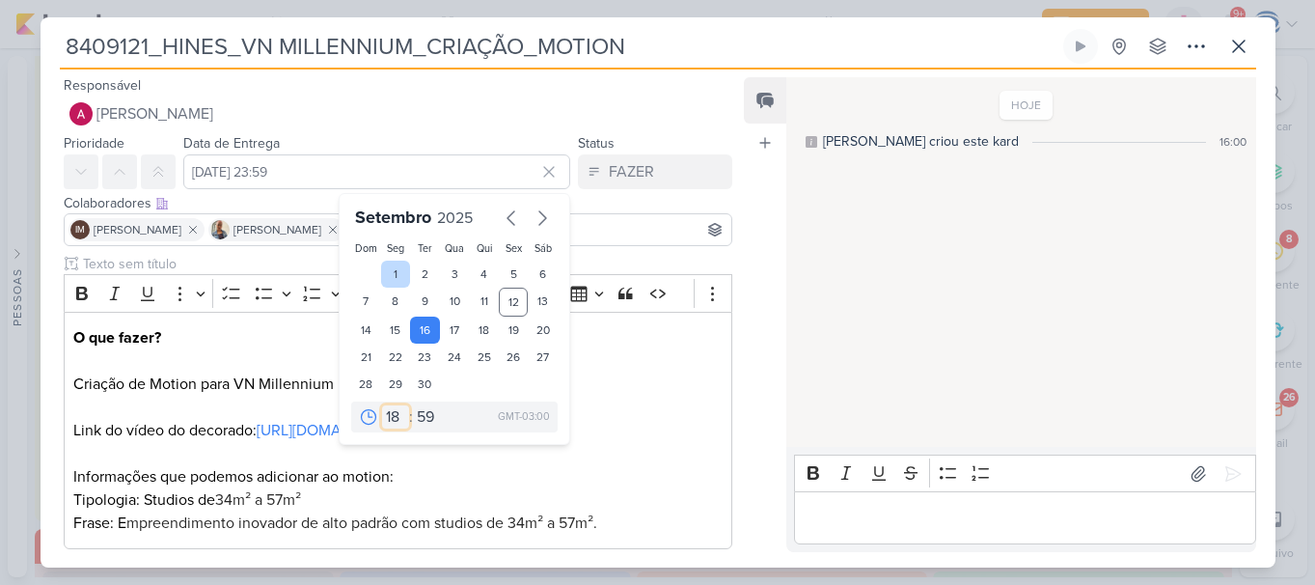
type input "16 de setembro de 2025 às 18:59"
click at [425, 420] on select "00 05 10 15 20 25 30 35 40 45 50 55 59" at bounding box center [426, 416] width 27 height 23
select select "0"
click at [413, 405] on select "00 05 10 15 20 25 30 35 40 45 50 55 59" at bounding box center [426, 416] width 27 height 23
type input "16 de setembro de 2025 às 18:00"
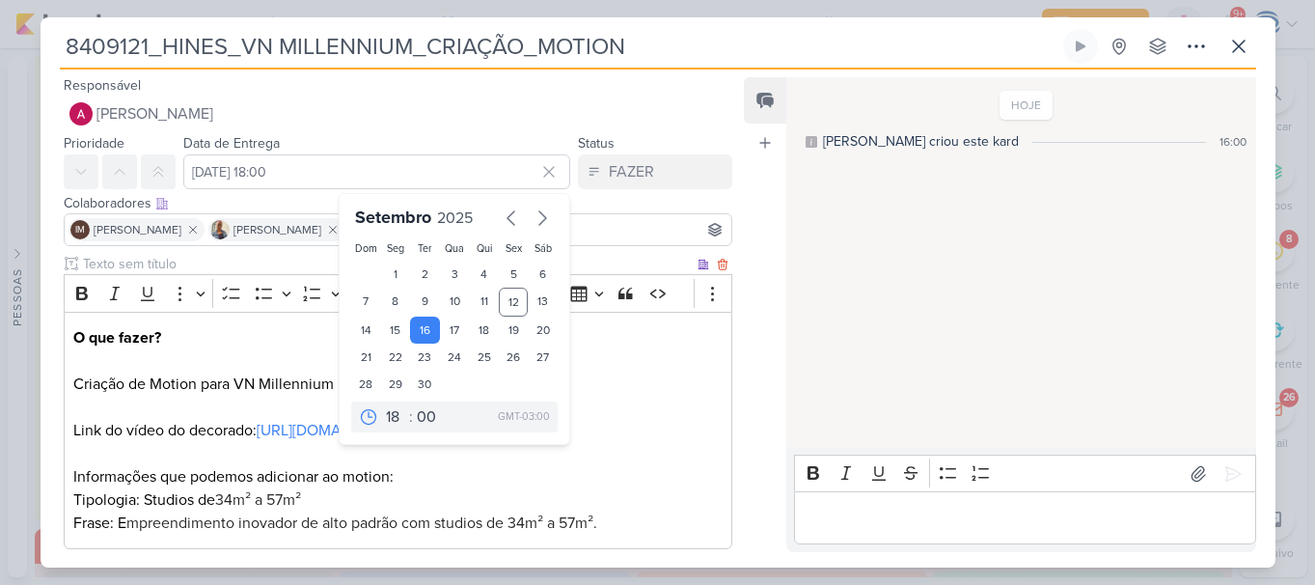
click at [619, 391] on p "Criação de Motion para VN Millennium" at bounding box center [397, 383] width 648 height 23
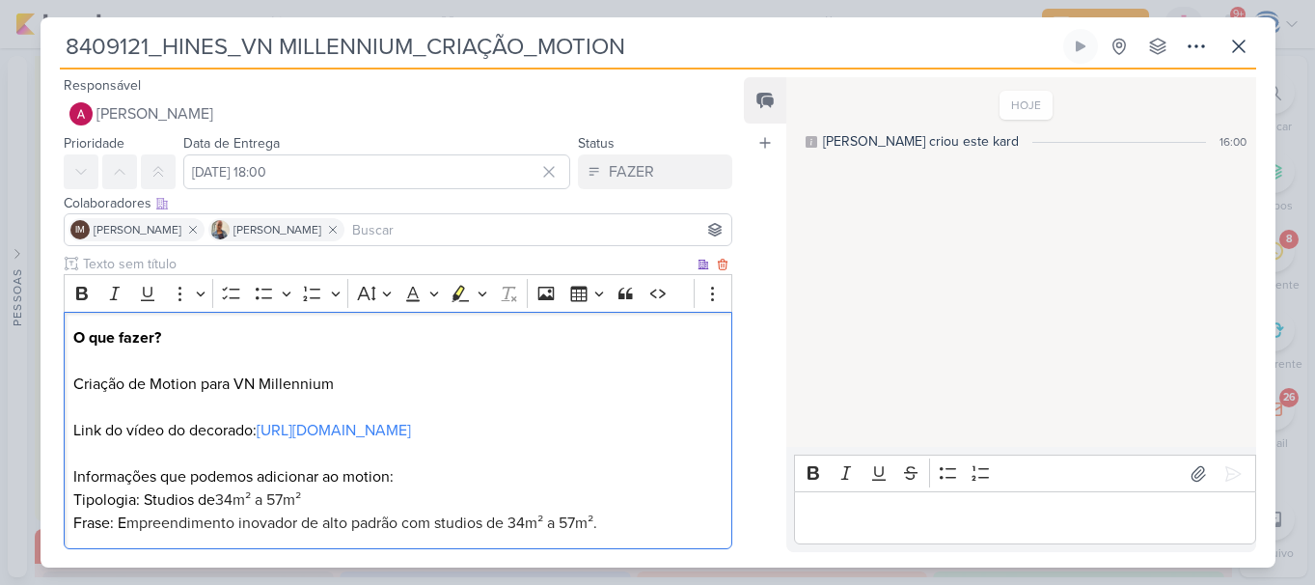
scroll to position [127, 0]
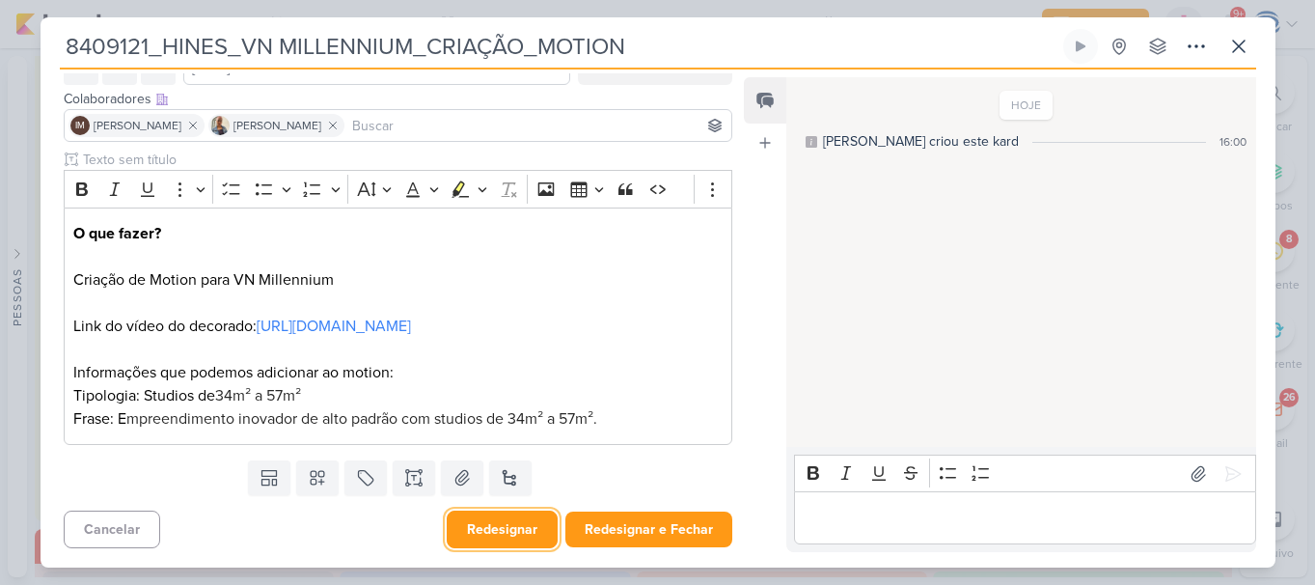
click at [502, 523] on button "Redesignar" at bounding box center [502, 529] width 111 height 38
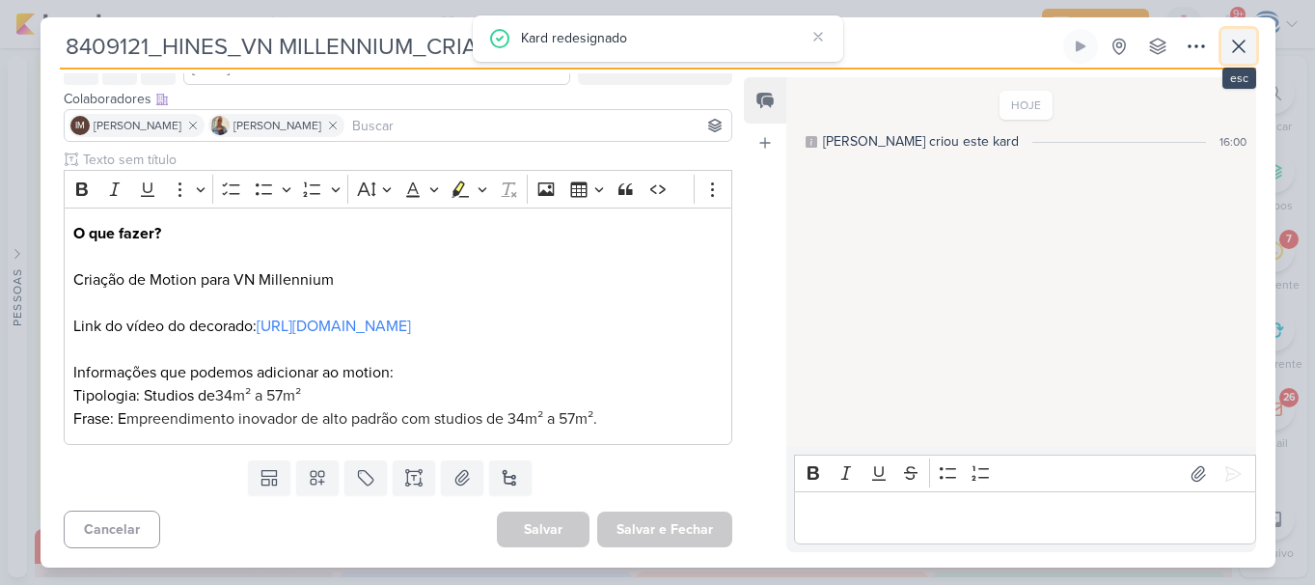
click at [1240, 41] on icon at bounding box center [1238, 46] width 23 height 23
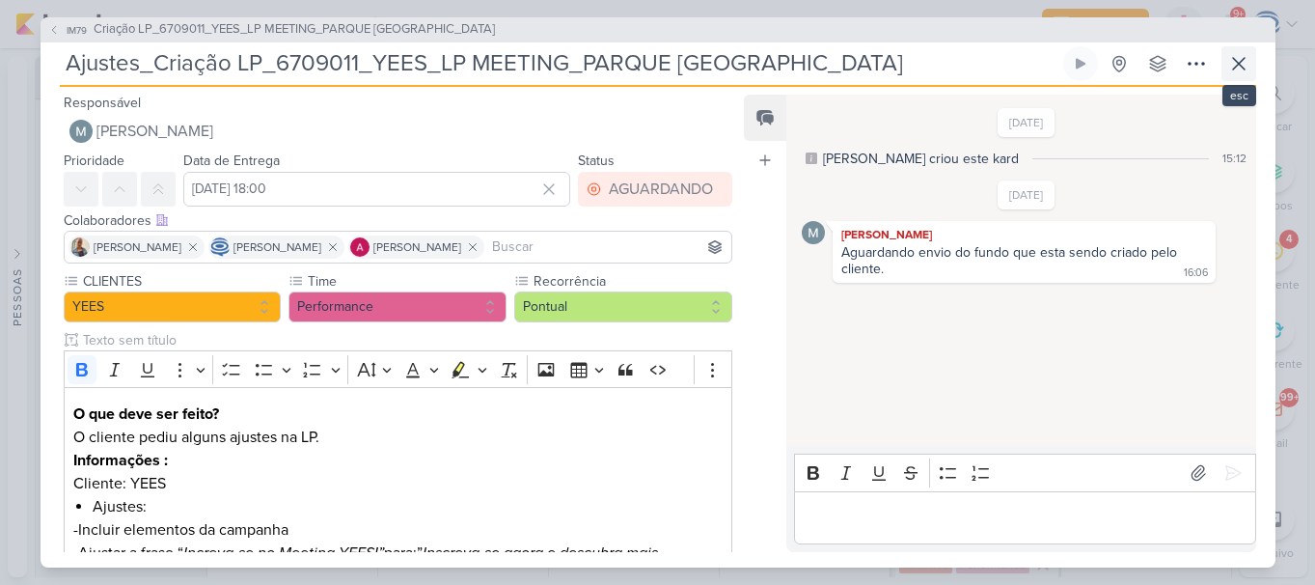
scroll to position [1485, 0]
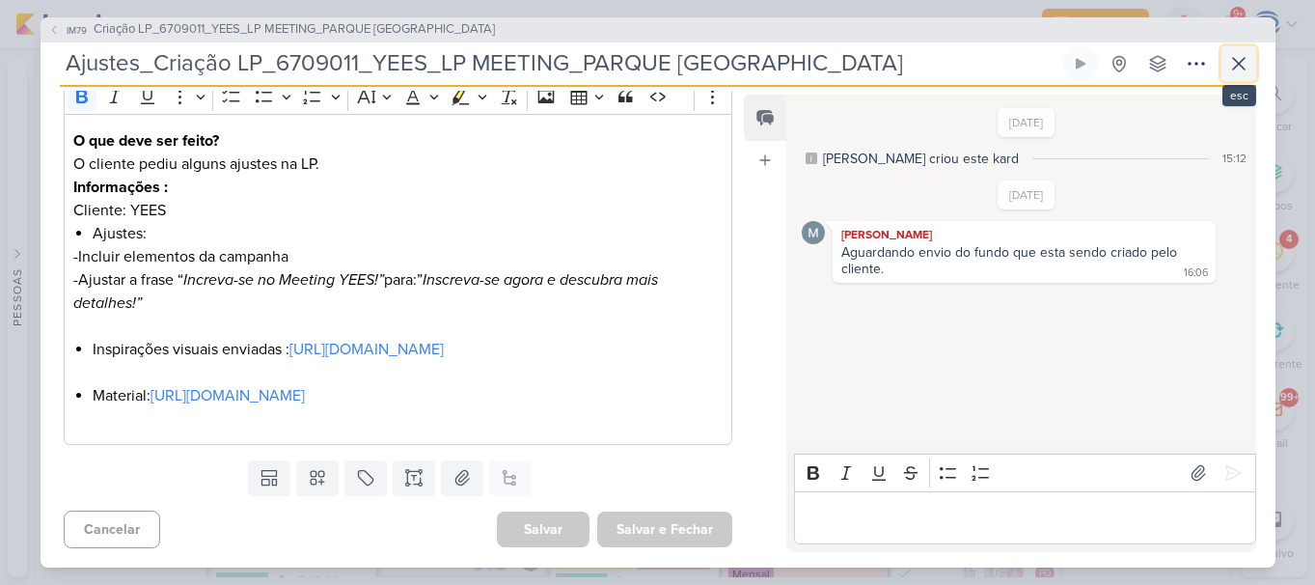
click at [1235, 63] on icon at bounding box center [1238, 63] width 23 height 23
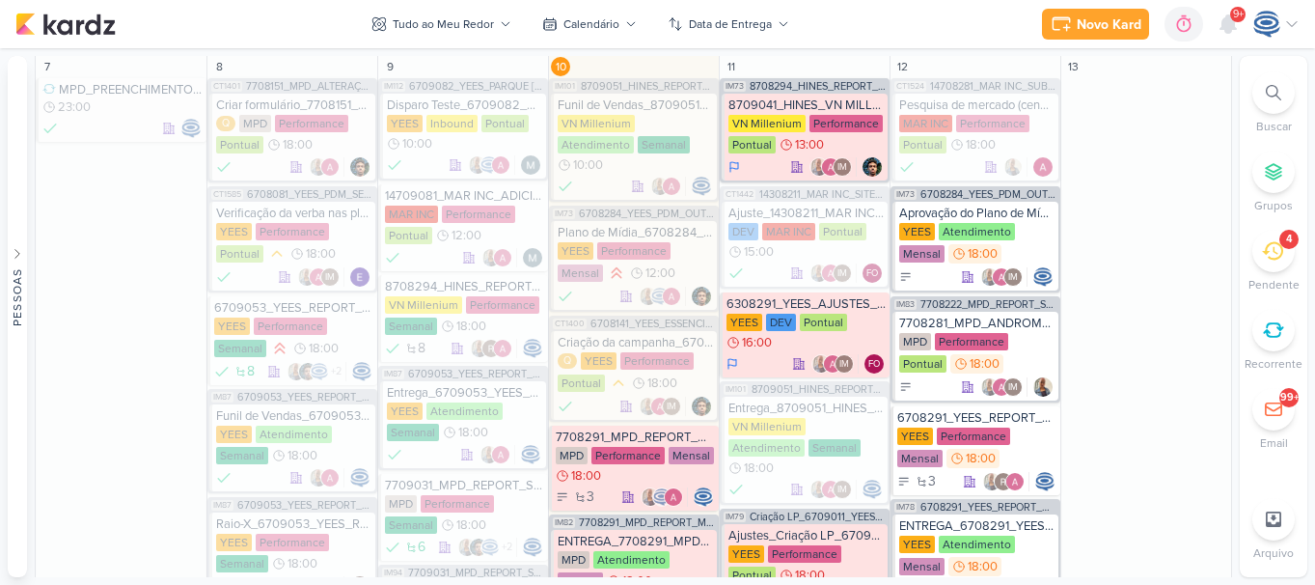
scroll to position [1284, 0]
click at [831, 305] on div "6308291_YEES_AJUSTES_SITE_09.09" at bounding box center [805, 304] width 159 height 15
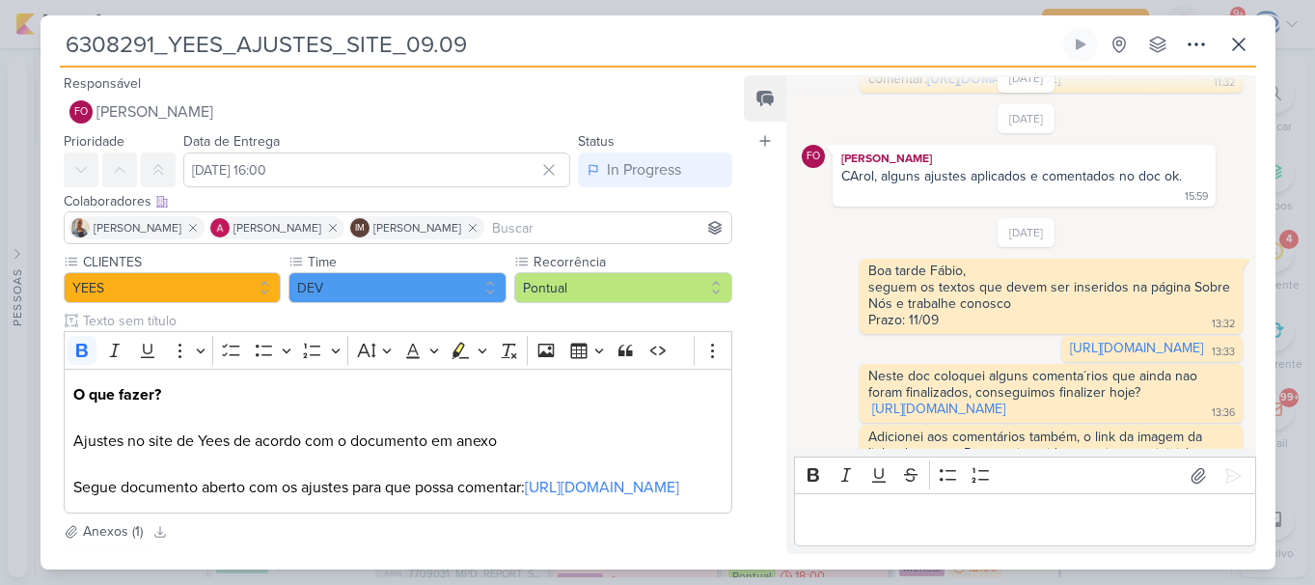
scroll to position [679, 0]
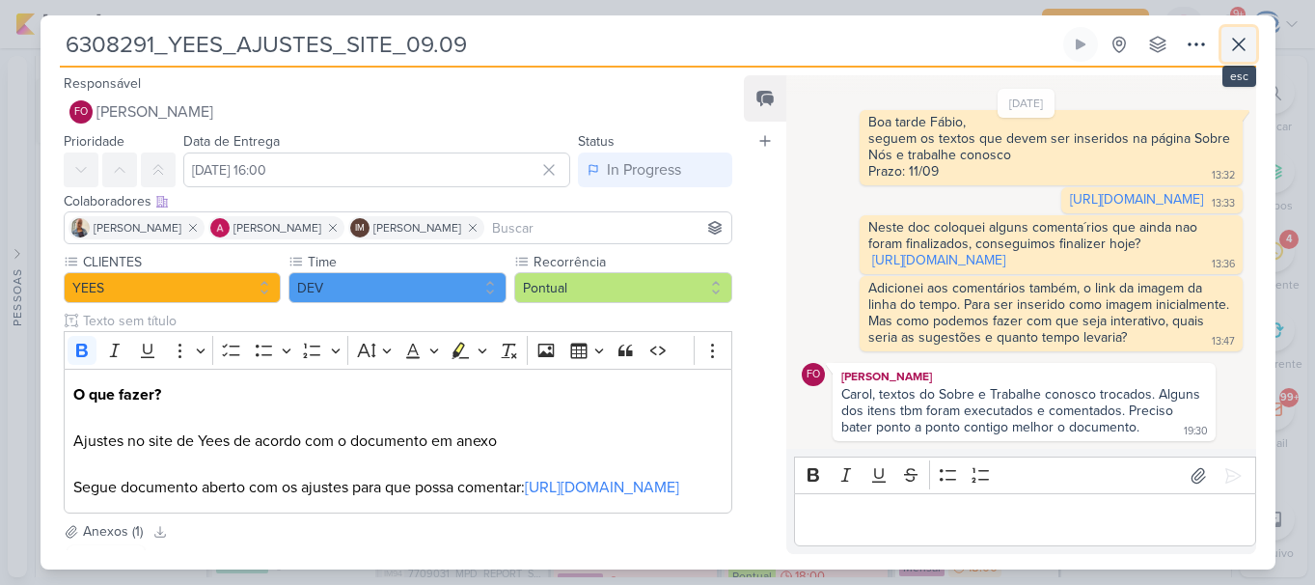
click at [1239, 45] on icon at bounding box center [1239, 45] width 12 height 12
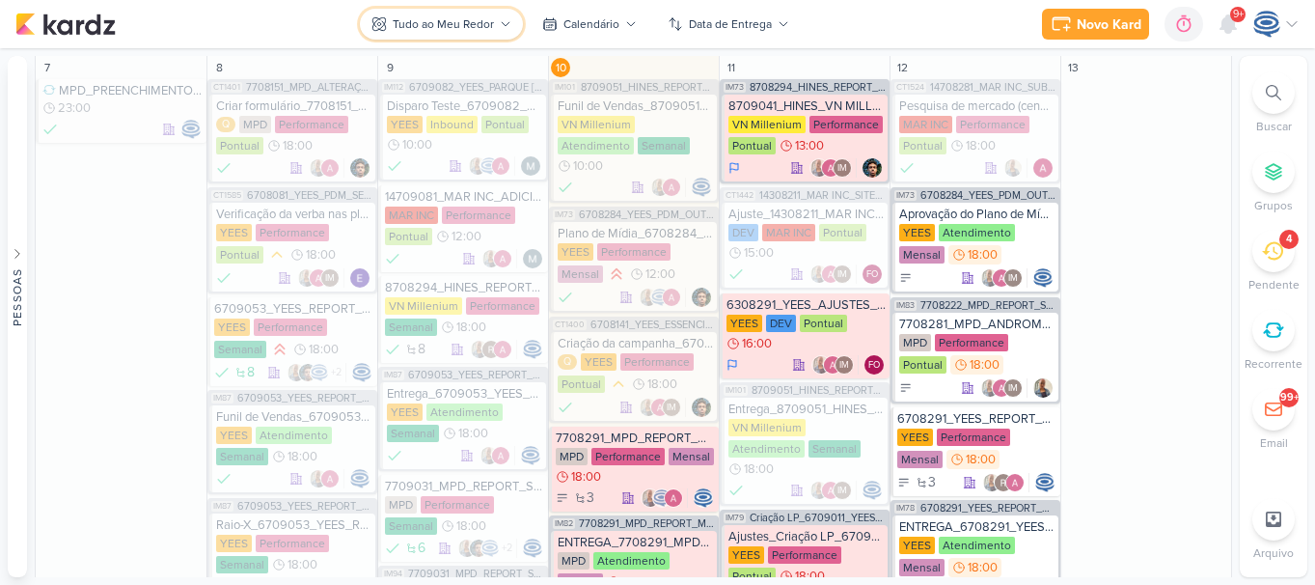
click at [485, 14] on button "Tudo ao Meu Redor" at bounding box center [441, 24] width 163 height 31
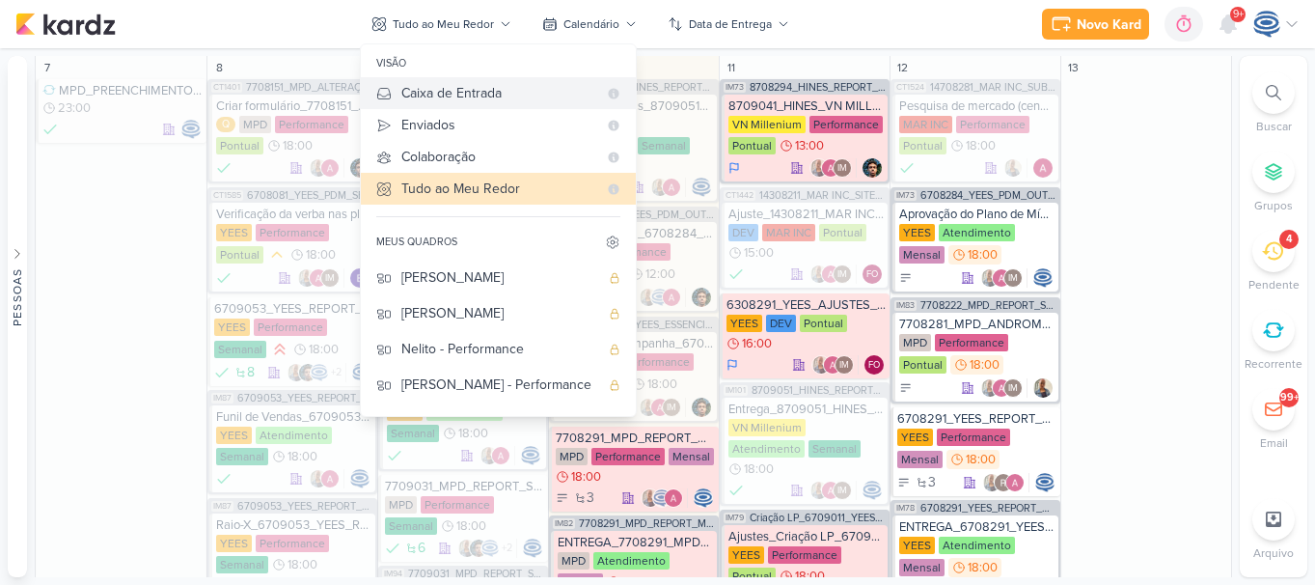
click at [468, 97] on div "Caixa de Entrada" at bounding box center [499, 93] width 196 height 20
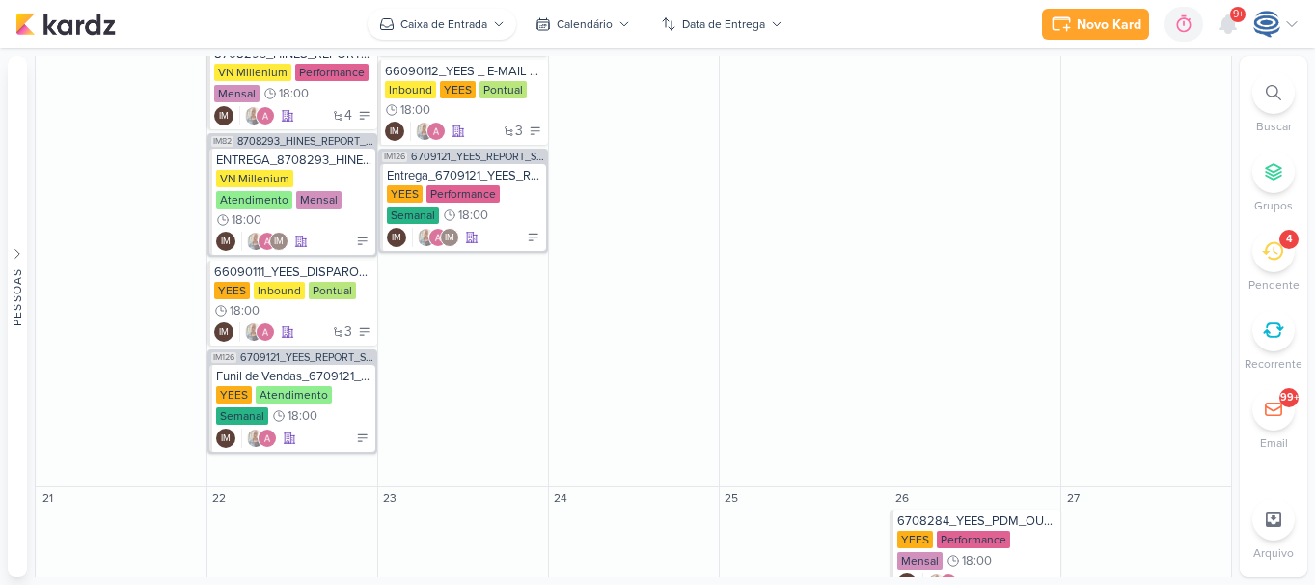
scroll to position [582, 0]
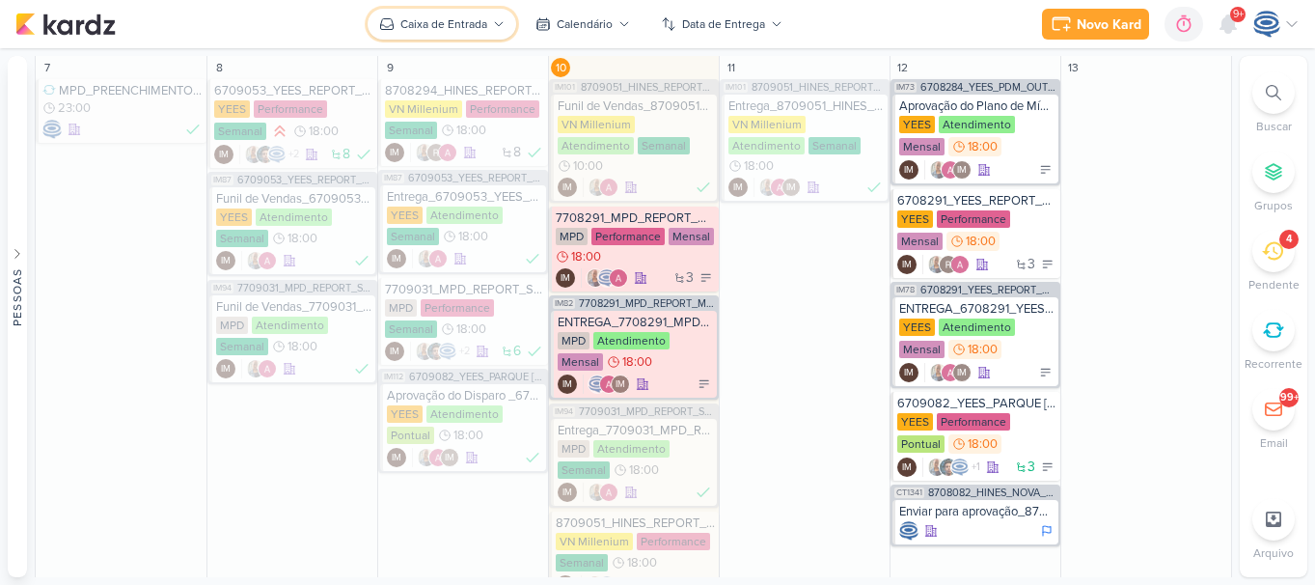
click at [442, 15] on div "Caixa de Entrada" at bounding box center [443, 23] width 87 height 17
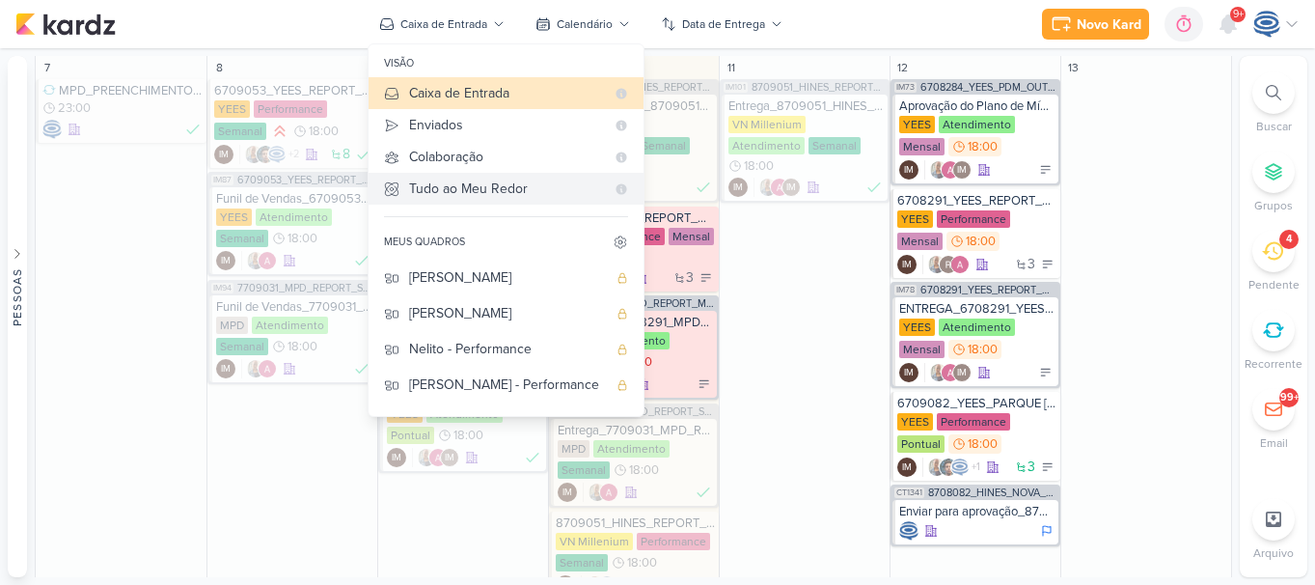
click at [459, 183] on div "Tudo ao Meu Redor" at bounding box center [507, 188] width 196 height 20
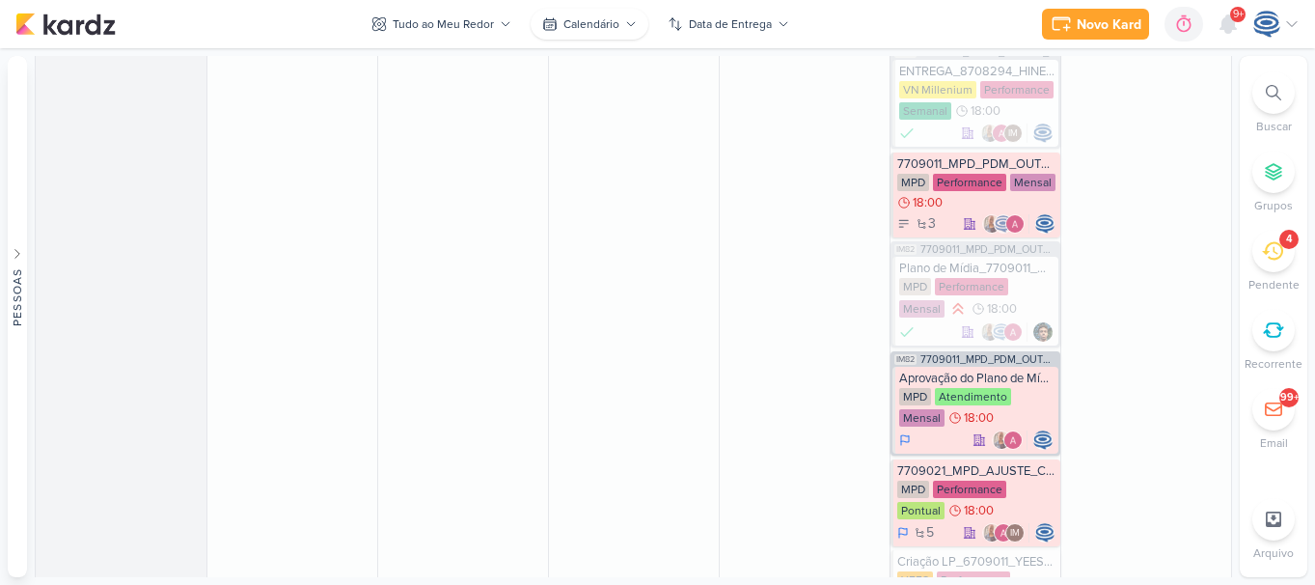
scroll to position [1284, 0]
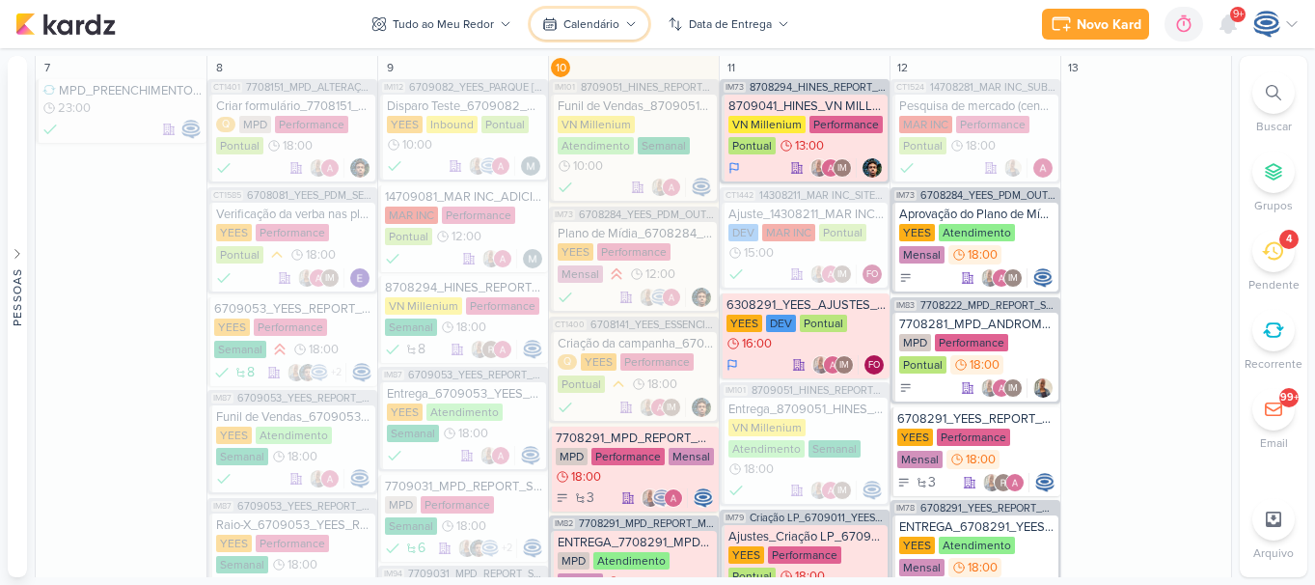
click at [589, 27] on div "Calendário" at bounding box center [591, 23] width 56 height 17
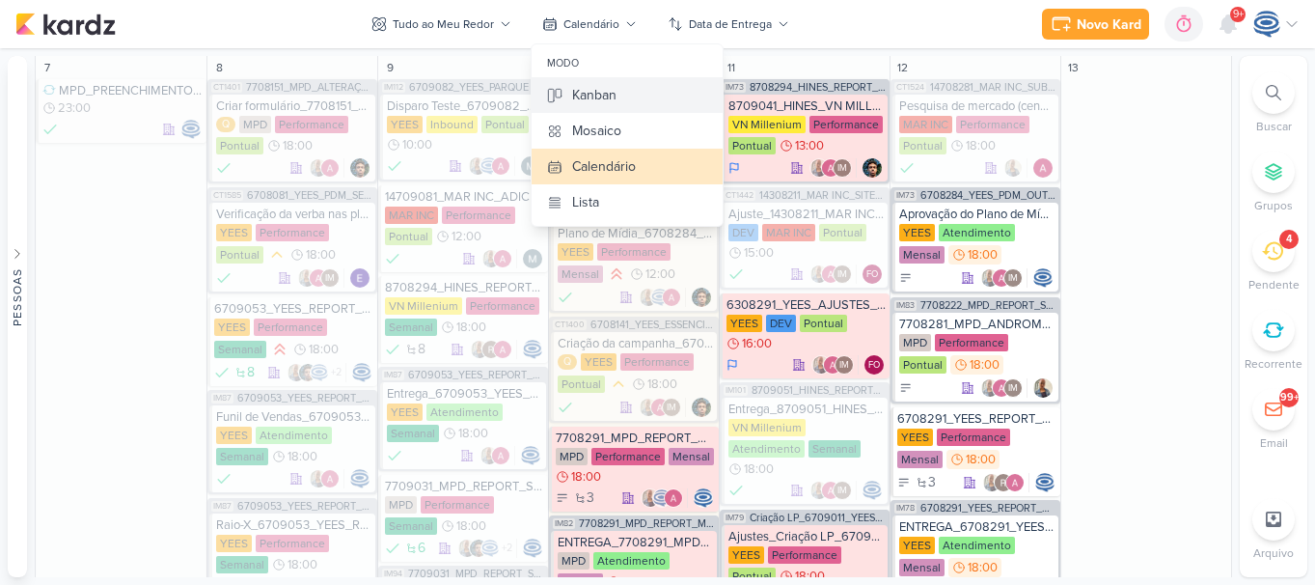
click at [588, 89] on div "Kanban" at bounding box center [594, 95] width 44 height 20
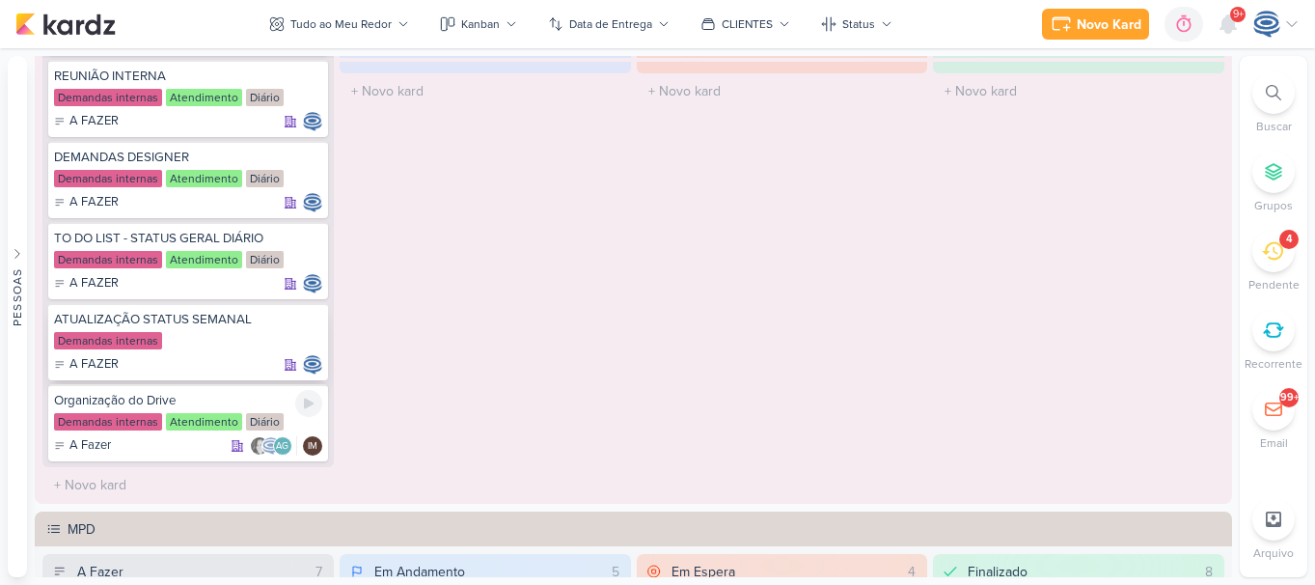
scroll to position [358, 0]
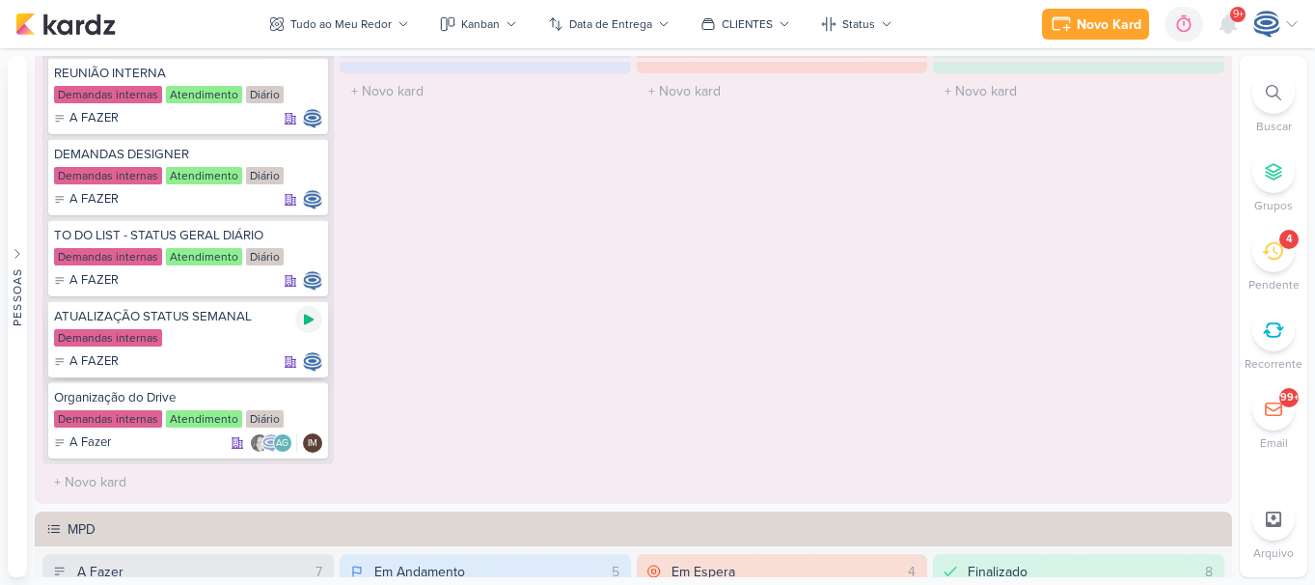
click at [296, 315] on div at bounding box center [308, 319] width 27 height 27
click at [310, 239] on icon at bounding box center [309, 238] width 10 height 11
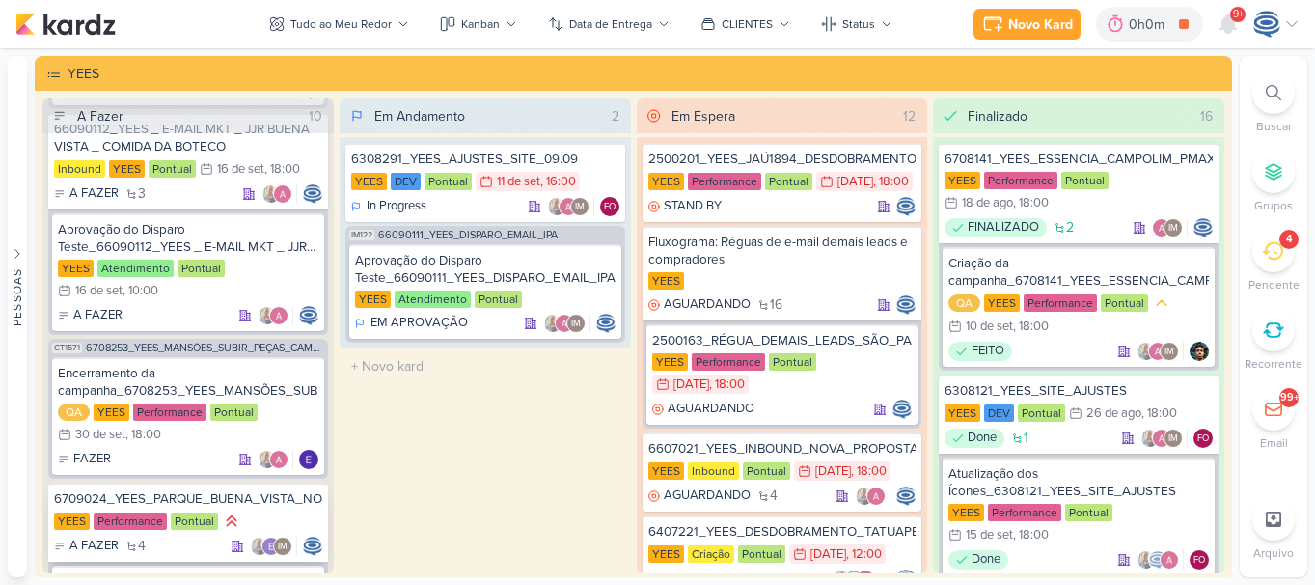
scroll to position [2001, 0]
click at [329, 25] on div "Tudo ao Meu Redor" at bounding box center [340, 23] width 101 height 17
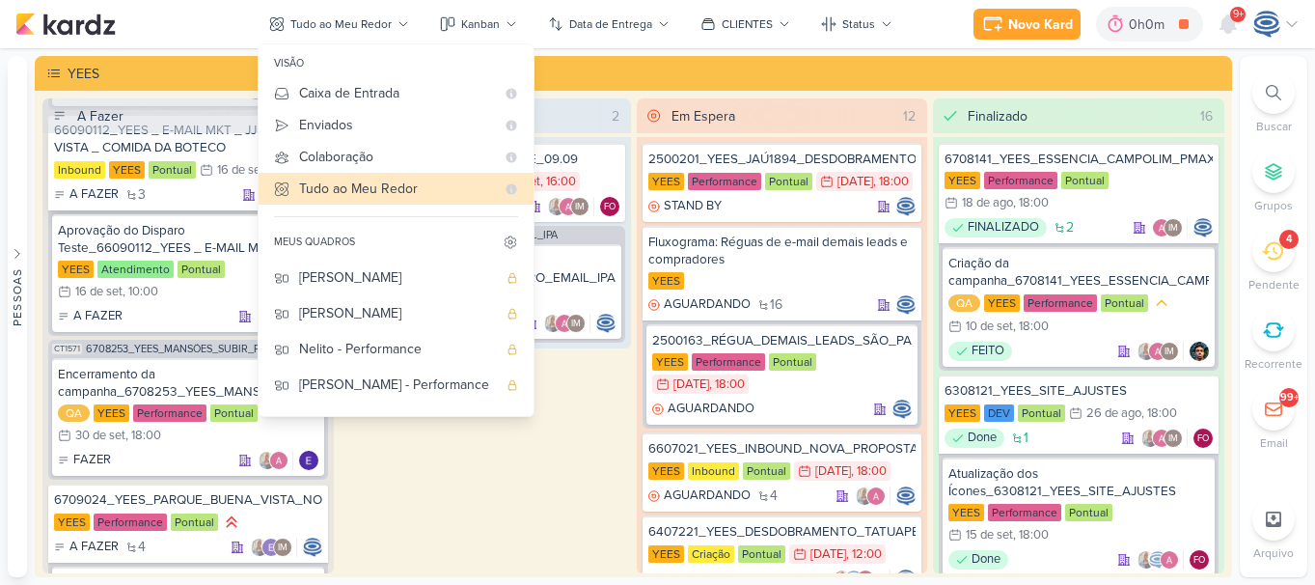
click at [191, 155] on div "66090112_YEES _ E-MAIL MKT _ JJR BUENA VISTA _ COMIDA DA BOTECO" at bounding box center [188, 139] width 268 height 35
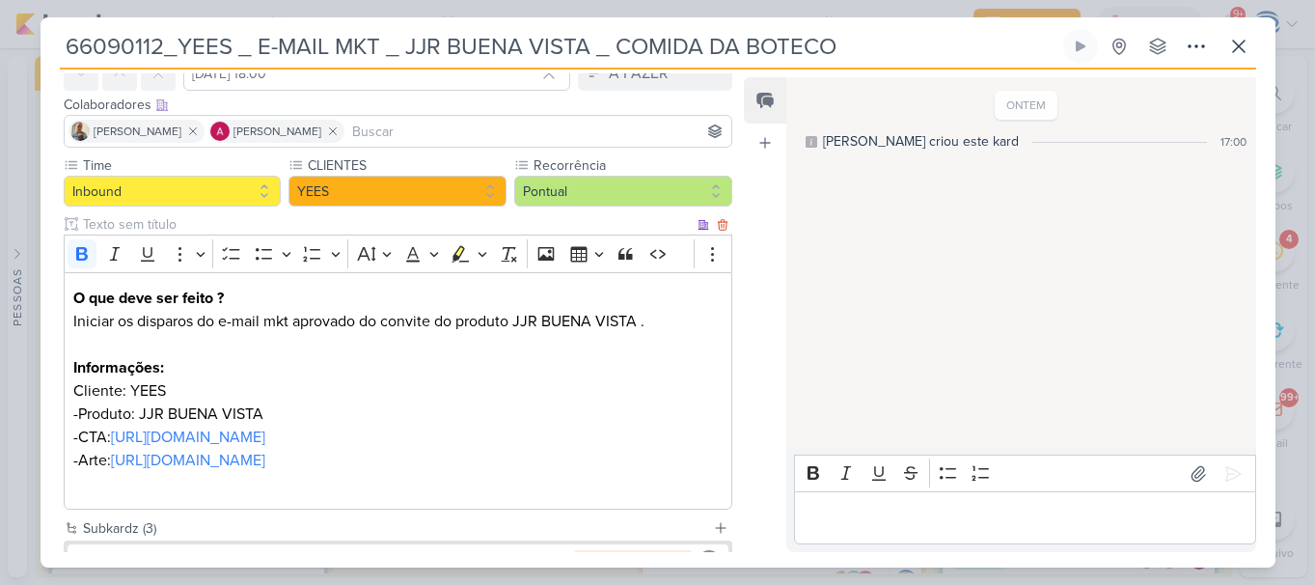
scroll to position [356, 0]
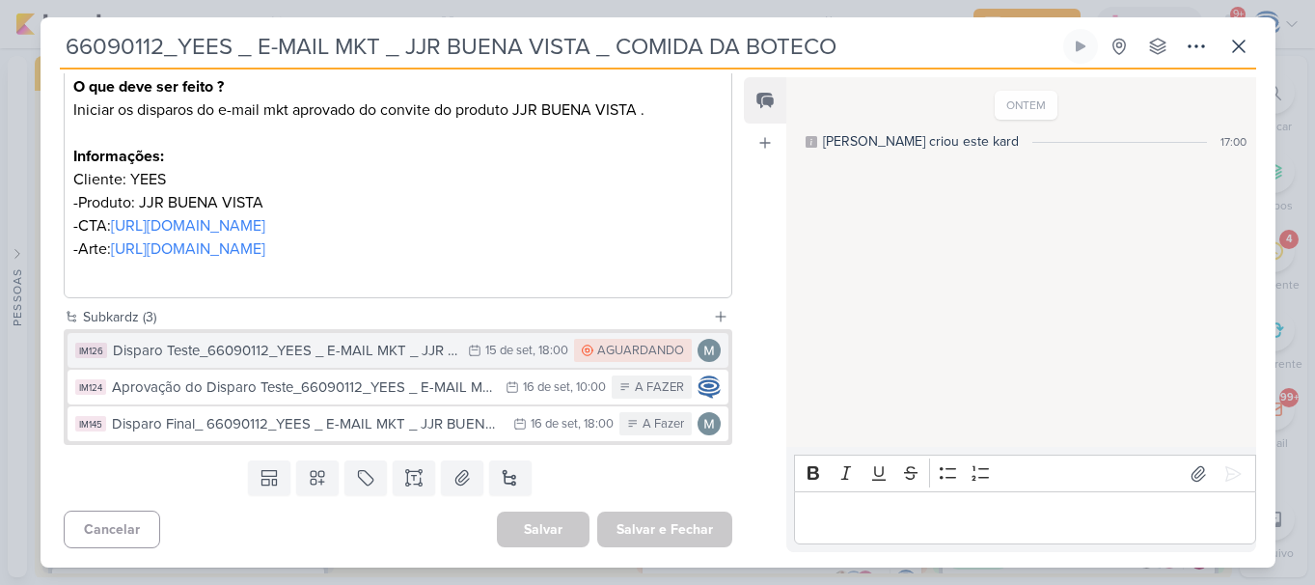
click at [340, 346] on div "Disparo Teste_66090112_YEES _ E-MAIL MKT _ JJR BUENA VISTA _ COMIDA DA BOTECO" at bounding box center [286, 351] width 346 height 22
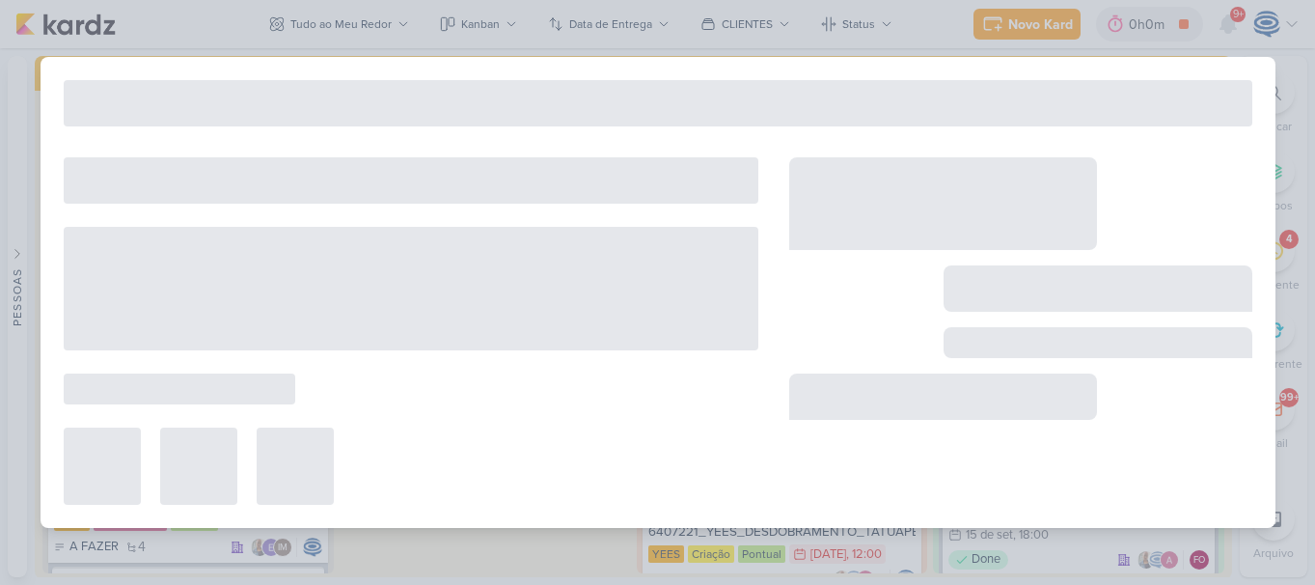
type input "Disparo Teste_66090112_YEES _ E-MAIL MKT _ JJR BUENA VISTA _ COMIDA DA BOTECO"
type input "[DATE] 18:00"
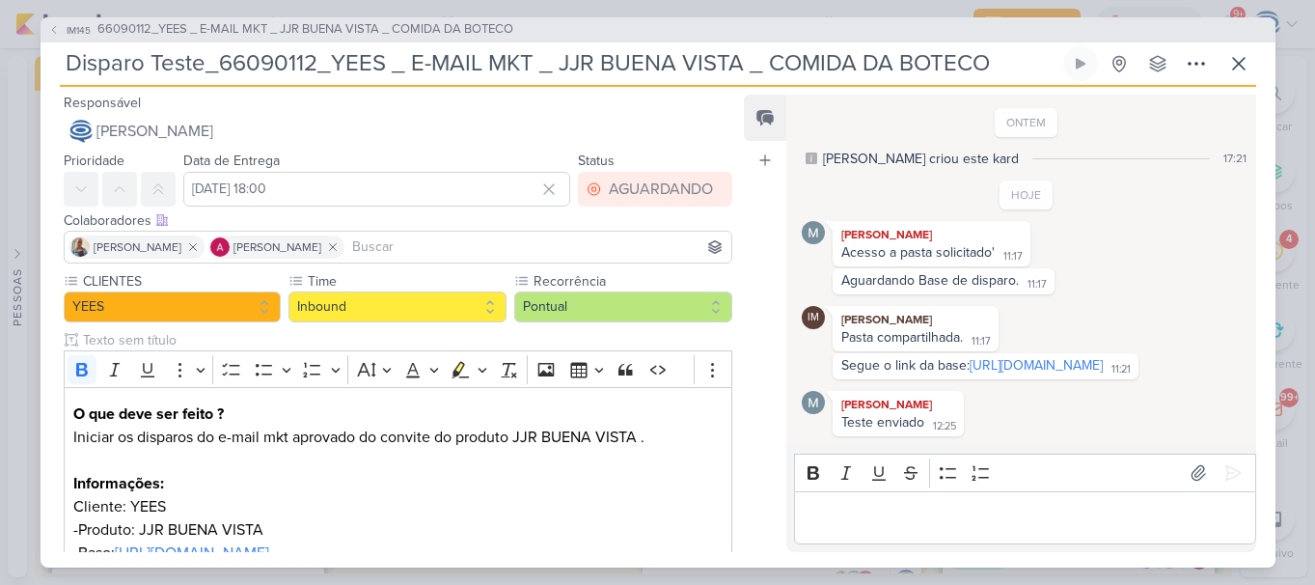
scroll to position [9, 0]
click at [865, 544] on div "Editor editing area: main" at bounding box center [1024, 517] width 461 height 53
click at [865, 544] on div "Ale" at bounding box center [1024, 517] width 461 height 53
click at [909, 430] on div "Teste enviado" at bounding box center [882, 422] width 83 height 16
copy div "a"
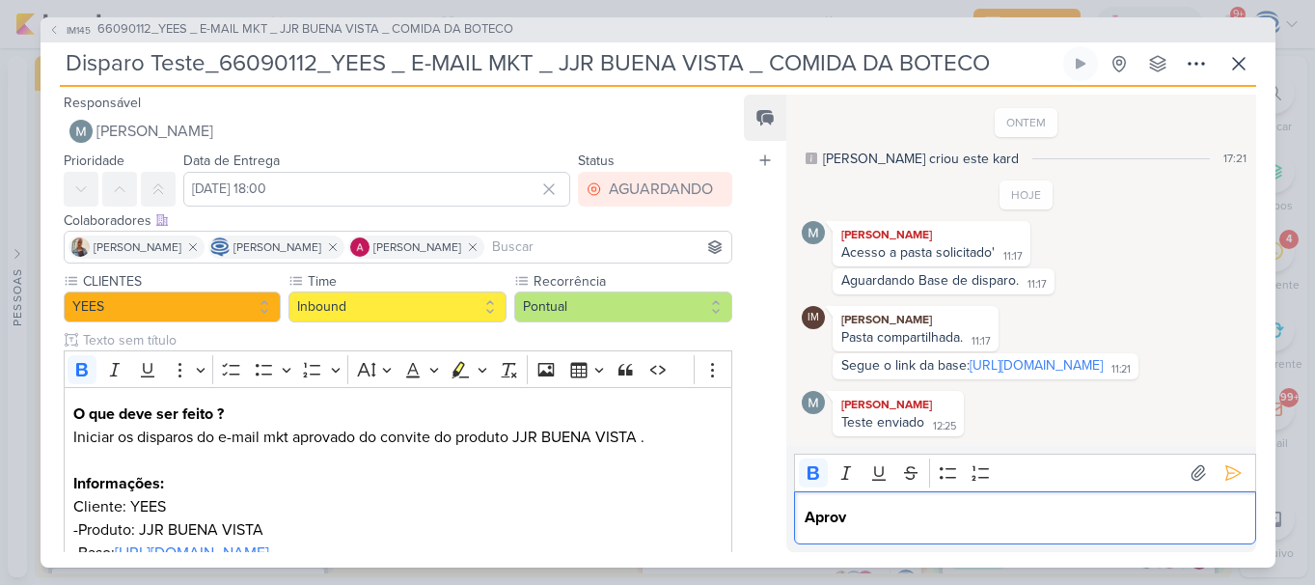
click at [903, 529] on p "Aprov" at bounding box center [1025, 517] width 441 height 23
click at [1218, 486] on button at bounding box center [1233, 472] width 31 height 31
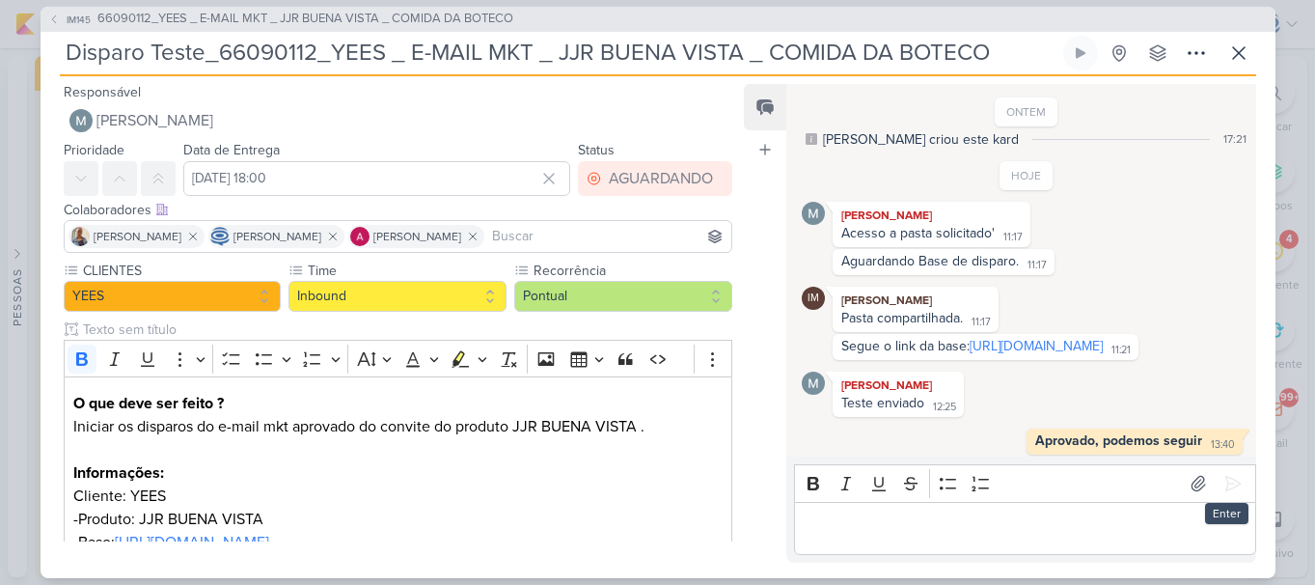
scroll to position [46, 0]
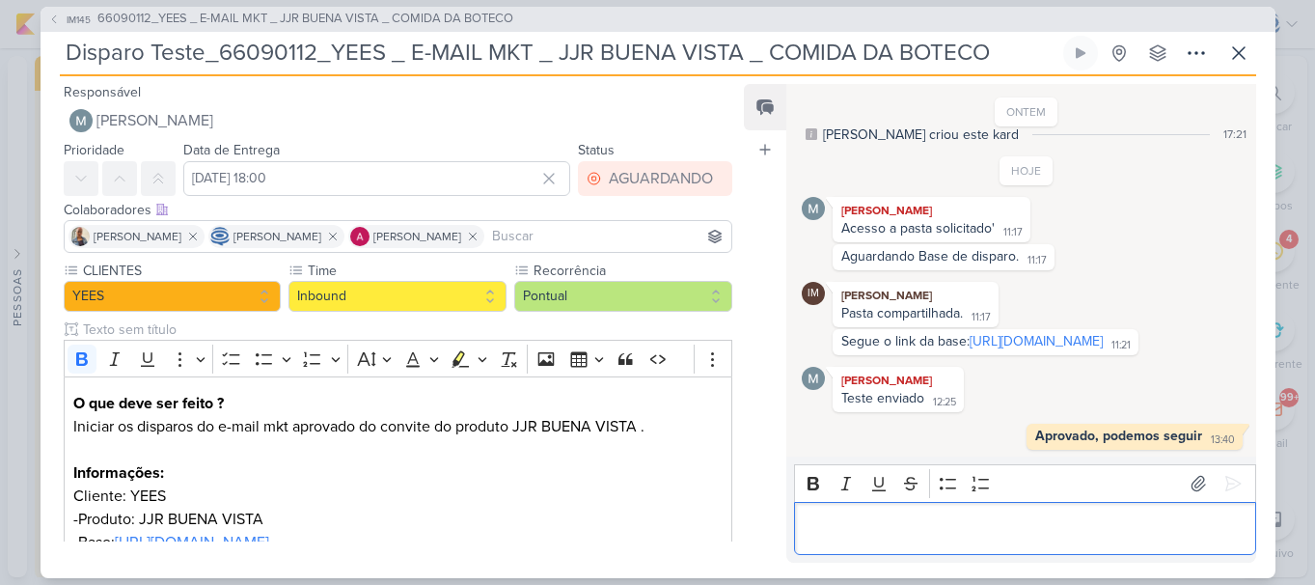
click at [1104, 531] on p "Editor editing area: main" at bounding box center [1025, 527] width 441 height 23
click at [1091, 535] on p "Deve ser disparado em uma data diferent edo de IPa pois" at bounding box center [1025, 527] width 441 height 23
click at [1201, 523] on p "Deve ser disparado em uma data diferente do de IPa pois" at bounding box center [1025, 527] width 441 height 23
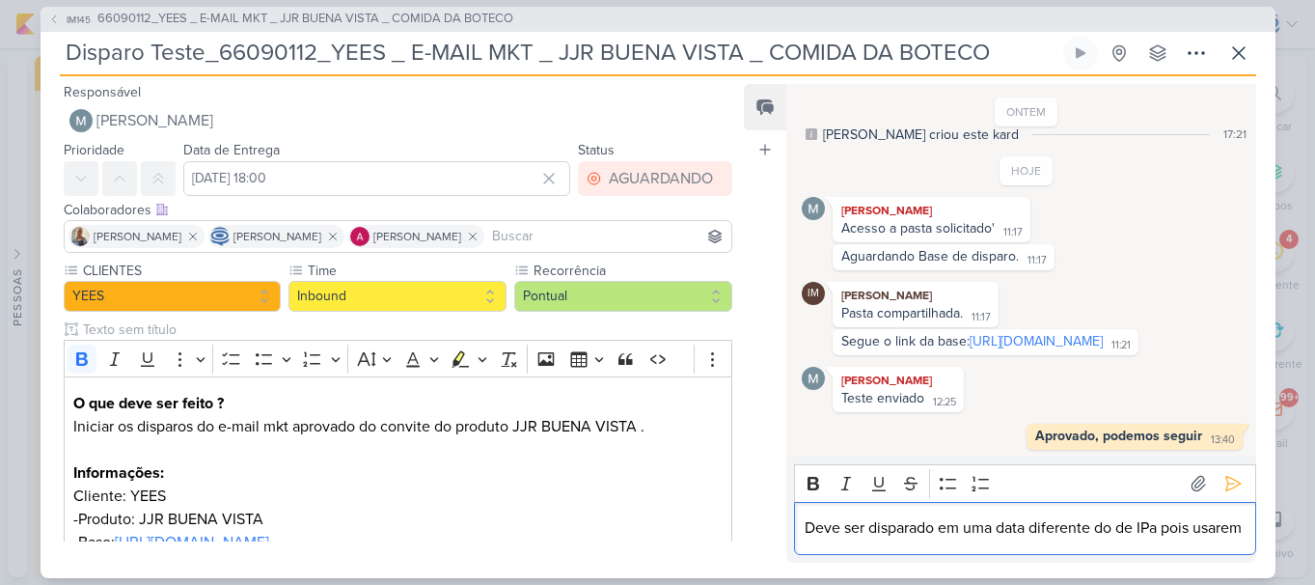
scroll to position [69, 0]
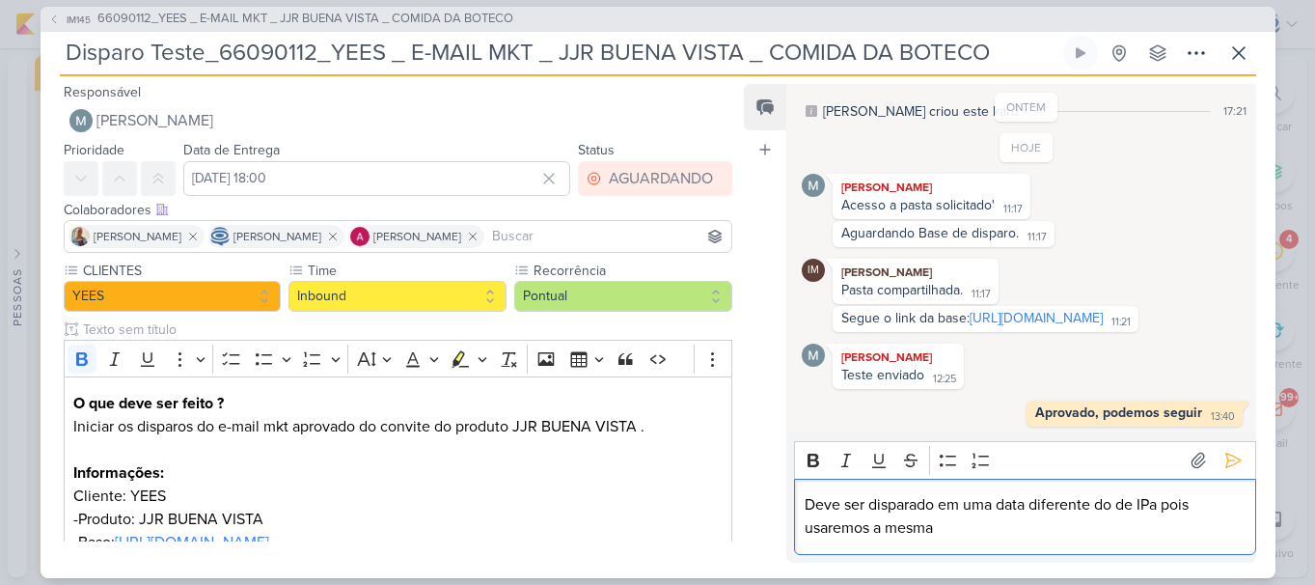
click at [1201, 523] on p "Deve ser disparado em uma data diferente do de IPa pois usaremos a mesma" at bounding box center [1025, 516] width 441 height 46
click at [1201, 523] on p "Deve ser disparado em uma data diferente do de IPa pois usaremos a mesma ba" at bounding box center [1025, 516] width 441 height 46
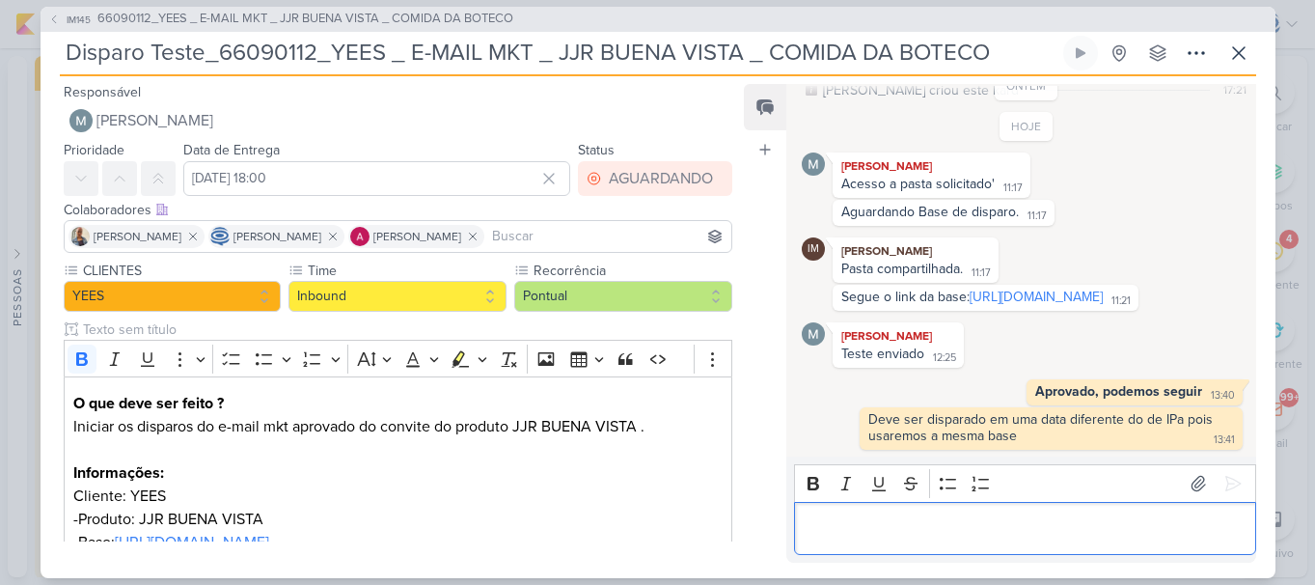
scroll to position [91, 0]
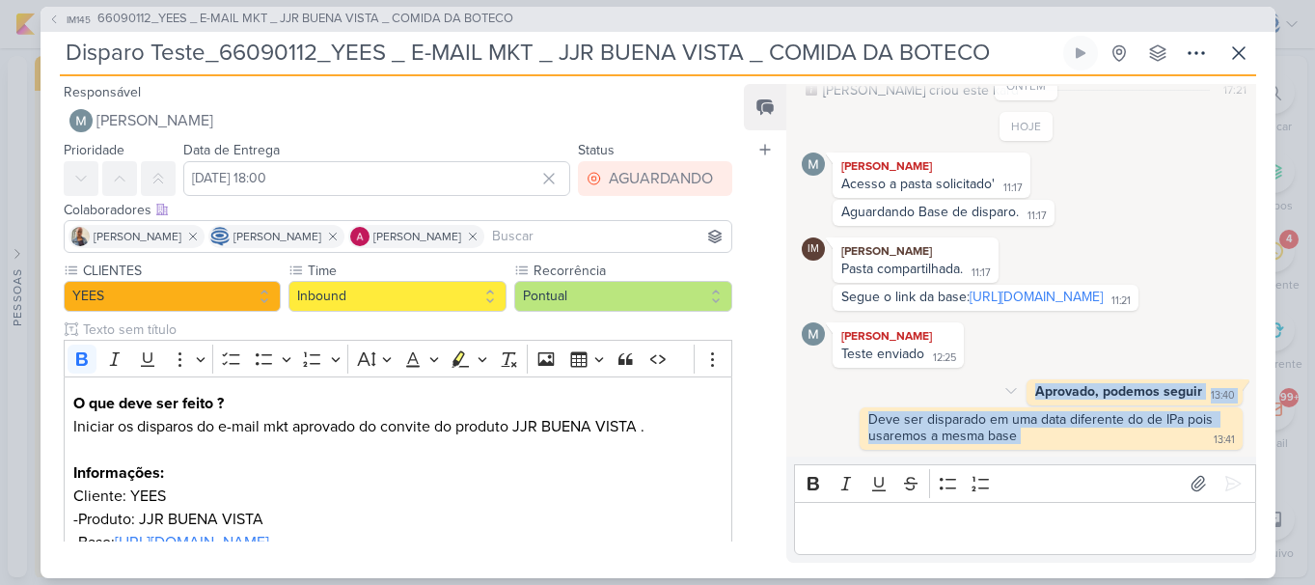
drag, startPoint x: 1122, startPoint y: 443, endPoint x: 1030, endPoint y: 400, distance: 101.0
click at [1030, 400] on div "HOJE Mariana Amorim Acesso a pasta solicitado' 11:17 11:17 Aguardando Base de d…" at bounding box center [1026, 281] width 448 height 338
copy div "Aprovado, podemos seguir 13:40 13:40 Deletar Deve ser disparado em uma data dif…"
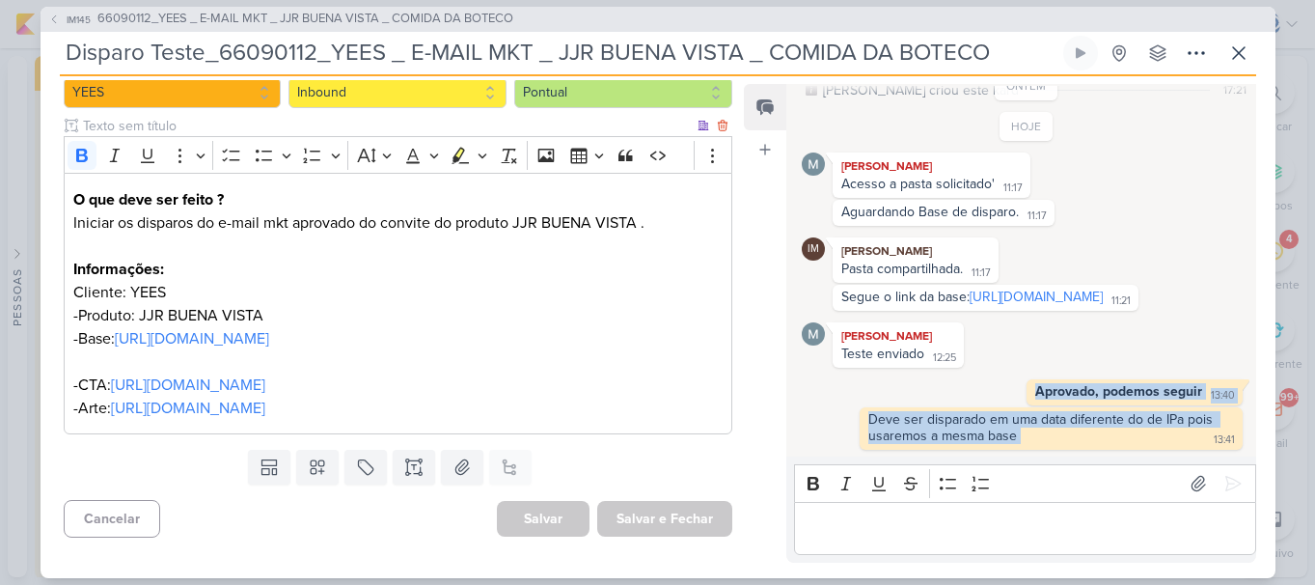
scroll to position [0, 0]
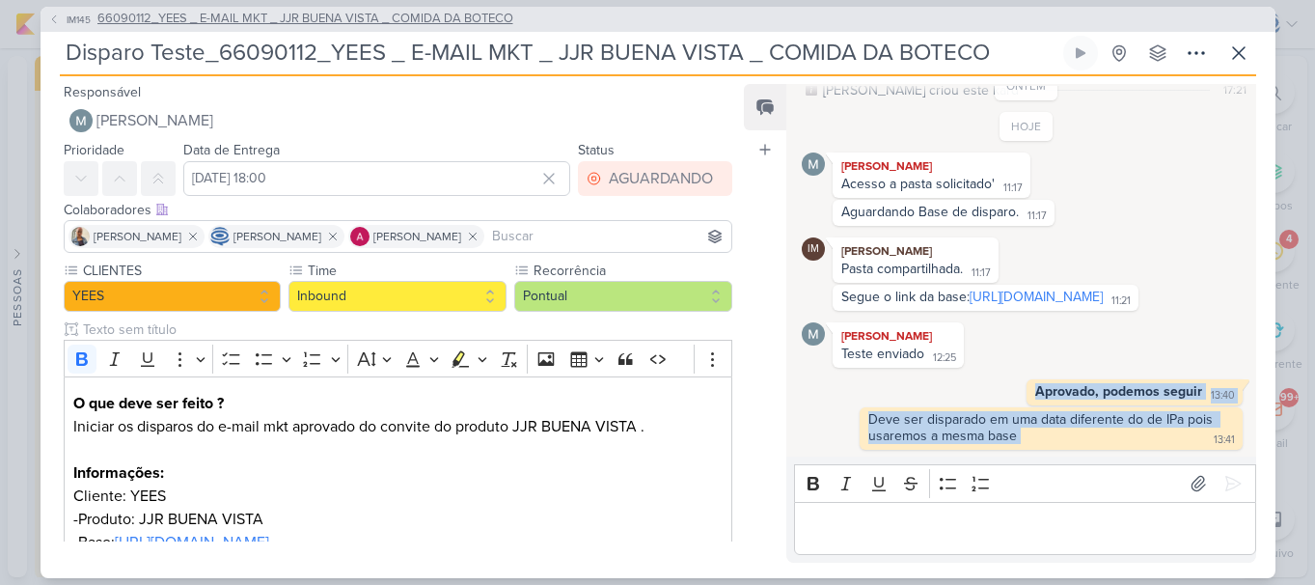
click at [339, 14] on span "66090112_YEES _ E-MAIL MKT _ JJR BUENA VISTA _ COMIDA DA BOTECO" at bounding box center [305, 19] width 416 height 19
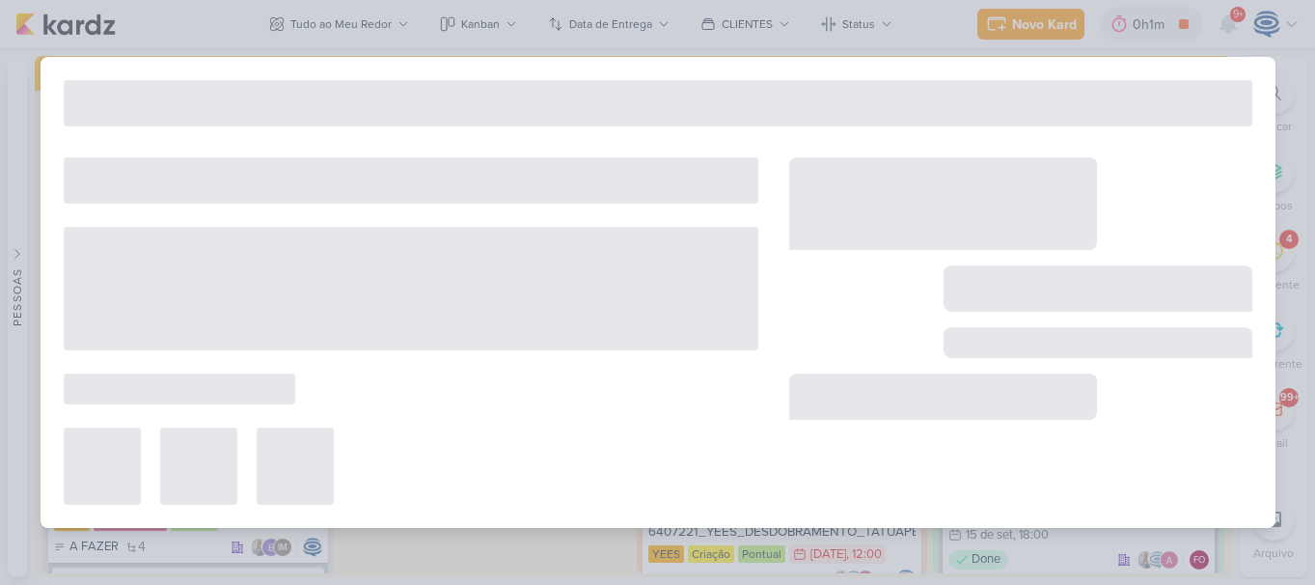
type input "66090112_YEES _ E-MAIL MKT _ JJR BUENA VISTA _ COMIDA DA BOTECO"
type input "16 de setembro de 2025 às 18:00"
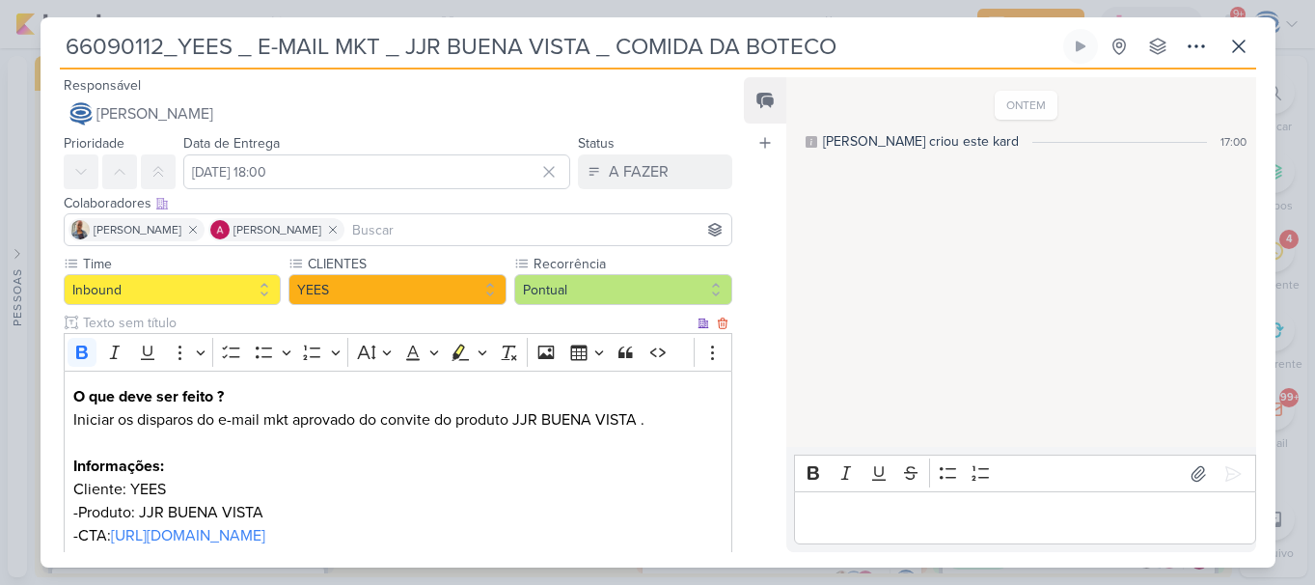
scroll to position [356, 0]
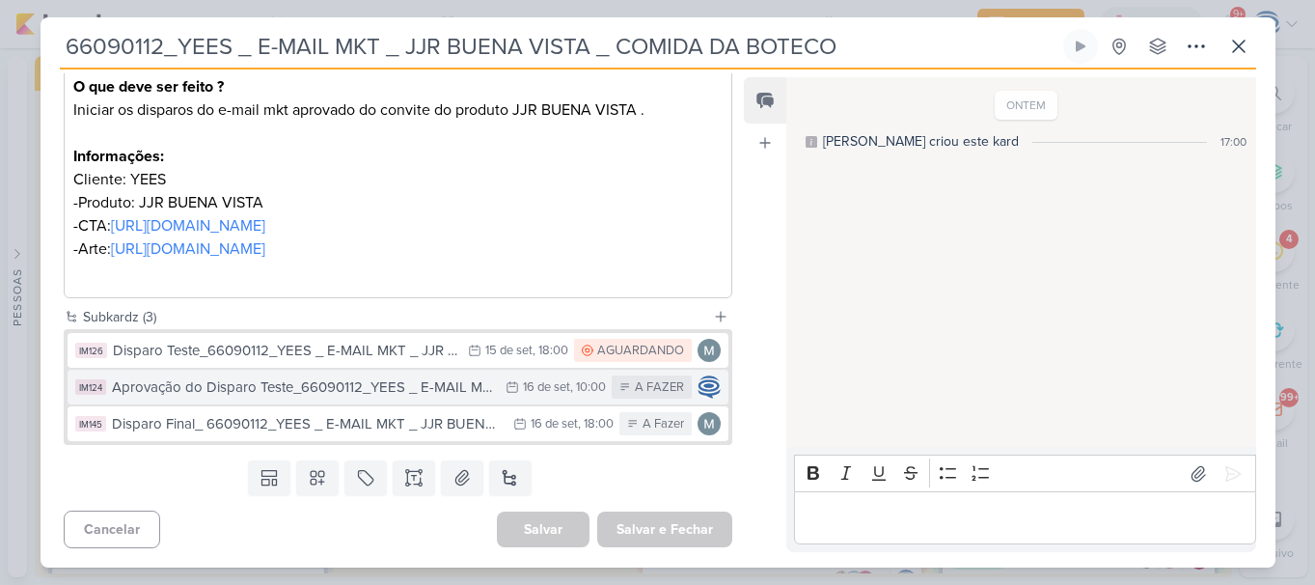
click at [265, 381] on div "Aprovação do Disparo Teste_66090112_YEES _ E-MAIL MKT _ JJR BUENA VISTA _ COMID…" at bounding box center [304, 387] width 385 height 22
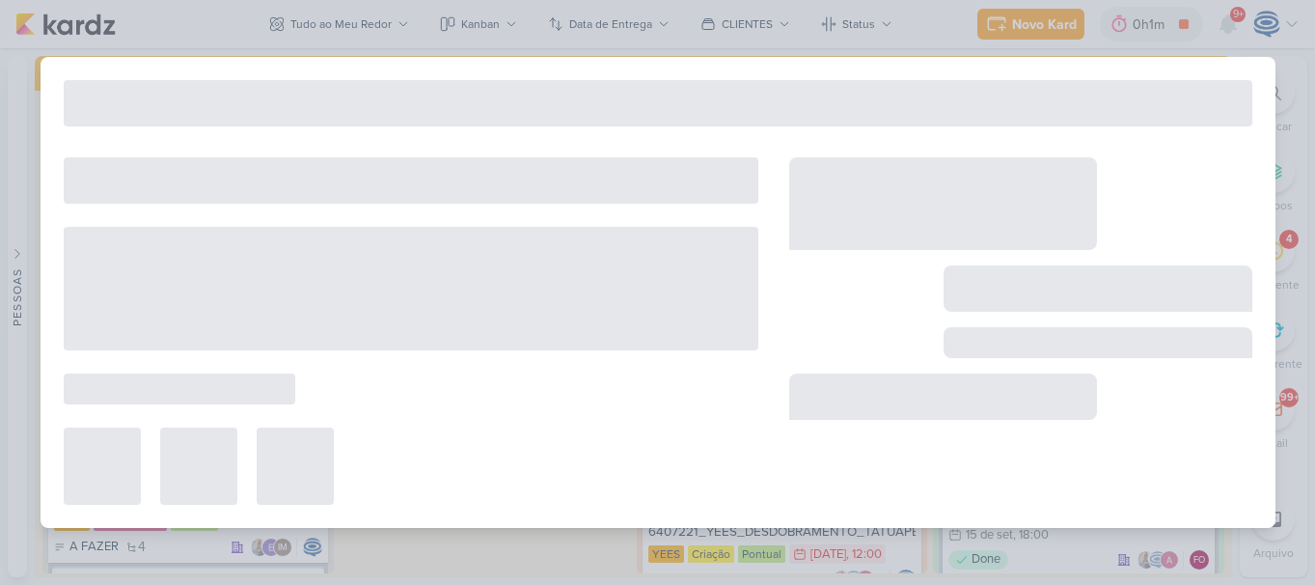
type input "Aprovação do Disparo Teste_66090112_YEES _ E-MAIL MKT _ JJR BUENA VISTA _ COMID…"
type input "16 de setembro de 2025 às 10:00"
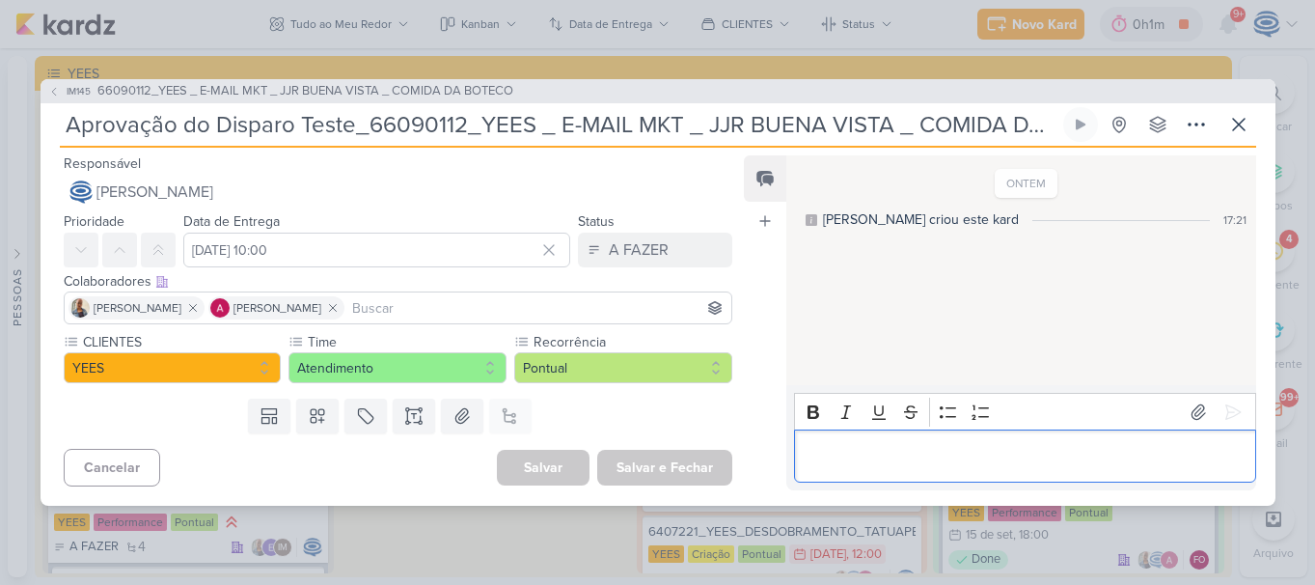
click at [862, 452] on p "Editor editing area: main" at bounding box center [1025, 456] width 441 height 23
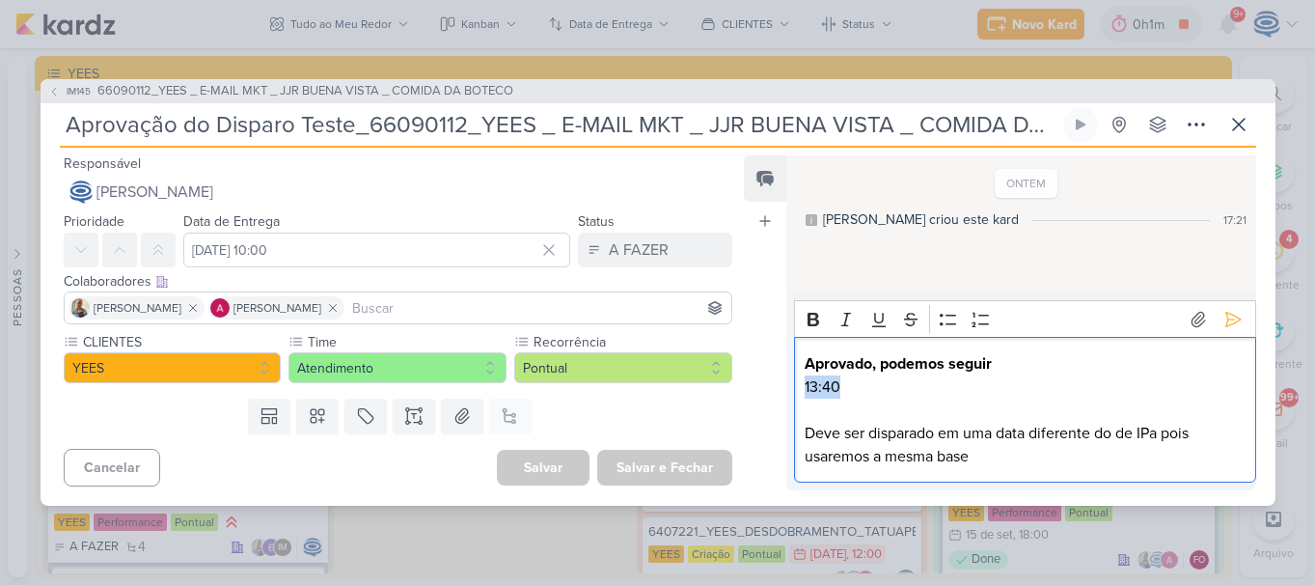
drag, startPoint x: 860, startPoint y: 383, endPoint x: 787, endPoint y: 384, distance: 72.4
click at [787, 384] on div "Rich Text Editor Bold Italic Underline Strikethrough Bulleted List Numbered Lis…" at bounding box center [1020, 391] width 469 height 198
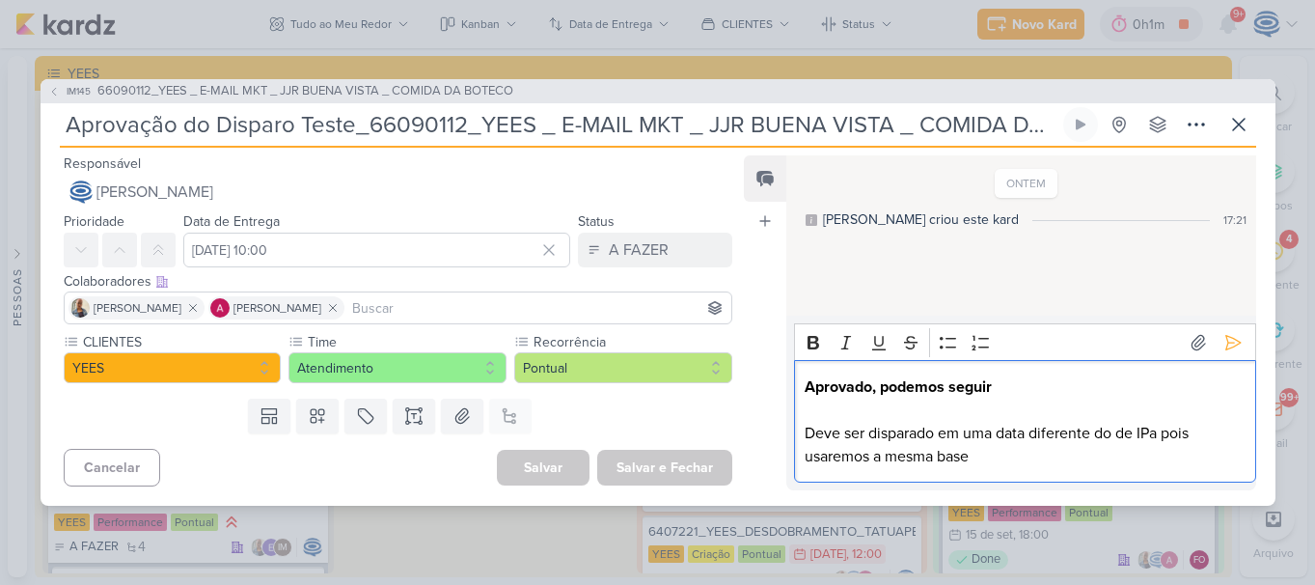
click at [1149, 433] on p "Deve ser disparado em uma data diferente do de IPa pois usaremos a mesma base" at bounding box center [1025, 445] width 441 height 46
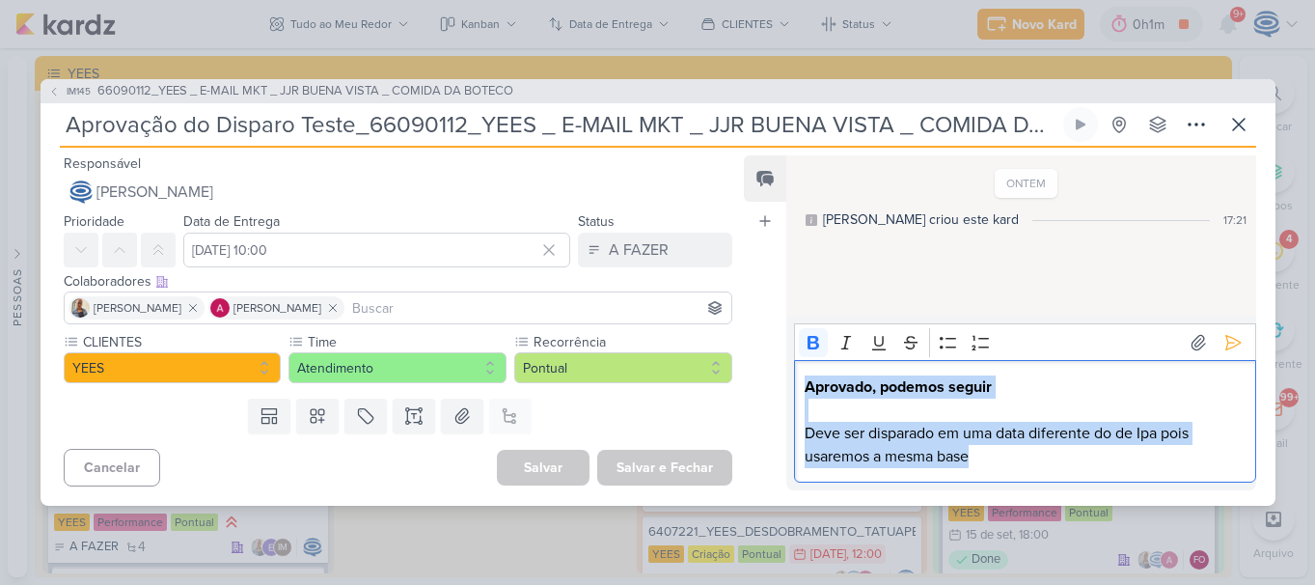
drag, startPoint x: 1063, startPoint y: 452, endPoint x: 797, endPoint y: 385, distance: 274.5
click at [797, 385] on div "Aprovado, podemos seguir Deve ser disparado em uma data diferente do de Ipa poi…" at bounding box center [1024, 421] width 461 height 123
click at [816, 336] on icon "Editor toolbar" at bounding box center [813, 342] width 19 height 19
click at [1048, 461] on p "Deve ser disparado em uma data diferente do de Ipa pois usaremos a mesma base" at bounding box center [1025, 445] width 441 height 46
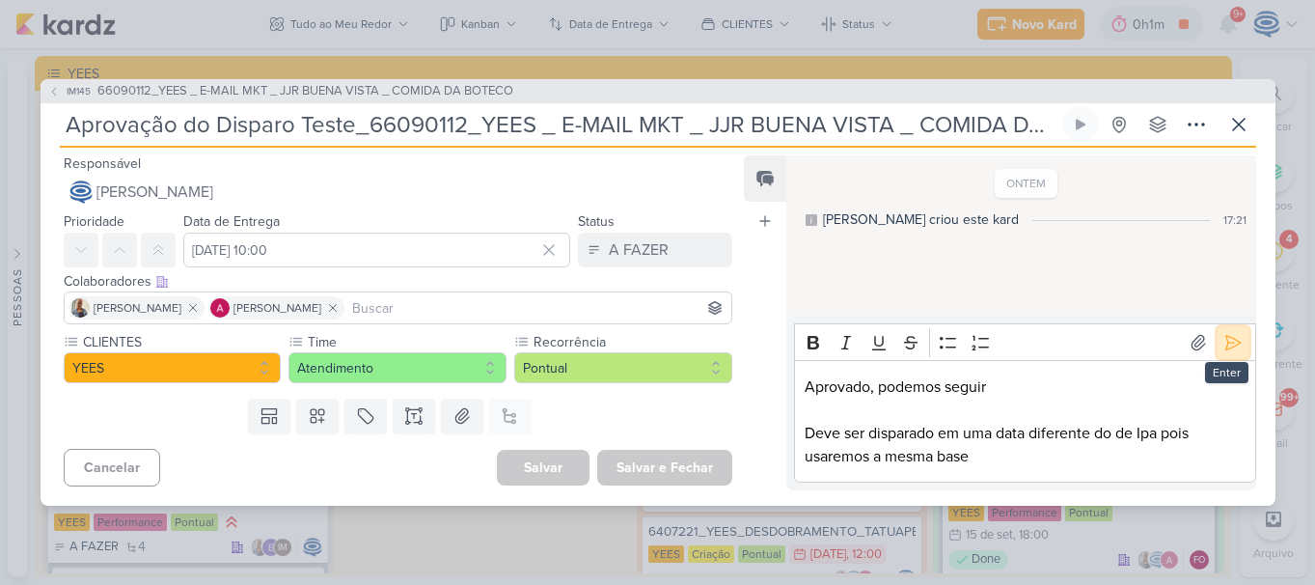
click at [1234, 349] on icon at bounding box center [1232, 342] width 19 height 19
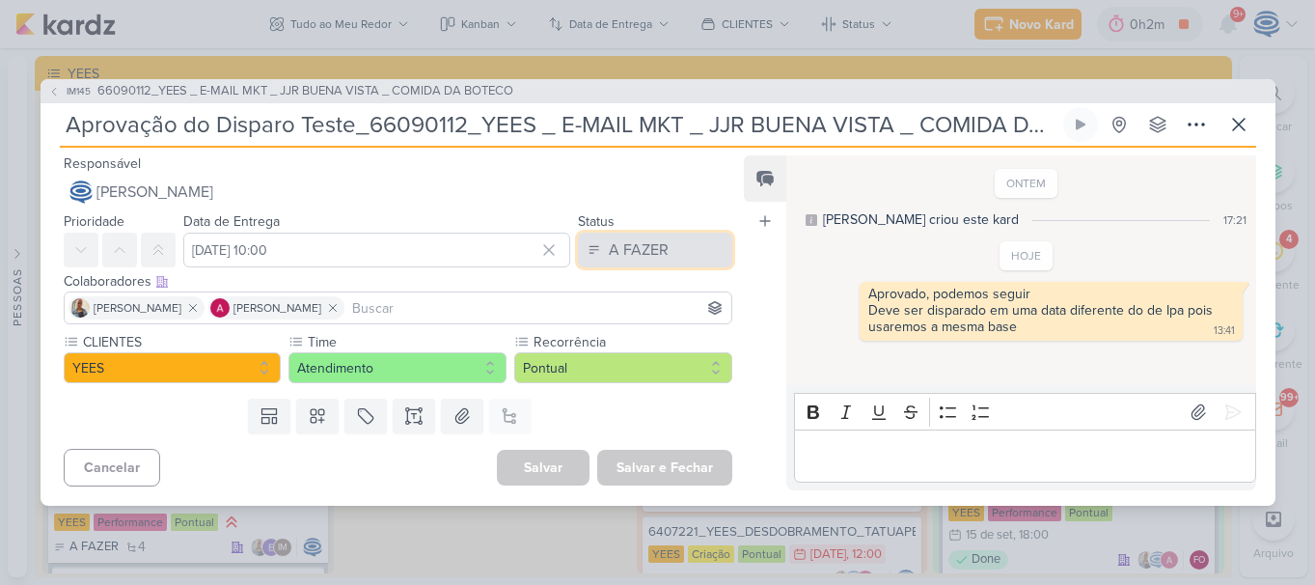
click at [656, 238] on div "A FAZER" at bounding box center [639, 249] width 60 height 23
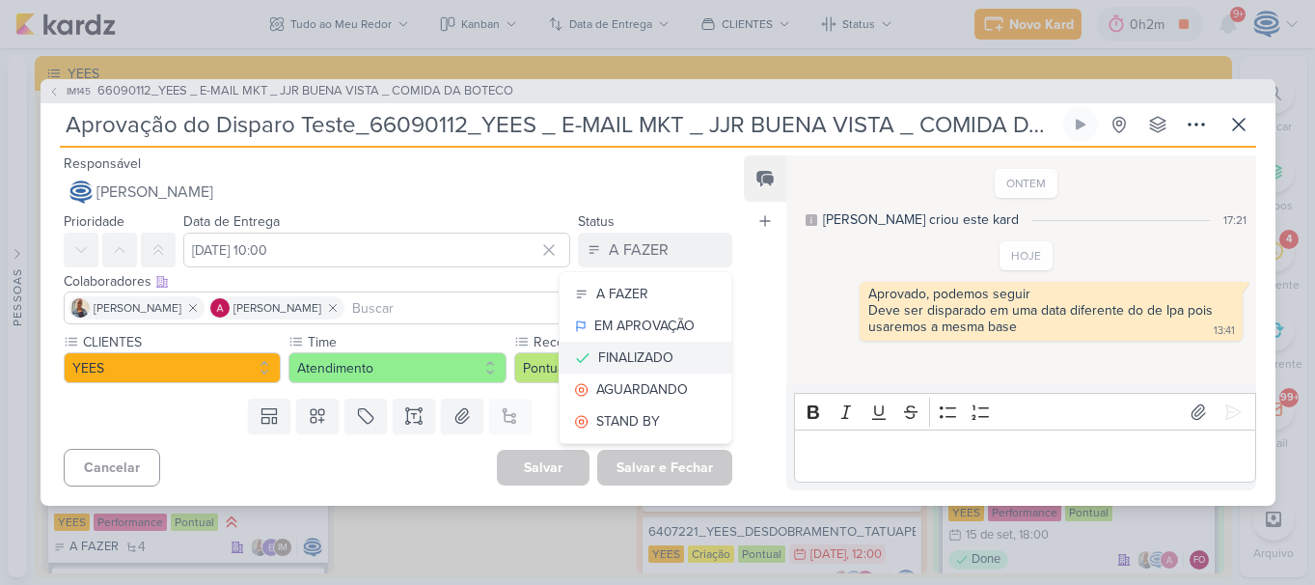
click at [663, 365] on div "FINALIZADO" at bounding box center [635, 357] width 75 height 20
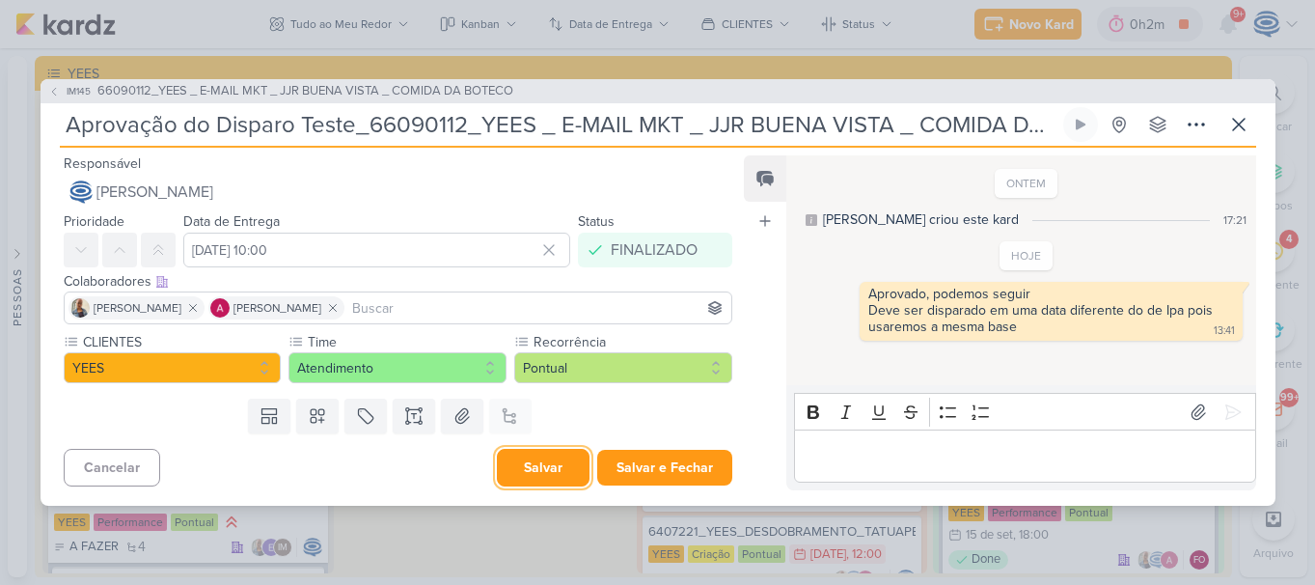
click at [513, 464] on button "Salvar" at bounding box center [543, 468] width 93 height 38
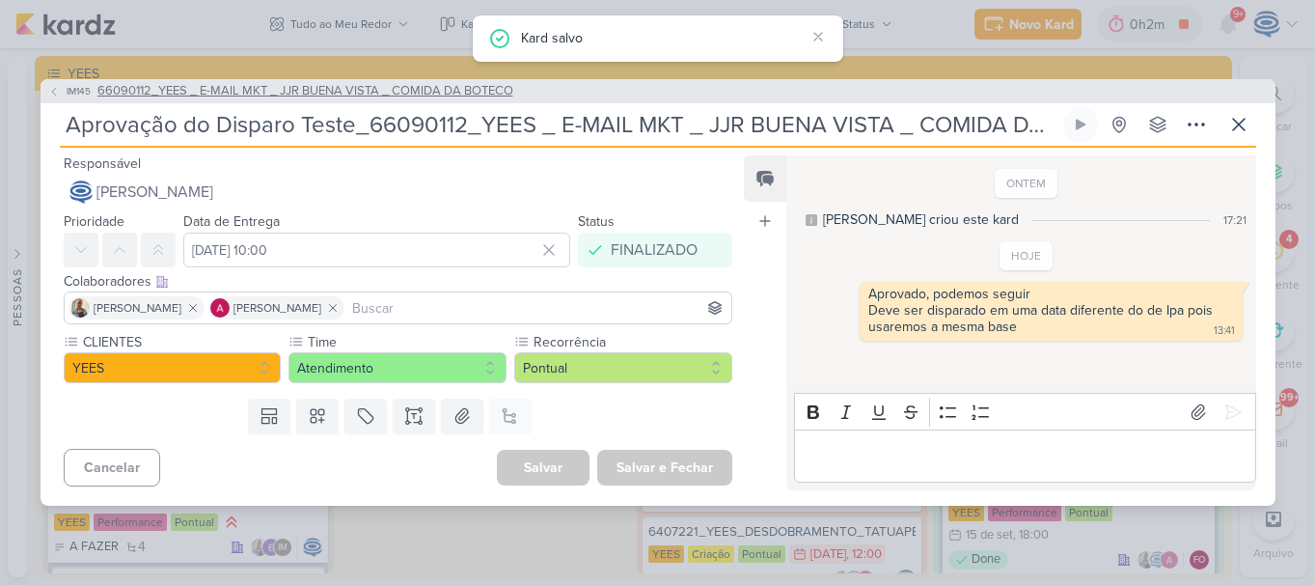
click at [295, 87] on span "66090112_YEES _ E-MAIL MKT _ JJR BUENA VISTA _ COMIDA DA BOTECO" at bounding box center [305, 91] width 416 height 19
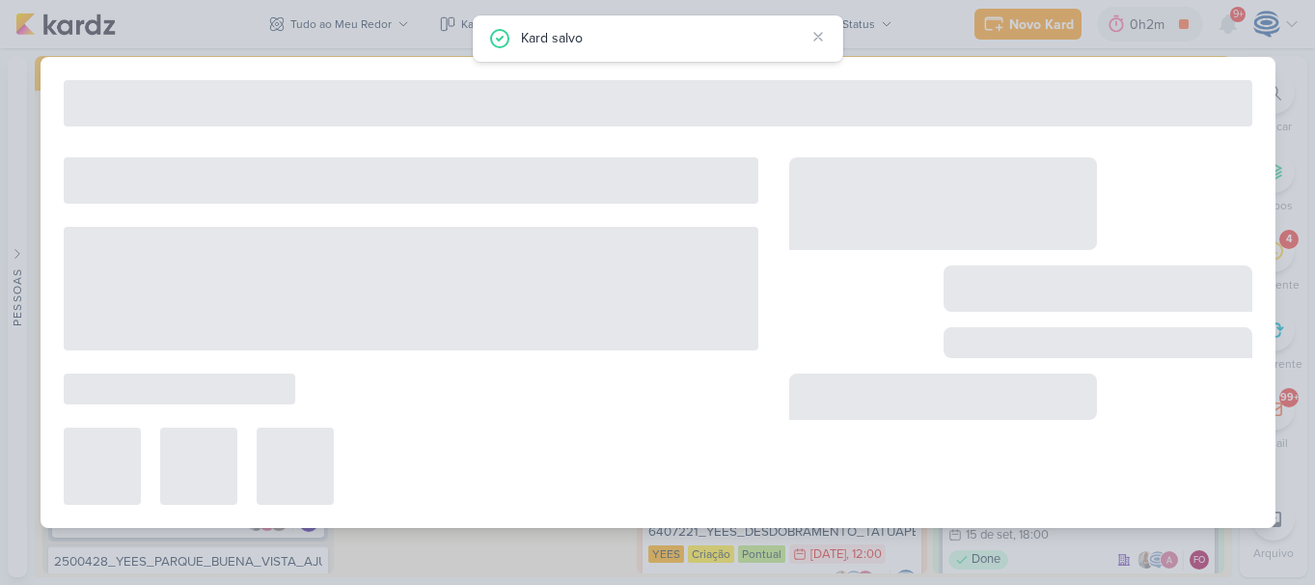
type input "66090112_YEES _ E-MAIL MKT _ JJR BUENA VISTA _ COMIDA DA BOTECO"
type input "16 de setembro de 2025 às 18:00"
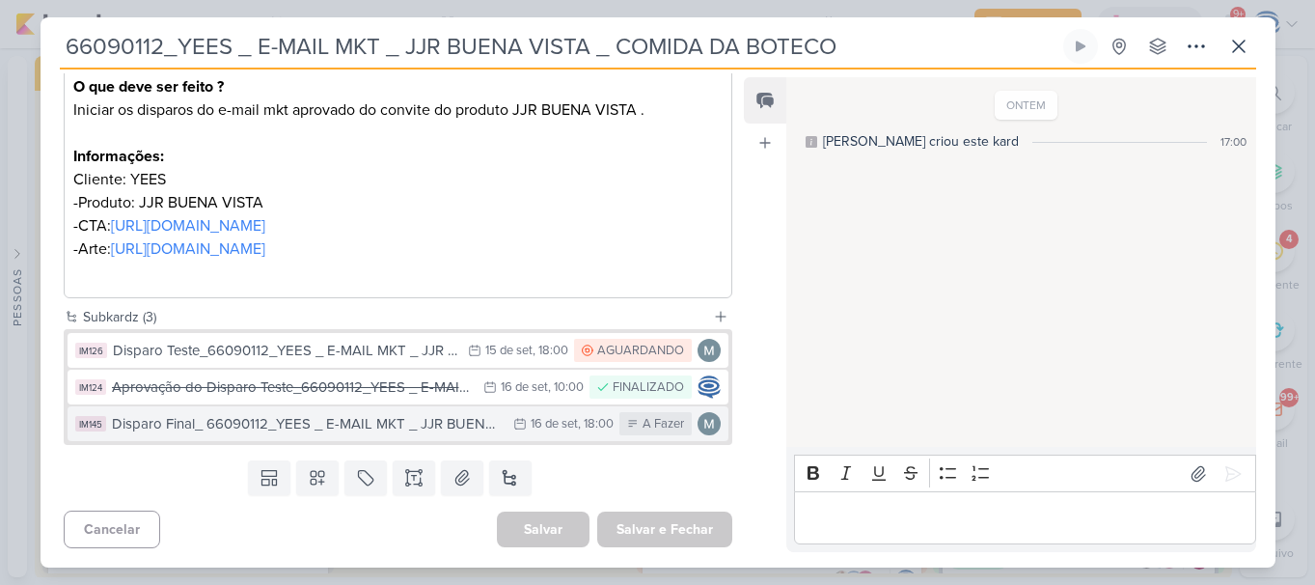
click at [287, 420] on div "Disparo Final_ 66090112_YEES _ E-MAIL MKT _ JJR BUENA VISTA _ COMIDA DA BOTECO" at bounding box center [308, 424] width 393 height 22
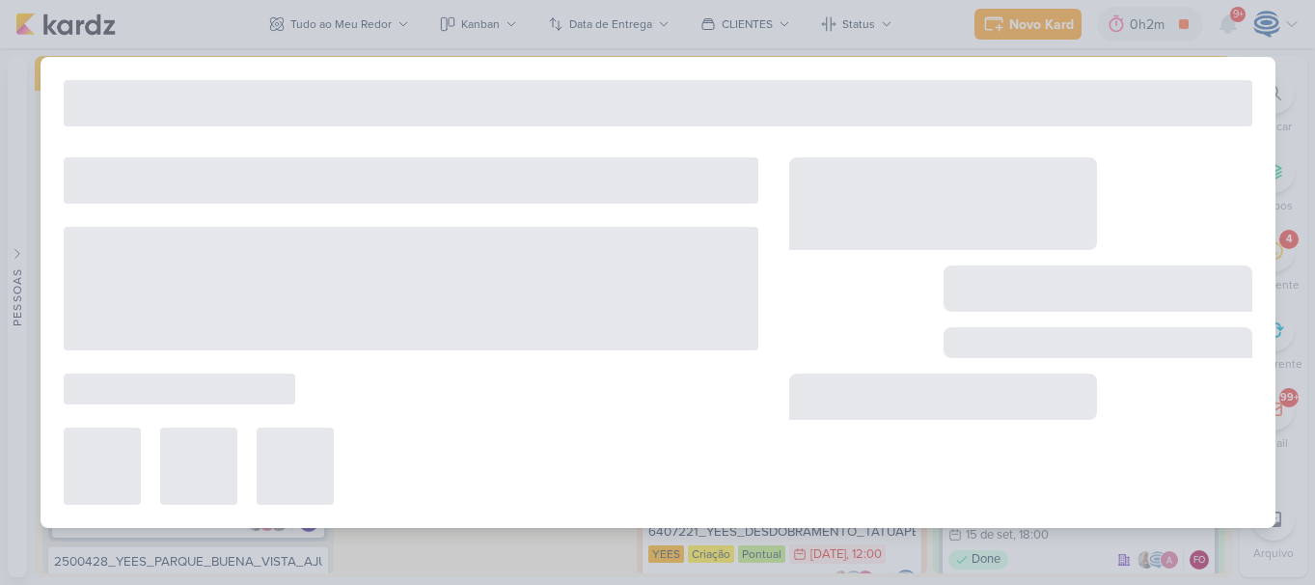
type input "Disparo Final_ 66090112_YEES _ E-MAIL MKT _ JJR BUENA VISTA _ COMIDA DA BOTECO"
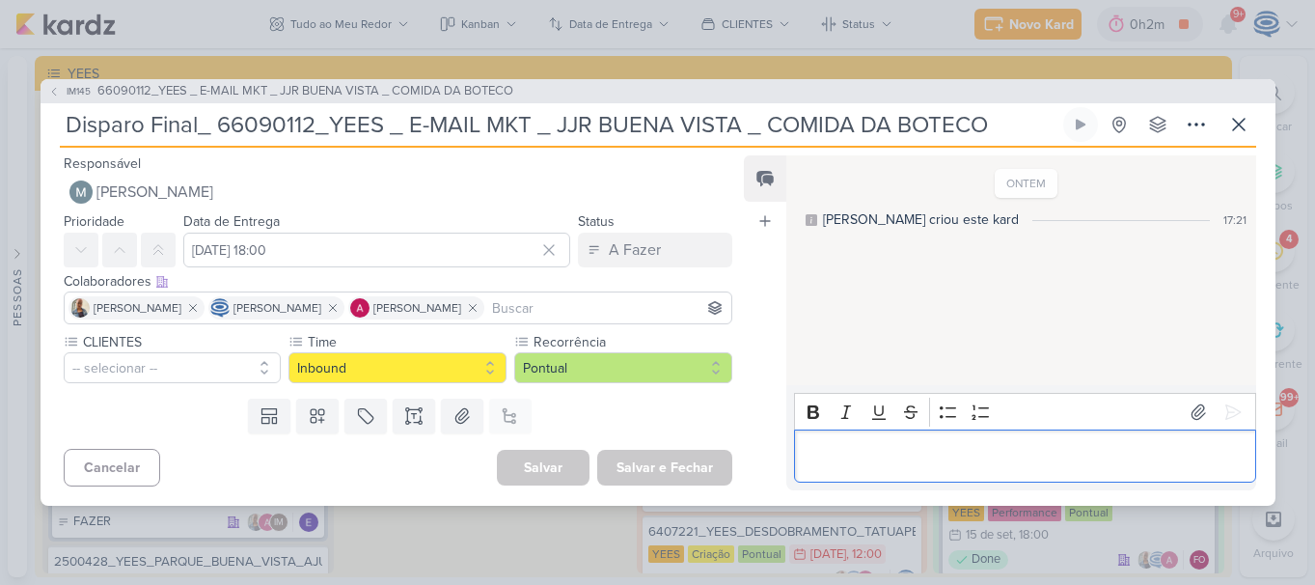
click at [926, 465] on p "Editor editing area: main" at bounding box center [1025, 456] width 441 height 23
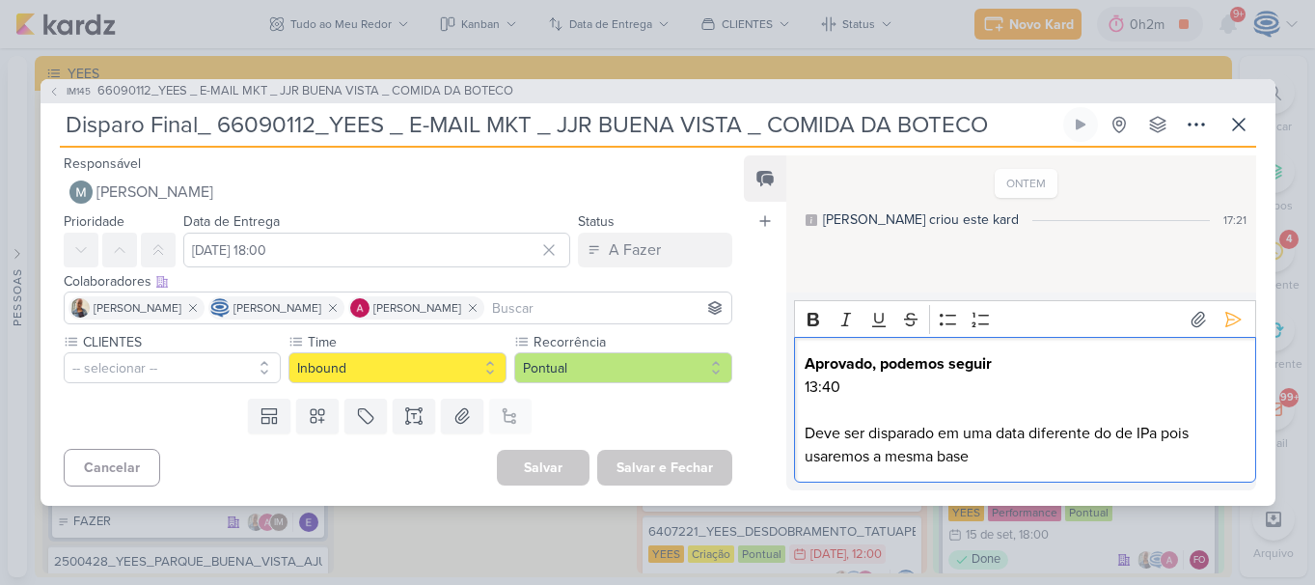
click at [898, 378] on p "13:40" at bounding box center [1025, 386] width 441 height 23
click at [1153, 435] on p "Deve ser disparado em uma data diferente do de IPa pois usaremos a mesma base" at bounding box center [1025, 445] width 441 height 46
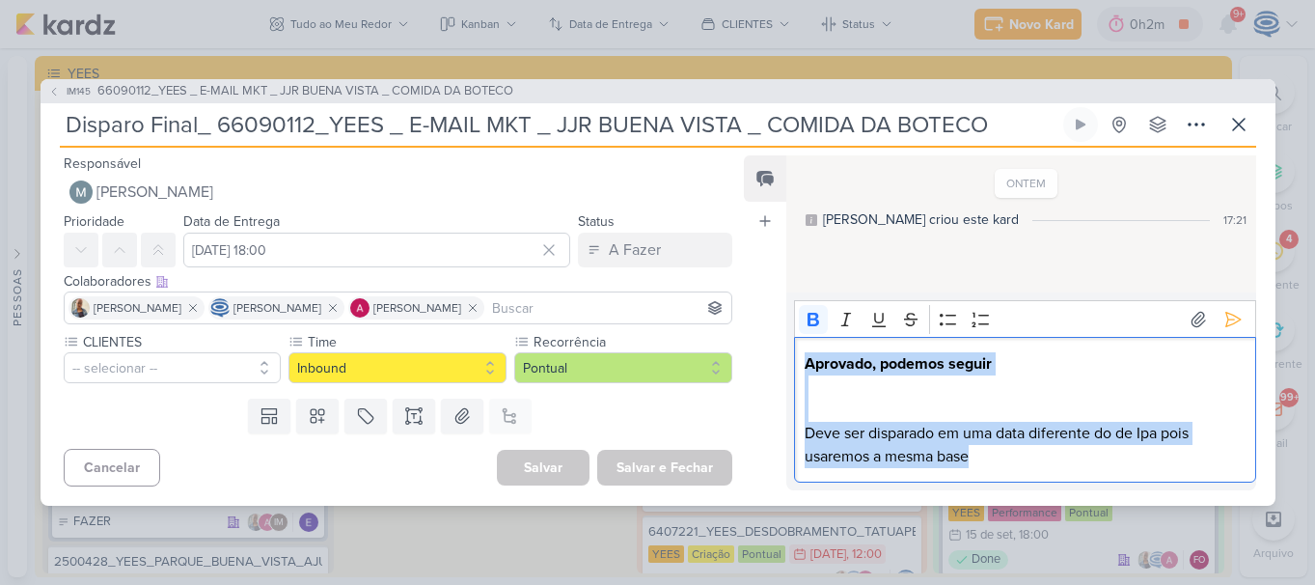
drag, startPoint x: 1095, startPoint y: 463, endPoint x: 802, endPoint y: 369, distance: 308.2
click at [802, 369] on div "Aprovado, podemos seguir Deve ser disparado em uma data diferente do de Ipa poi…" at bounding box center [1024, 410] width 461 height 146
copy div "Aprovado, podemos seguir Deve ser disparado em uma data diferente do de Ipa poi…"
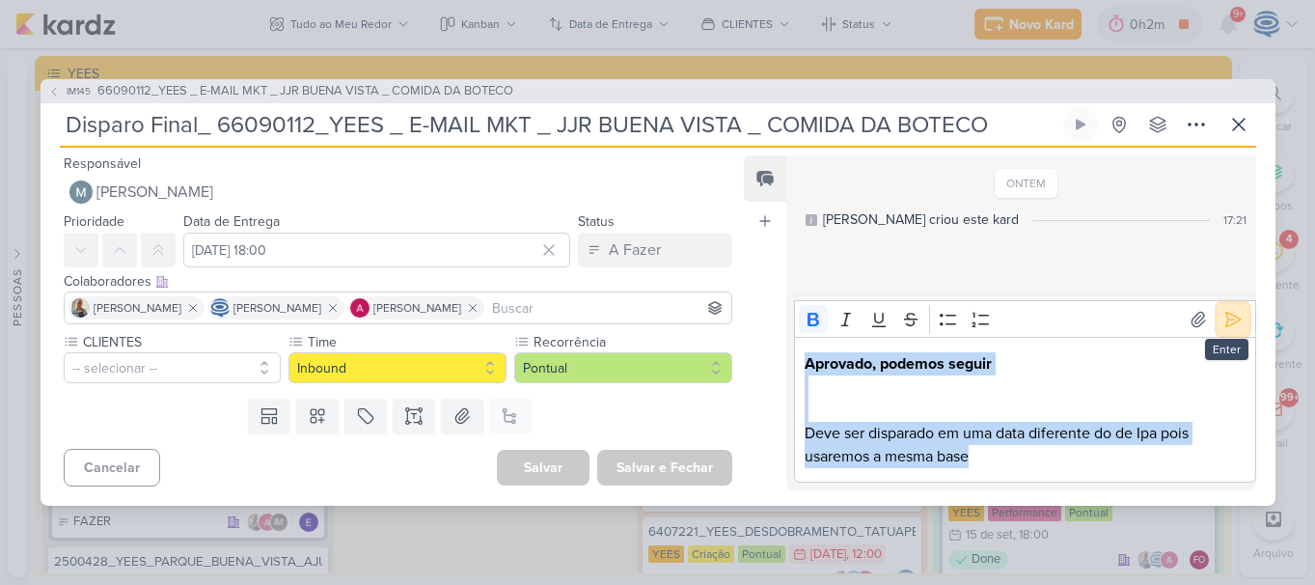
click at [1218, 327] on button at bounding box center [1233, 319] width 31 height 31
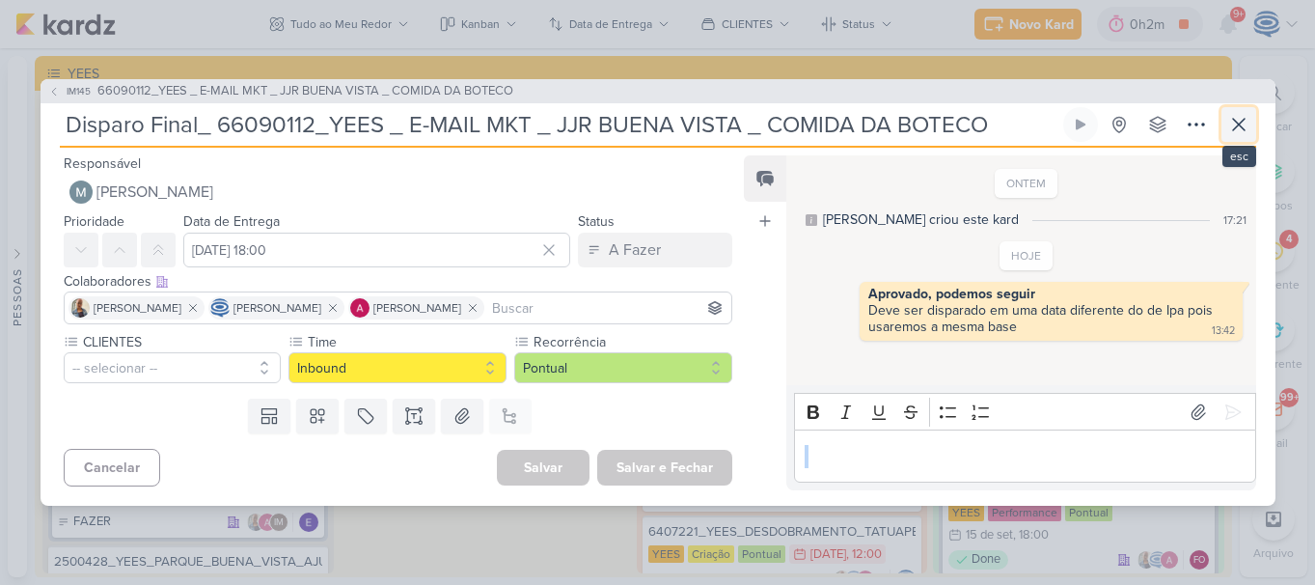
click at [1239, 120] on icon at bounding box center [1238, 124] width 23 height 23
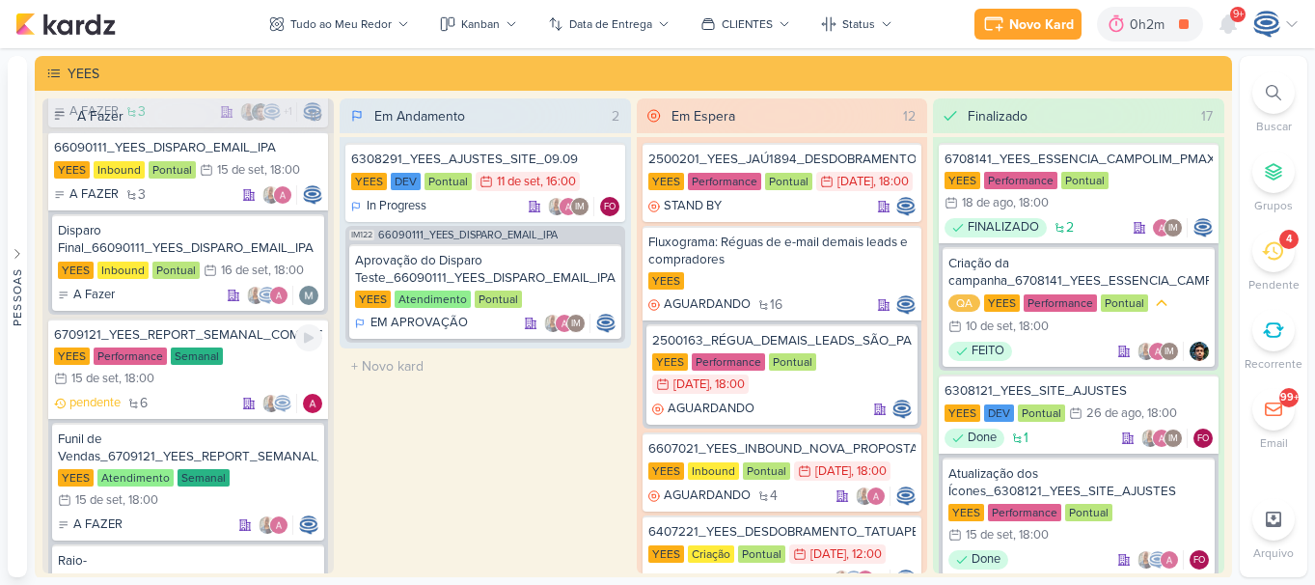
scroll to position [975, 0]
click at [250, 246] on div "Disparo Final_66090111_YEES_DISPARO_EMAIL_IPA" at bounding box center [188, 240] width 260 height 35
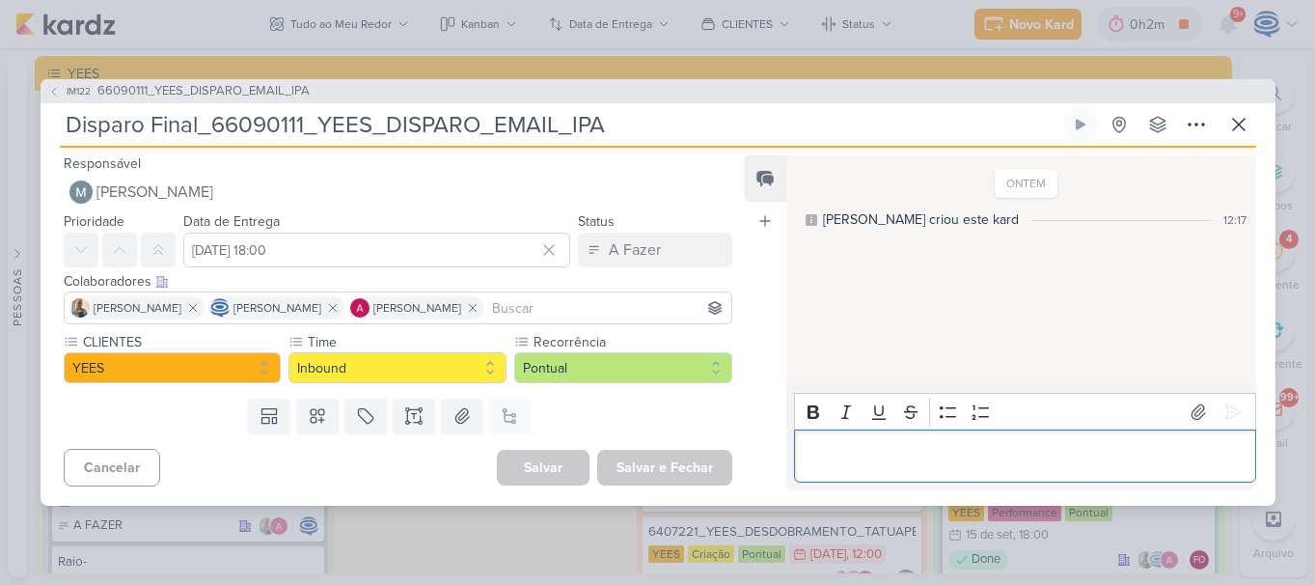
click at [849, 445] on p "Editor editing area: main" at bounding box center [1025, 456] width 441 height 23
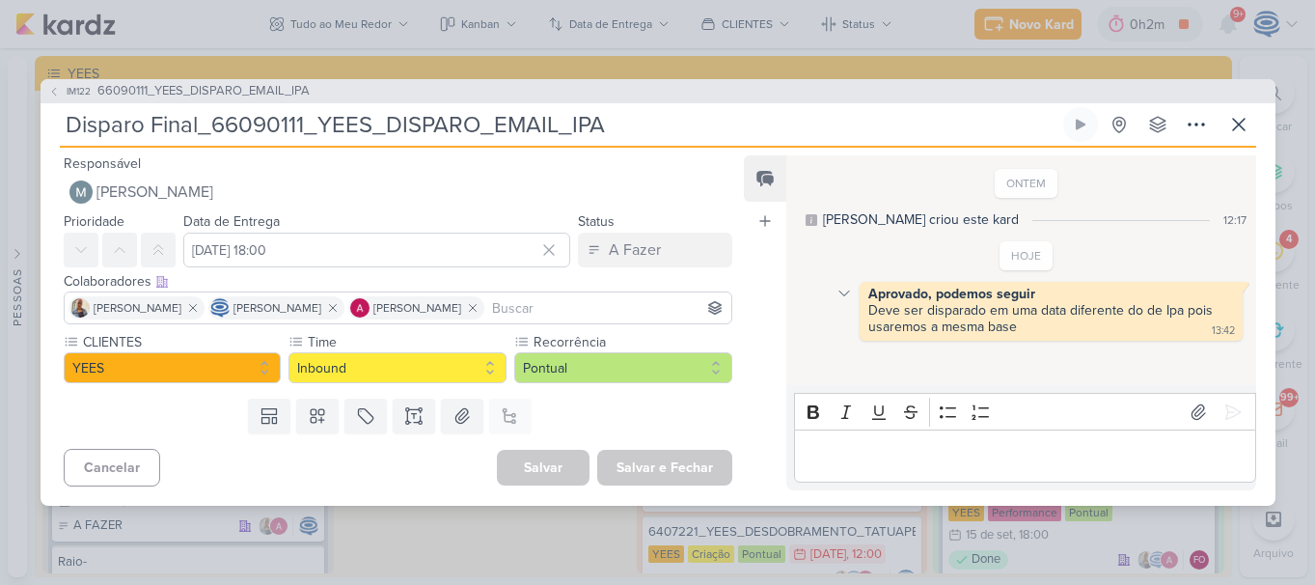
click at [835, 296] on div at bounding box center [844, 293] width 23 height 23
click at [869, 324] on button "Deletar" at bounding box center [886, 328] width 105 height 32
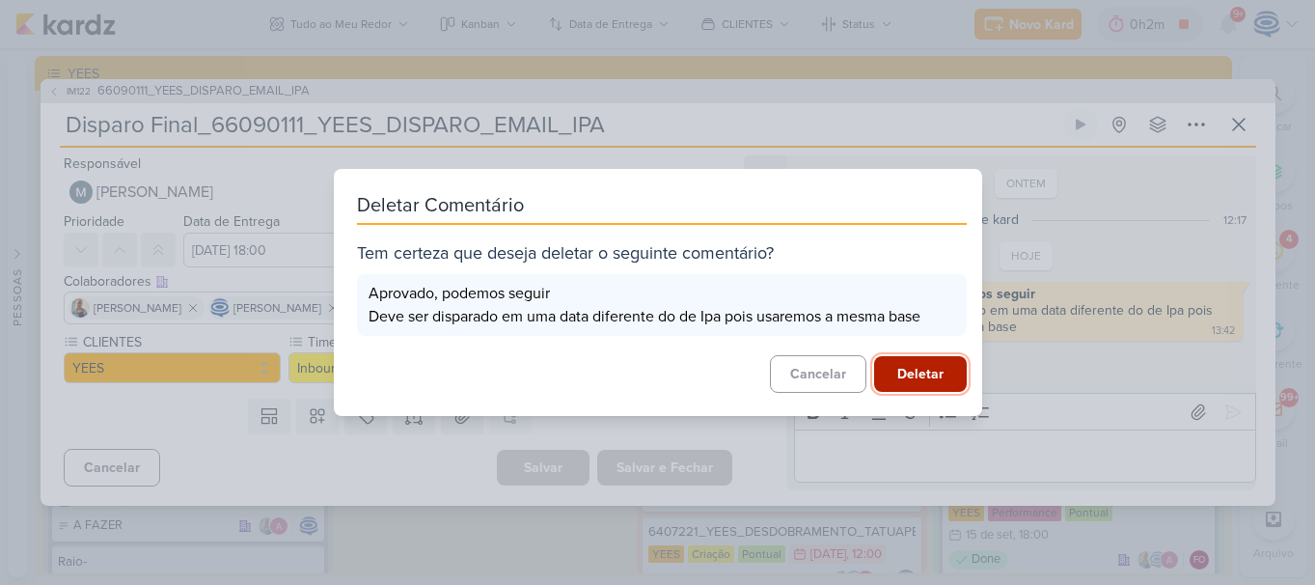
click at [915, 381] on button "Deletar" at bounding box center [920, 374] width 93 height 36
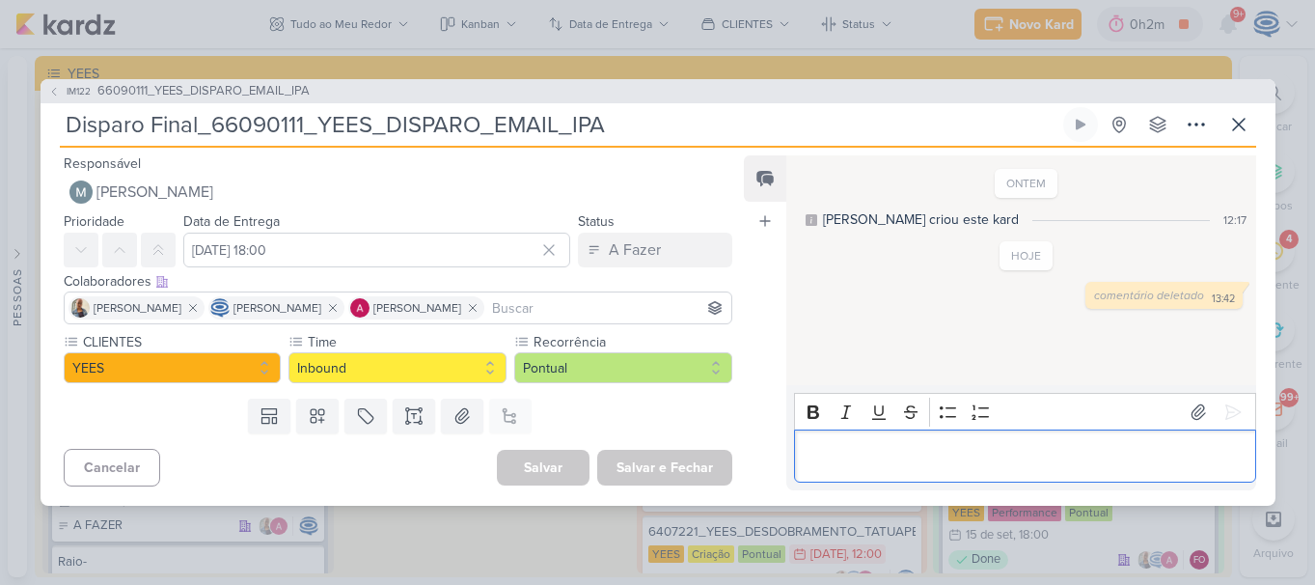
click at [923, 468] on div "Editor editing area: main" at bounding box center [1024, 455] width 461 height 53
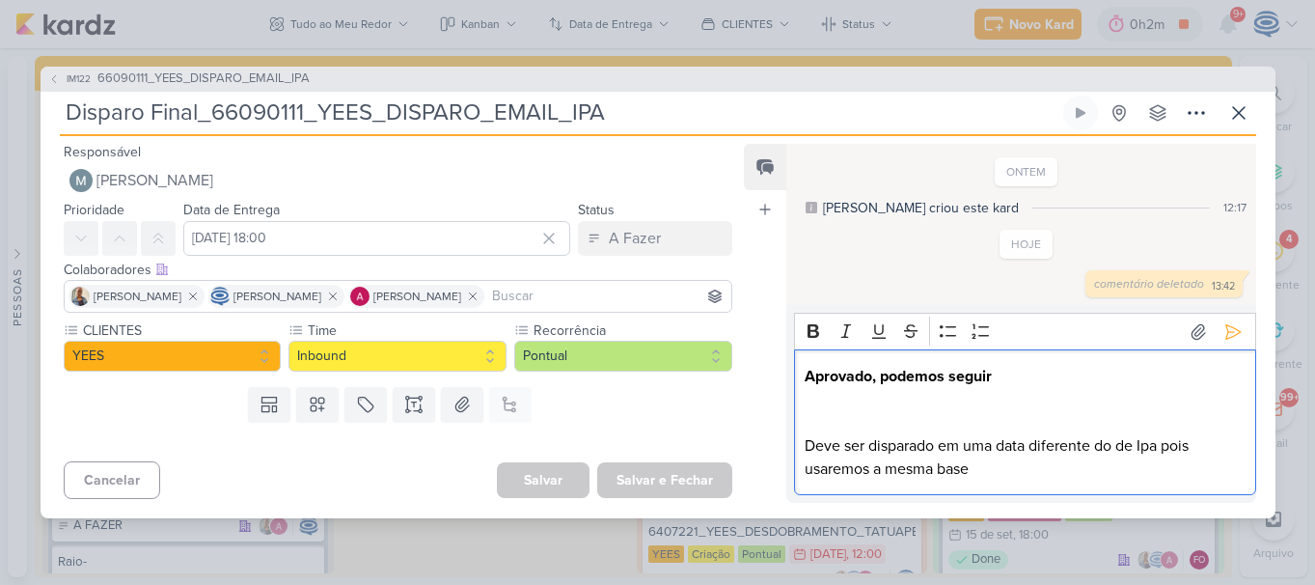
click at [1158, 449] on p "Deve ser disparado em uma data diferente do de Ipa pois usaremos a mesma base" at bounding box center [1025, 457] width 441 height 46
copy p "a"
click at [1158, 449] on p "Deve ser disparado em uma data diferente do de Buena pois usaremos a mesma base" at bounding box center [1025, 457] width 441 height 46
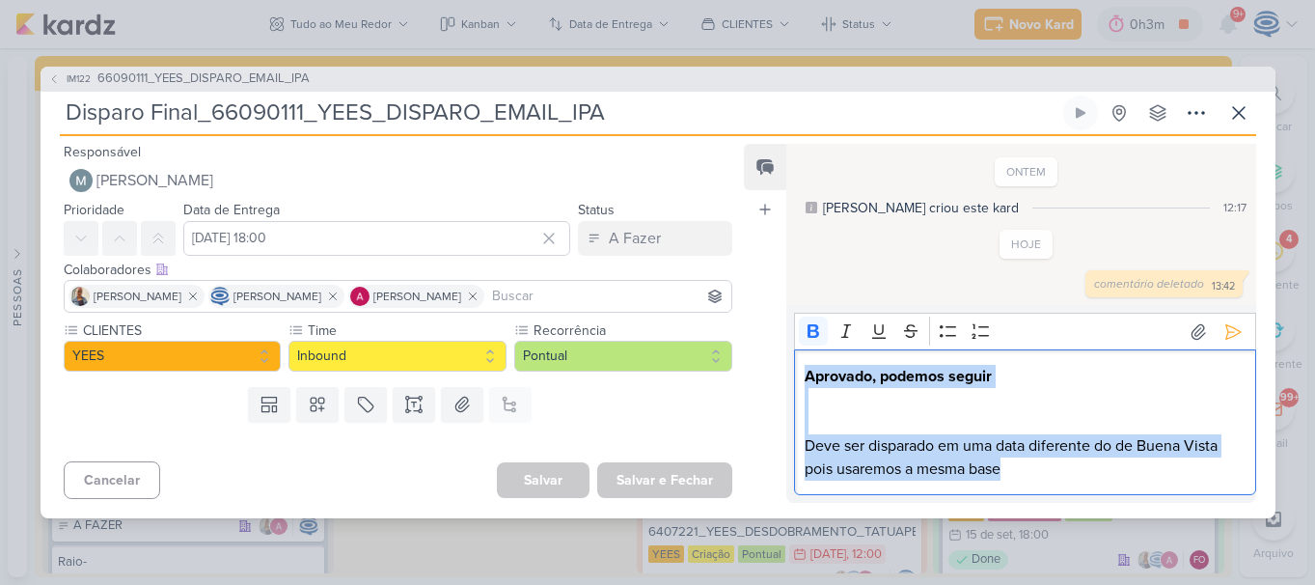
drag, startPoint x: 1026, startPoint y: 459, endPoint x: 767, endPoint y: 365, distance: 275.3
click at [767, 365] on div "Feed Atrelar email Solte o email para atrelar ao kard ONTEM Isabella criou este…" at bounding box center [999, 323] width 511 height 359
copy div "Aprovado, podemos seguir Deve ser disparado em uma data diferente do de Buena V…"
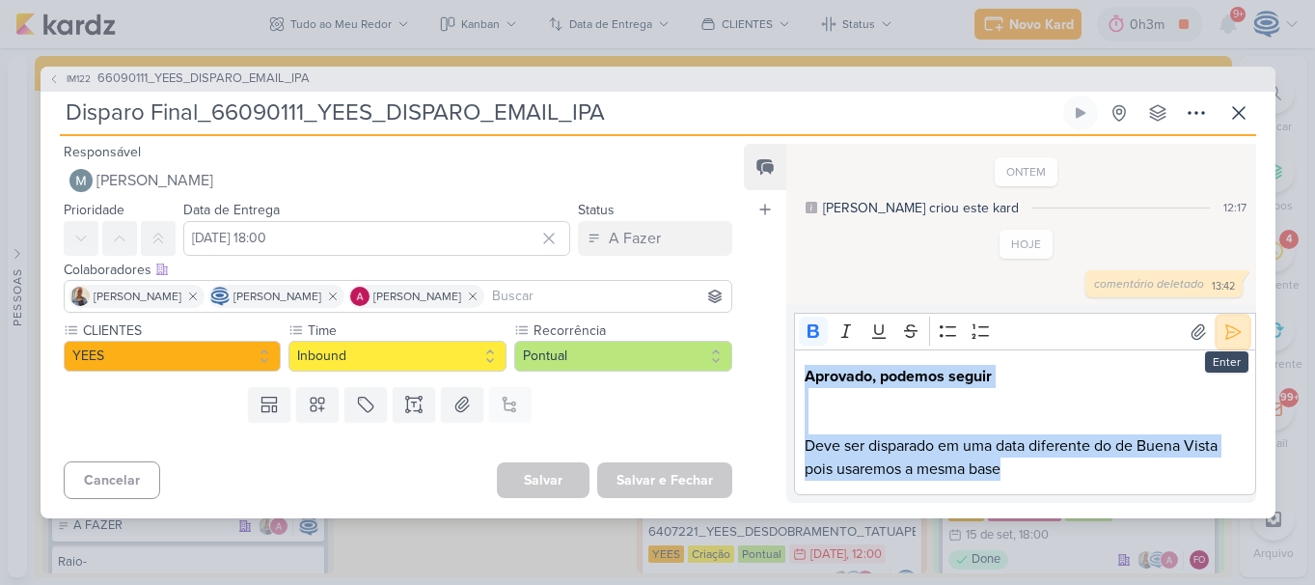
click at [1228, 336] on icon at bounding box center [1232, 331] width 19 height 19
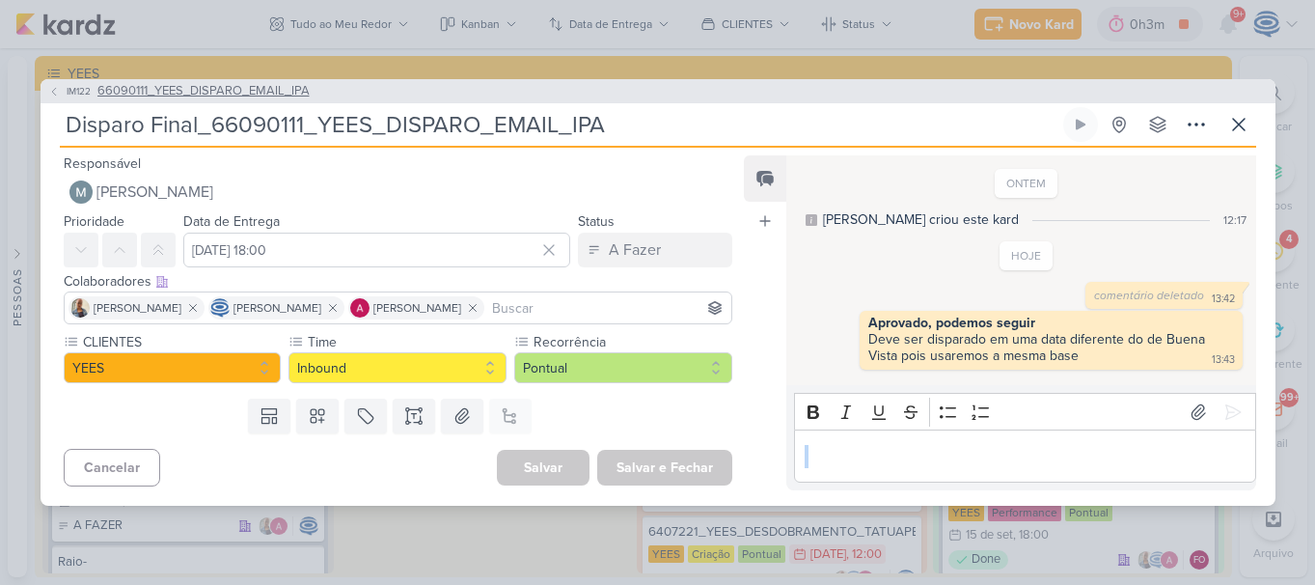
click at [199, 97] on span "66090111_YEES_DISPARO_EMAIL_IPA" at bounding box center [203, 91] width 212 height 19
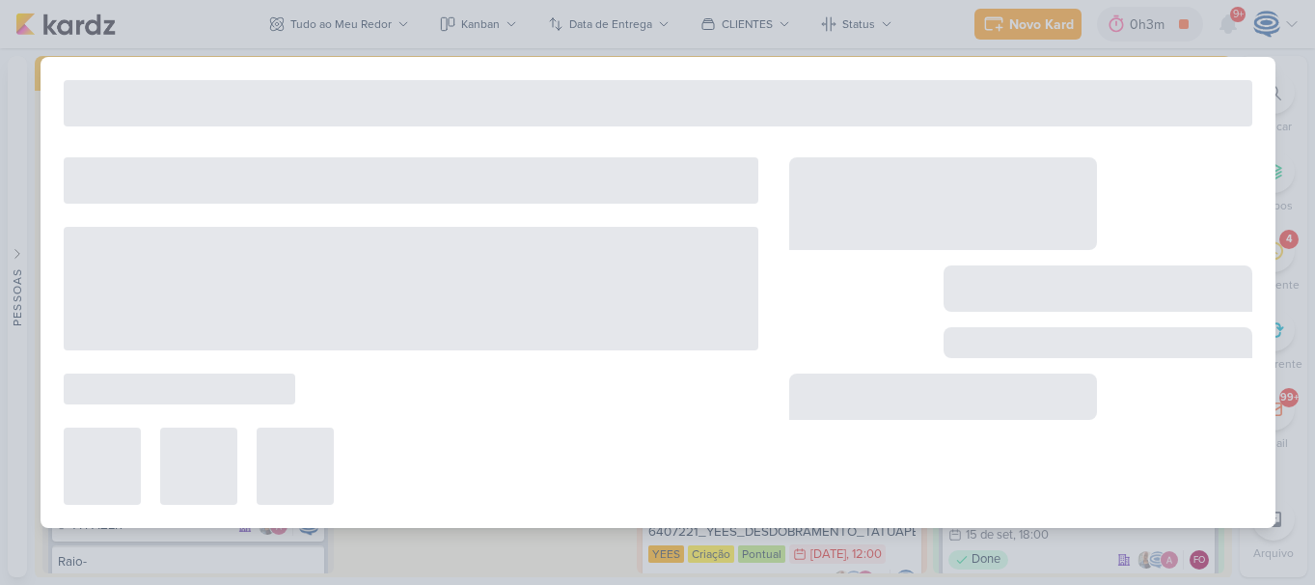
type input "66090111_YEES_DISPARO_EMAIL_IPA"
type input "15 de setembro de 2025 às 18:00"
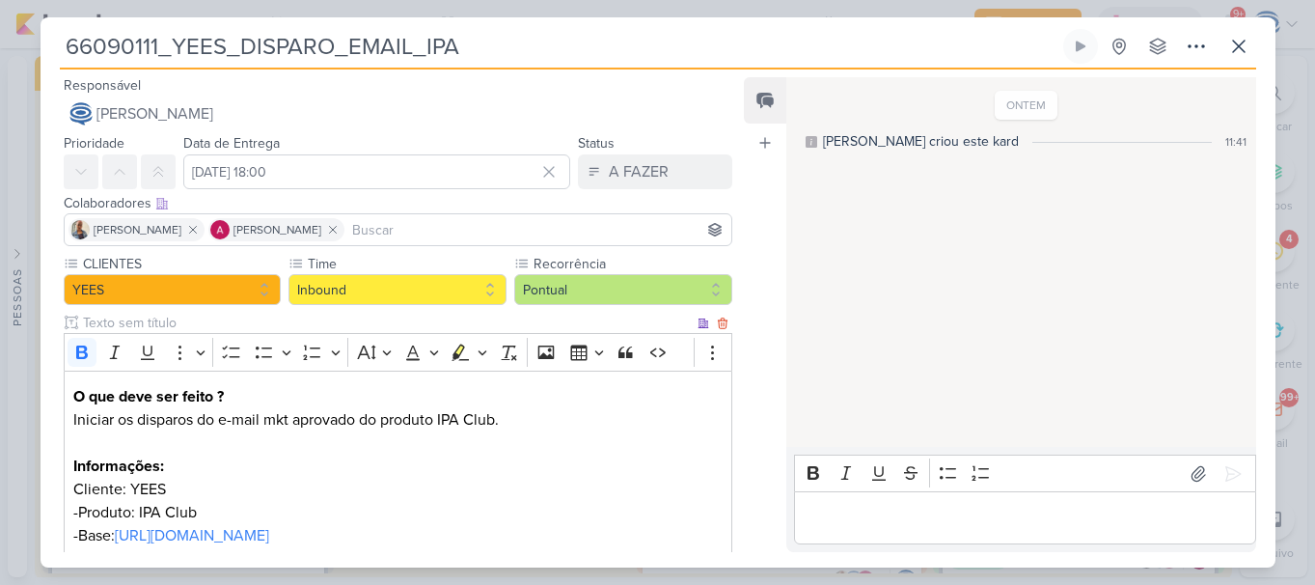
scroll to position [402, 0]
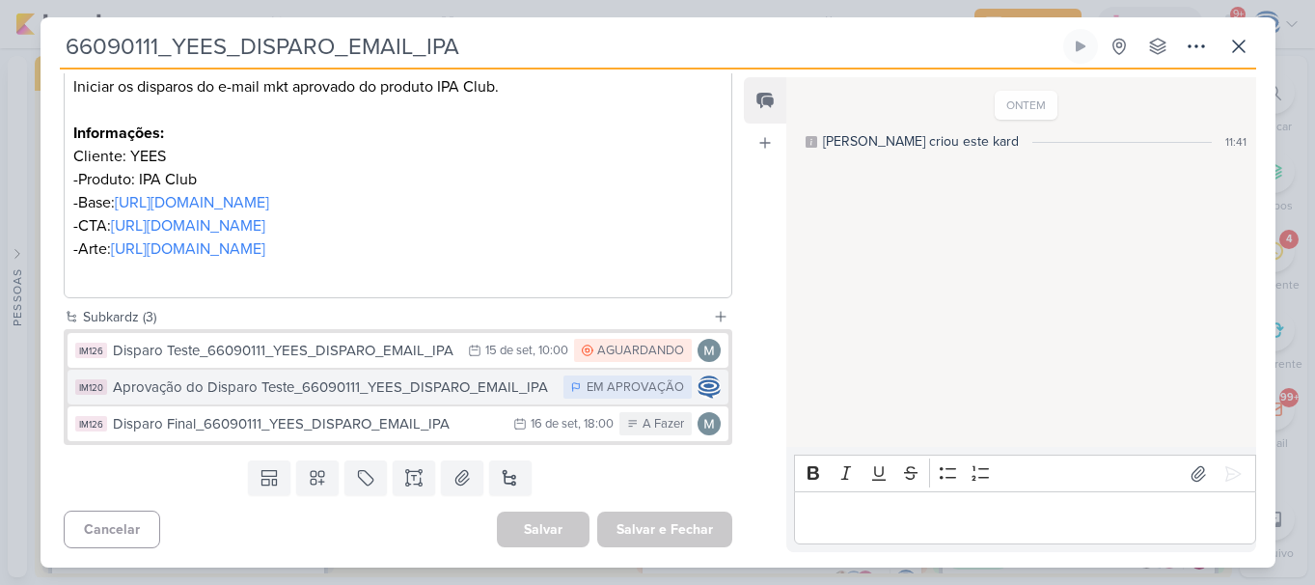
click at [434, 386] on div "Aprovação do Disparo Teste_66090111_YEES_DISPARO_EMAIL_IPA" at bounding box center [334, 387] width 442 height 22
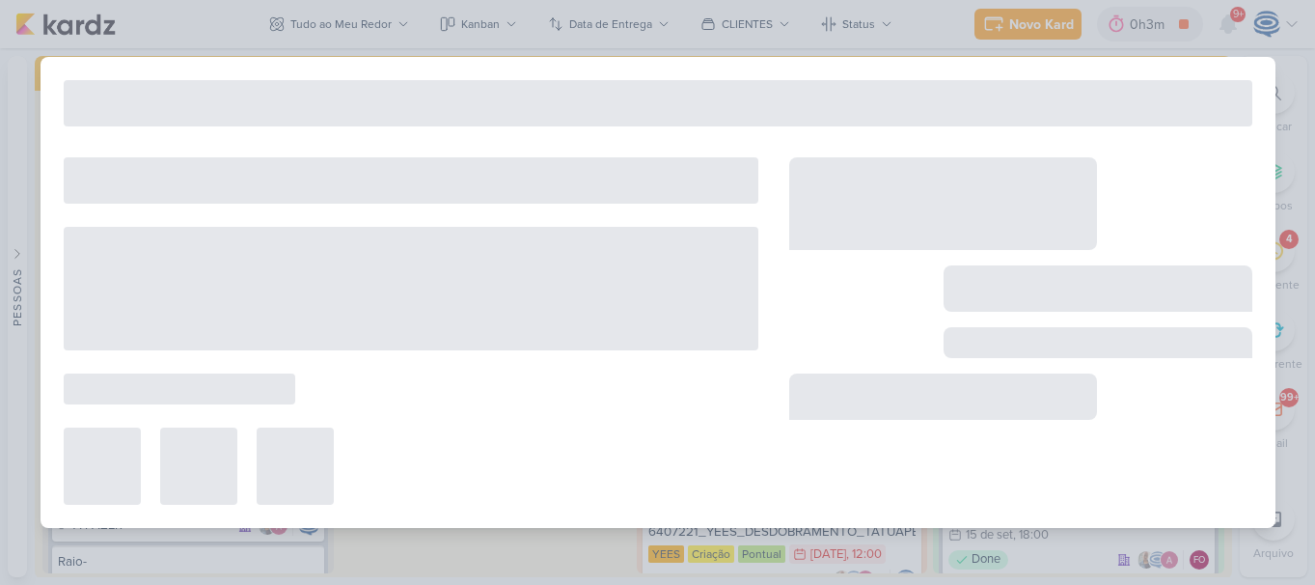
type input "Aprovação do Disparo Teste_66090111_YEES_DISPARO_EMAIL_IPA"
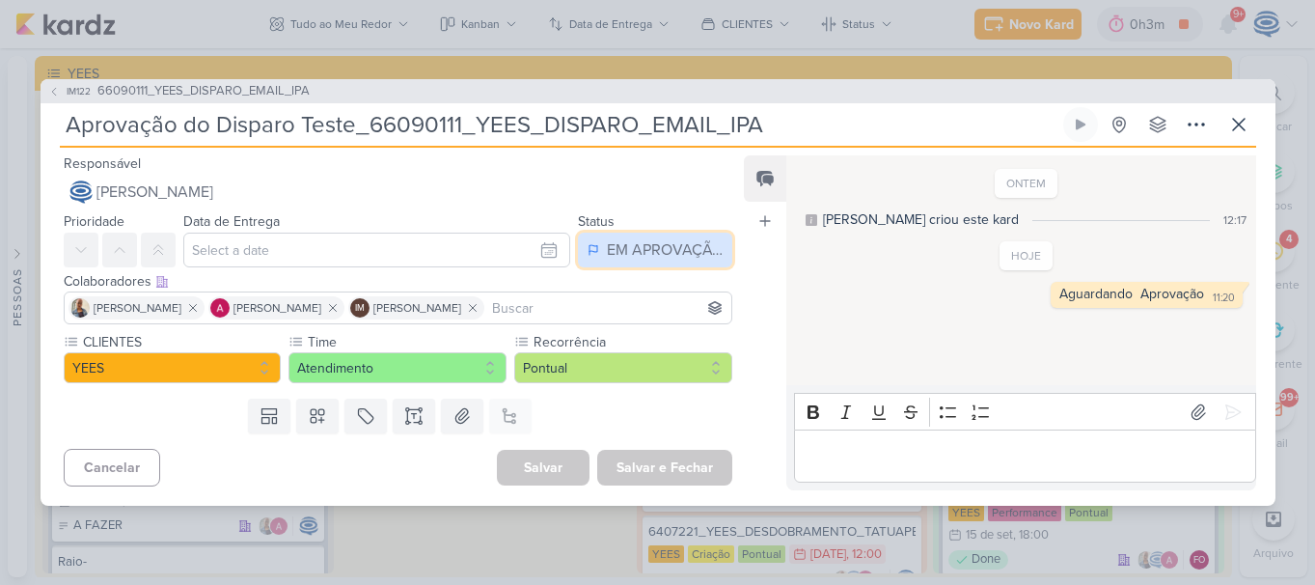
click at [676, 251] on div "EM APROVAÇÃO" at bounding box center [665, 249] width 116 height 23
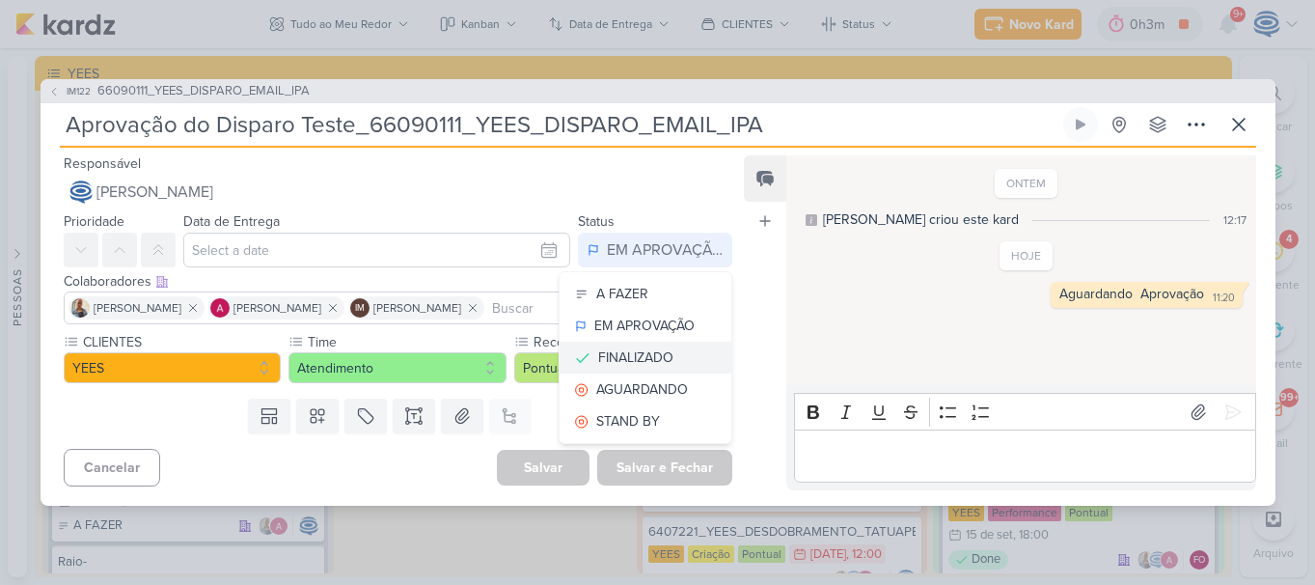
click at [642, 346] on button "FINALIZADO" at bounding box center [646, 358] width 172 height 32
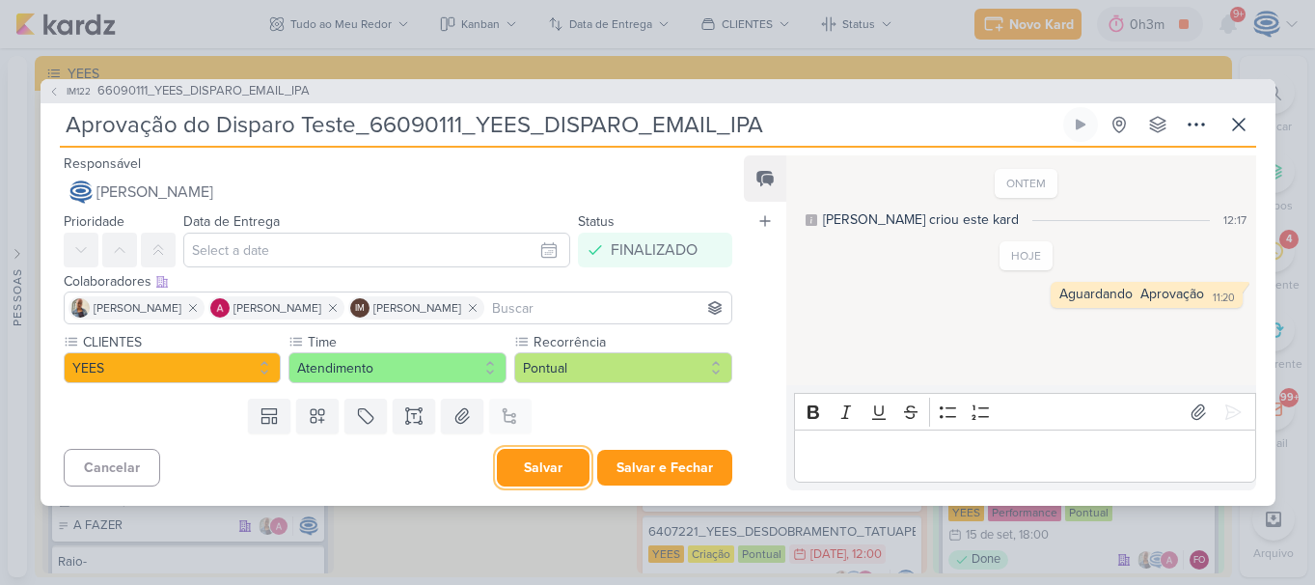
click at [536, 472] on button "Salvar" at bounding box center [543, 468] width 93 height 38
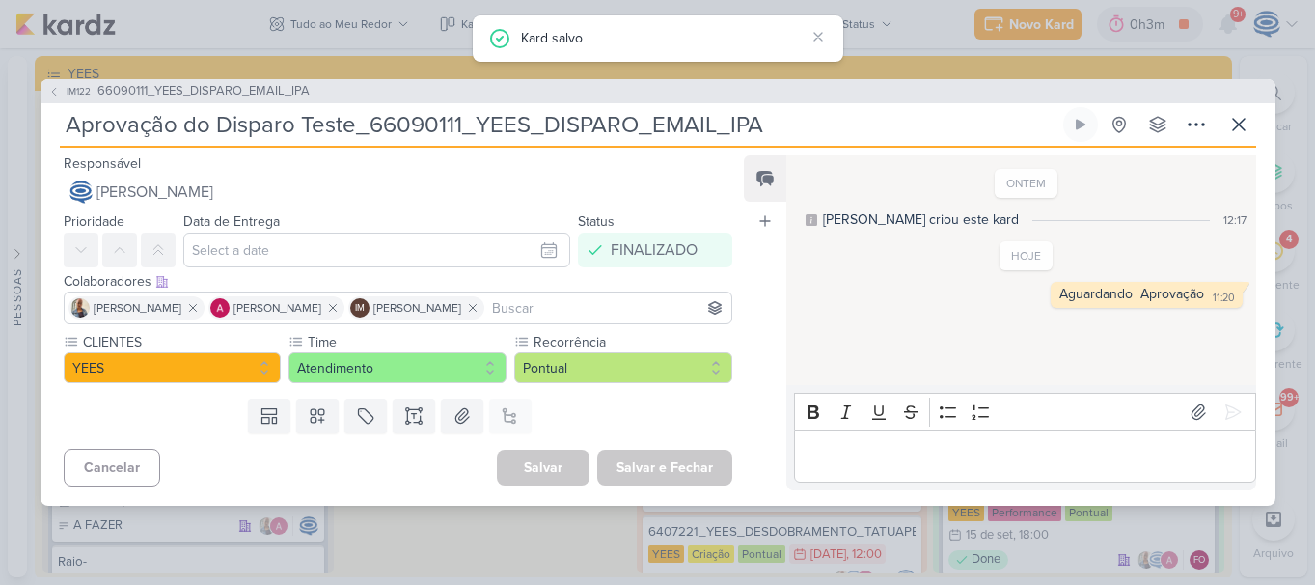
click at [926, 475] on div "Editor editing area: main" at bounding box center [1024, 455] width 461 height 53
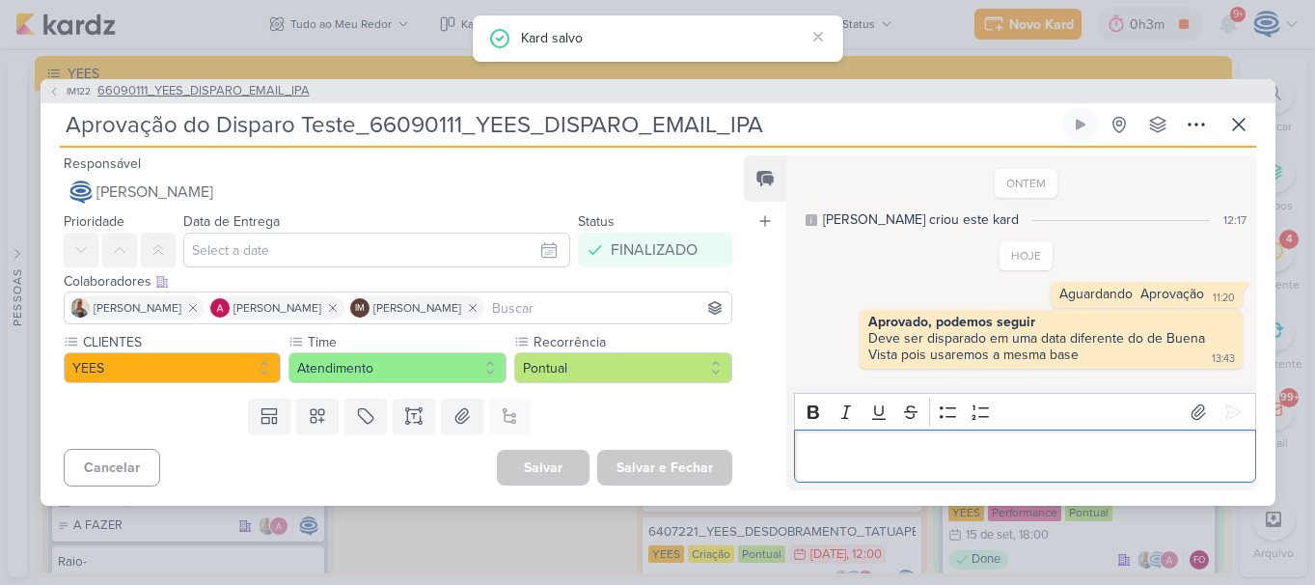
click at [230, 93] on span "66090111_YEES_DISPARO_EMAIL_IPA" at bounding box center [203, 91] width 212 height 19
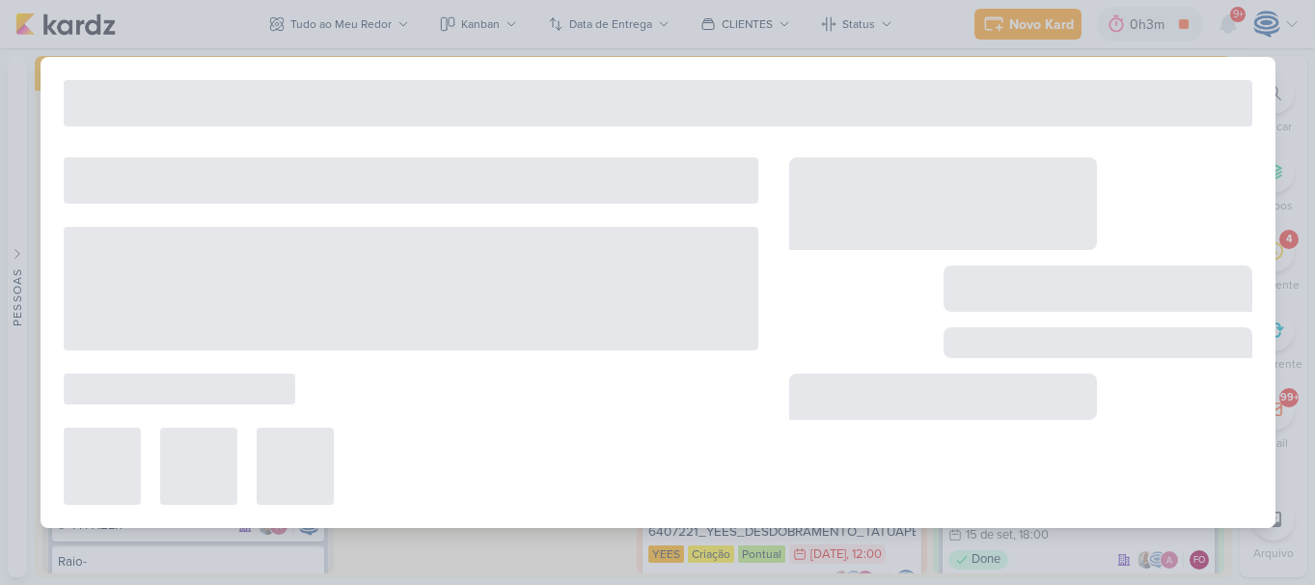
type input "66090111_YEES_DISPARO_EMAIL_IPA"
type input "15 de setembro de 2025 às 18:00"
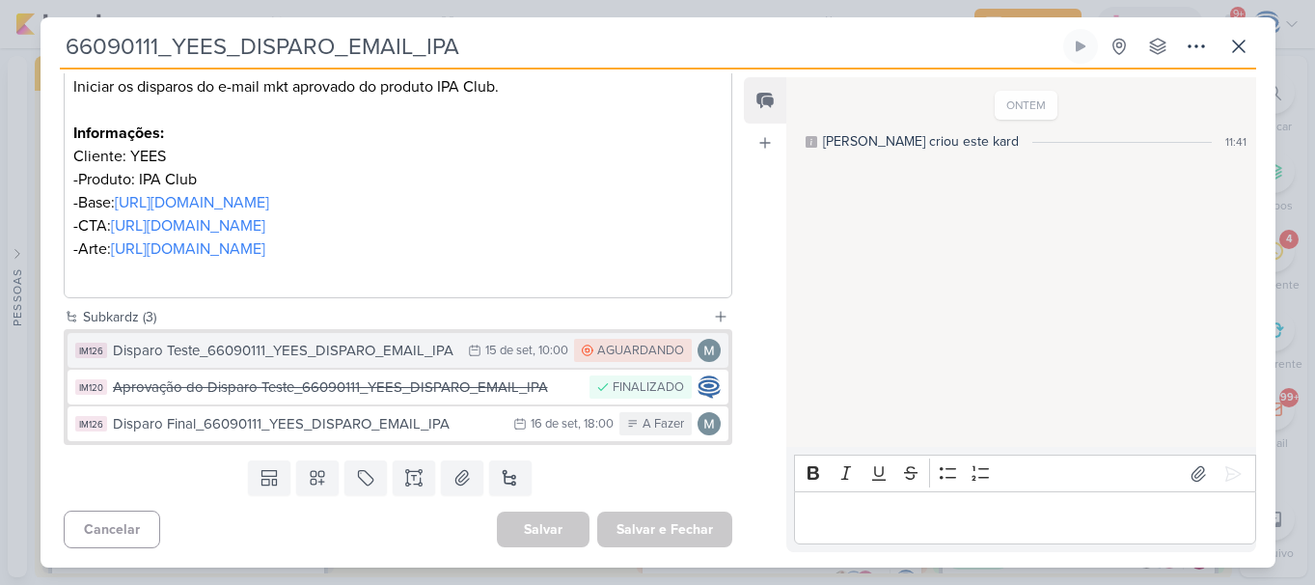
click at [288, 357] on div "Disparo Teste_66090111_YEES_DISPARO_EMAIL_IPA" at bounding box center [286, 351] width 346 height 22
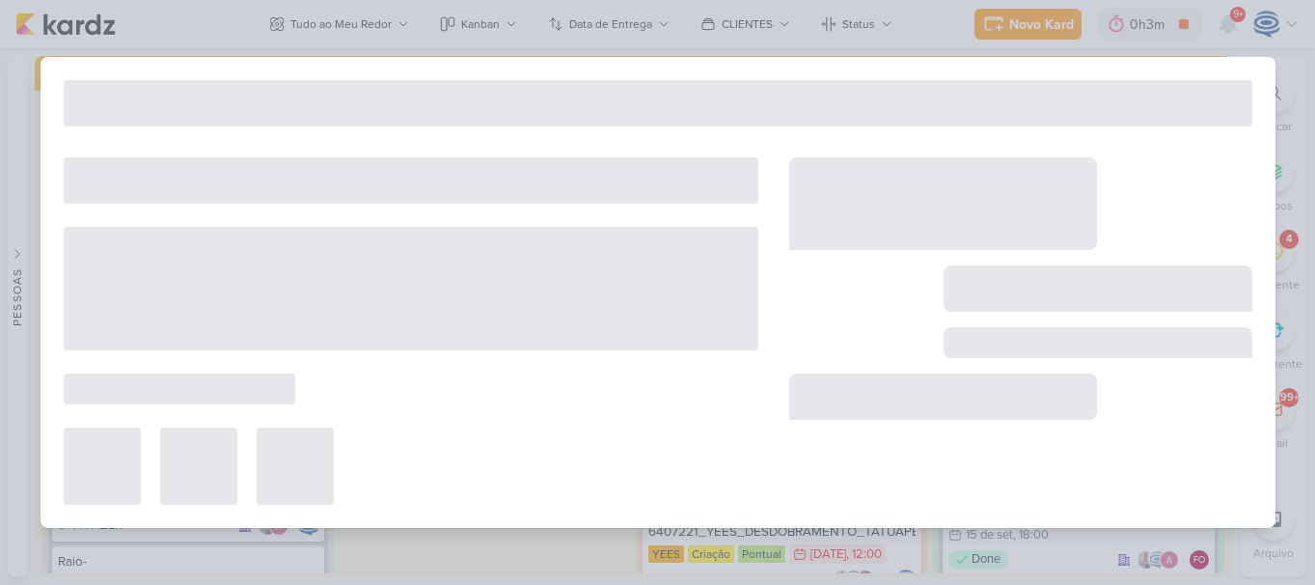
type input "Disparo Teste_66090111_YEES_DISPARO_EMAIL_IPA"
type input "15 de setembro de 2025 às 10:00"
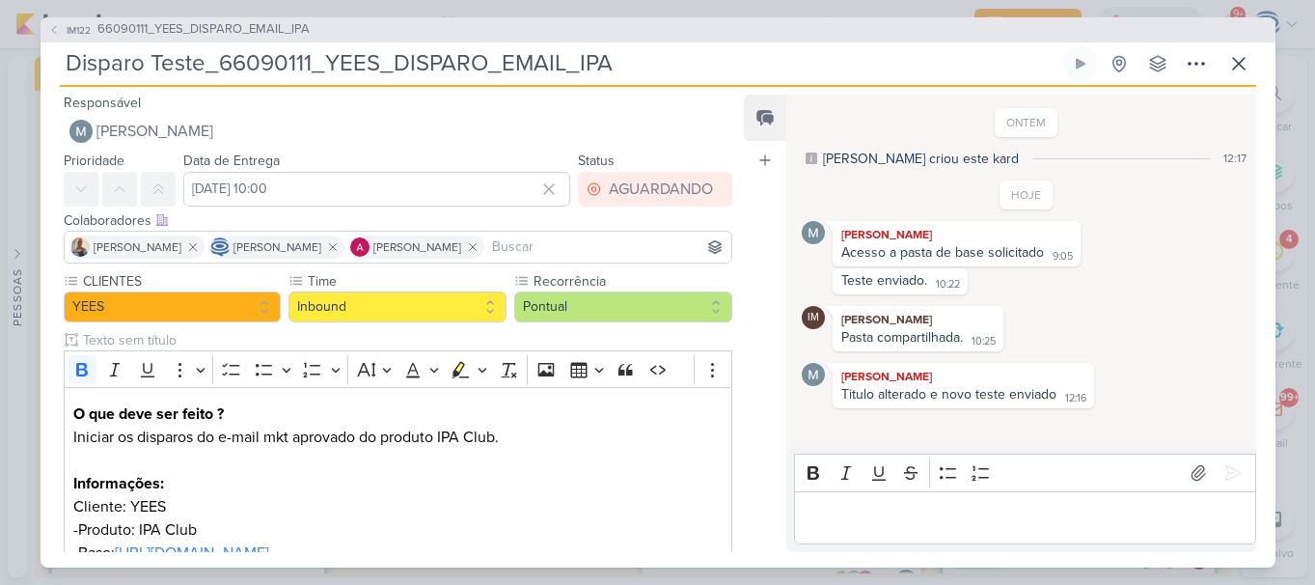
click at [949, 501] on div "Editor editing area: main" at bounding box center [1024, 517] width 461 height 53
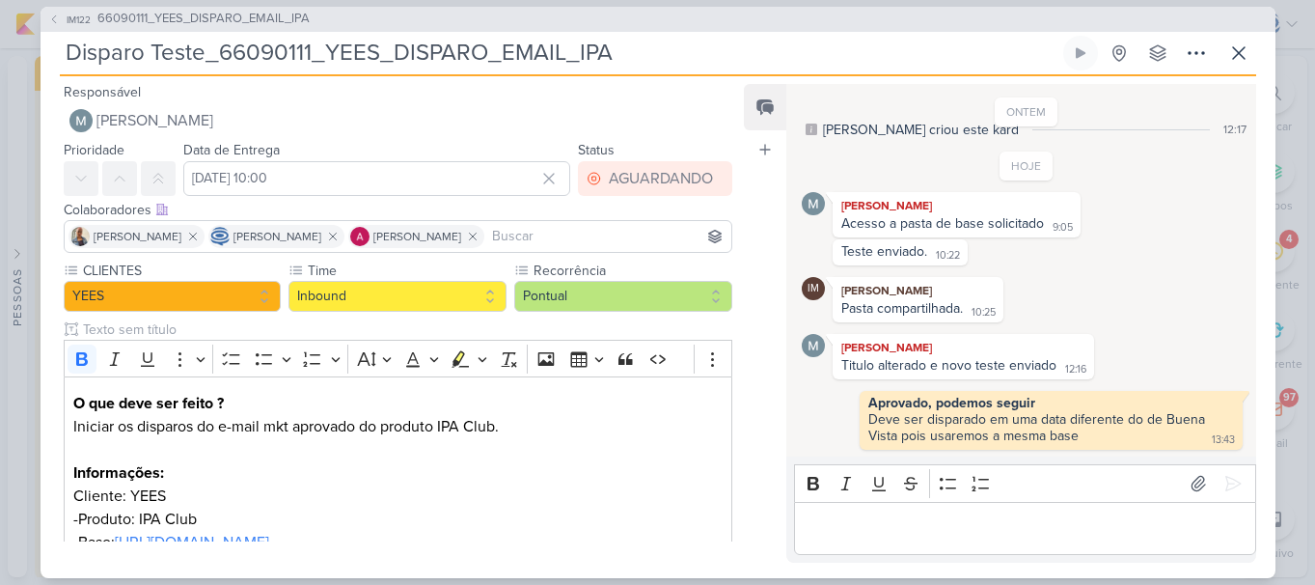
scroll to position [549, 0]
click at [1242, 55] on icon at bounding box center [1238, 52] width 23 height 23
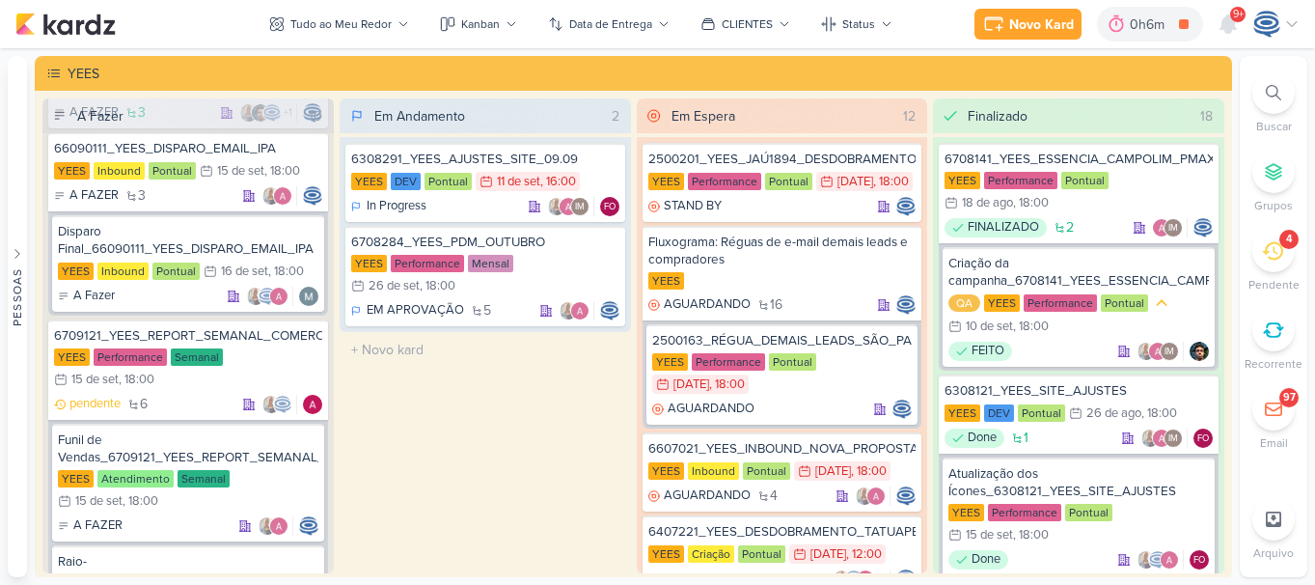
click at [1285, 93] on div at bounding box center [1273, 92] width 42 height 42
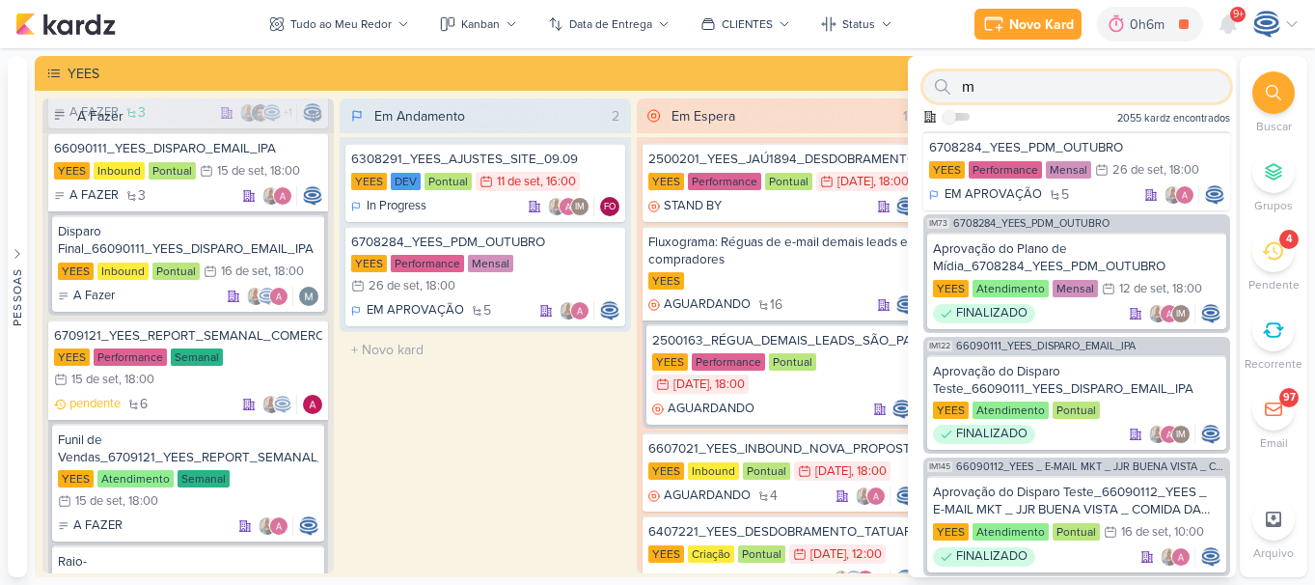
type input "m"
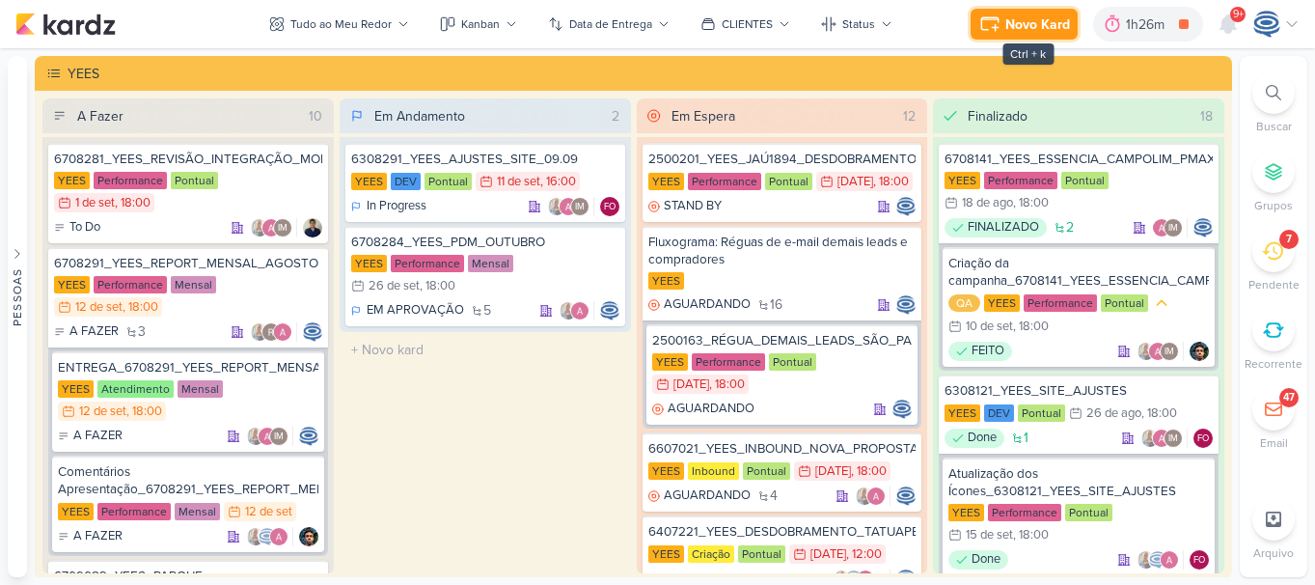
click at [1031, 24] on div "Novo Kard" at bounding box center [1037, 24] width 65 height 20
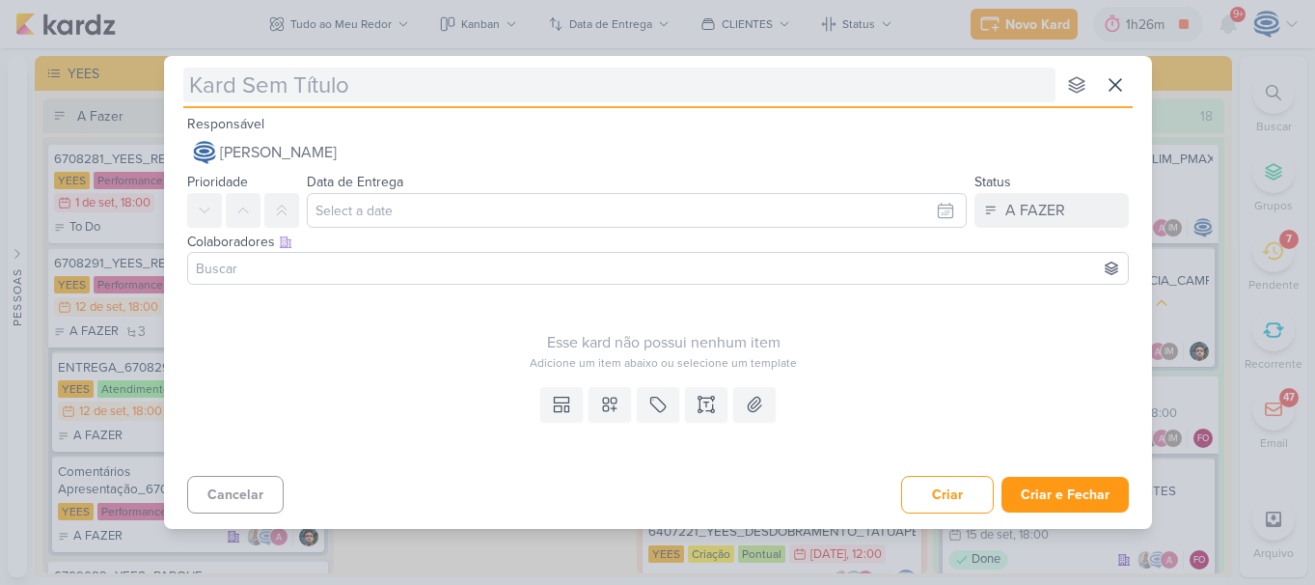
type input "6709122_YEES_TAQUARAL_MANSÕES_AJUSTE_CAMPANHA_MIA"
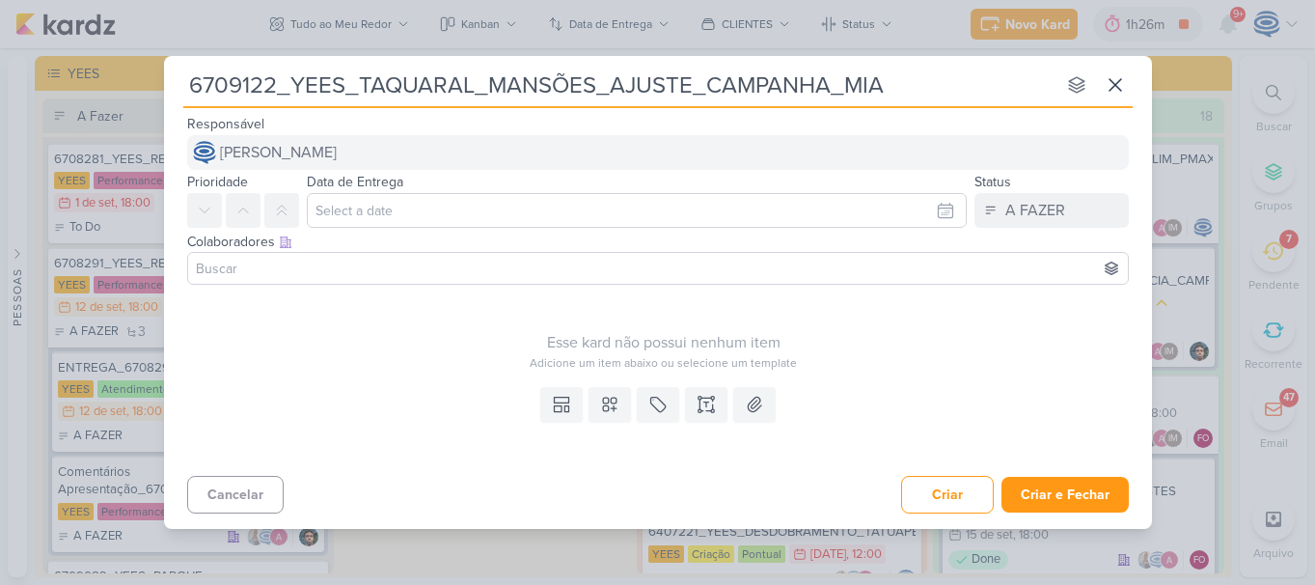
type input "6709122_YEES_TAQUARAL_MANSÕES_AJUSTE_CAMPANHA_MIA"
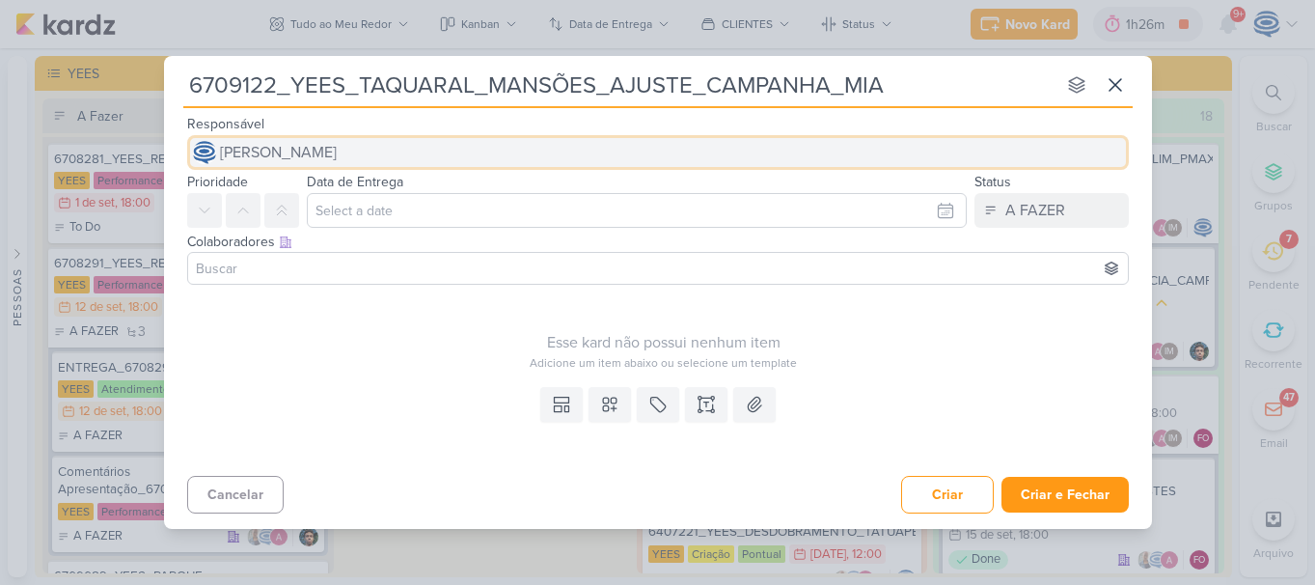
click at [337, 157] on span "[PERSON_NAME]" at bounding box center [278, 152] width 117 height 23
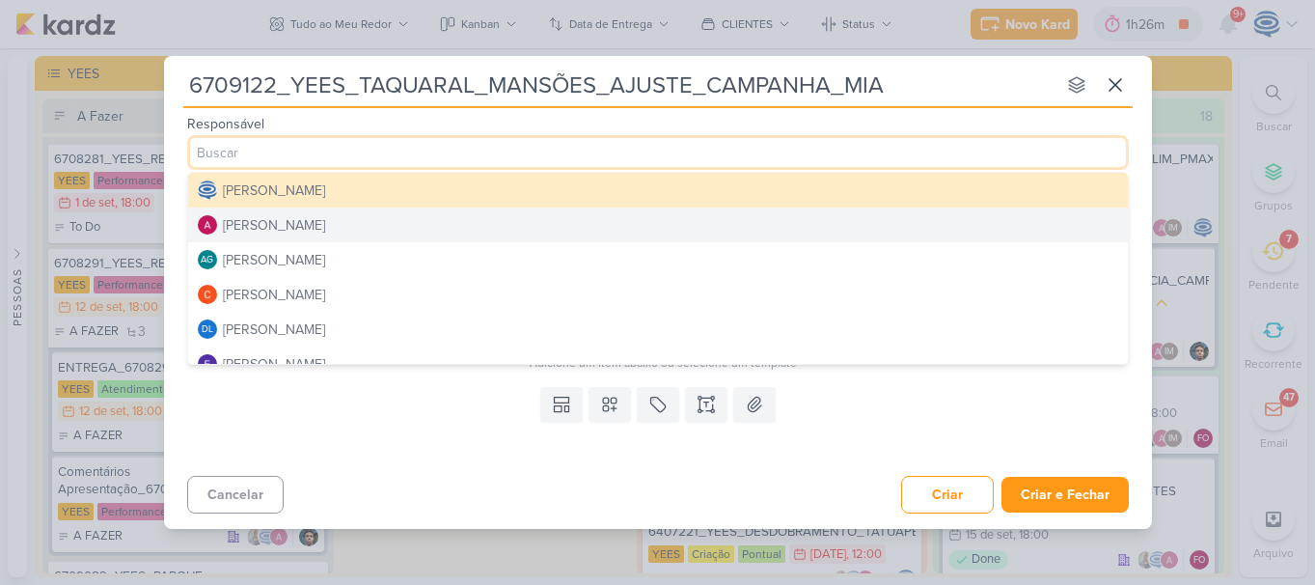
click at [310, 224] on div "[PERSON_NAME]" at bounding box center [274, 225] width 102 height 20
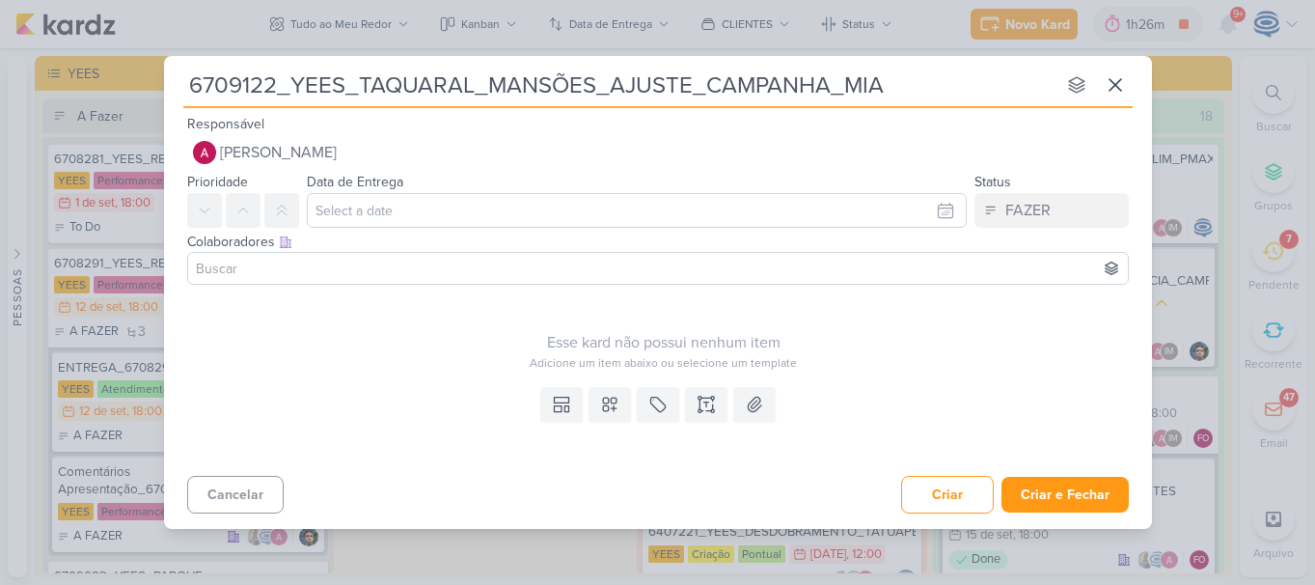
click at [311, 264] on input at bounding box center [658, 268] width 932 height 23
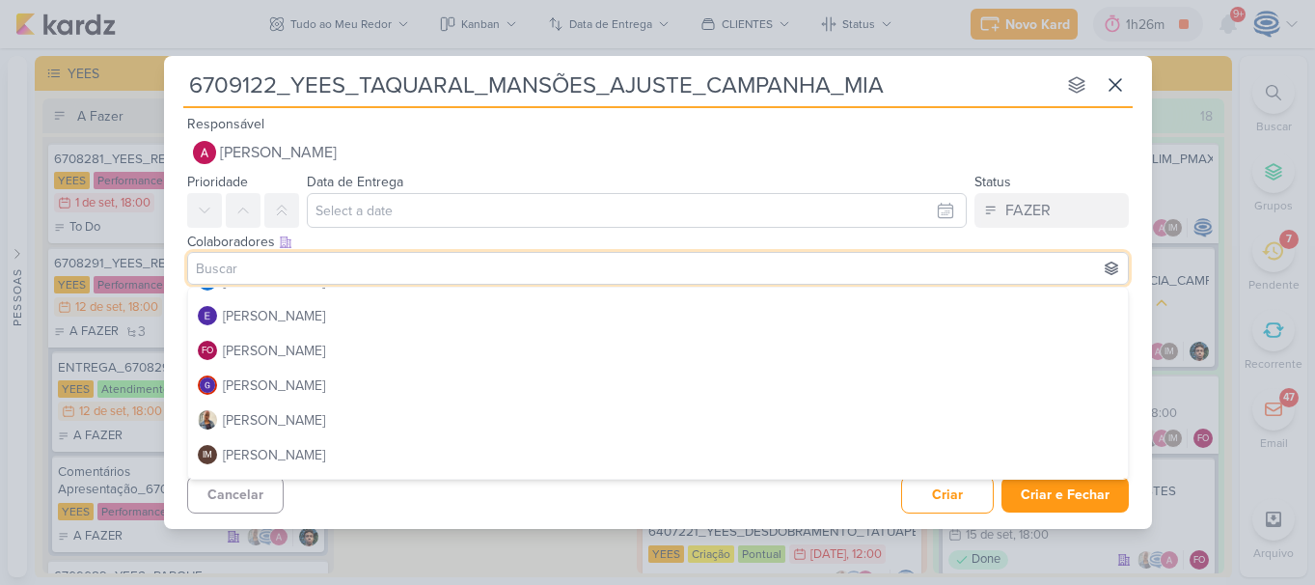
scroll to position [181, 0]
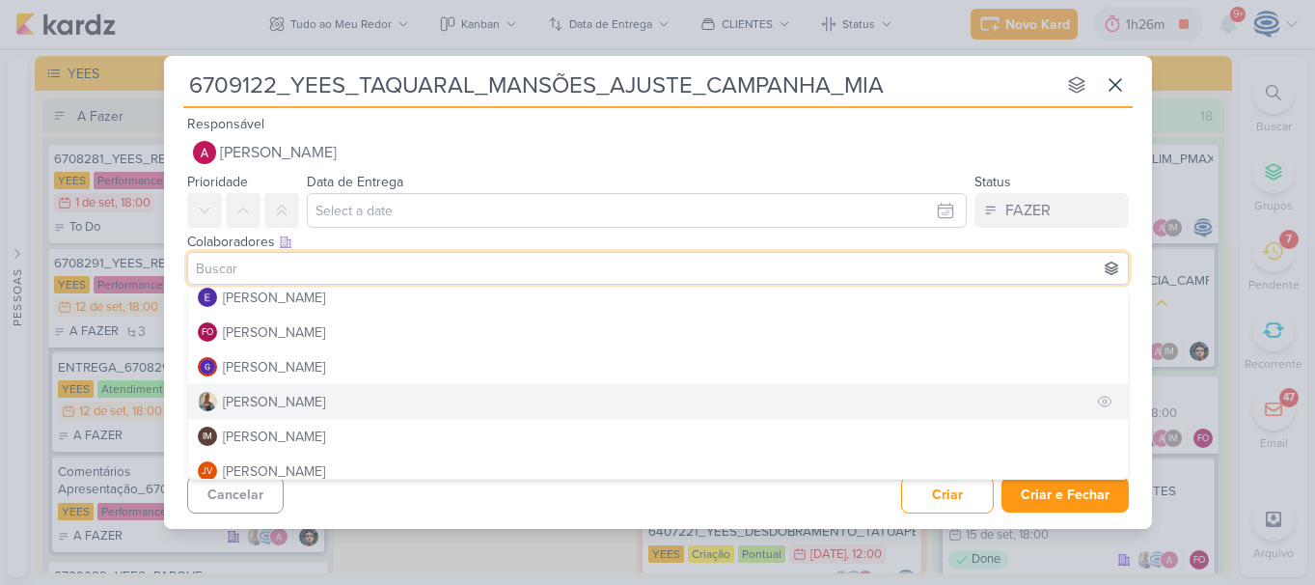
click at [291, 397] on button "[PERSON_NAME]" at bounding box center [658, 401] width 940 height 35
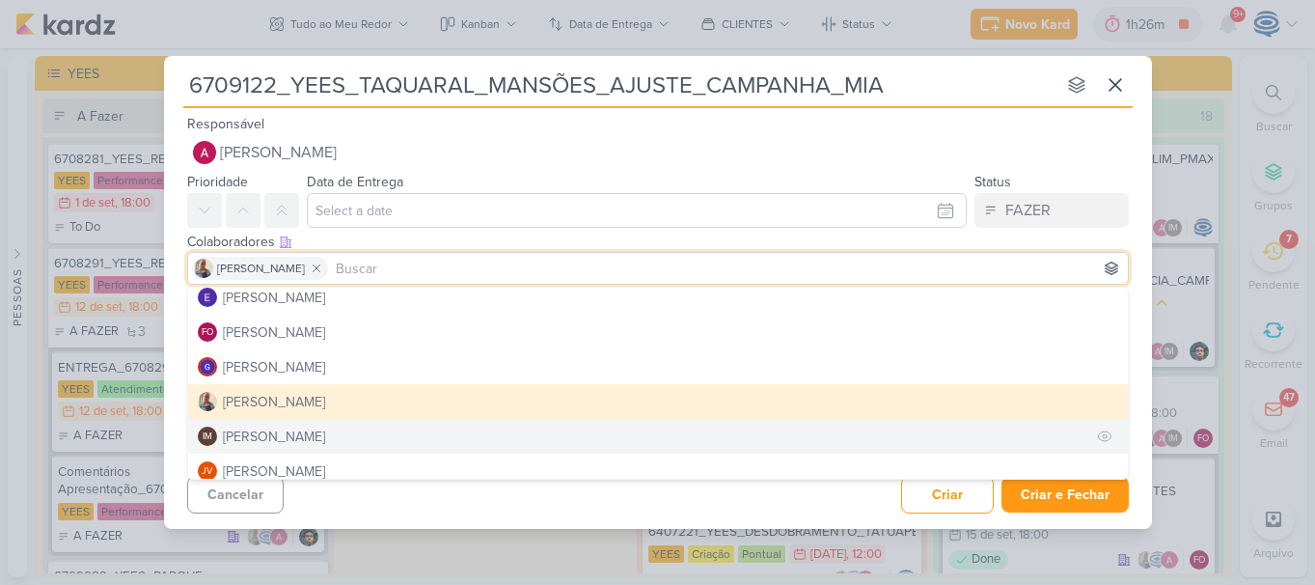
click at [322, 429] on div "[PERSON_NAME]" at bounding box center [274, 436] width 102 height 20
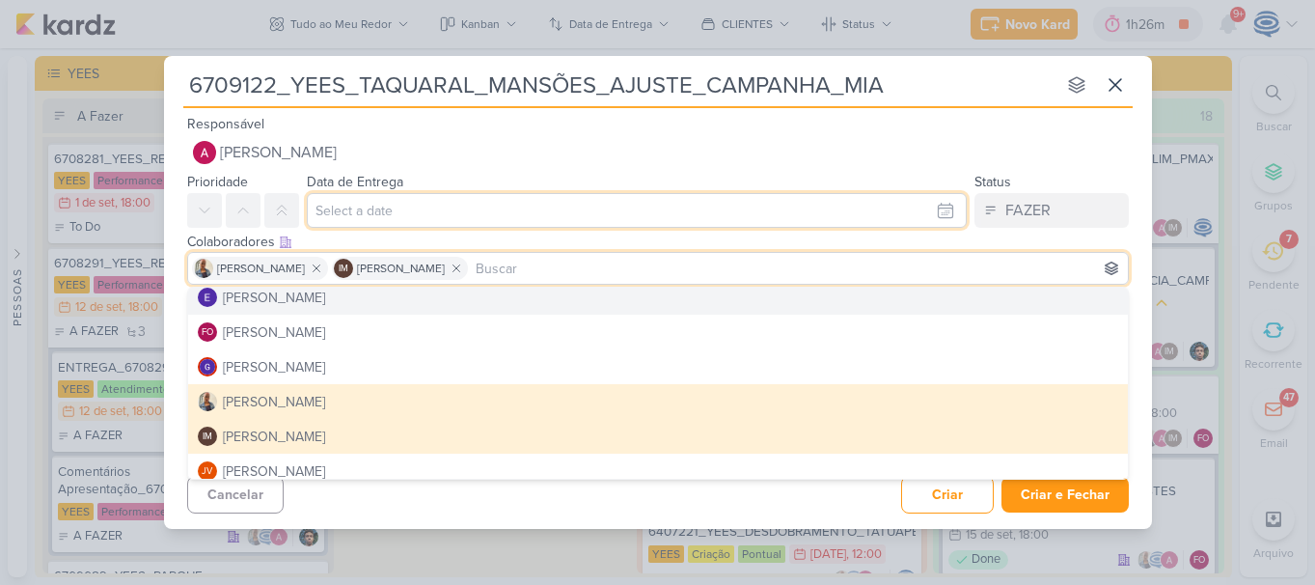
click at [393, 206] on input "text" at bounding box center [637, 210] width 660 height 35
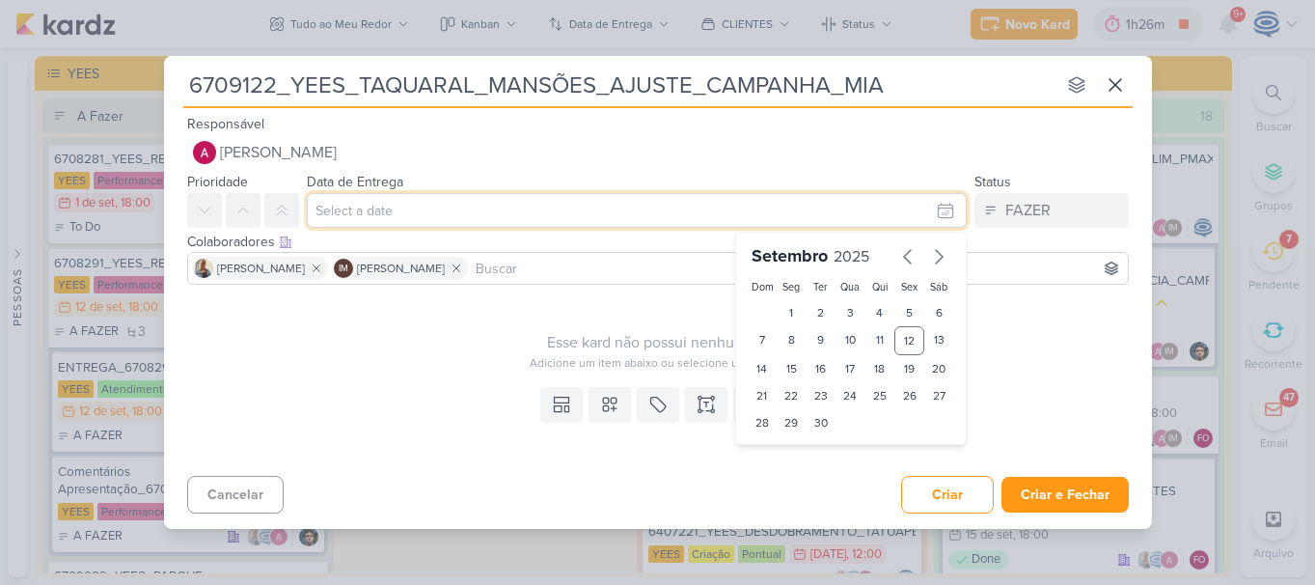
click at [414, 212] on input "text" at bounding box center [637, 210] width 660 height 35
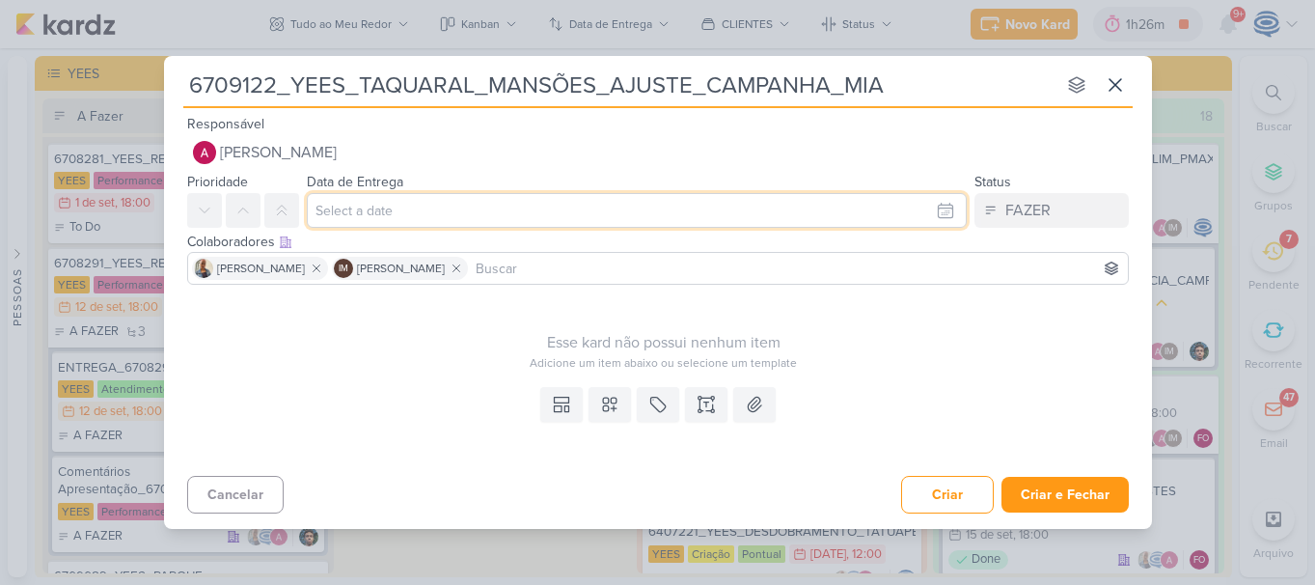
click at [414, 212] on input "text" at bounding box center [637, 210] width 660 height 35
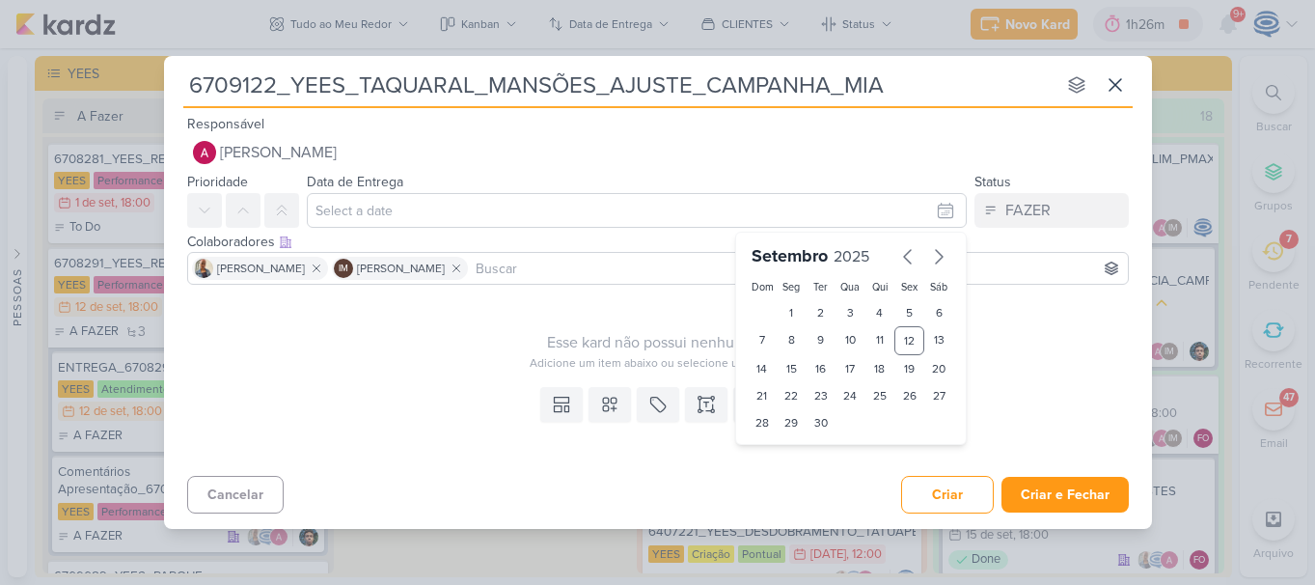
click at [564, 266] on input at bounding box center [798, 268] width 652 height 23
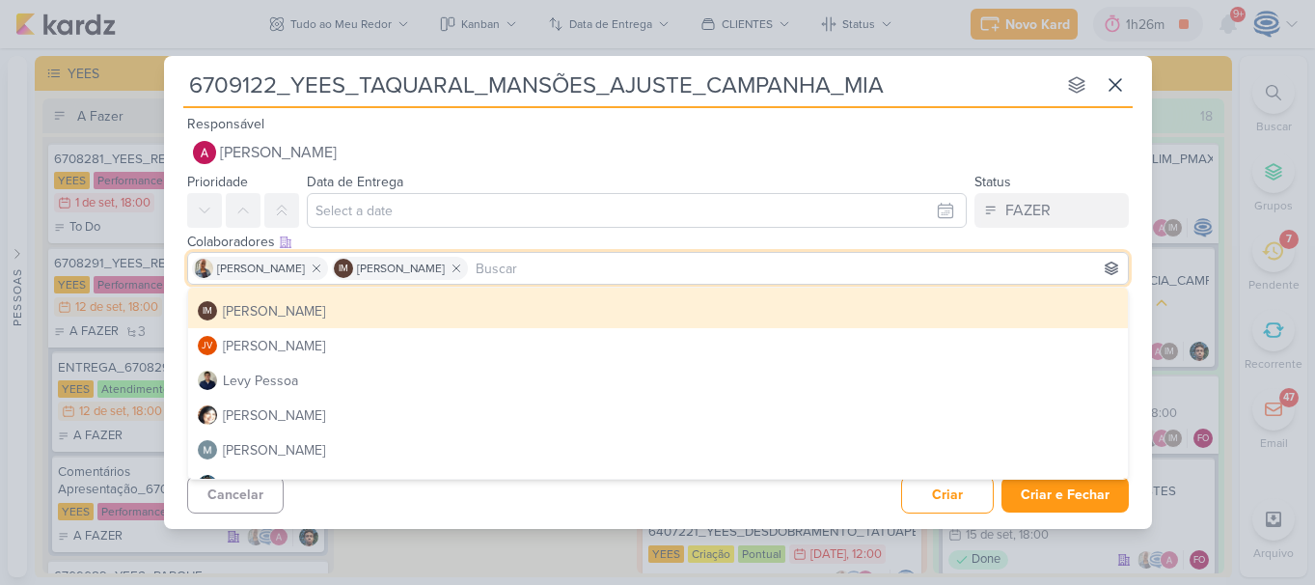
scroll to position [310, 0]
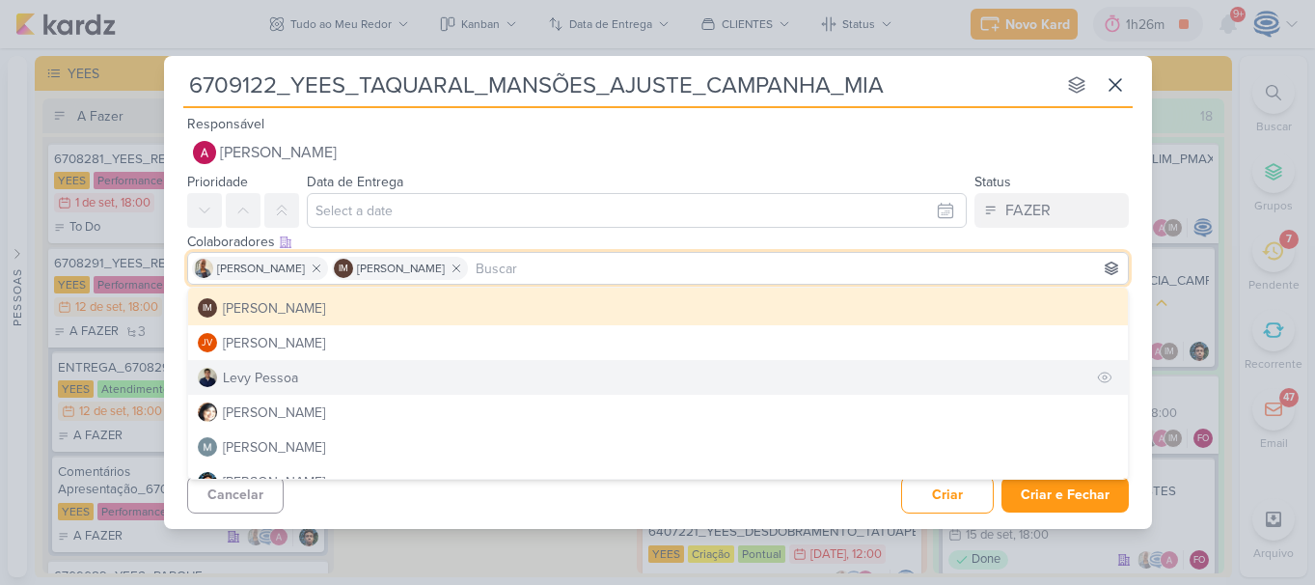
click at [411, 380] on button "Levy Pessoa" at bounding box center [658, 377] width 940 height 35
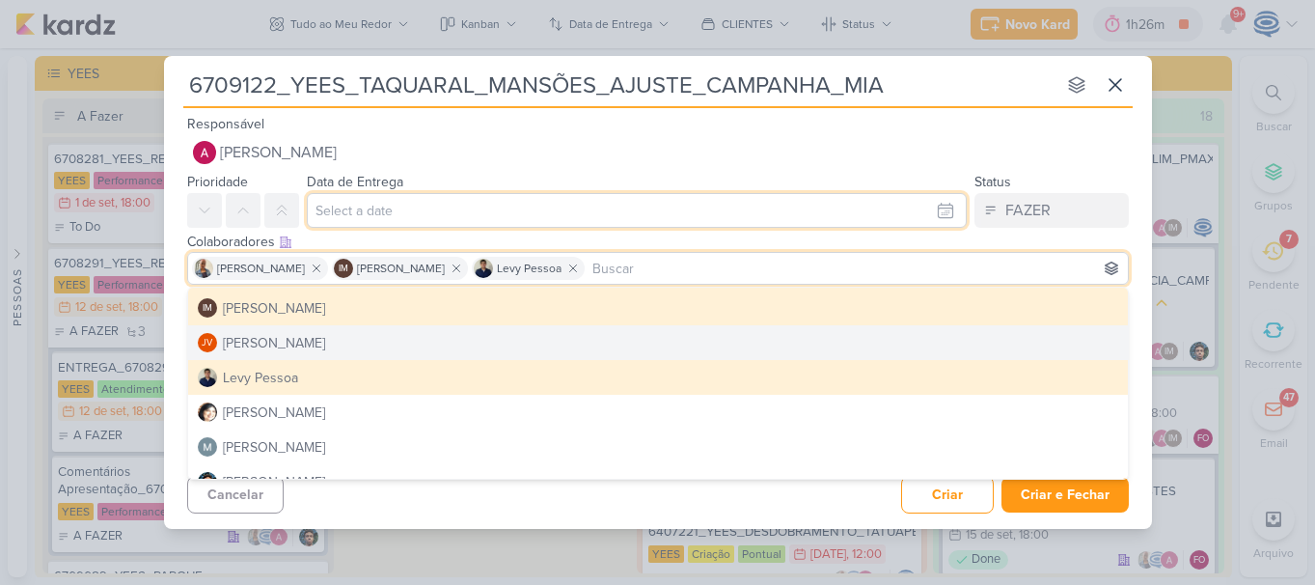
click at [420, 216] on input "text" at bounding box center [637, 210] width 660 height 35
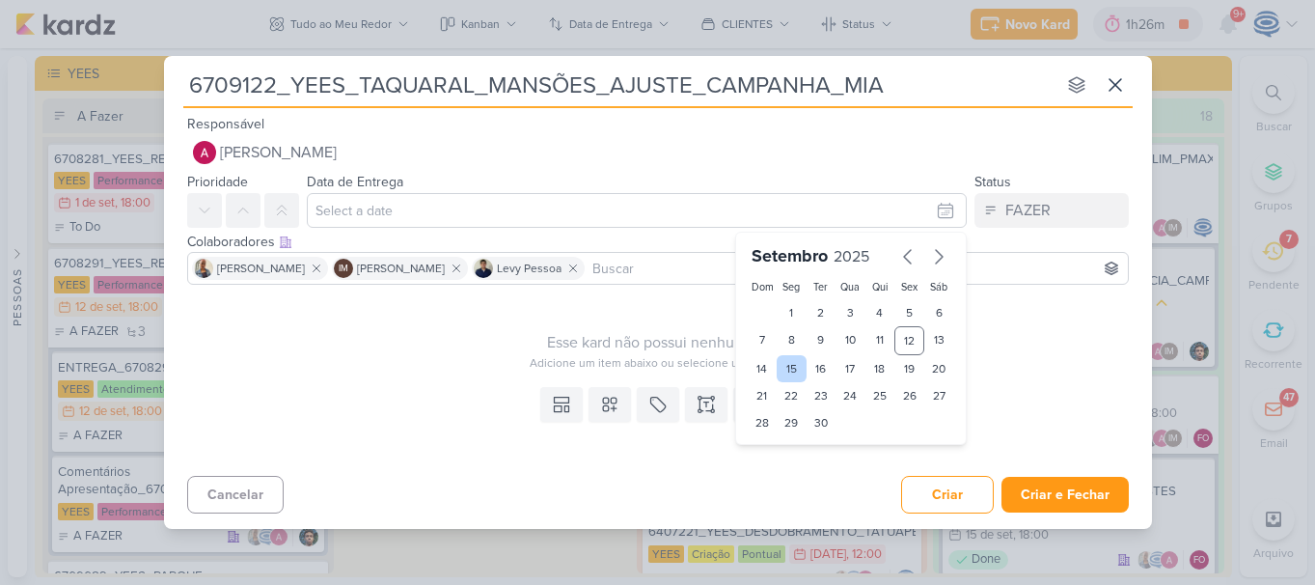
click at [793, 370] on div "15" at bounding box center [792, 368] width 30 height 27
type input "15 de setembro de 2025 às 23:59"
click at [787, 451] on select "00 01 02 03 04 05 06 07 08 09 10 11 12 13 14 15 16 17 18 19 20 21 22 23" at bounding box center [792, 455] width 27 height 23
select select "18"
click at [779, 444] on select "00 01 02 03 04 05 06 07 08 09 10 11 12 13 14 15 16 17 18 19 20 21 22 23" at bounding box center [792, 455] width 27 height 23
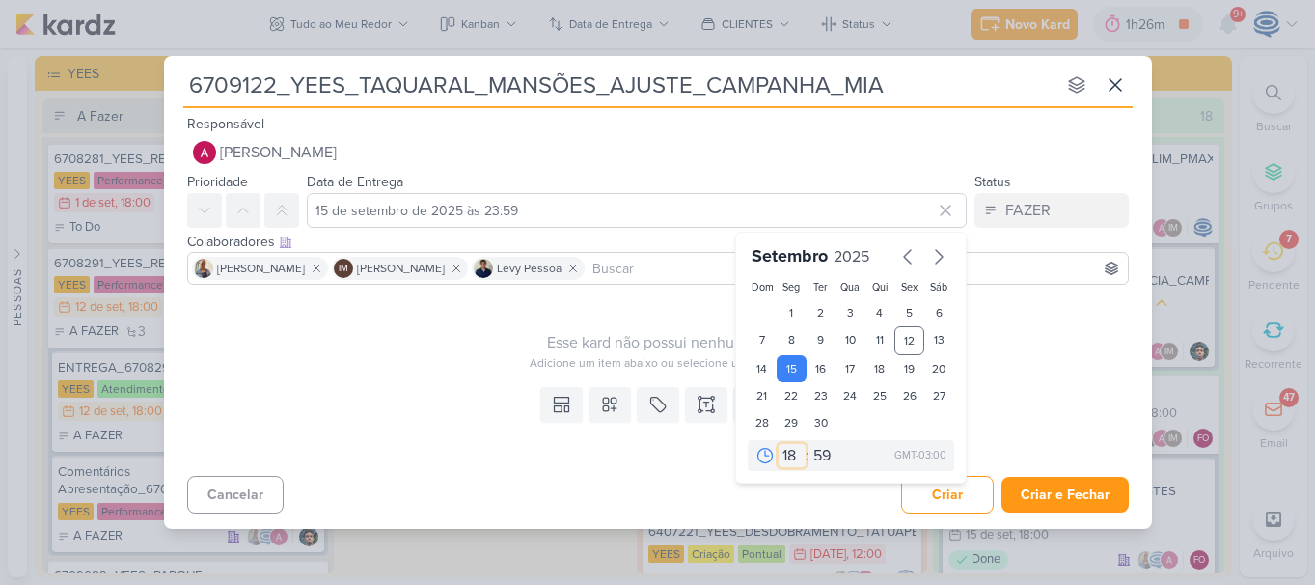
type input "15 de setembro de 2025 às 18:59"
click at [829, 450] on select "00 05 10 15 20 25 30 35 40 45 50 55 59" at bounding box center [822, 455] width 27 height 23
select select "0"
click at [809, 444] on select "00 05 10 15 20 25 30 35 40 45 50 55 59" at bounding box center [822, 455] width 27 height 23
type input "15 de setembro de 2025 às 18:00"
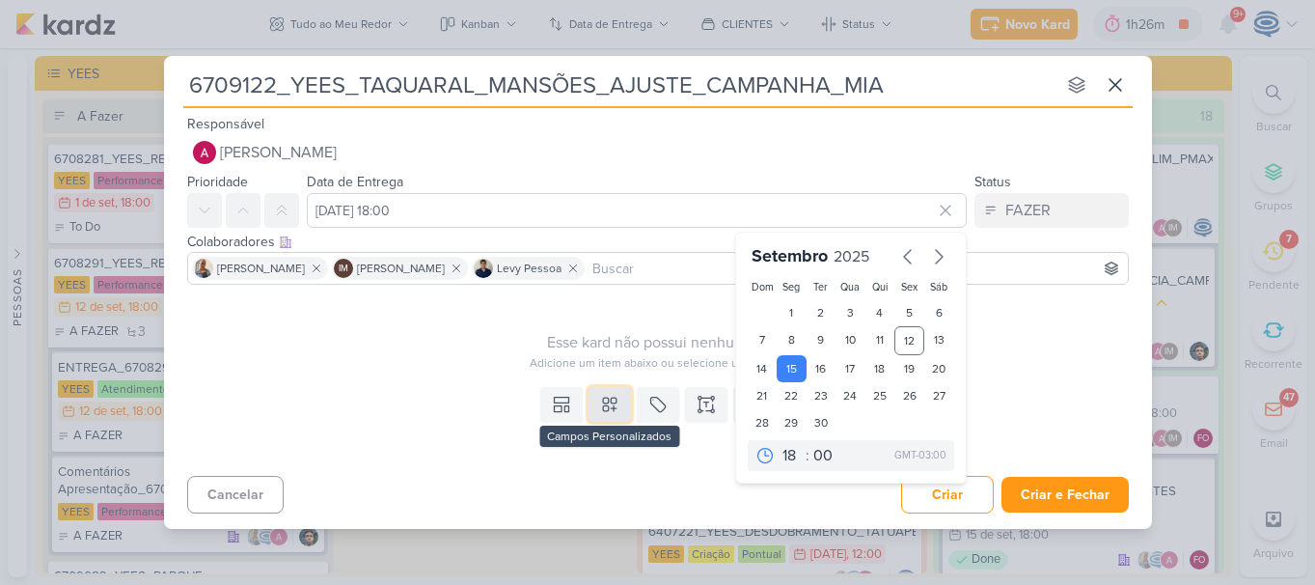
click at [611, 410] on icon at bounding box center [609, 404] width 19 height 19
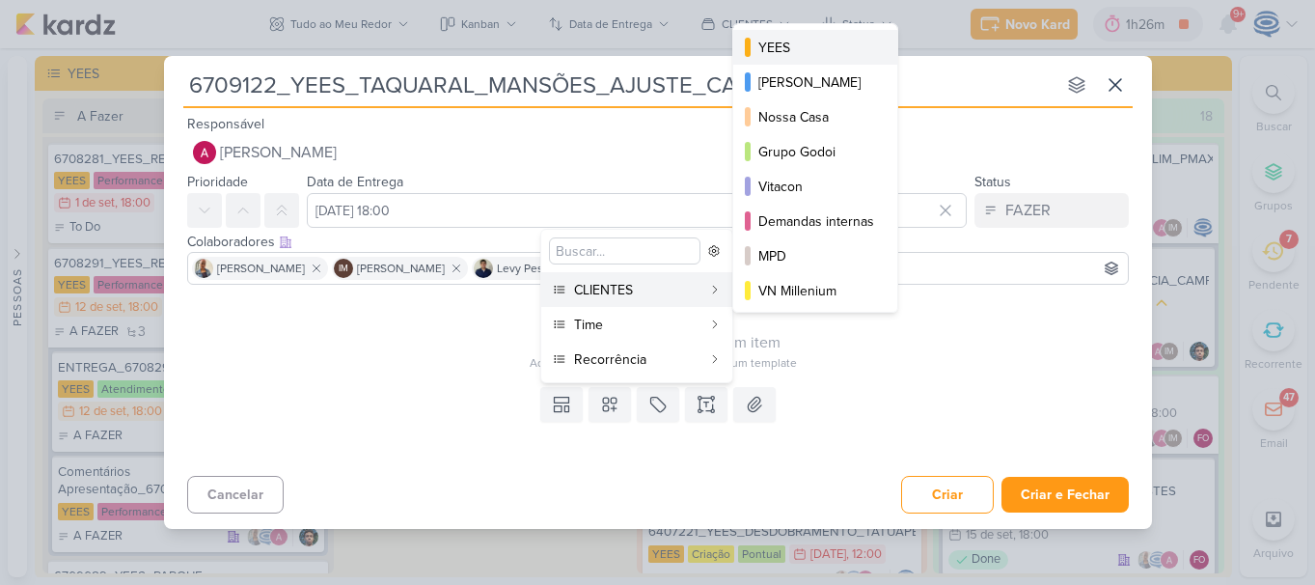
click at [774, 50] on div "YEES" at bounding box center [816, 48] width 116 height 20
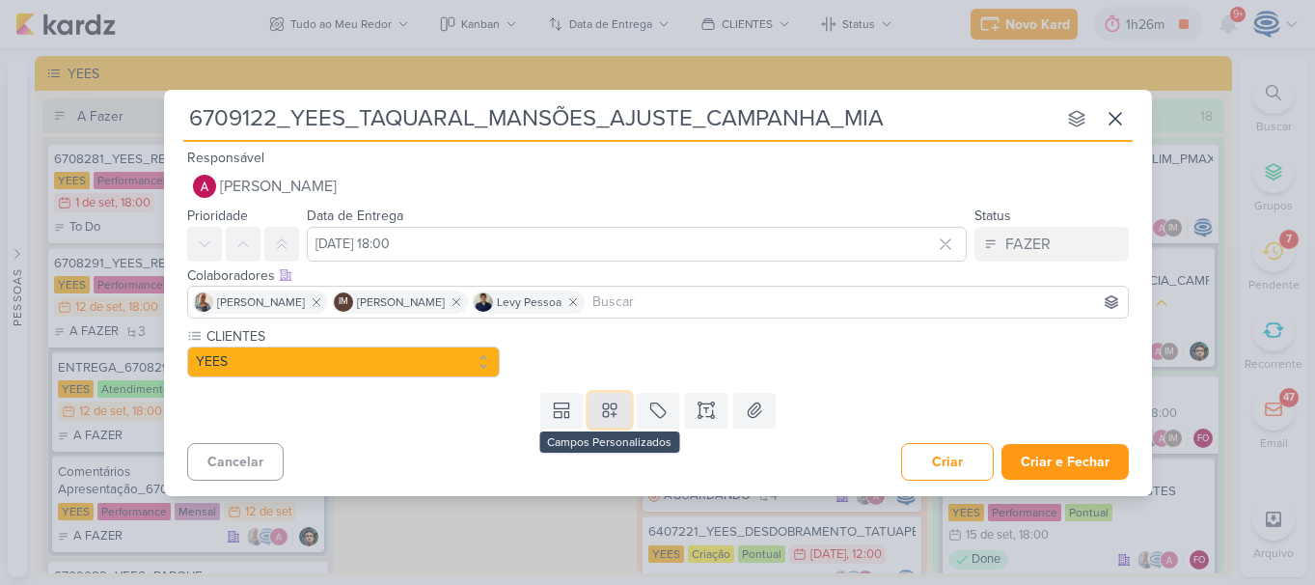
click at [608, 415] on icon at bounding box center [610, 410] width 14 height 14
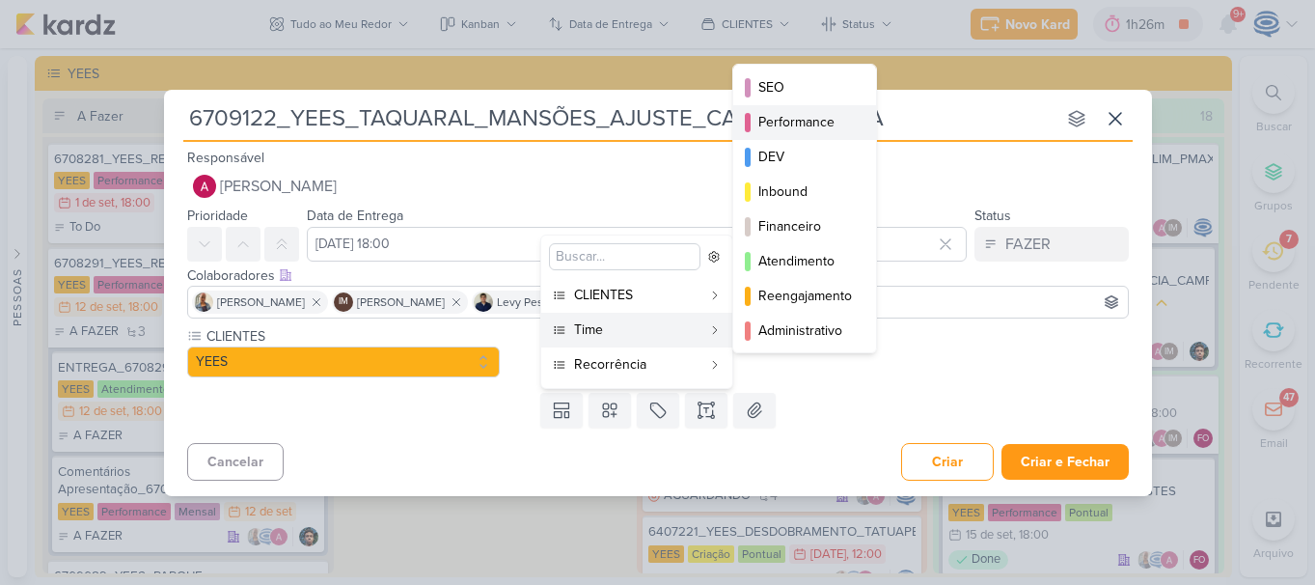
click at [796, 128] on div "Performance" at bounding box center [805, 122] width 95 height 20
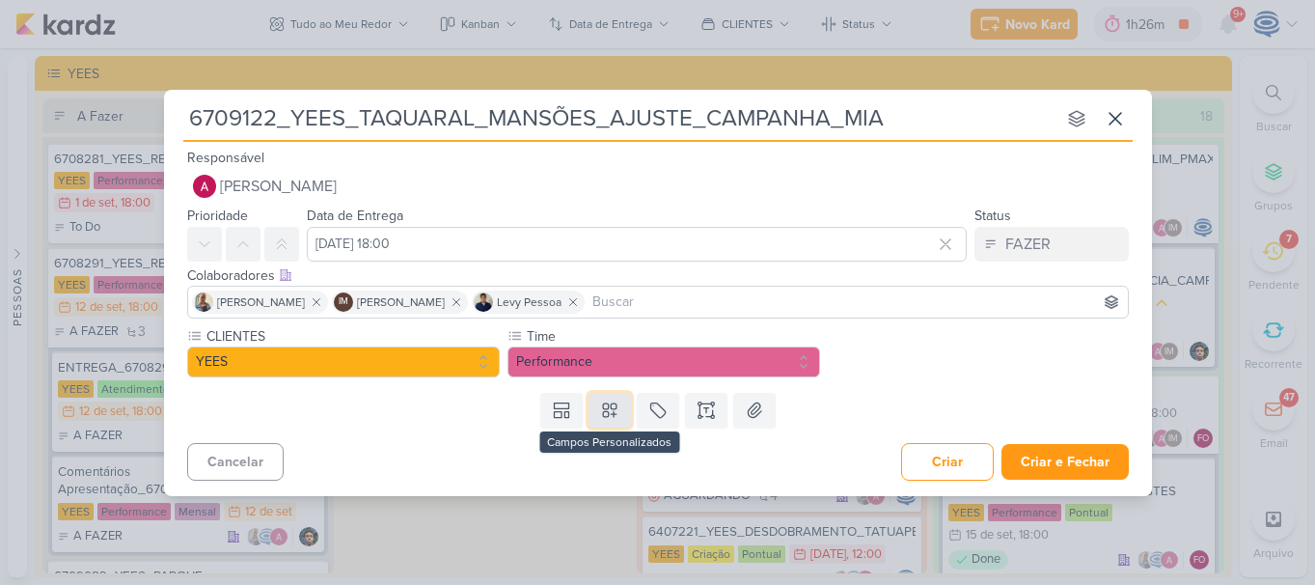
click at [606, 420] on button at bounding box center [610, 410] width 42 height 35
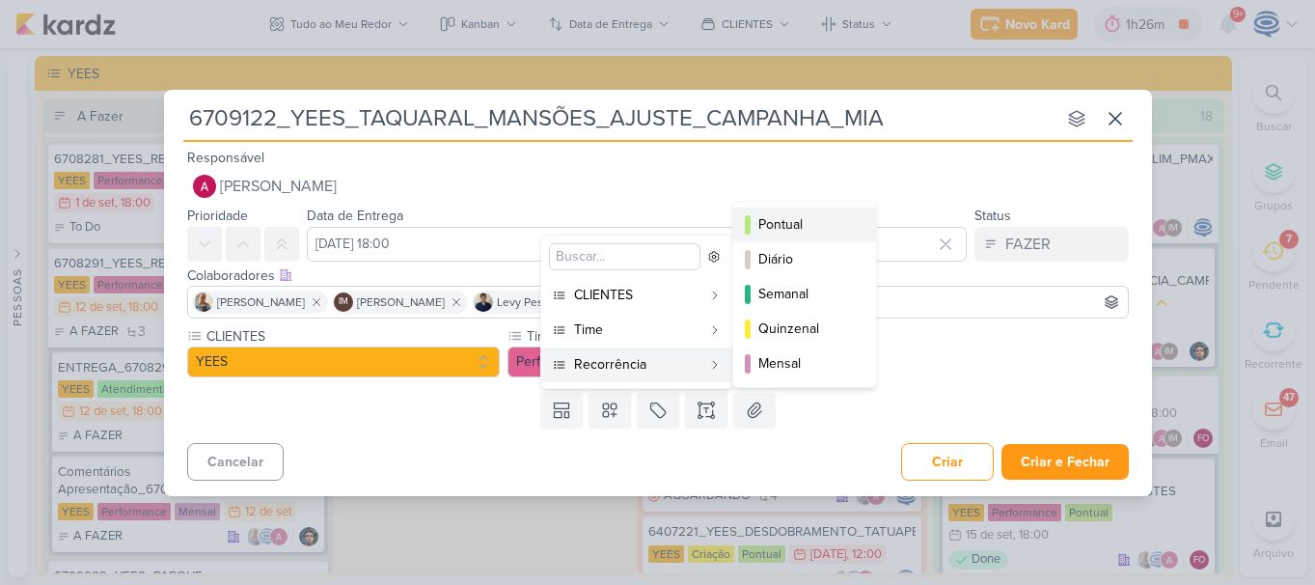
click at [781, 233] on div "Pontual" at bounding box center [805, 224] width 95 height 20
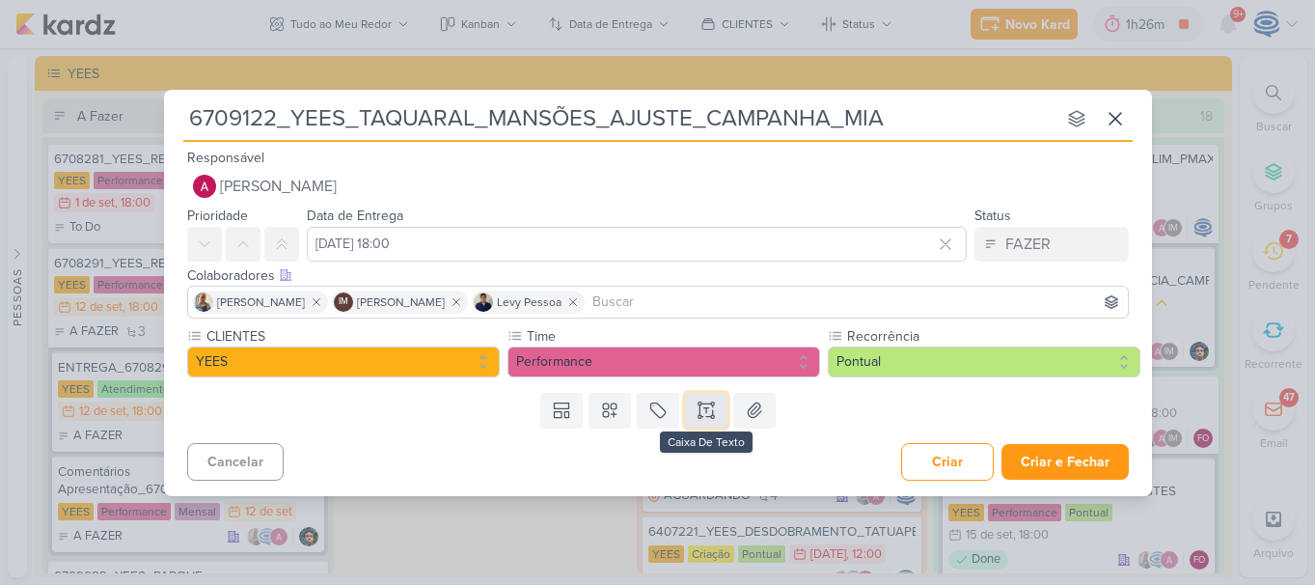
click at [717, 397] on button at bounding box center [706, 410] width 42 height 35
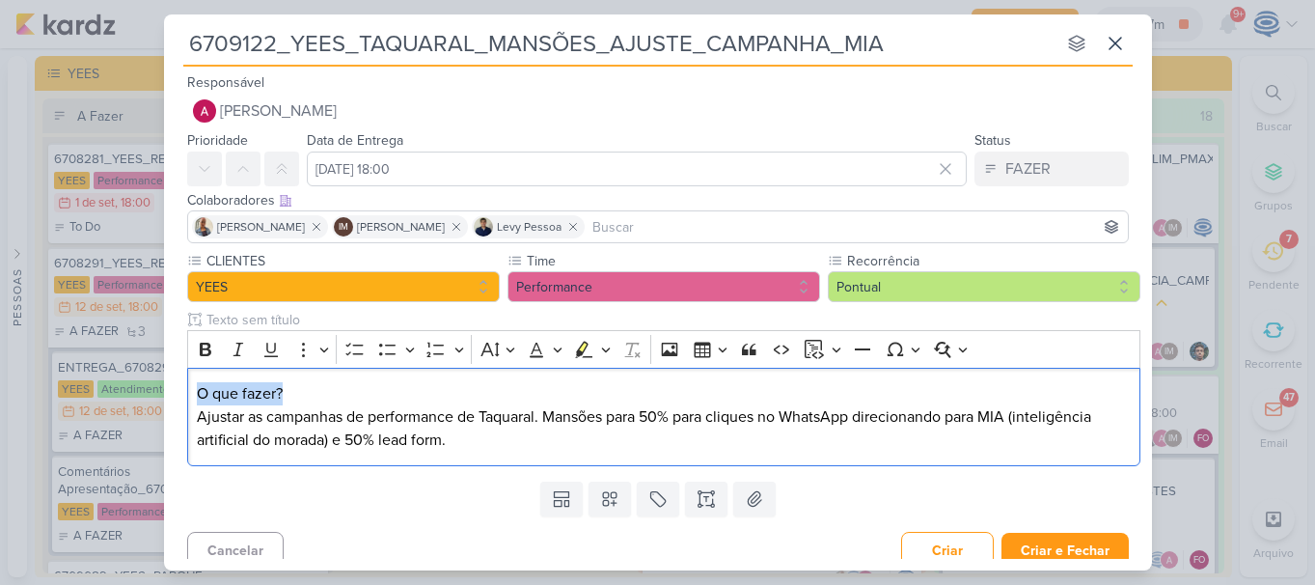
drag, startPoint x: 311, startPoint y: 399, endPoint x: 174, endPoint y: 388, distance: 137.5
click at [174, 388] on div "CLIENTES YEES Time" at bounding box center [658, 362] width 988 height 223
click at [197, 352] on icon "Editor toolbar" at bounding box center [205, 349] width 19 height 19
click at [308, 397] on p "O que fazer?" at bounding box center [663, 393] width 933 height 23
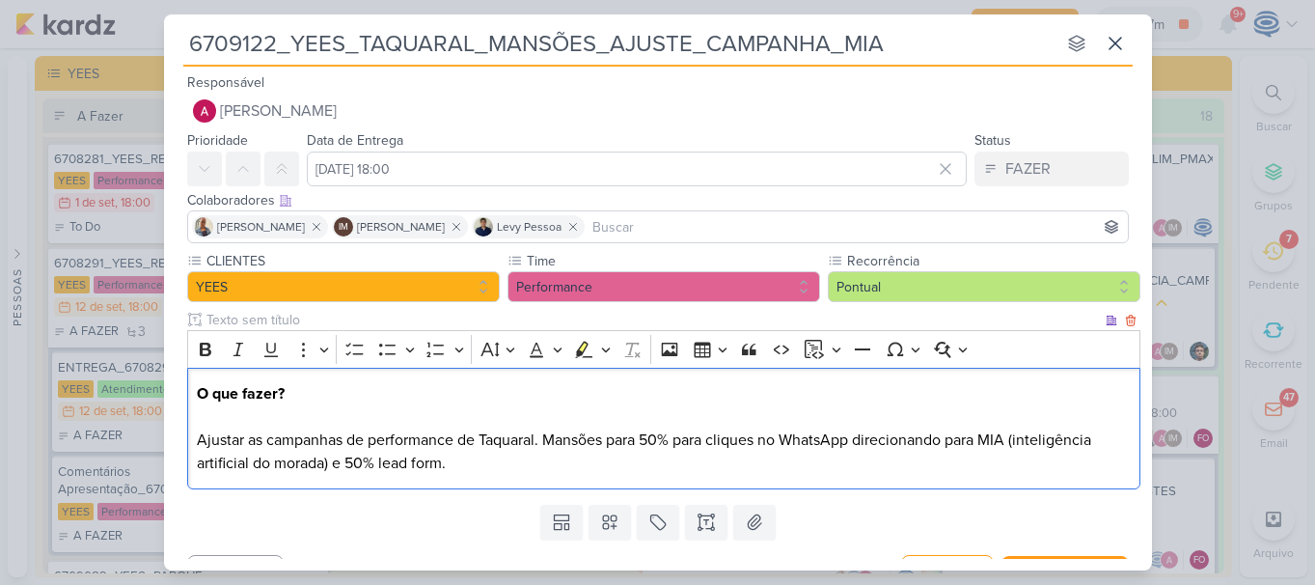
click at [546, 440] on p "Ajustar as campanhas de performance de Taquaral. Mansões para 50% para cliques …" at bounding box center [663, 451] width 933 height 46
drag, startPoint x: 614, startPoint y: 440, endPoint x: 481, endPoint y: 438, distance: 132.2
click at [481, 438] on p "Ajustar as campanhas de performance de Taquaral e Mansões para 50% para cliques…" at bounding box center [663, 451] width 933 height 46
click at [202, 353] on icon "Editor toolbar" at bounding box center [206, 349] width 12 height 14
click at [453, 467] on p "Ajustar as campanhas de performance de Taquaral e Mansõe s para 50% para clique…" at bounding box center [663, 451] width 933 height 46
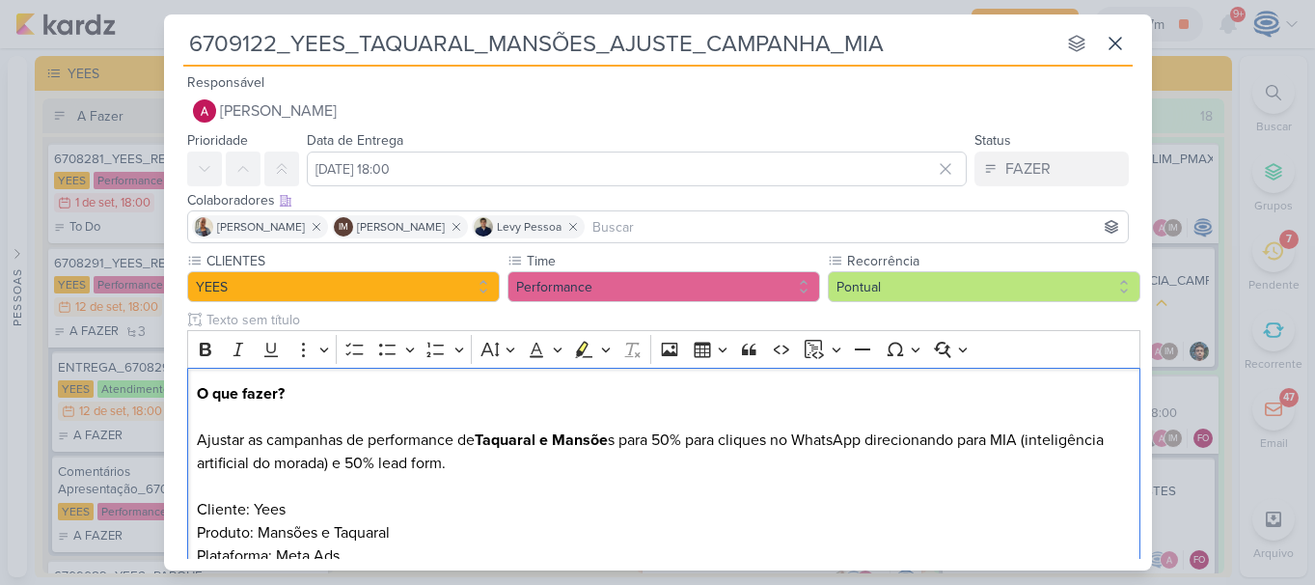
scroll to position [30, 0]
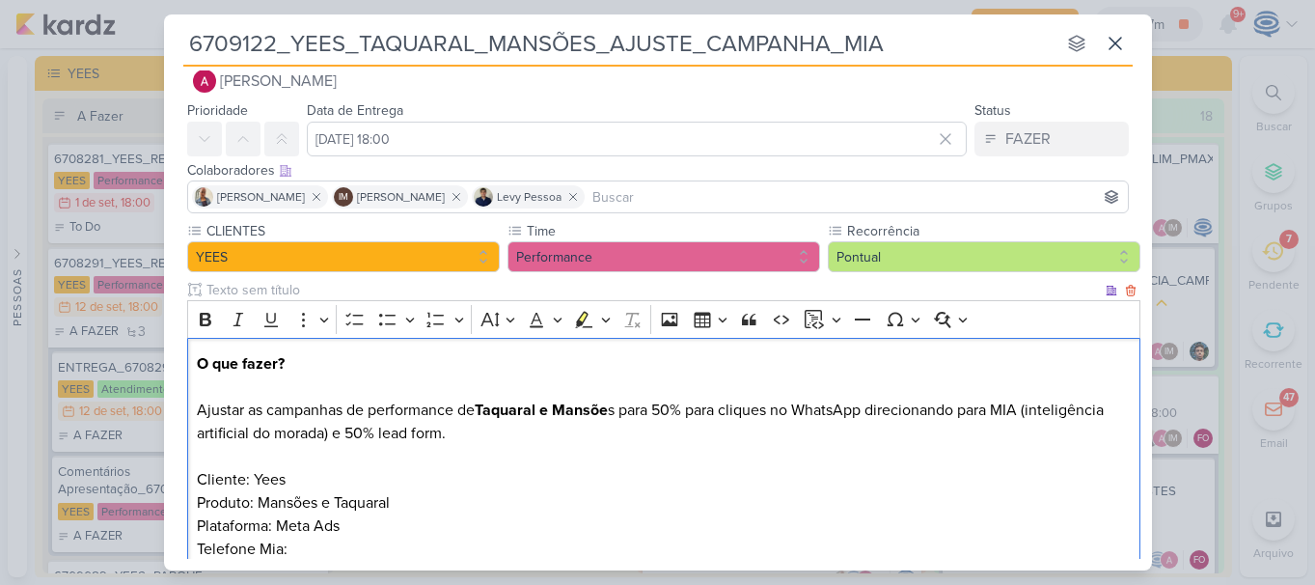
click at [197, 479] on p "Ajustar as campanhas de performance de Taquaral e Mansõe s para 50% para clique…" at bounding box center [663, 479] width 933 height 162
click at [384, 324] on icon "Editor toolbar" at bounding box center [387, 319] width 19 height 19
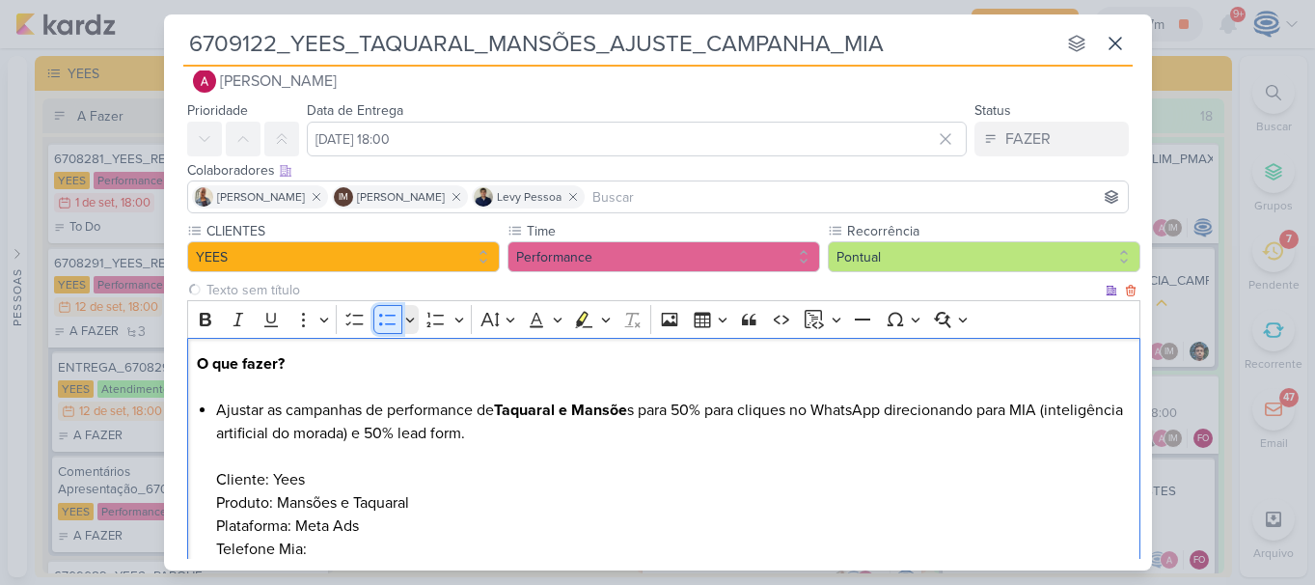
click at [384, 324] on icon "Editor toolbar" at bounding box center [387, 319] width 19 height 19
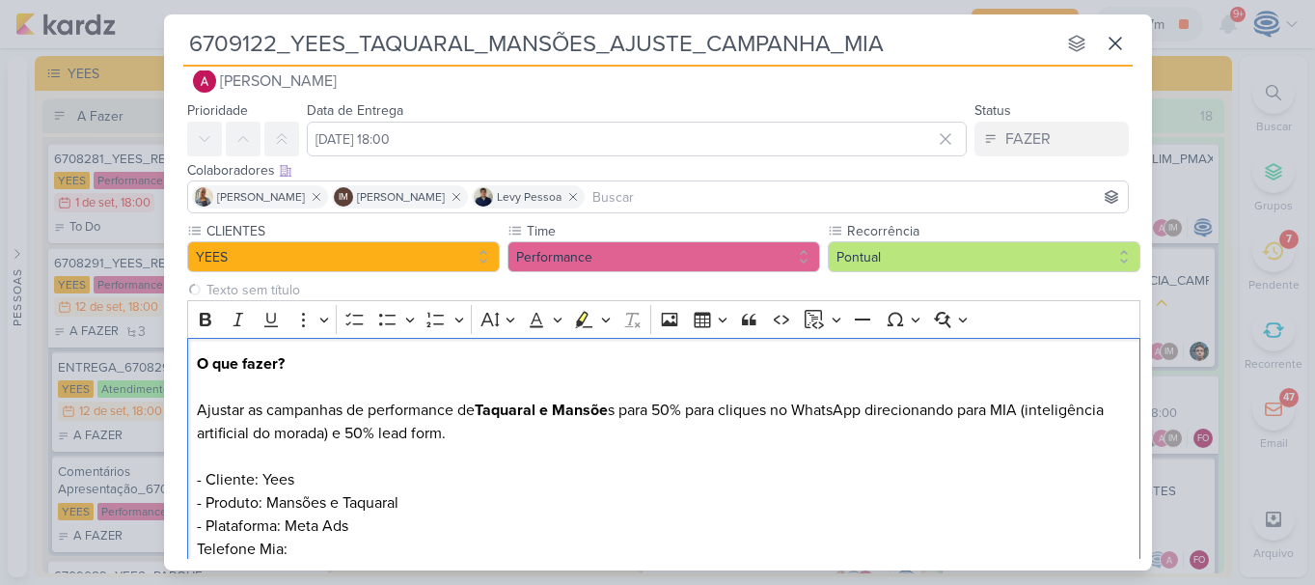
scroll to position [31, 0]
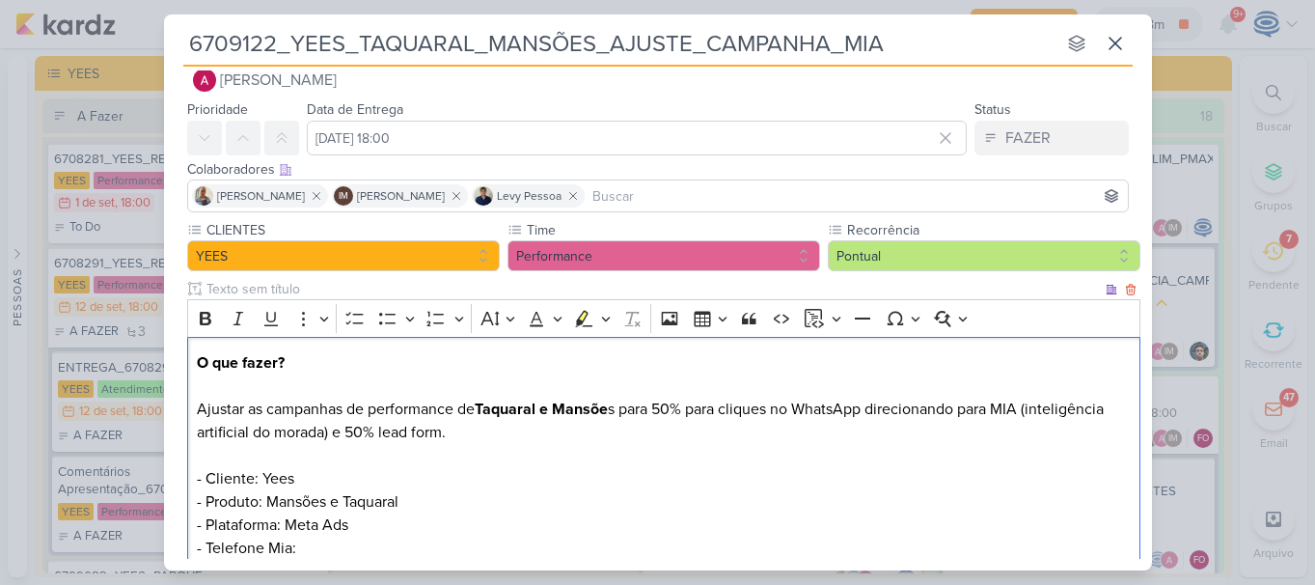
click at [362, 543] on p "Ajustar as campanhas de performance de Taquaral e Mansõe s para 50% para clique…" at bounding box center [663, 478] width 933 height 162
click at [470, 550] on p "Ajustar as campanhas de performance de Taquaral e Mansõe s para 50% para clique…" at bounding box center [663, 478] width 933 height 162
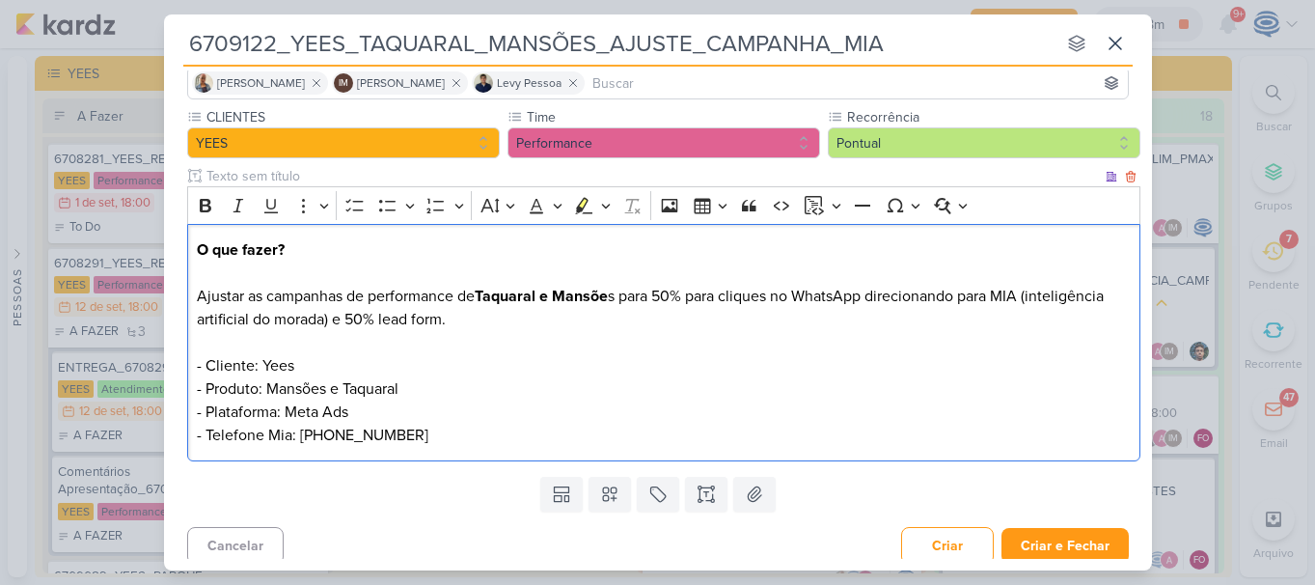
scroll to position [153, 0]
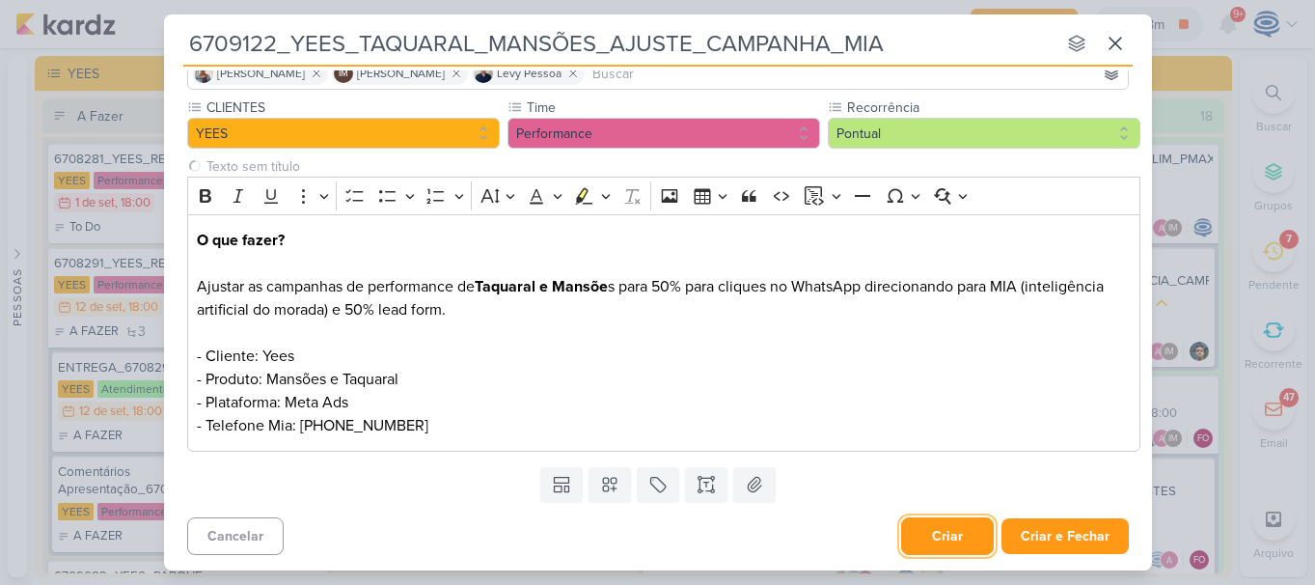
click at [943, 531] on button "Criar" at bounding box center [947, 536] width 93 height 38
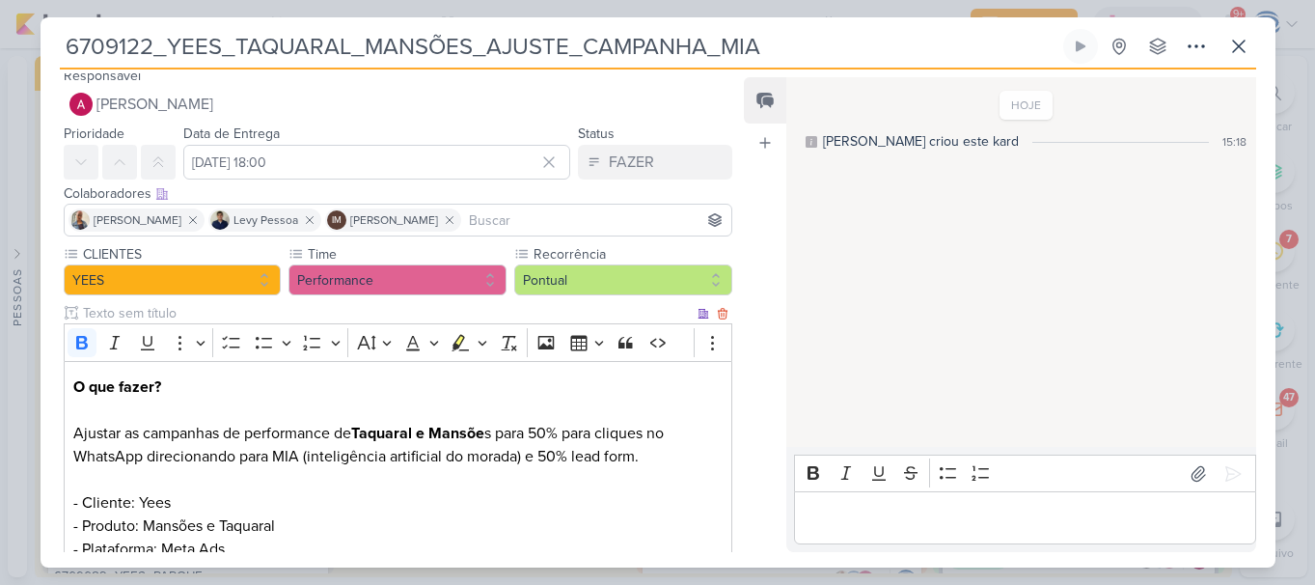
scroll to position [11, 0]
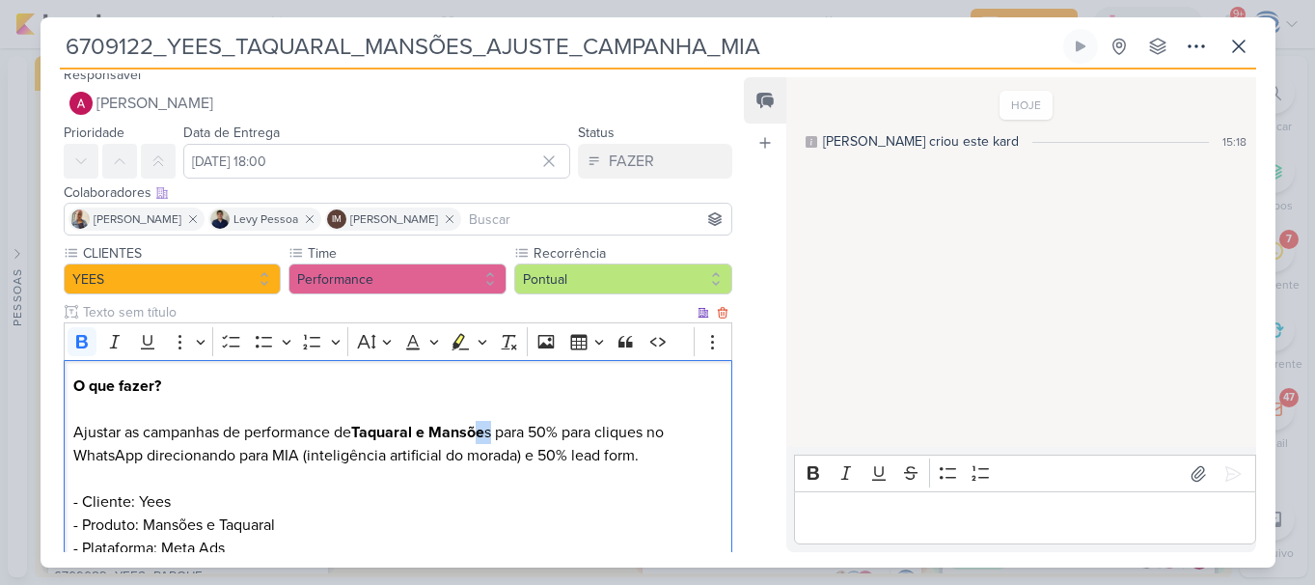
drag, startPoint x: 497, startPoint y: 435, endPoint x: 481, endPoint y: 435, distance: 15.4
click at [481, 435] on p "Ajustar as campanhas de performance de Taquaral e Mansõe s para 50% para clique…" at bounding box center [397, 502] width 648 height 162
click at [77, 339] on icon "Editor toolbar" at bounding box center [82, 342] width 12 height 14
click at [355, 550] on p "Ajustar as campanhas de performance de Taquaral e Mansõ es para 50% para clique…" at bounding box center [397, 502] width 648 height 162
drag, startPoint x: 494, startPoint y: 431, endPoint x: 483, endPoint y: 431, distance: 10.6
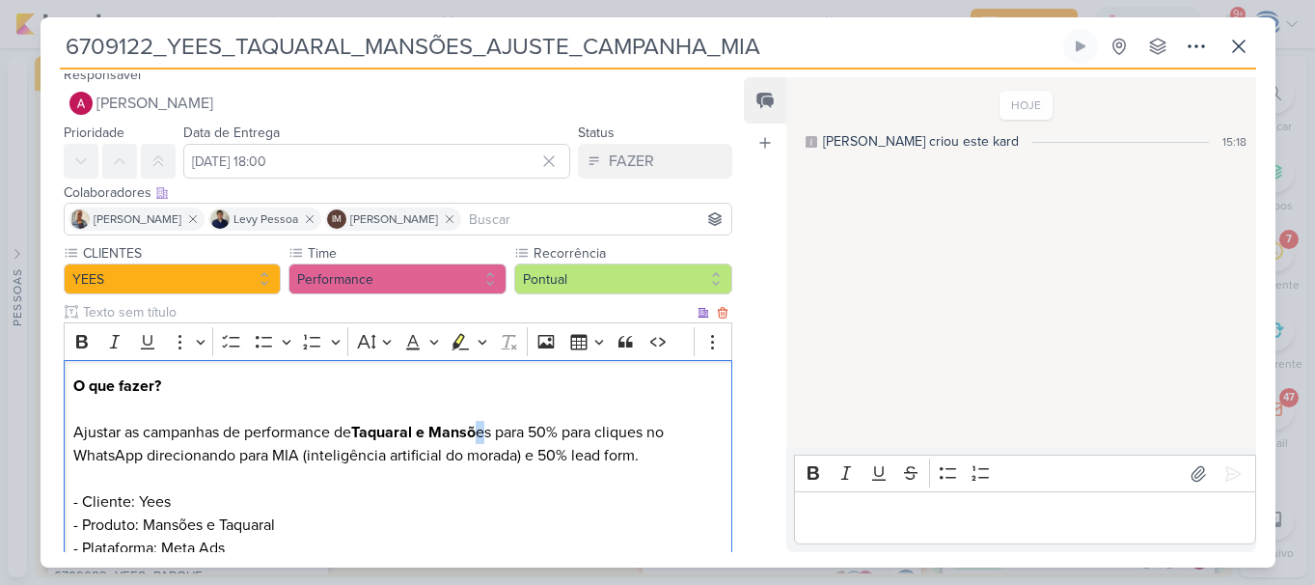
click at [483, 431] on p "Ajustar as campanhas de performance de Taquaral e Mansõ es para 50% para clique…" at bounding box center [397, 502] width 648 height 162
drag, startPoint x: 483, startPoint y: 431, endPoint x: 505, endPoint y: 436, distance: 21.8
click at [505, 436] on p "Ajustar as campanhas de performance de Taquaral e Mansõ es para 50% para clique…" at bounding box center [397, 502] width 648 height 162
click at [88, 342] on icon "Editor toolbar" at bounding box center [81, 341] width 19 height 19
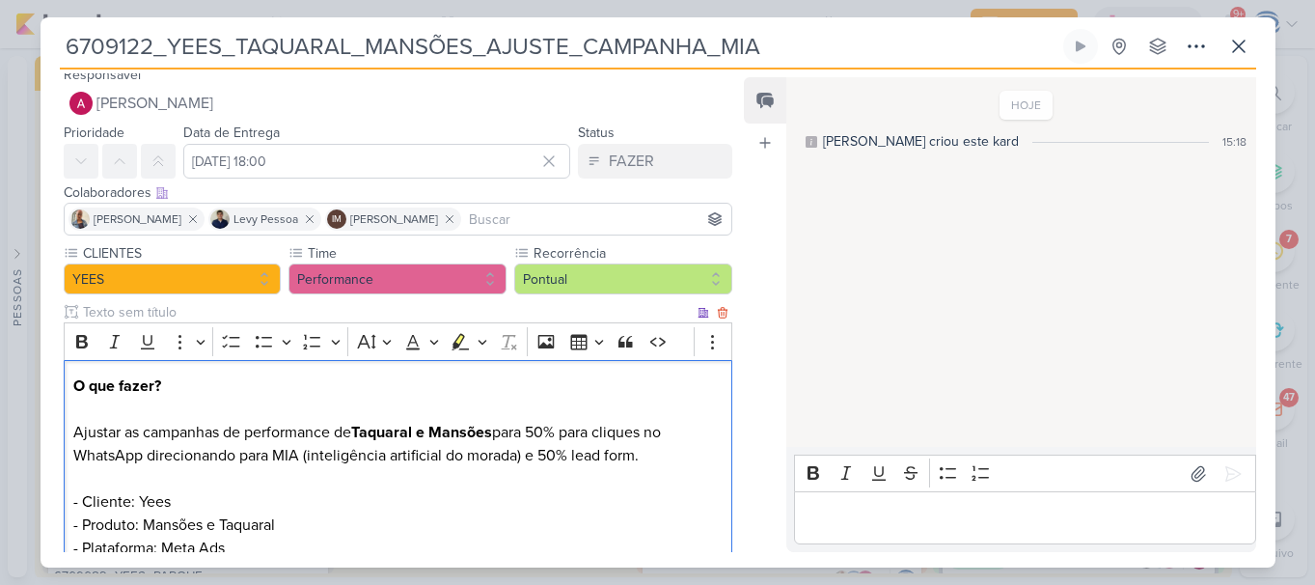
click at [393, 505] on p "Ajustar as campanhas de performance de Taquaral e Mansões para 50% para cliques…" at bounding box center [397, 502] width 648 height 162
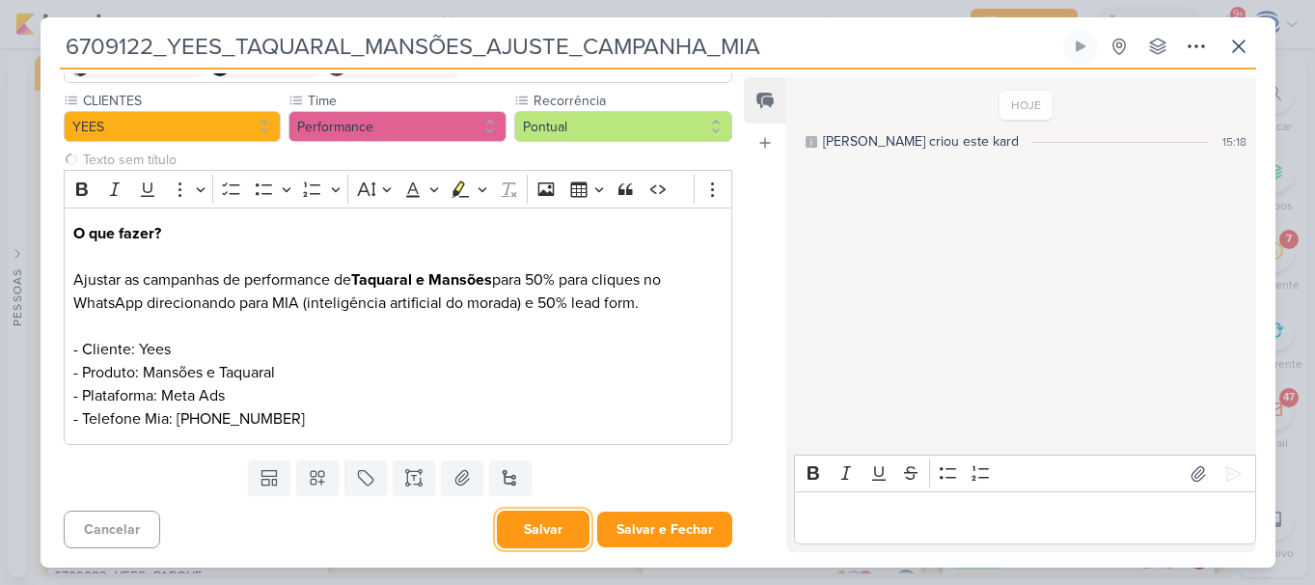
click at [529, 527] on button "Salvar" at bounding box center [543, 529] width 93 height 38
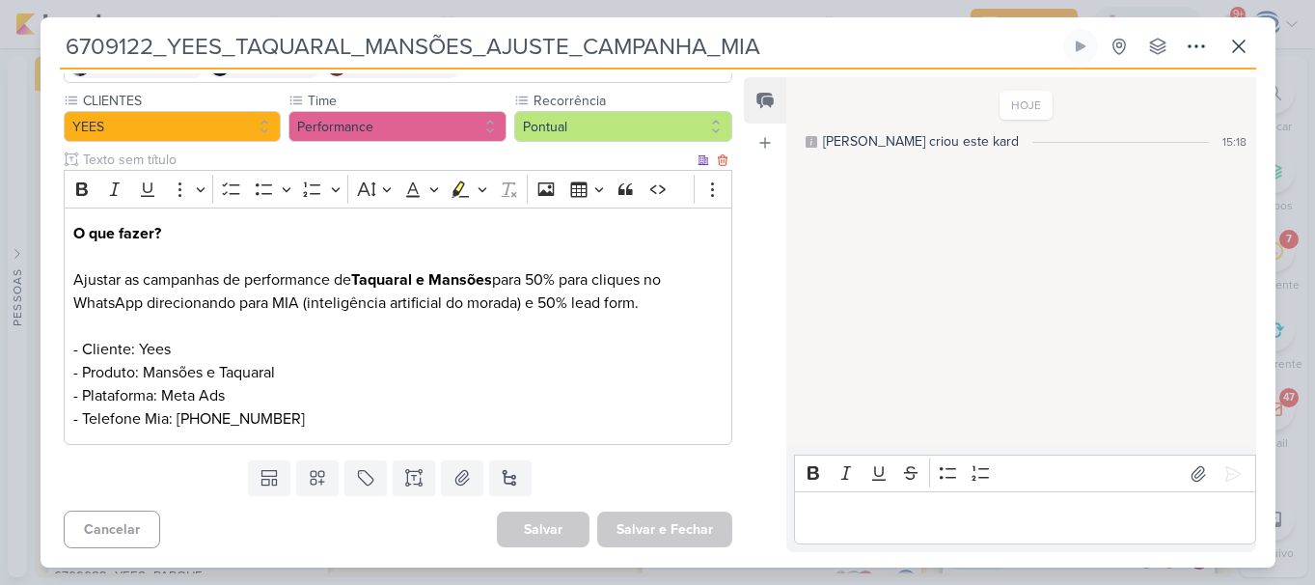
click at [408, 430] on p "Ajustar as campanhas de performance de Taquaral e Mansões para 50% para cliques…" at bounding box center [397, 349] width 648 height 162
drag, startPoint x: 796, startPoint y: 51, endPoint x: 13, endPoint y: 40, distance: 783.5
click at [13, 40] on div "6709122_YEES_TAQUARAL_MANSÕES_AJUSTE_CAMPANHA_MIA" at bounding box center [657, 292] width 1315 height 585
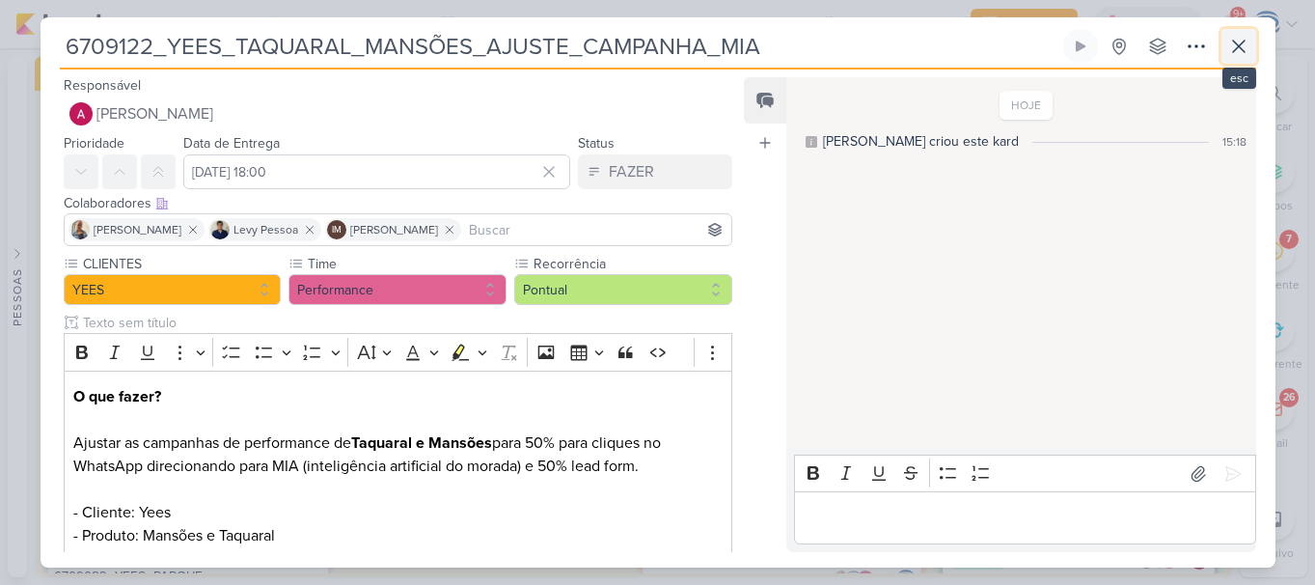
click at [1230, 53] on icon at bounding box center [1238, 46] width 23 height 23
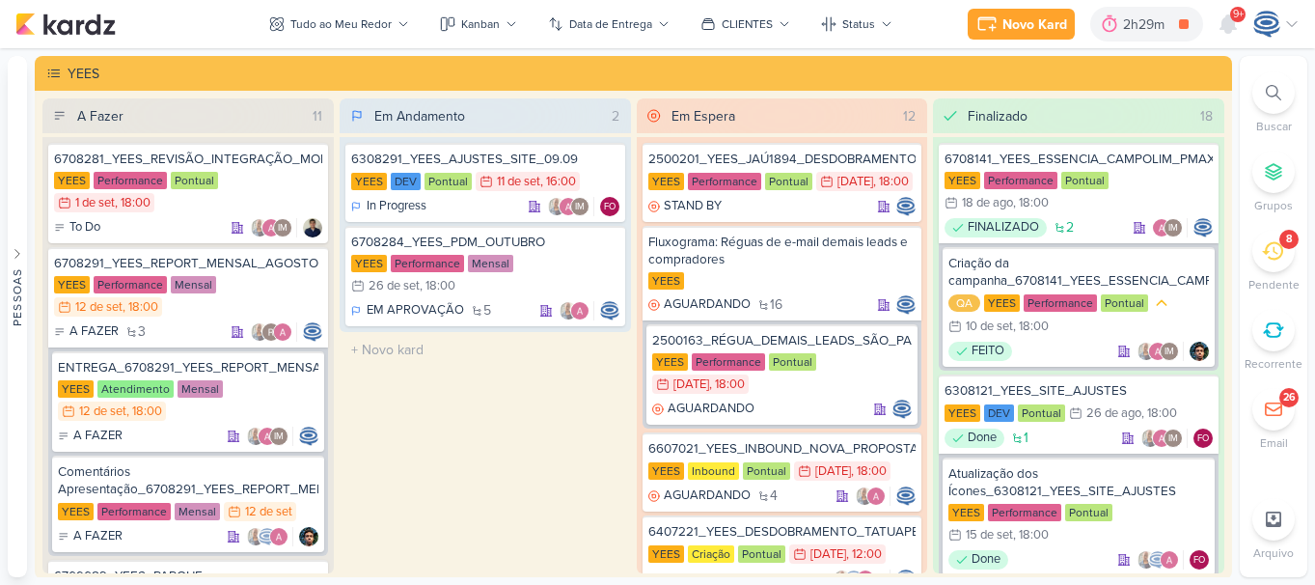
click at [1270, 96] on icon at bounding box center [1273, 92] width 15 height 15
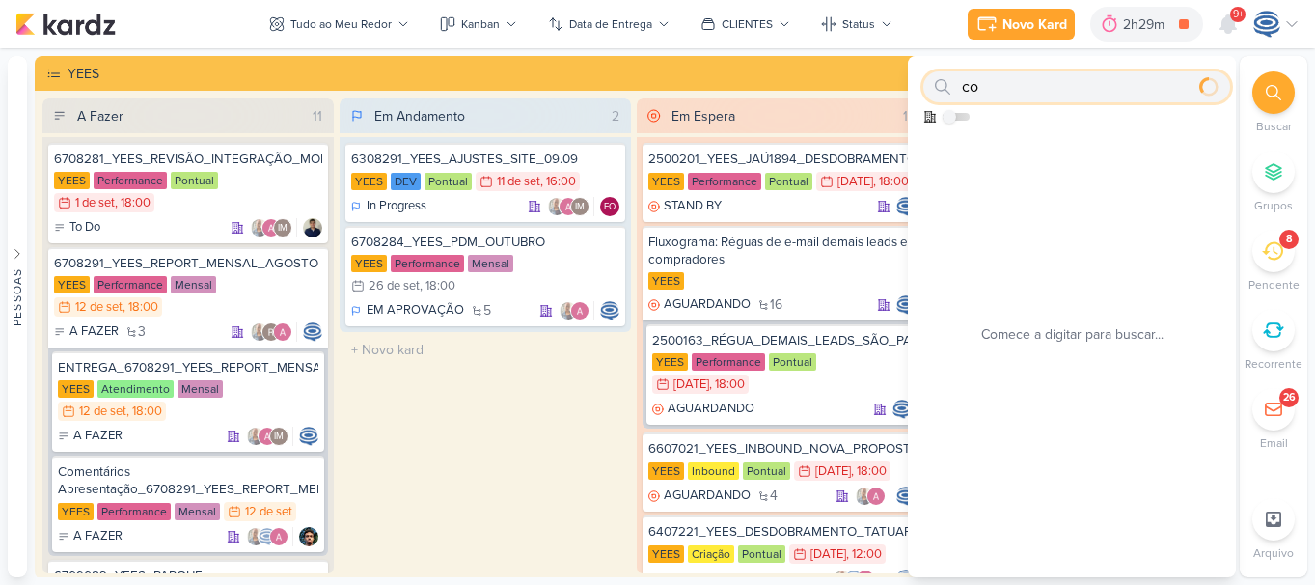
type input "c"
click at [1235, 14] on span "9+" at bounding box center [1238, 14] width 11 height 15
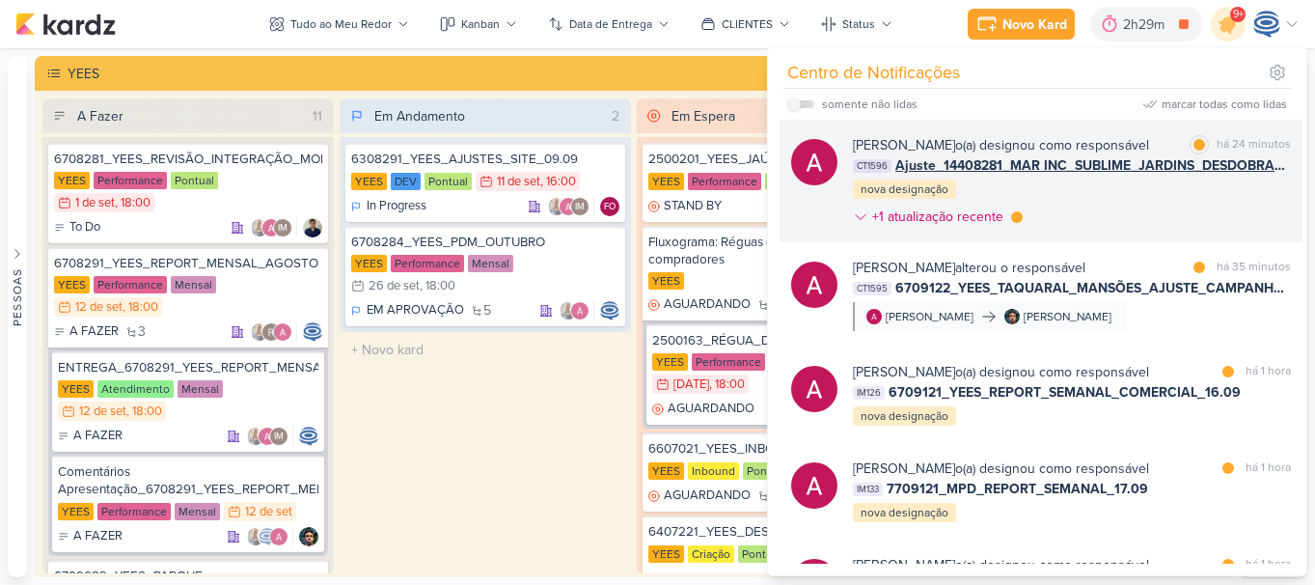
click at [1075, 171] on span "Ajuste_14408281_MAR INC_SUBLIME_JARDINS_DESDOBRAMENTO_PEÇAS_META_ADS" at bounding box center [1093, 165] width 396 height 20
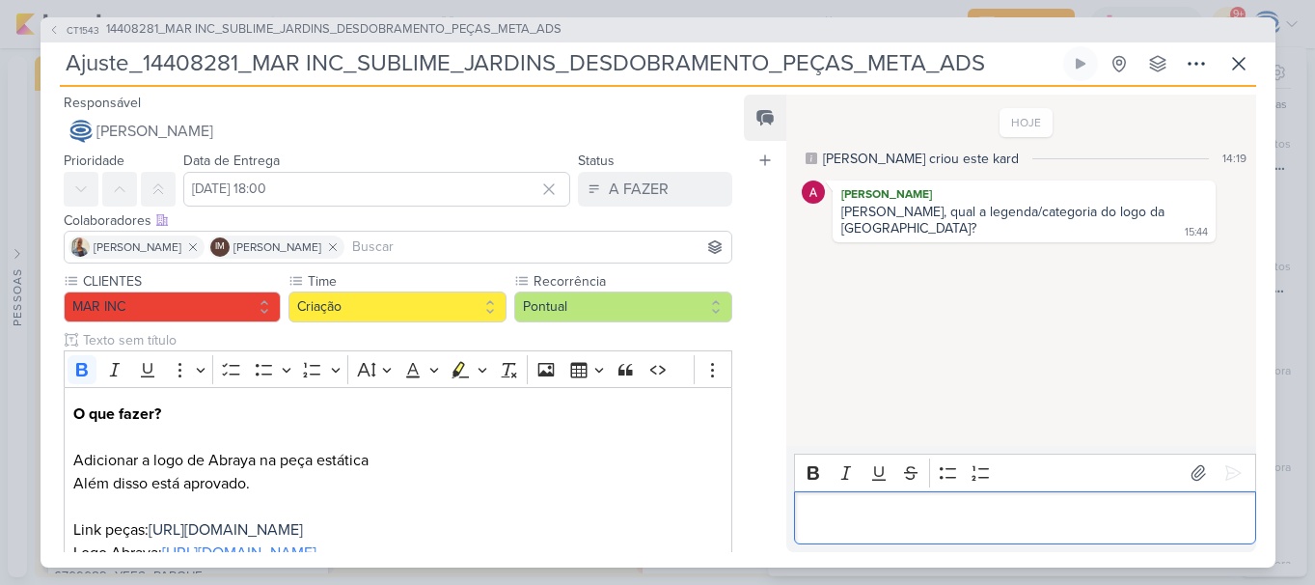
click at [902, 516] on p "Editor editing area: main" at bounding box center [1025, 517] width 441 height 23
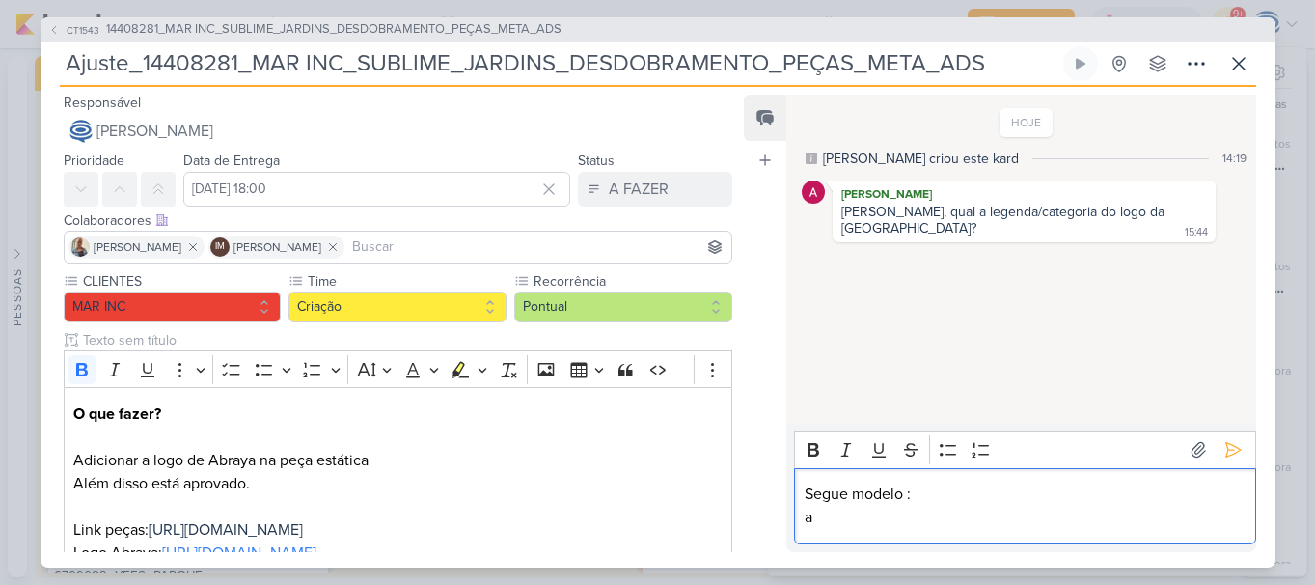
click at [904, 499] on p "Segue modelo :" at bounding box center [1025, 493] width 441 height 23
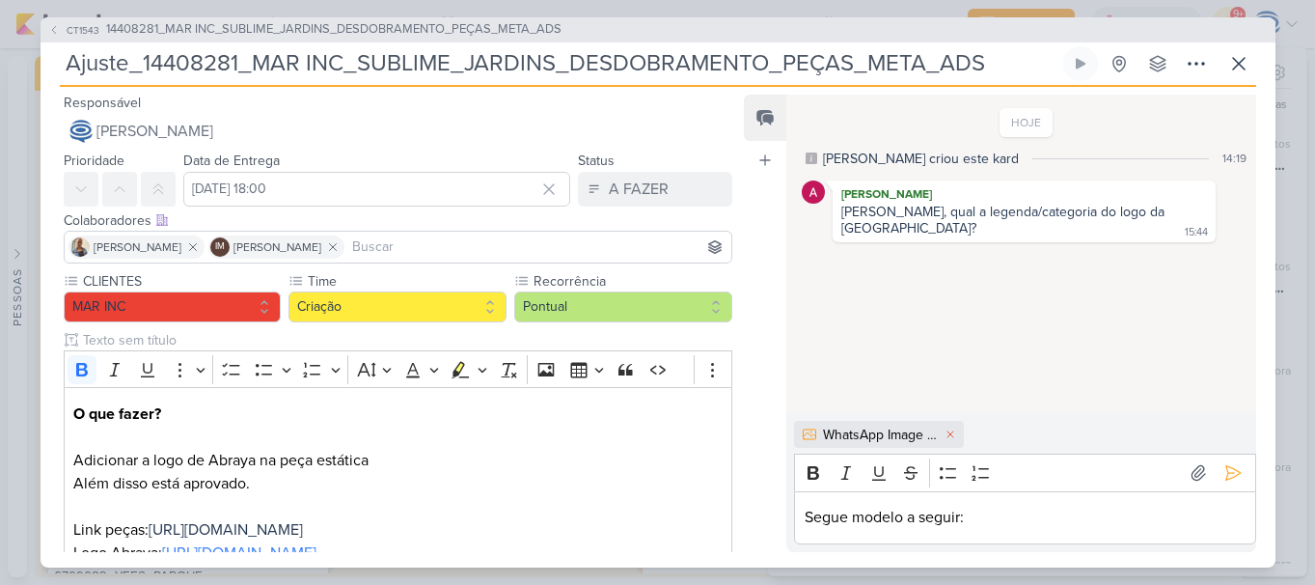
click at [1204, 393] on div "HOJE Caroline criou este kard 14:19 Alessandra Gomes Carol, qual a legenda/cate…" at bounding box center [1019, 254] width 467 height 317
click at [1225, 467] on icon at bounding box center [1232, 473] width 14 height 14
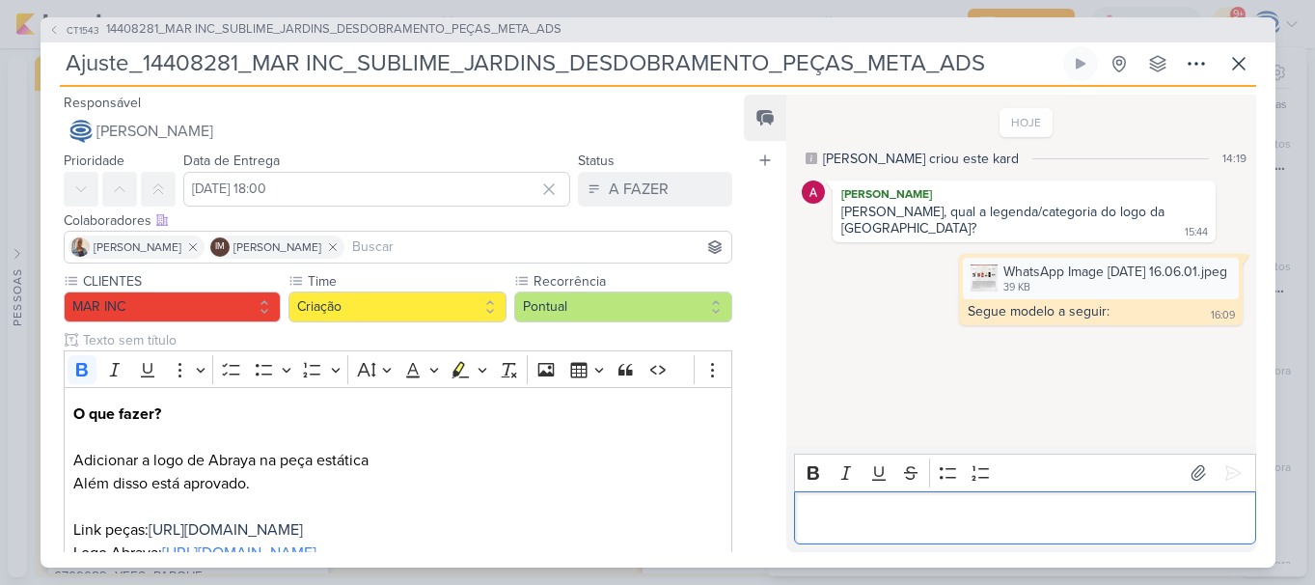
click at [919, 513] on p "Editor editing area: main" at bounding box center [1025, 517] width 441 height 23
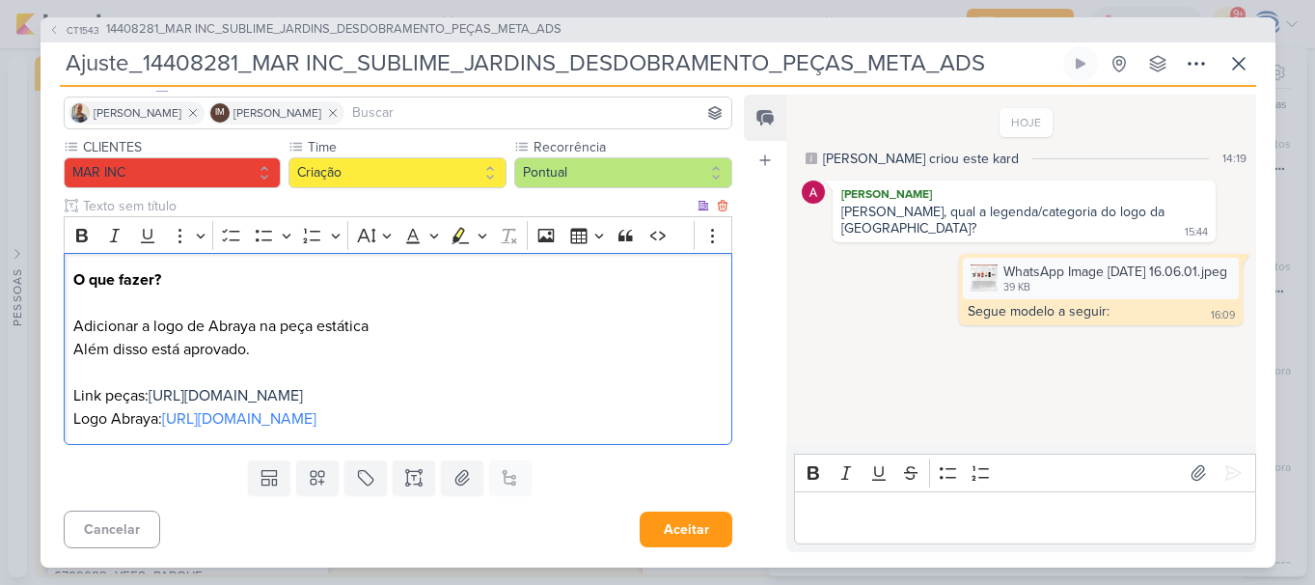
click at [355, 346] on p "Além disso está aprovado. Link peças: https://drive.google.com/drive/folders/1I…" at bounding box center [397, 372] width 648 height 69
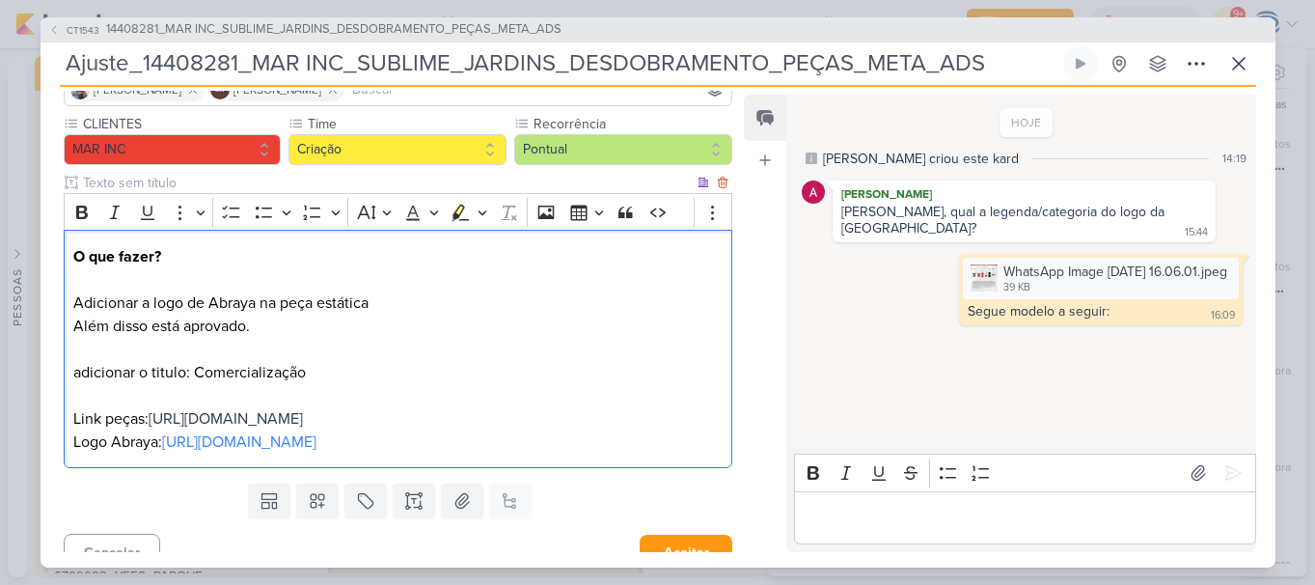
click at [233, 304] on p "Adicionar a logo de Abraya na peça estática" at bounding box center [397, 302] width 648 height 23
click at [142, 453] on p "Logo Abraya: https://drive.google.com/drive/folders/18NLiKqMRAIMlcjYkNdAD-dJVK6…" at bounding box center [397, 441] width 648 height 23
copy p "a"
click at [151, 453] on p "Logo Abryçara: https://drive.google.com/drive/folders/18NLiKqMRAIMlcjYkNdAD-dJV…" at bounding box center [397, 441] width 648 height 23
click at [218, 430] on p "Além disso está aprovado. adicionar o titulo: Comercialização Link peças: https…" at bounding box center [397, 373] width 648 height 116
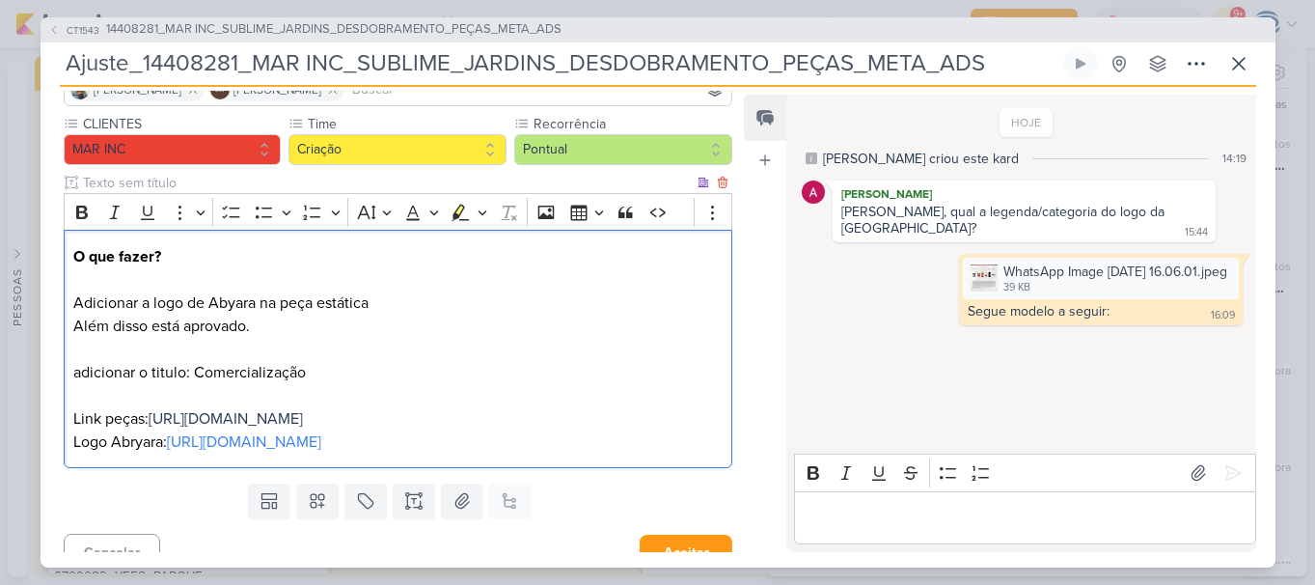
click at [360, 380] on p "Além disso está aprovado. adicionar o titulo: Comercialização Link peças: https…" at bounding box center [397, 373] width 648 height 116
click at [120, 453] on p "Logo Abryara: https://drive.google.com/drive/folders/18NLiKqMRAIMlcjYkNdAD-dJVK…" at bounding box center [397, 441] width 648 height 23
copy p "A"
click at [77, 378] on p "Além disso está aprovado. adicionar o titulo: Comercialização Link peças: https…" at bounding box center [397, 373] width 648 height 116
click at [77, 378] on p "Além disso está aprovado. Adicionar o titulo: Comercialização Link peças: https…" at bounding box center [397, 373] width 648 height 116
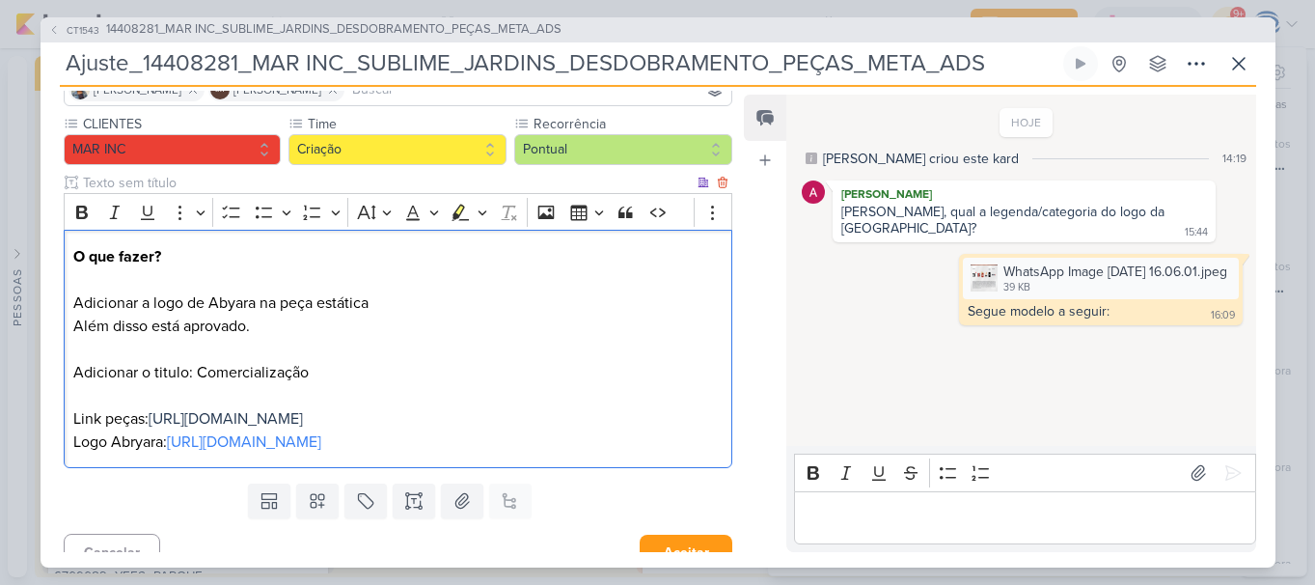
click at [338, 374] on p "Além disso está aprovado. Adicionar o titulo: Comercialização Link peças: https…" at bounding box center [397, 373] width 648 height 116
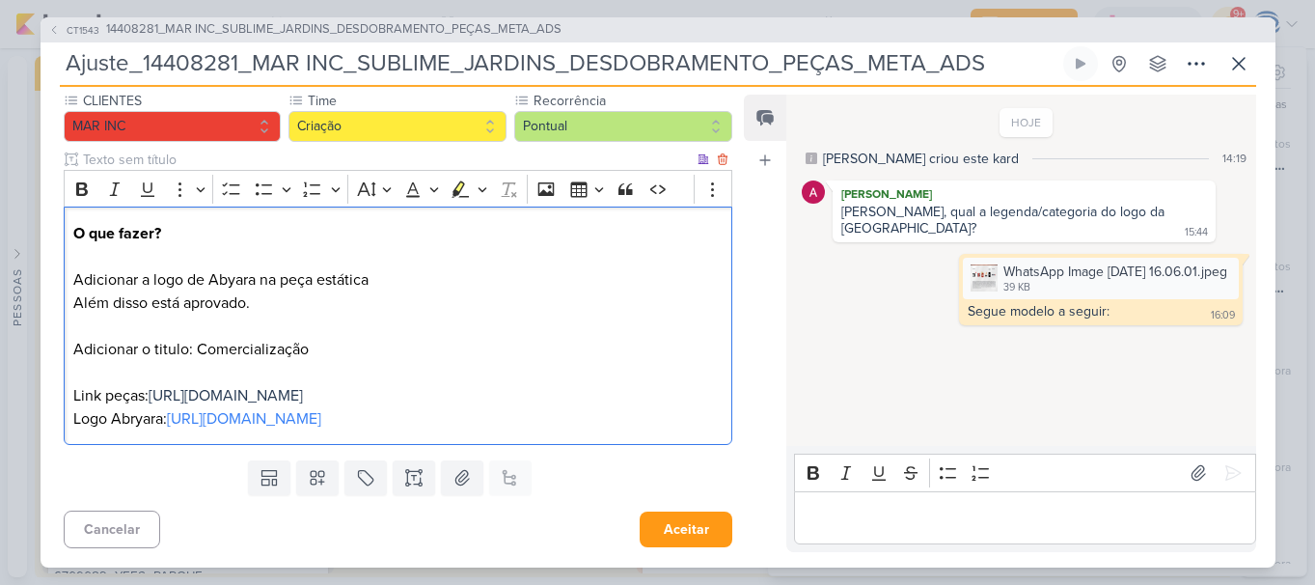
click at [132, 422] on p "Logo Abryara: https://drive.google.com/drive/folders/18NLiKqMRAIMlcjYkNdAD-dJVK…" at bounding box center [397, 418] width 648 height 23
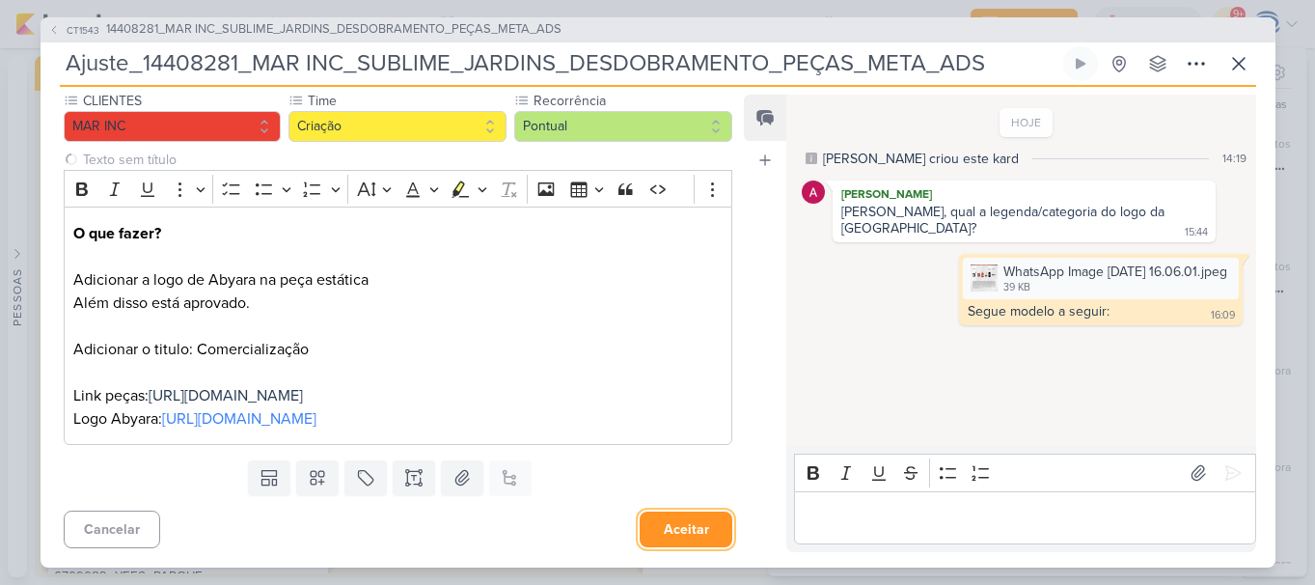
click at [662, 522] on button "Aceitar" at bounding box center [686, 529] width 93 height 36
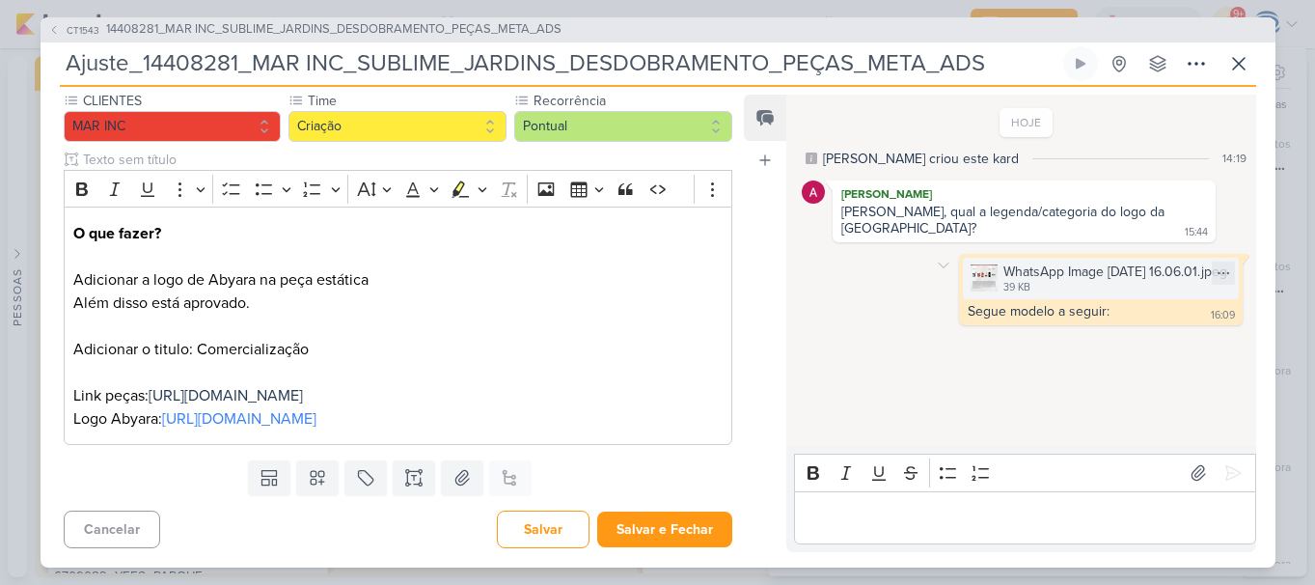
click at [1045, 261] on div "WhatsApp Image 2025-09-12 at 16.06.01.jpeg" at bounding box center [1115, 271] width 224 height 20
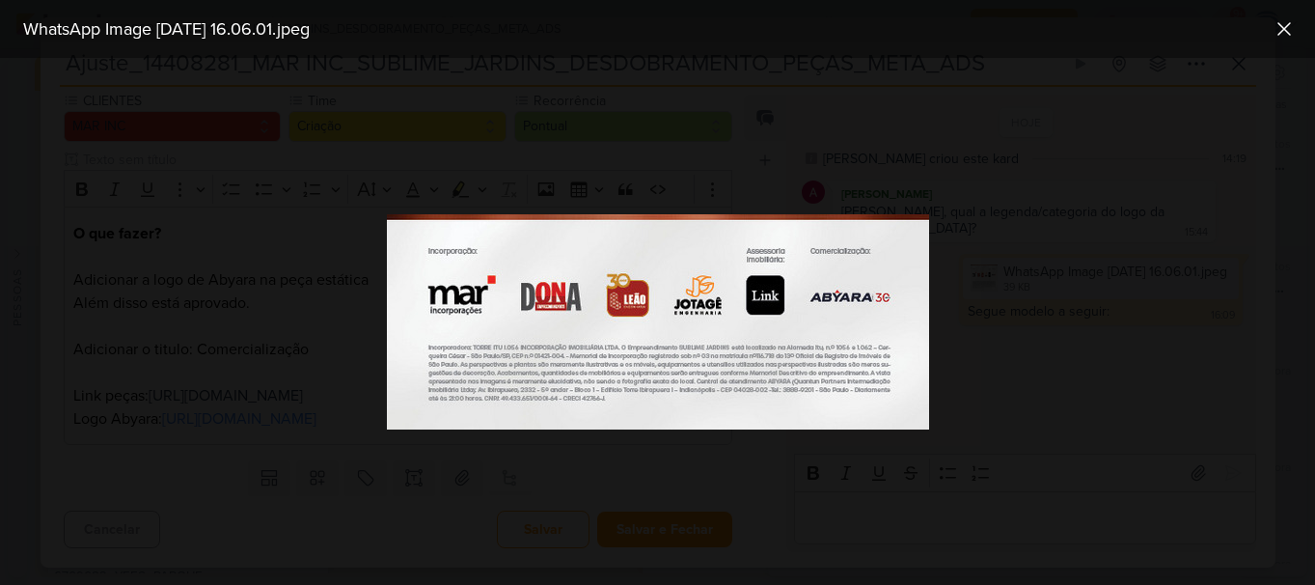
click at [979, 362] on div at bounding box center [657, 321] width 1315 height 527
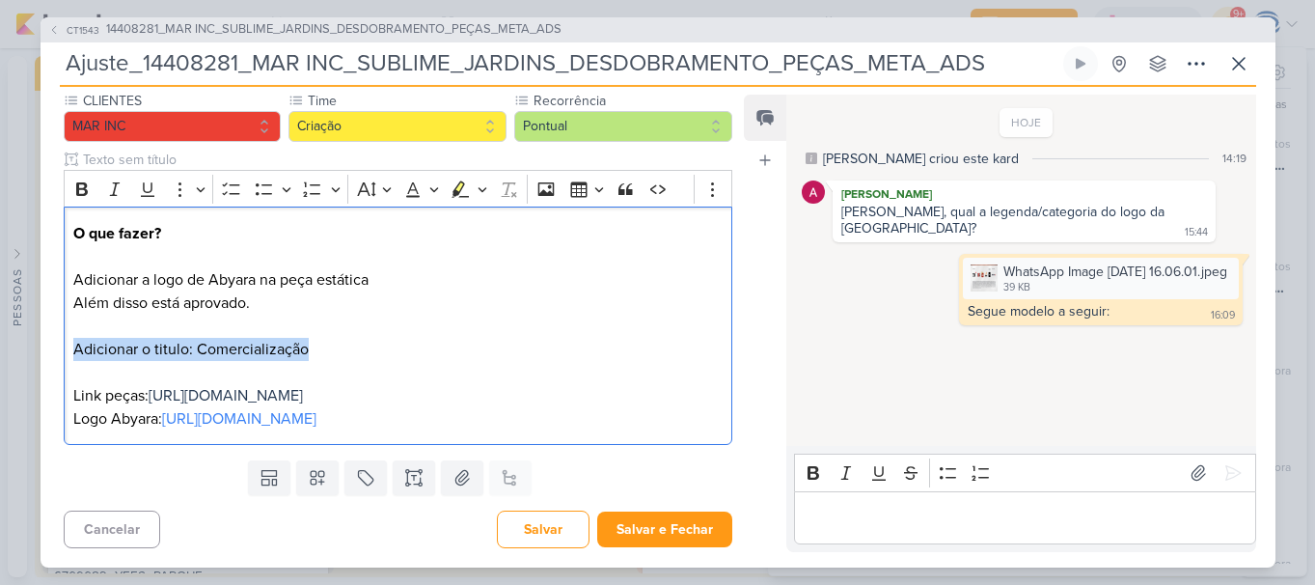
drag, startPoint x: 327, startPoint y: 331, endPoint x: 3, endPoint y: 323, distance: 324.3
click at [3, 323] on div "CT1543 14408281_MAR INC_SUBLIME_JARDINS_DESDOBRAMENTO_PEÇAS_META_ADS Ajuste_144…" at bounding box center [657, 292] width 1315 height 585
copy p "Adicionar o titulo: Comercialização"
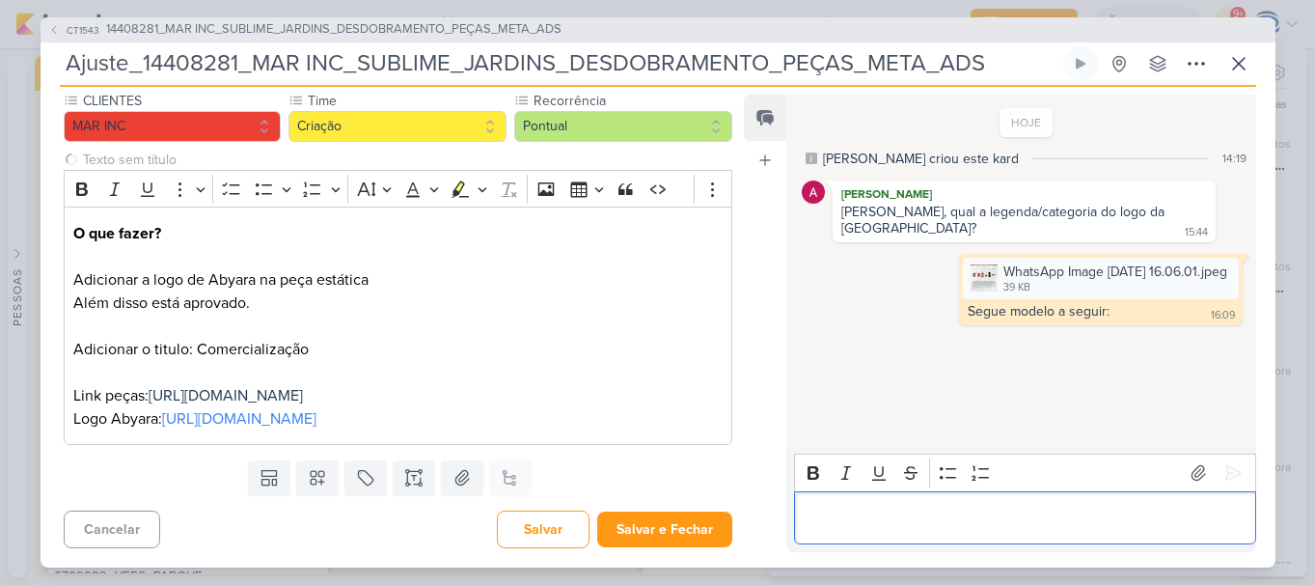
click at [830, 501] on div "Editor editing area: main" at bounding box center [1024, 517] width 461 height 53
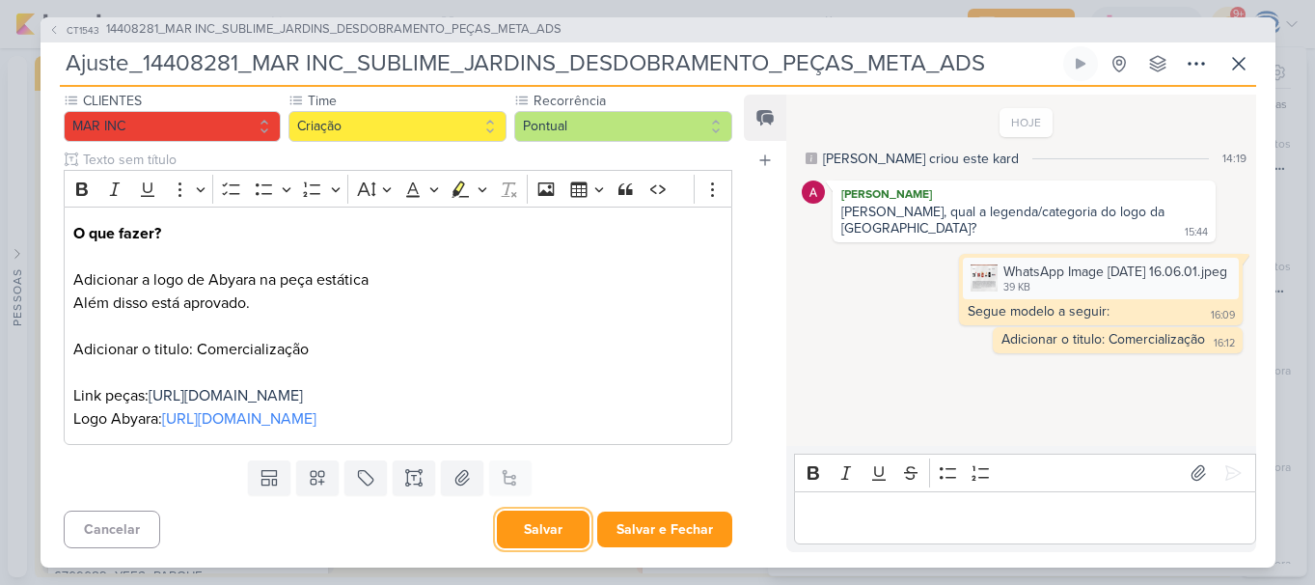
click at [522, 520] on button "Salvar" at bounding box center [543, 529] width 93 height 38
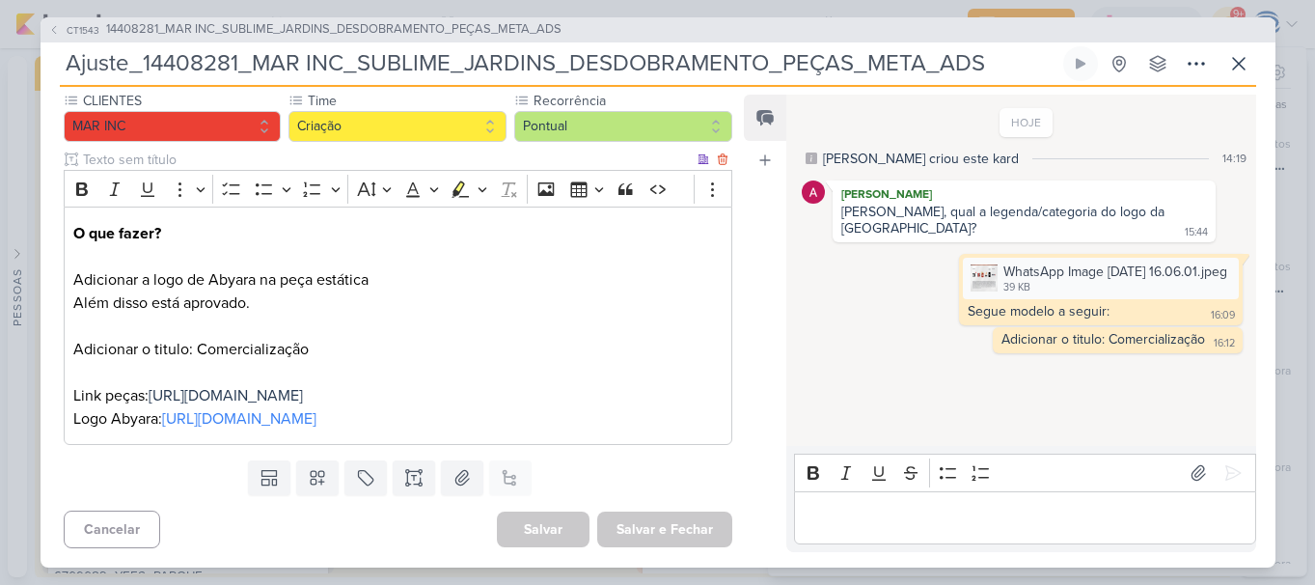
scroll to position [0, 0]
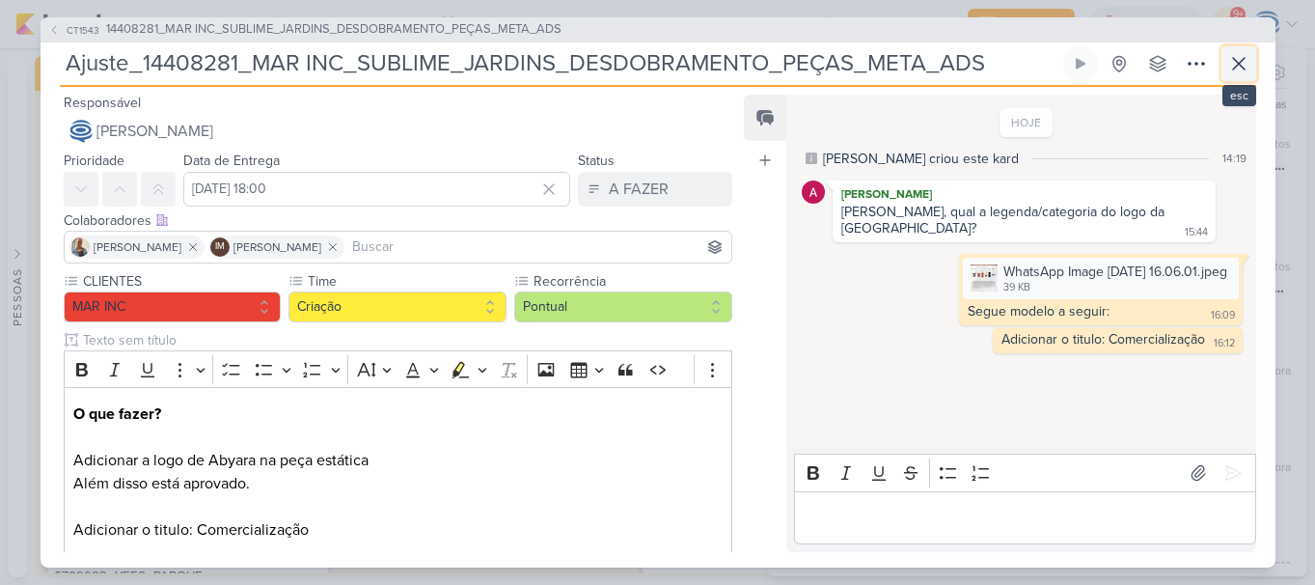
click at [1235, 61] on icon at bounding box center [1239, 64] width 12 height 12
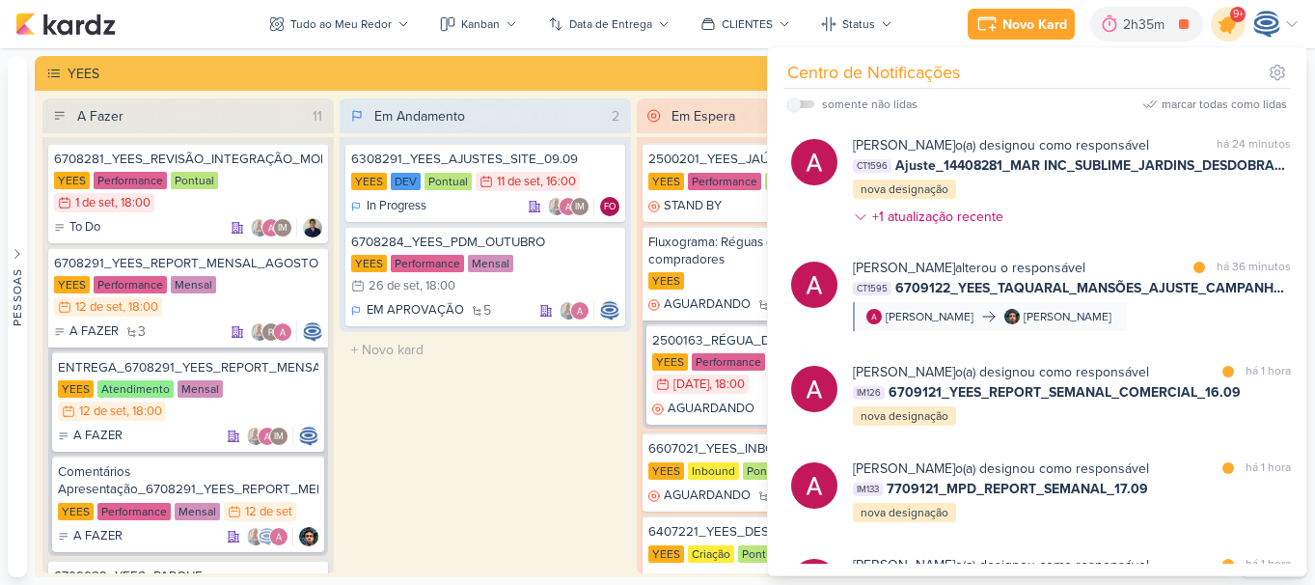
click at [1226, 14] on icon at bounding box center [1228, 24] width 33 height 33
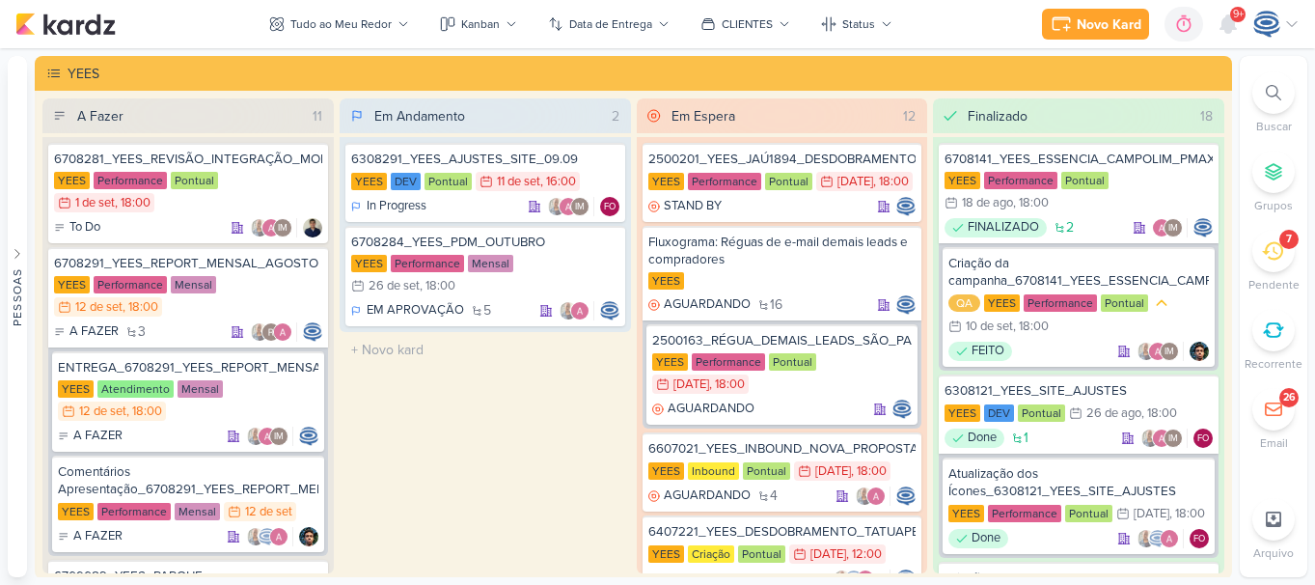
click at [1299, 105] on li "Buscar" at bounding box center [1274, 103] width 68 height 64
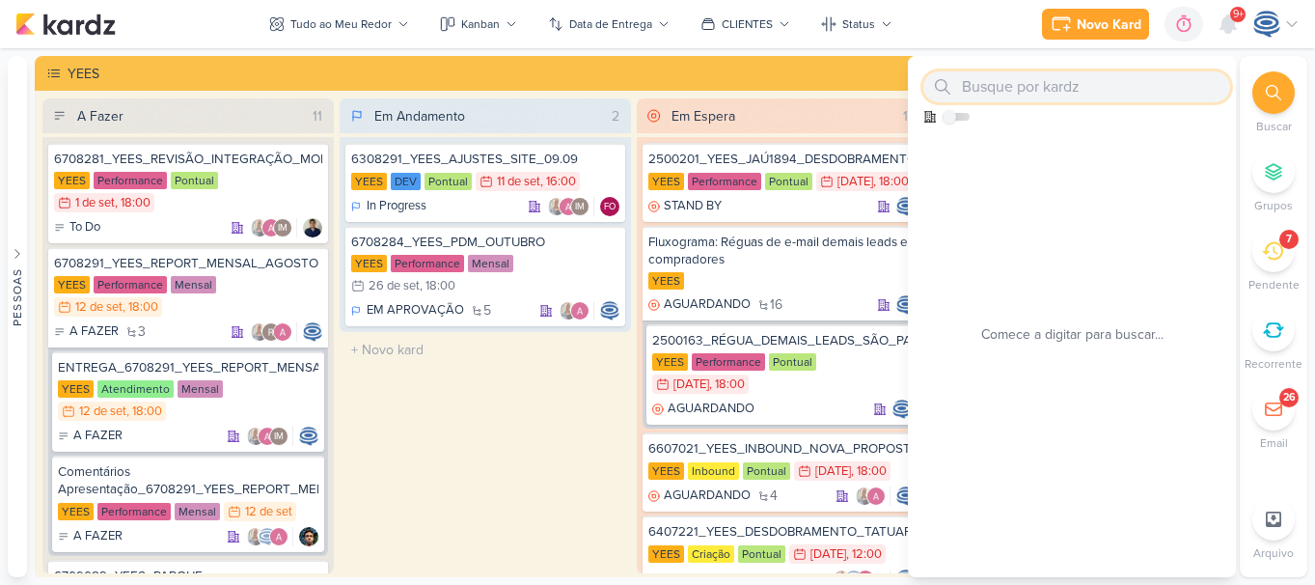
scroll to position [2325, 0]
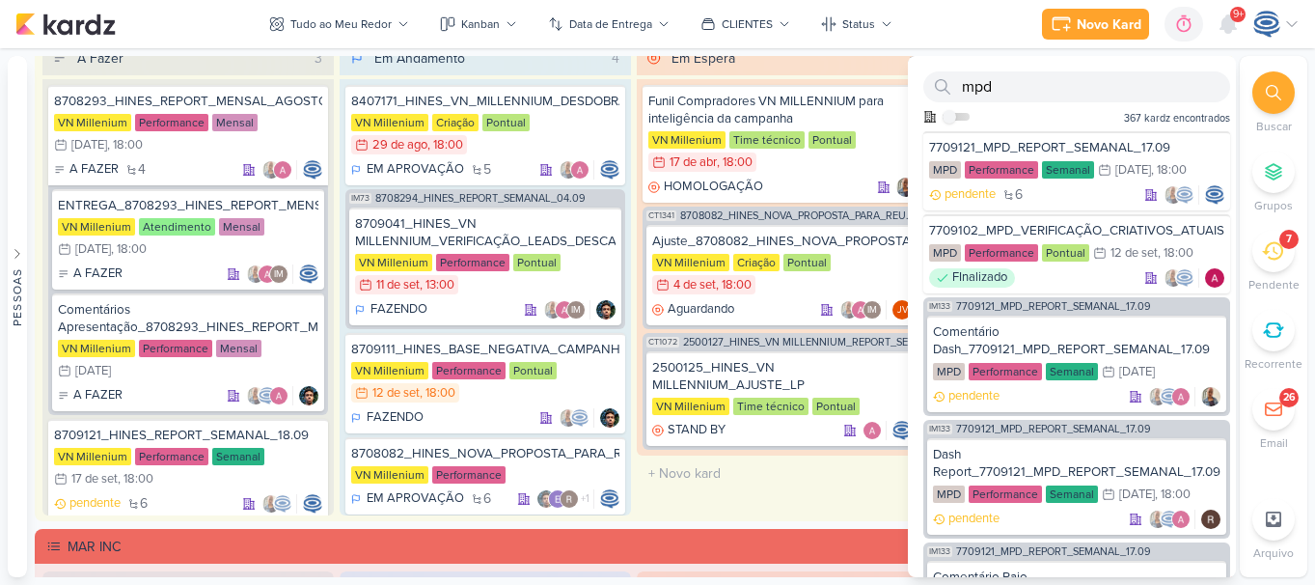
click at [1105, 229] on div "7709102_MPD_VERIFICAÇÃO_CRIATIVOS_ATUAIS" at bounding box center [1076, 230] width 295 height 17
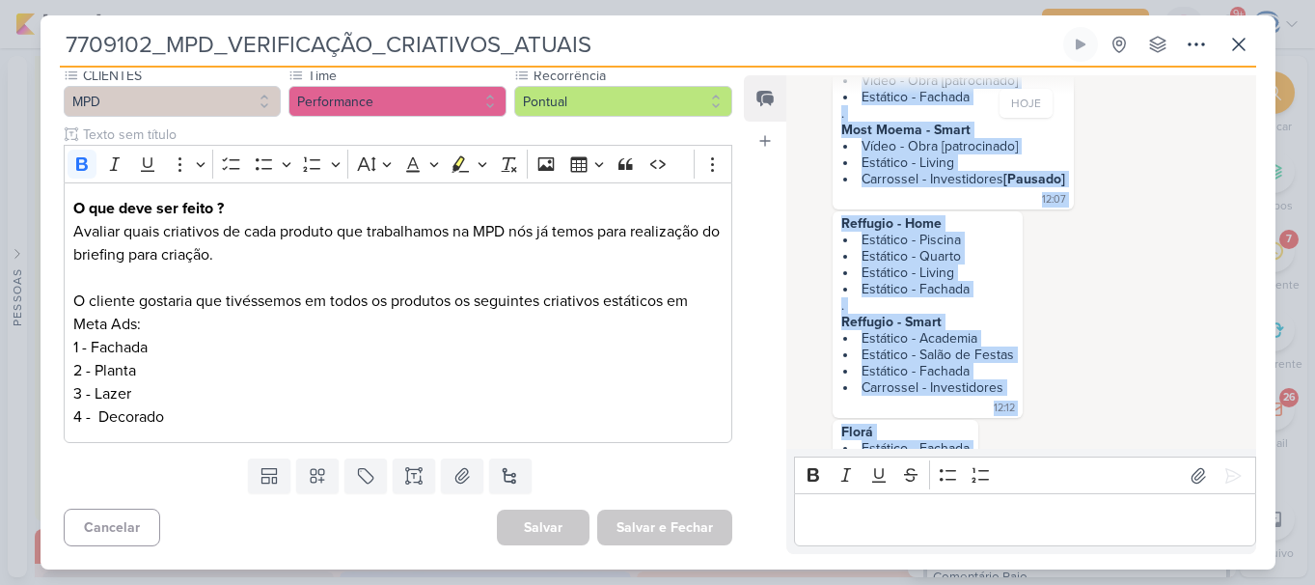
scroll to position [471, 0]
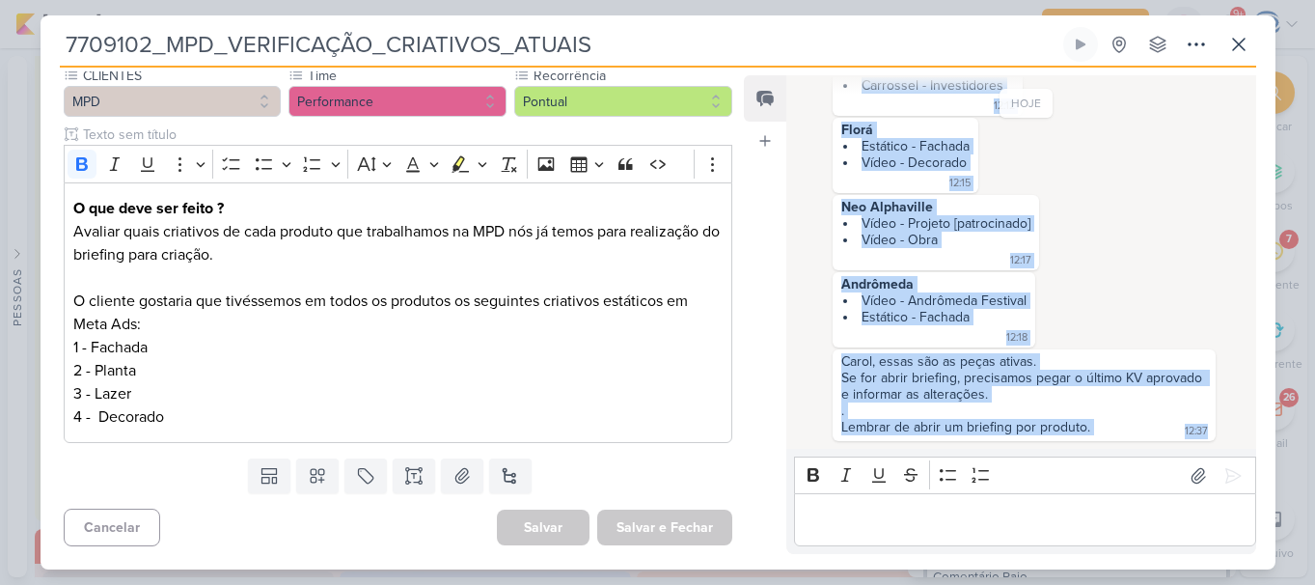
drag, startPoint x: 837, startPoint y: 230, endPoint x: 1126, endPoint y: 533, distance: 418.3
click at [1126, 533] on div "[DATE] [PERSON_NAME] criou este kard 17:09 HOJE [PERSON_NAME] ." at bounding box center [1020, 314] width 469 height 479
copy div "Lore Ipsum - Dolo Sitam - Cons [adipiscinge] Seddoeiu - Tempori . Utla Etdol - …"
click at [1206, 29] on button at bounding box center [1196, 44] width 35 height 35
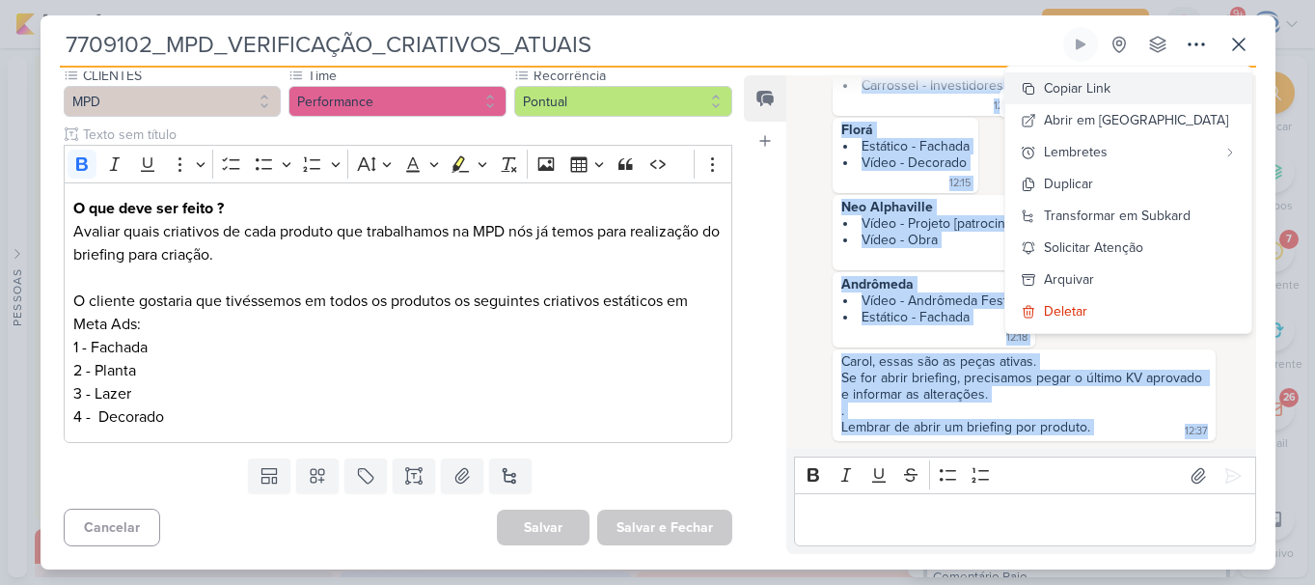
click at [1110, 92] on div "Copiar Link" at bounding box center [1077, 88] width 67 height 20
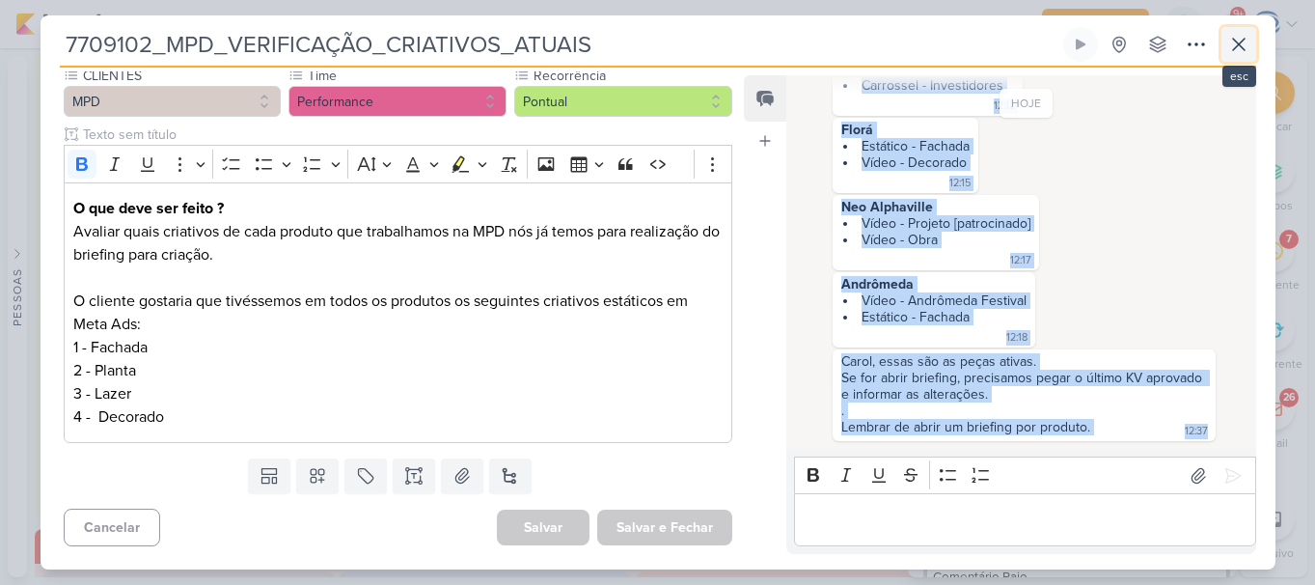
click at [1233, 38] on icon at bounding box center [1238, 44] width 23 height 23
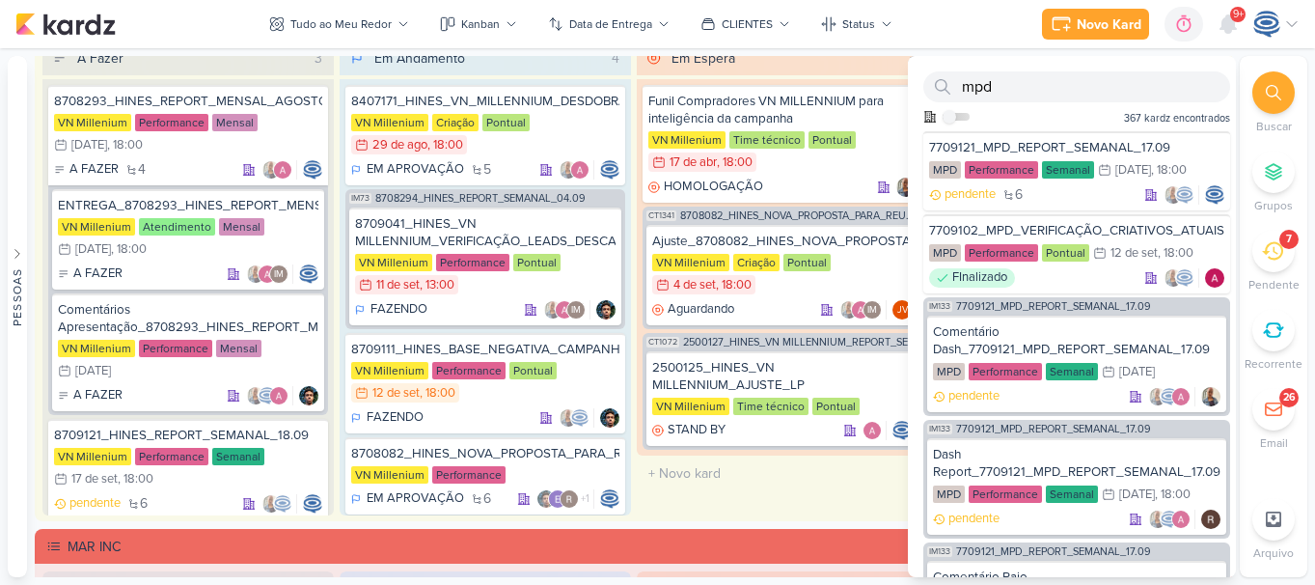
click at [1273, 104] on div at bounding box center [1273, 92] width 42 height 42
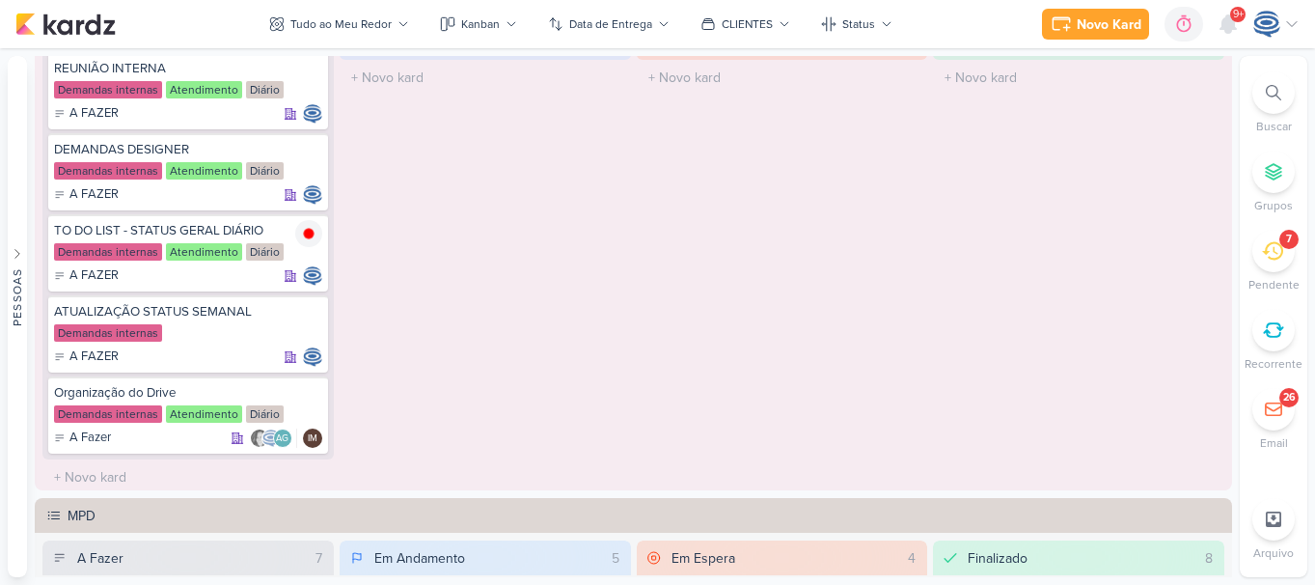
scroll to position [1359, 0]
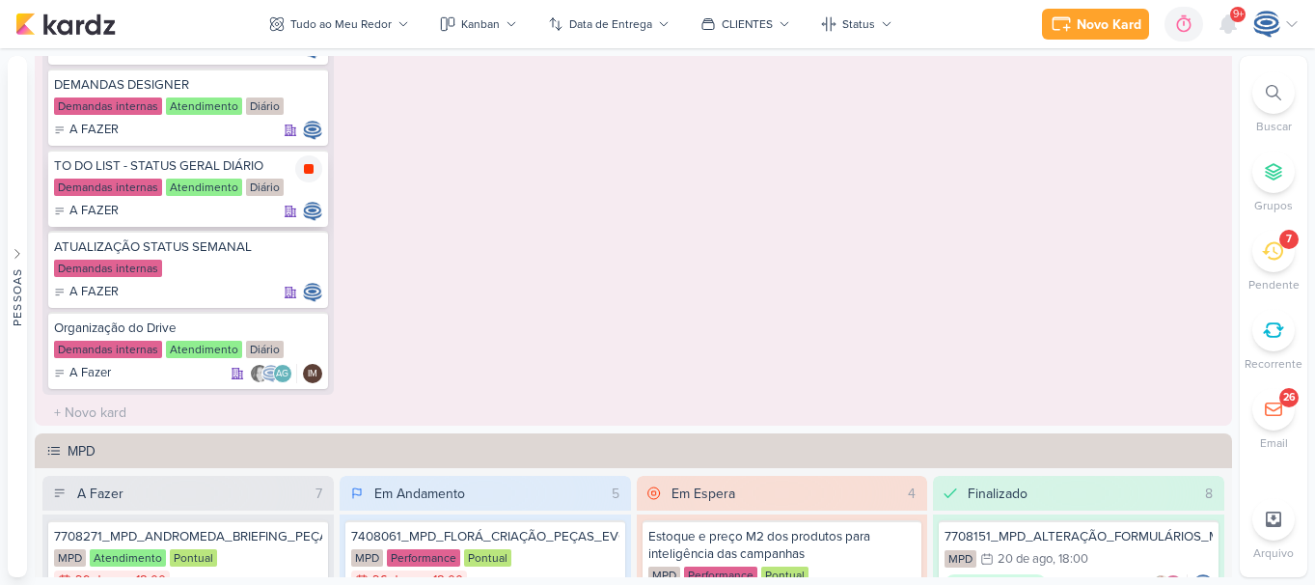
click at [310, 167] on icon at bounding box center [309, 169] width 10 height 10
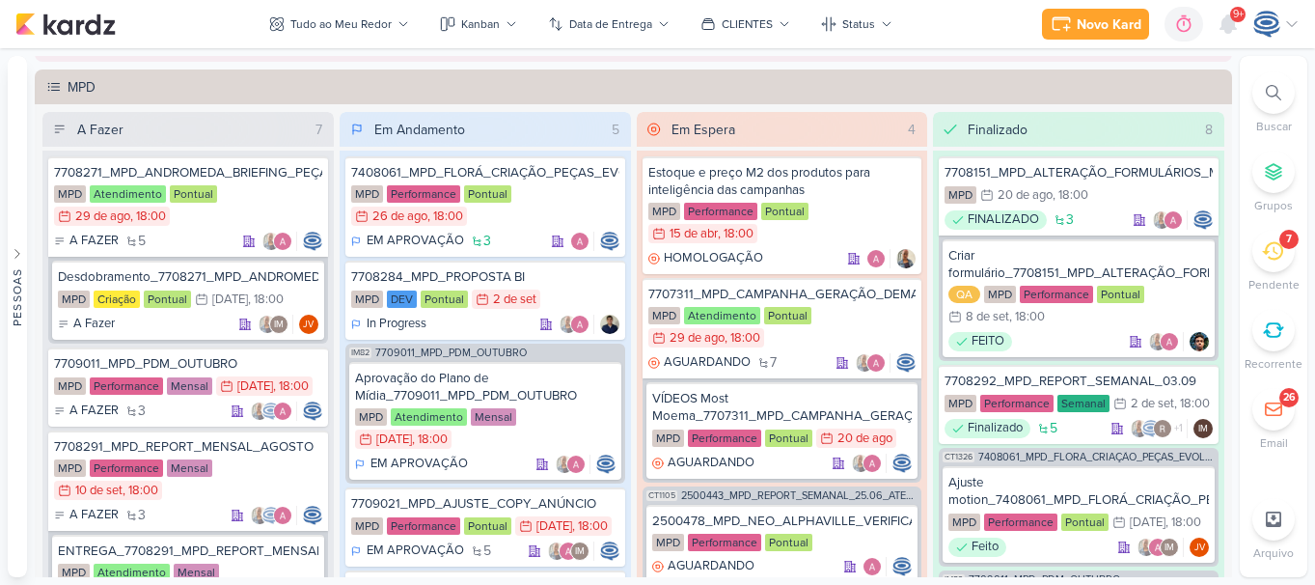
scroll to position [1750, 0]
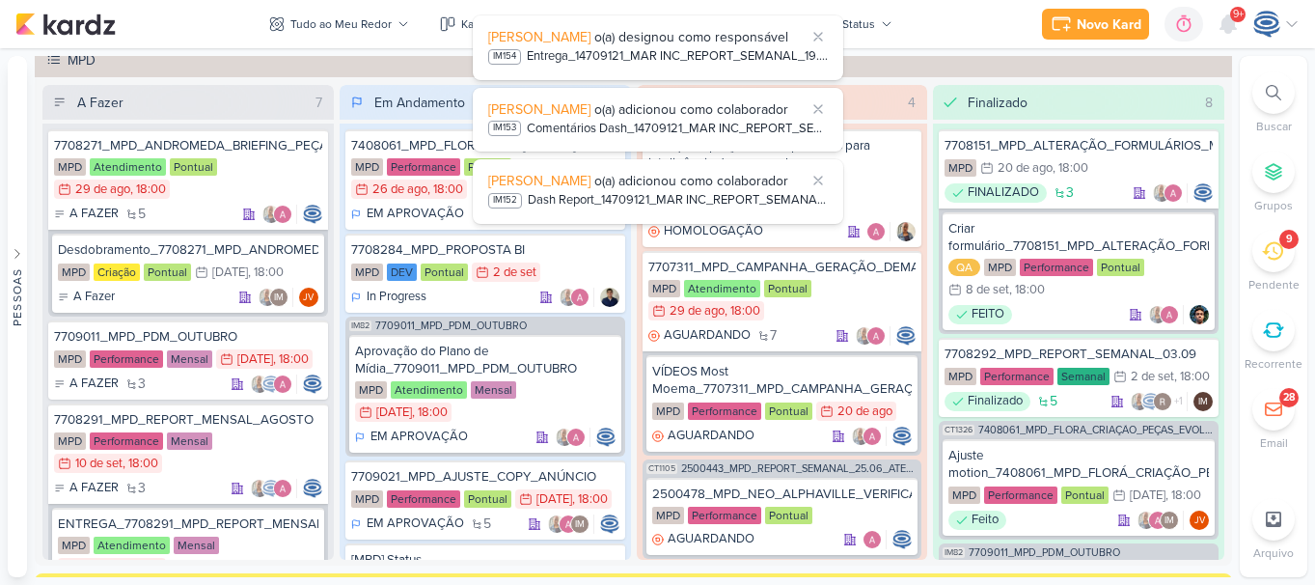
click at [1282, 84] on div at bounding box center [1273, 92] width 42 height 42
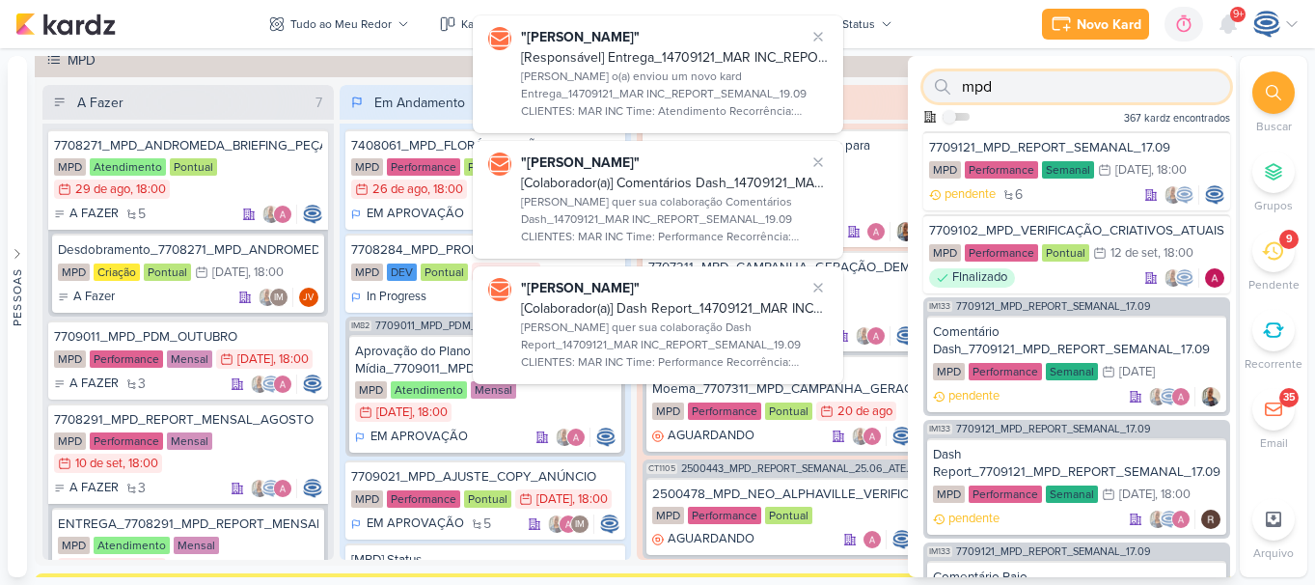
paste input "6708284_YEES_PDM_OUTUBRO"
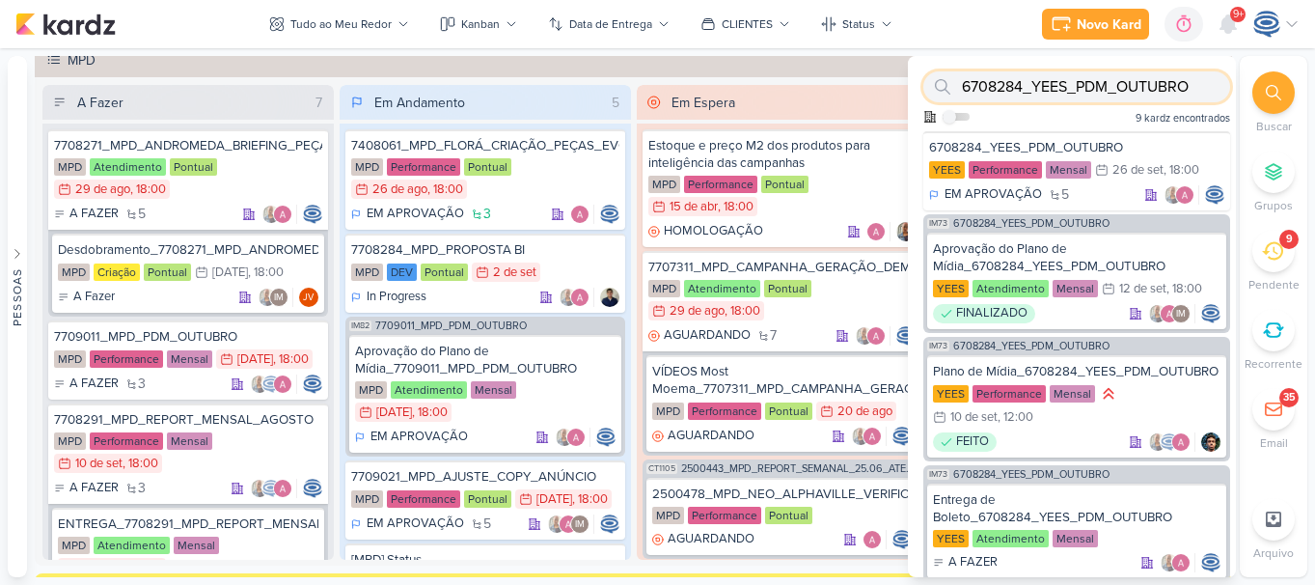
type input "6708284_YEES_PDM_OUTUBRO"
click at [1282, 84] on div at bounding box center [1273, 92] width 42 height 42
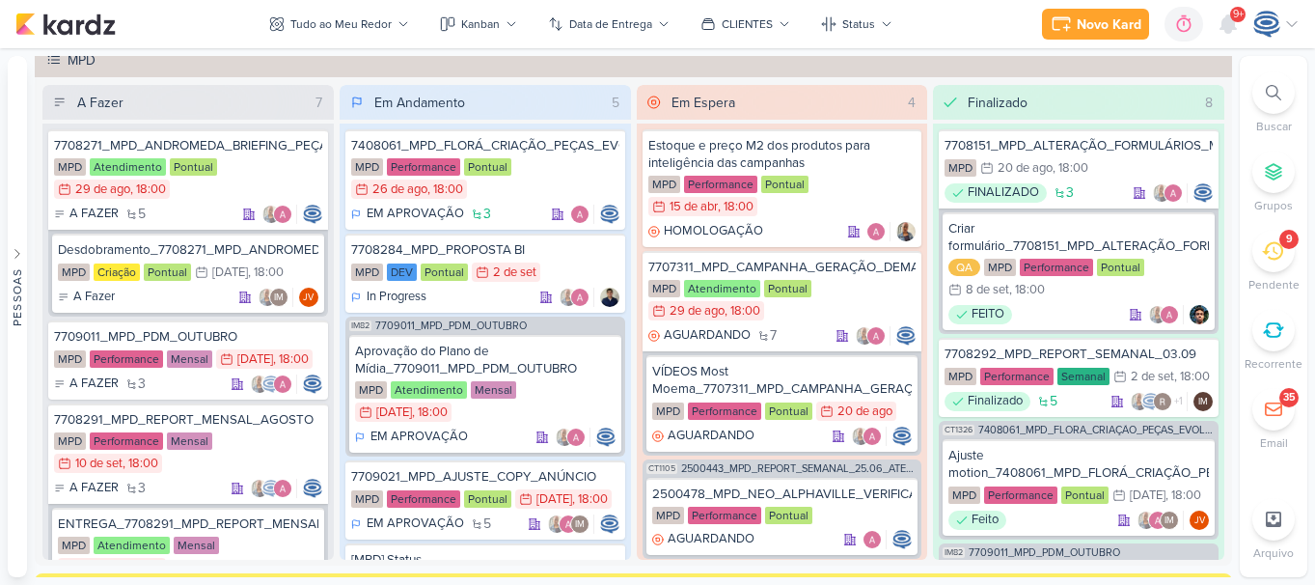
click at [1279, 79] on div at bounding box center [1273, 92] width 42 height 42
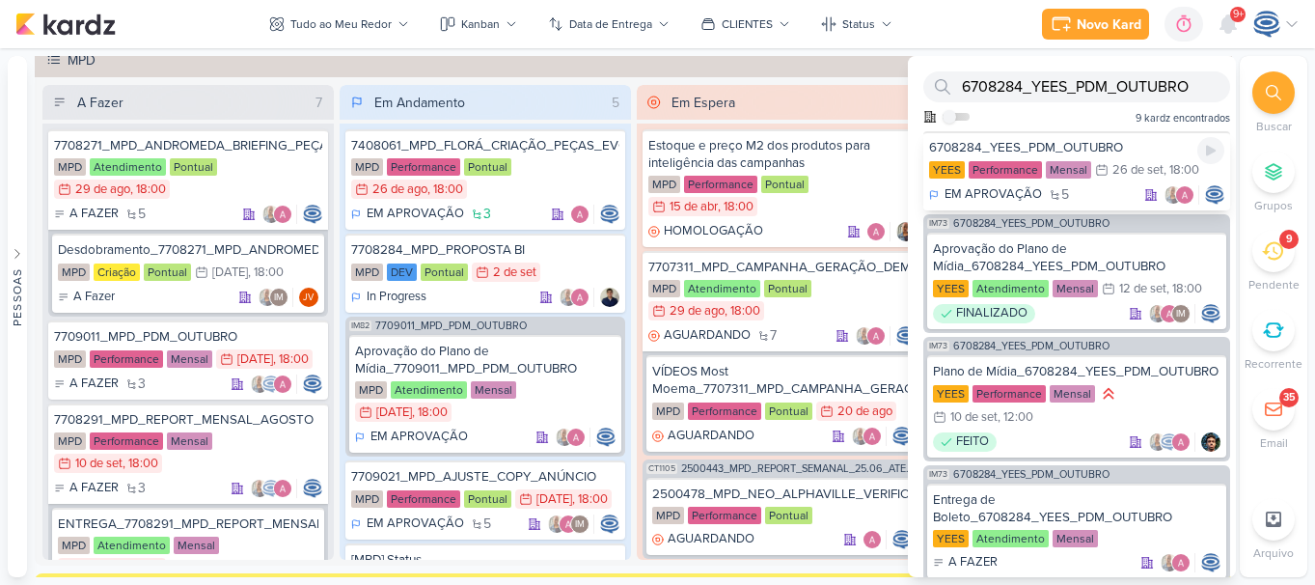
click at [1111, 139] on div "6708284_YEES_PDM_OUTUBRO" at bounding box center [1076, 147] width 295 height 17
